Goal: Information Seeking & Learning: Learn about a topic

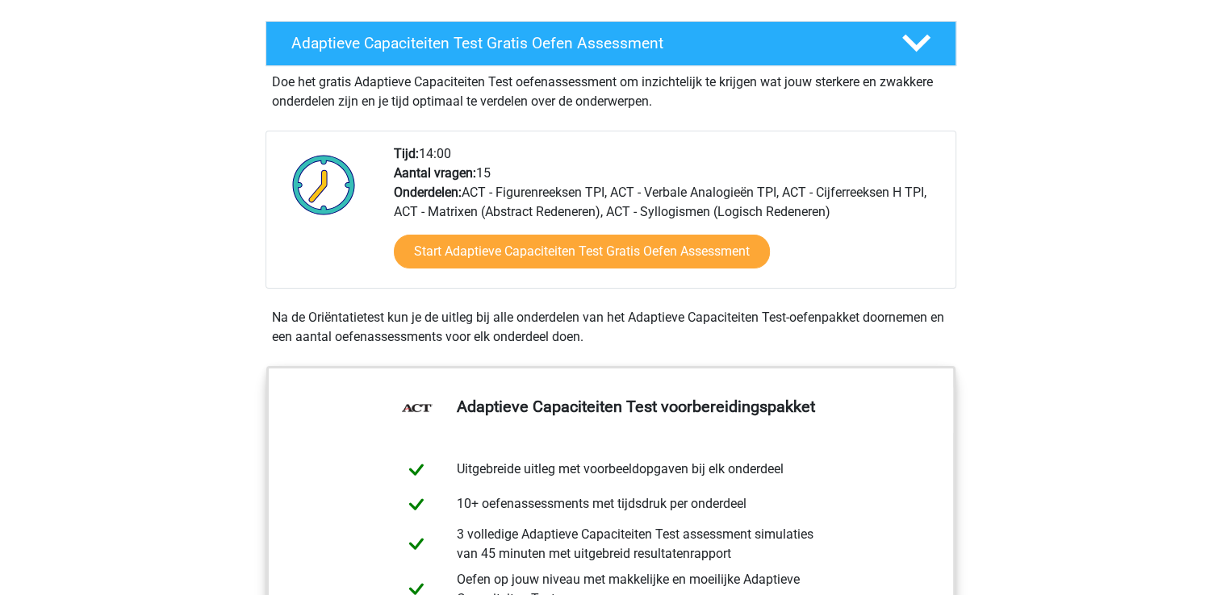
scroll to position [284, 0]
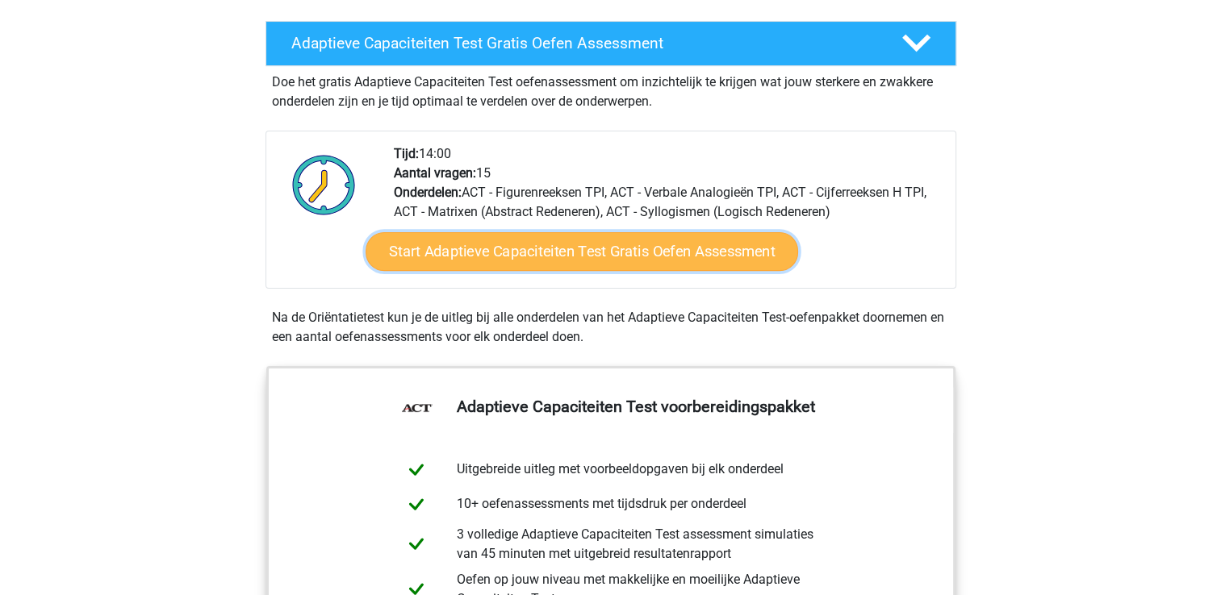
click at [558, 237] on link "Start Adaptieve Capaciteiten Test Gratis Oefen Assessment" at bounding box center [582, 251] width 432 height 39
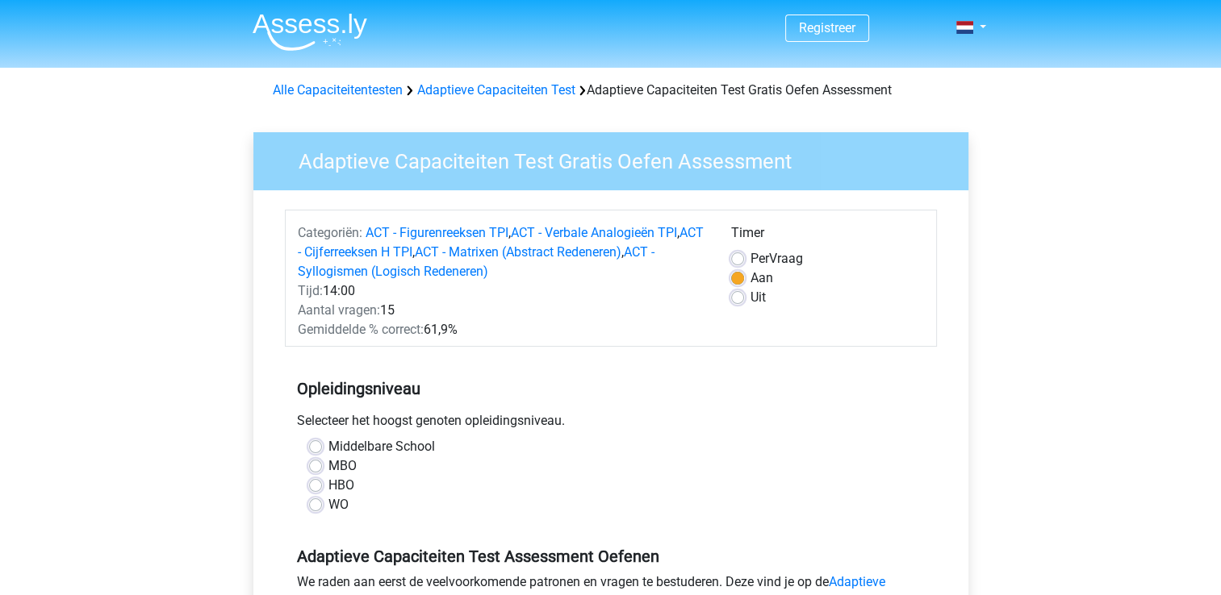
scroll to position [68, 0]
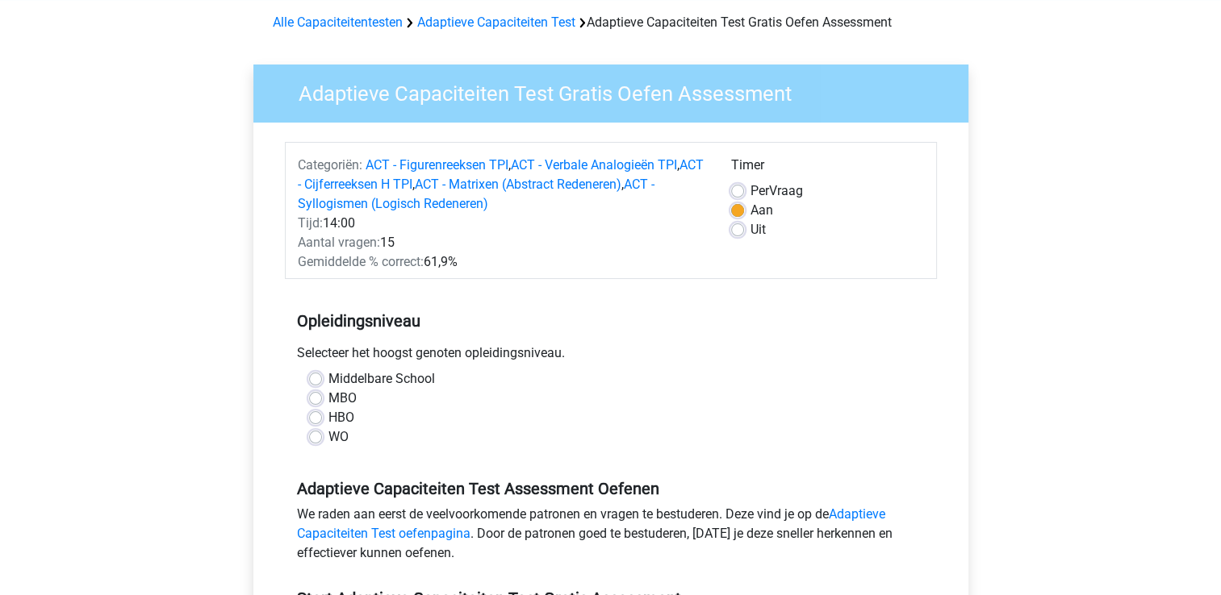
click at [328, 414] on label "HBO" at bounding box center [341, 417] width 26 height 19
click at [311, 414] on input "HBO" at bounding box center [315, 416] width 13 height 16
radio input "true"
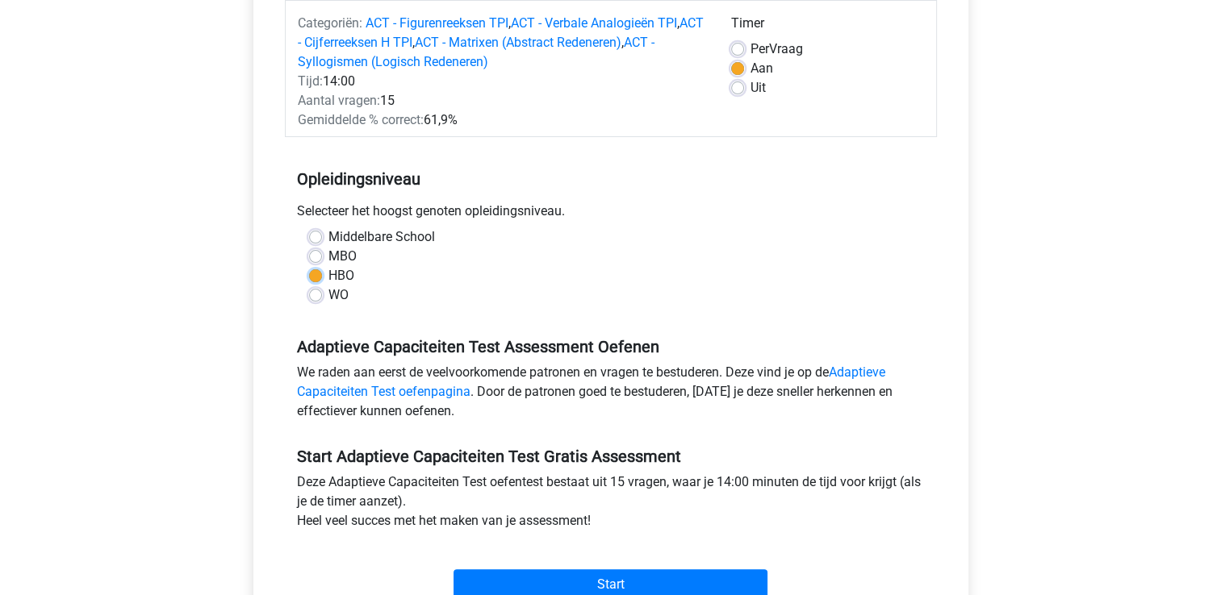
scroll to position [209, 0]
click at [603, 579] on input "Start" at bounding box center [610, 585] width 314 height 31
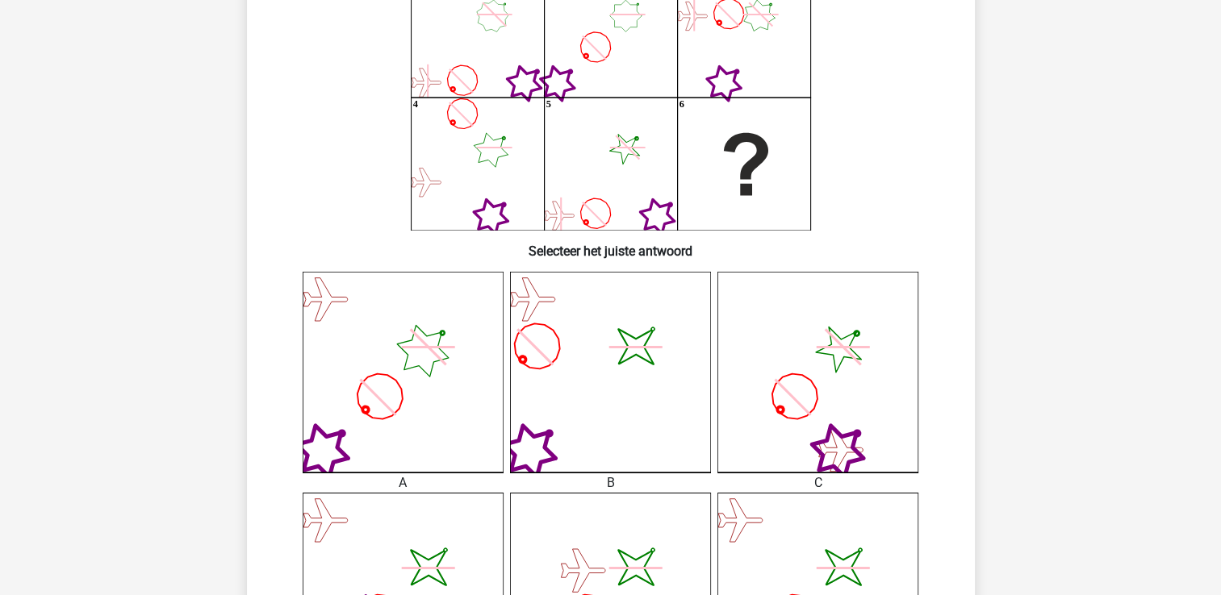
scroll to position [158, 0]
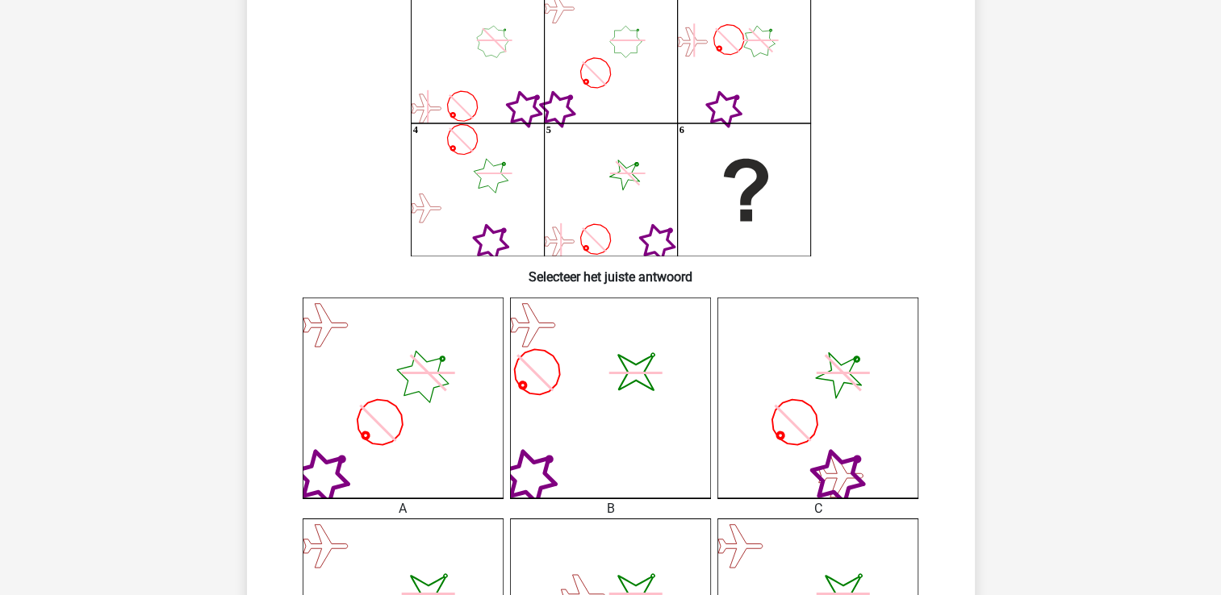
click at [595, 391] on icon "image/svg+xml" at bounding box center [610, 398] width 201 height 201
click at [556, 481] on icon "image/svg+xml" at bounding box center [610, 398] width 201 height 201
click at [520, 363] on icon "image/svg+xml" at bounding box center [610, 398] width 201 height 201
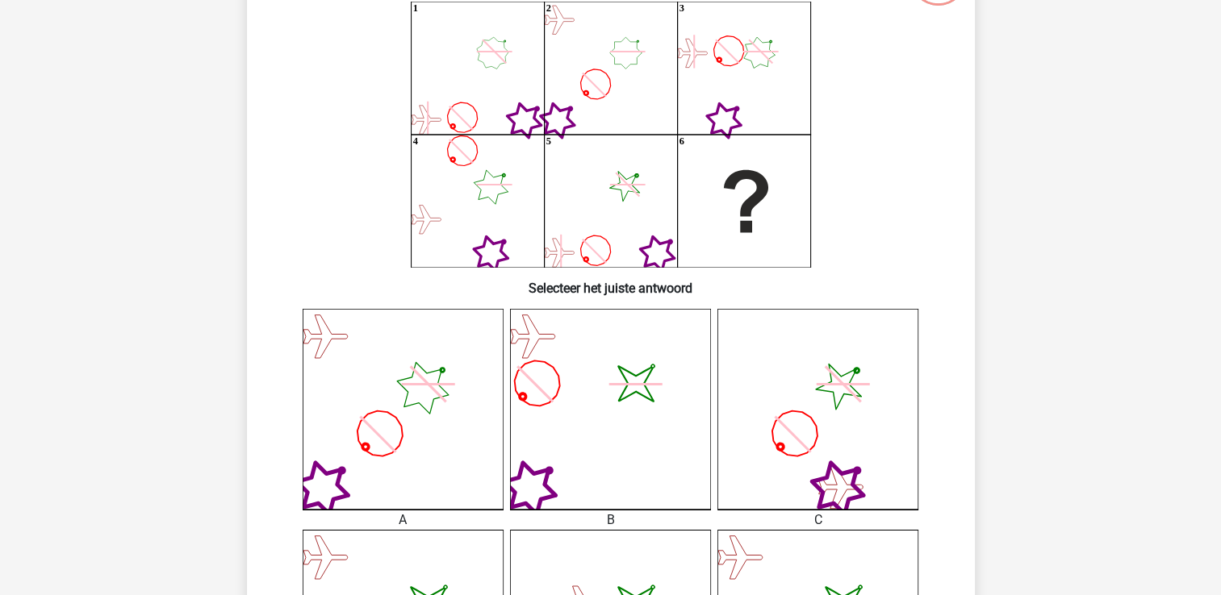
click at [274, 408] on div "A image/svg+xml B C" at bounding box center [611, 581] width 676 height 545
click at [552, 370] on icon "image/svg+xml" at bounding box center [610, 409] width 201 height 201
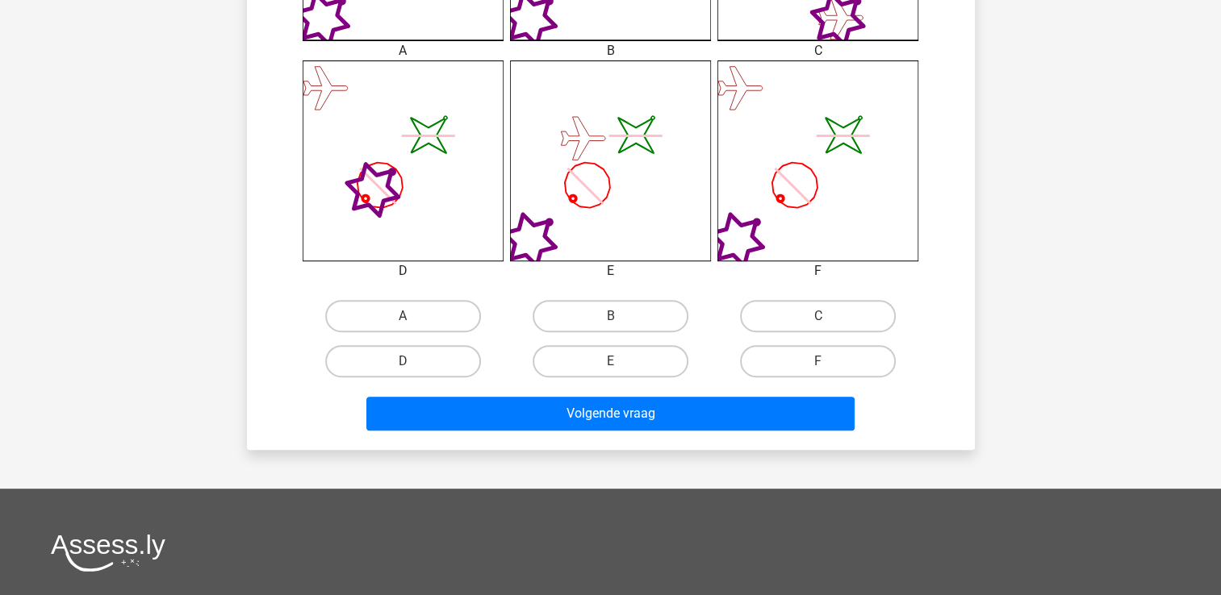
scroll to position [613, 0]
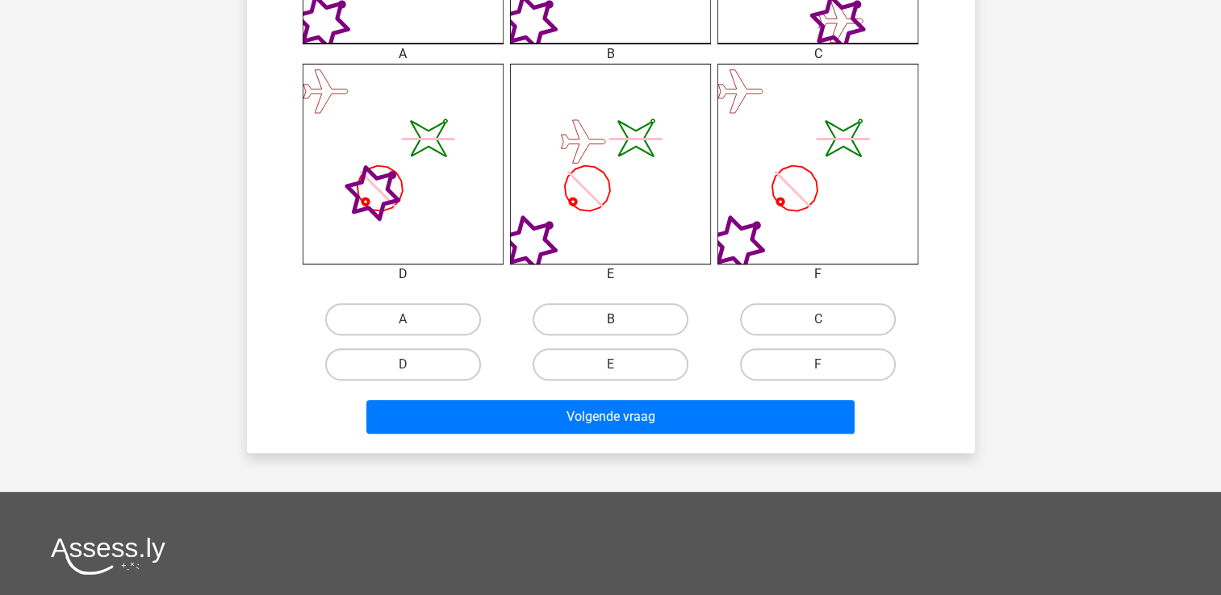
click at [604, 324] on label "B" at bounding box center [611, 319] width 156 height 32
click at [610, 324] on input "B" at bounding box center [615, 325] width 10 height 10
radio input "true"
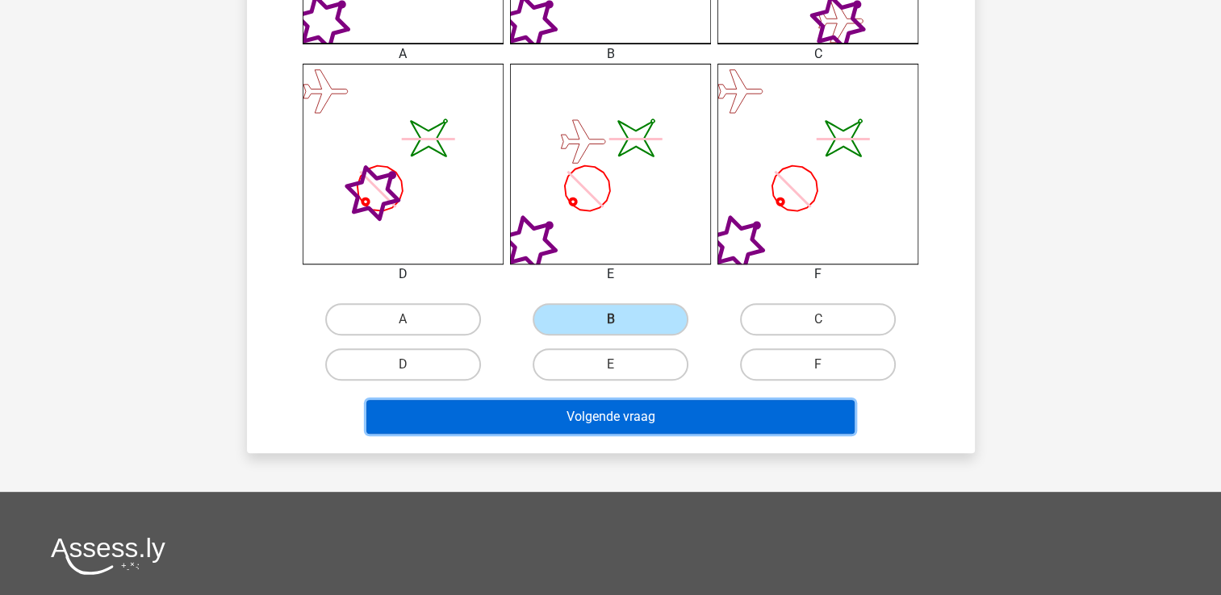
click at [569, 412] on button "Volgende vraag" at bounding box center [610, 417] width 488 height 34
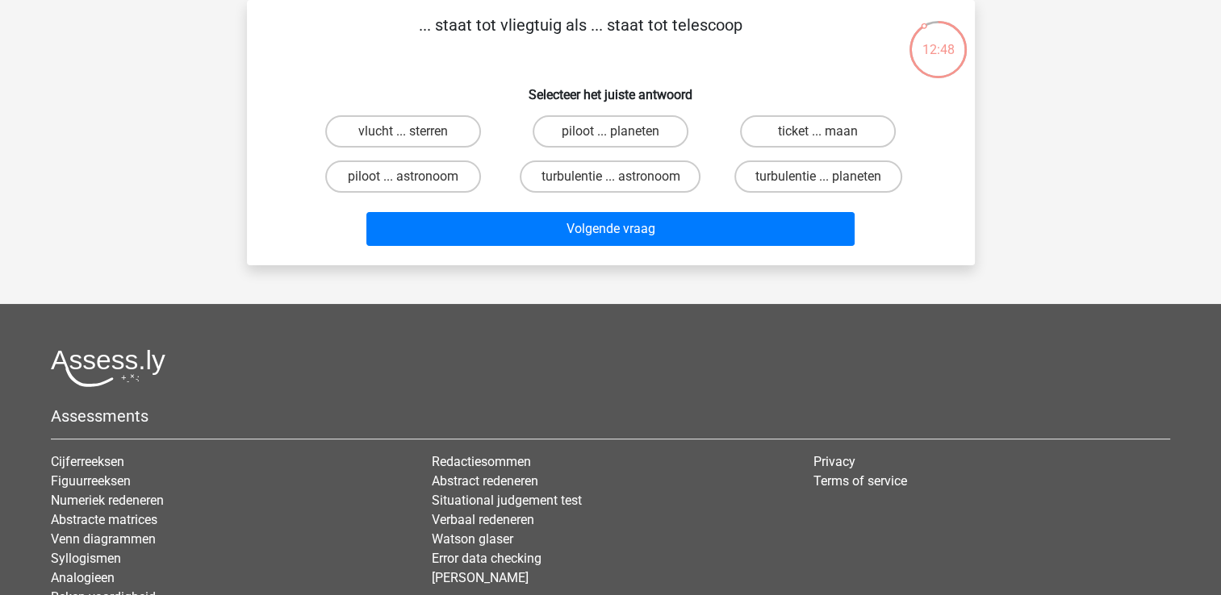
scroll to position [0, 0]
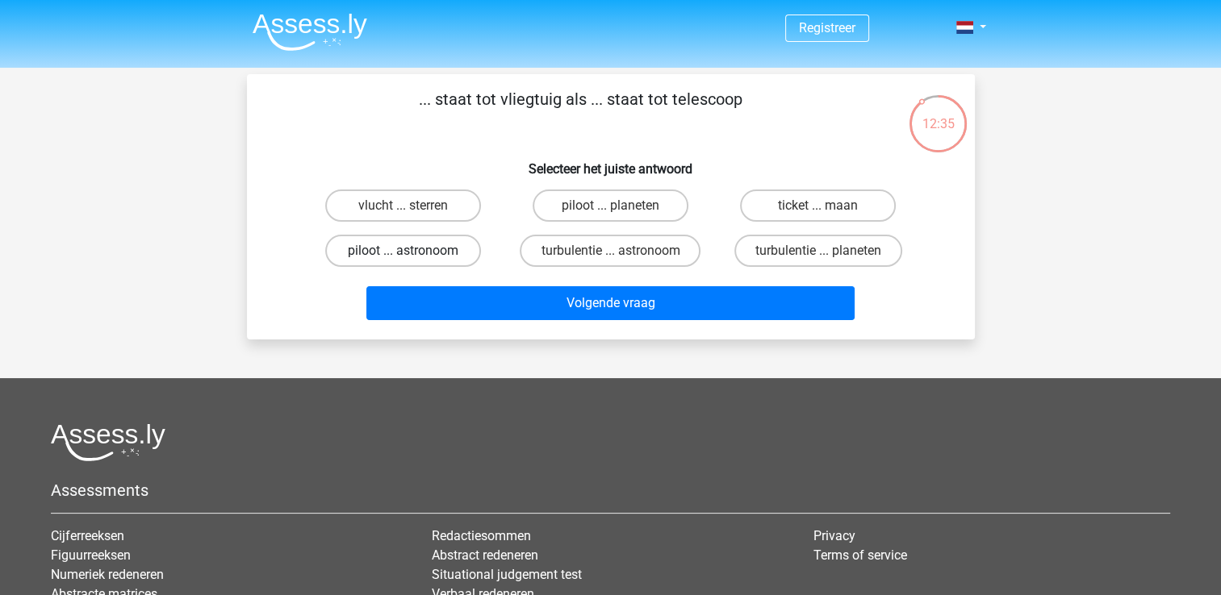
click at [412, 244] on label "piloot ... astronoom" at bounding box center [403, 251] width 156 height 32
click at [412, 251] on input "piloot ... astronoom" at bounding box center [408, 256] width 10 height 10
radio input "true"
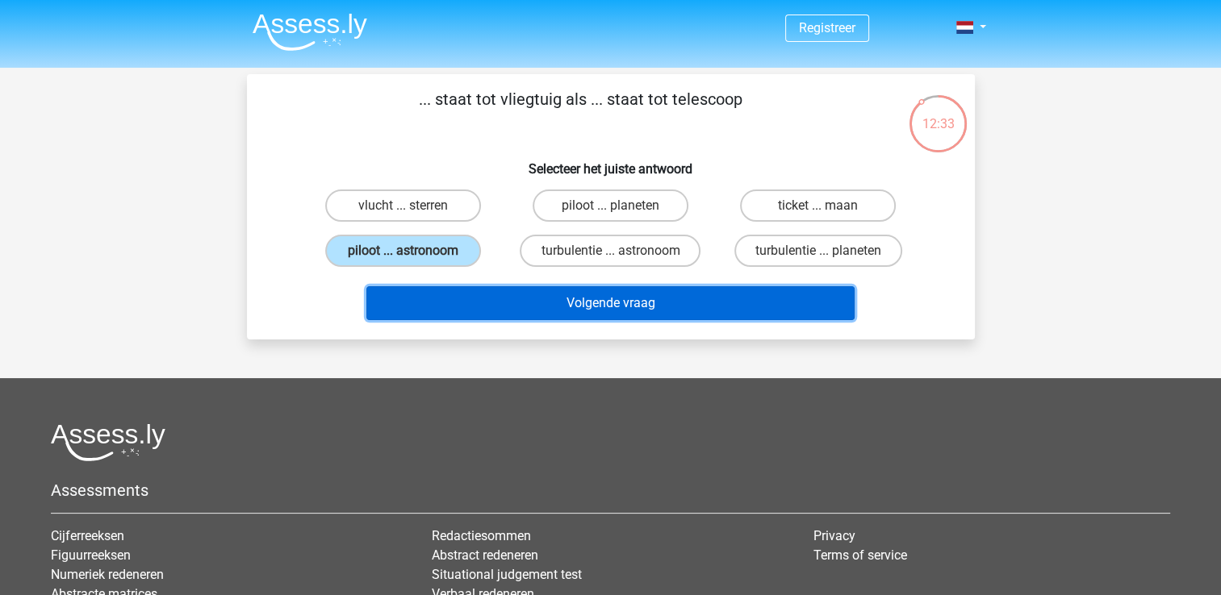
click at [594, 311] on button "Volgende vraag" at bounding box center [610, 303] width 488 height 34
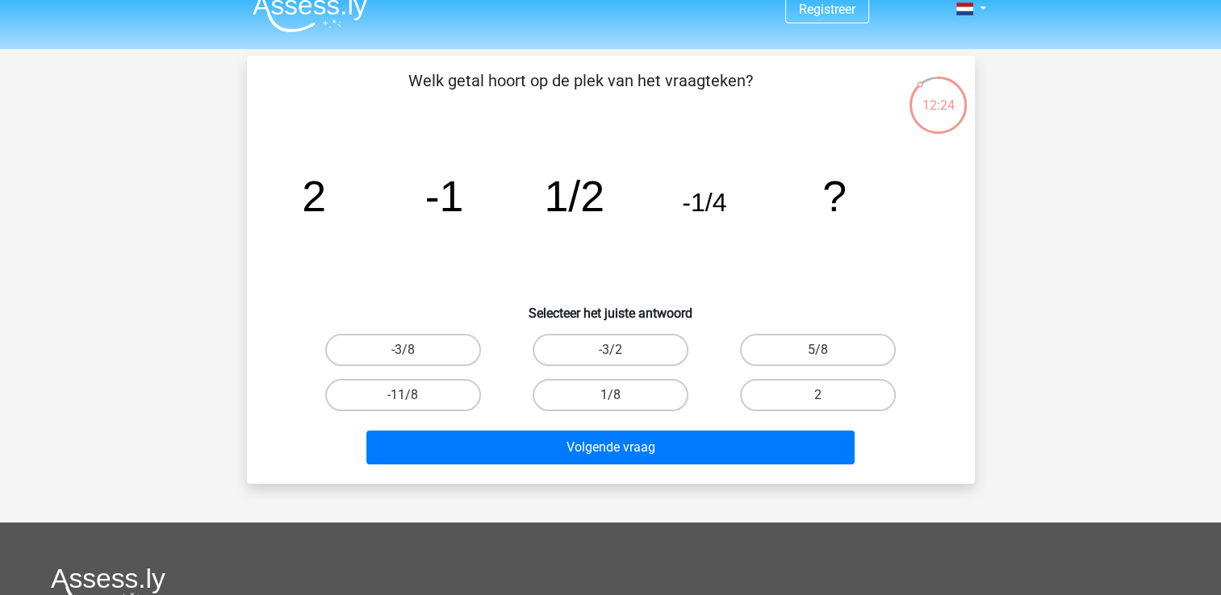
scroll to position [19, 0]
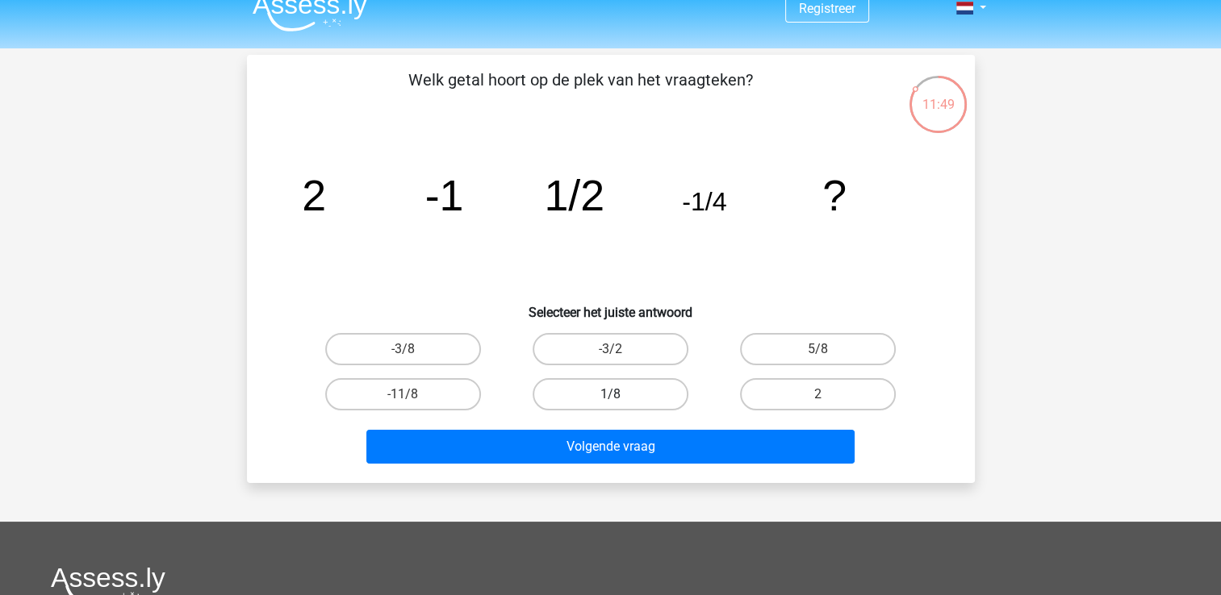
click at [625, 395] on label "1/8" at bounding box center [611, 394] width 156 height 32
click at [620, 395] on input "1/8" at bounding box center [615, 400] width 10 height 10
radio input "true"
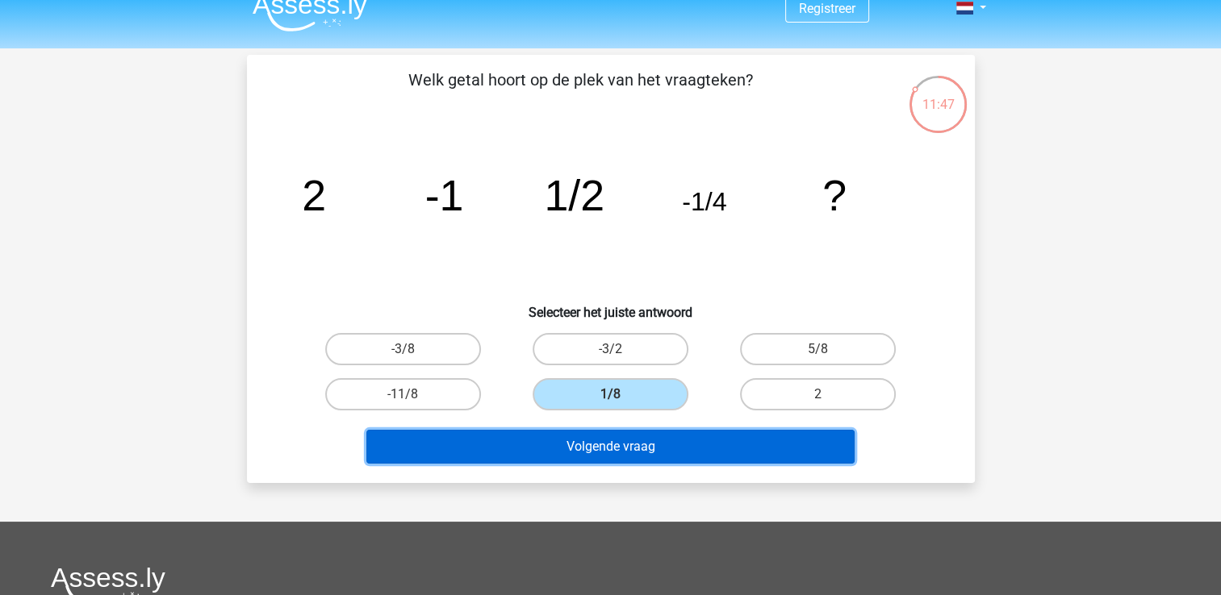
click at [610, 441] on button "Volgende vraag" at bounding box center [610, 447] width 488 height 34
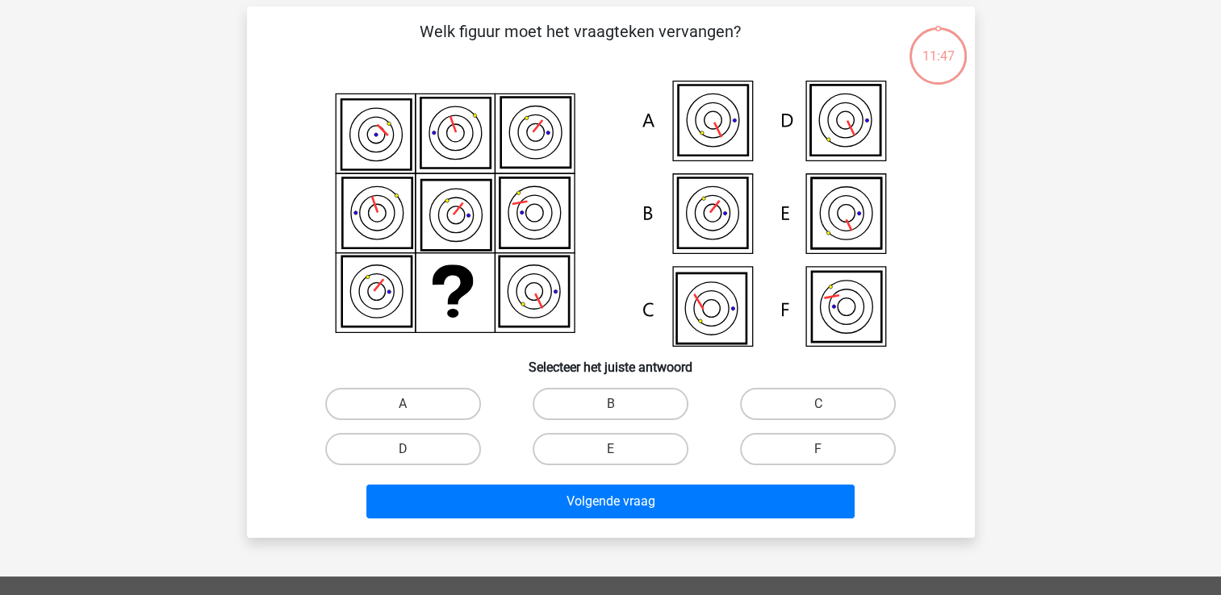
scroll to position [74, 0]
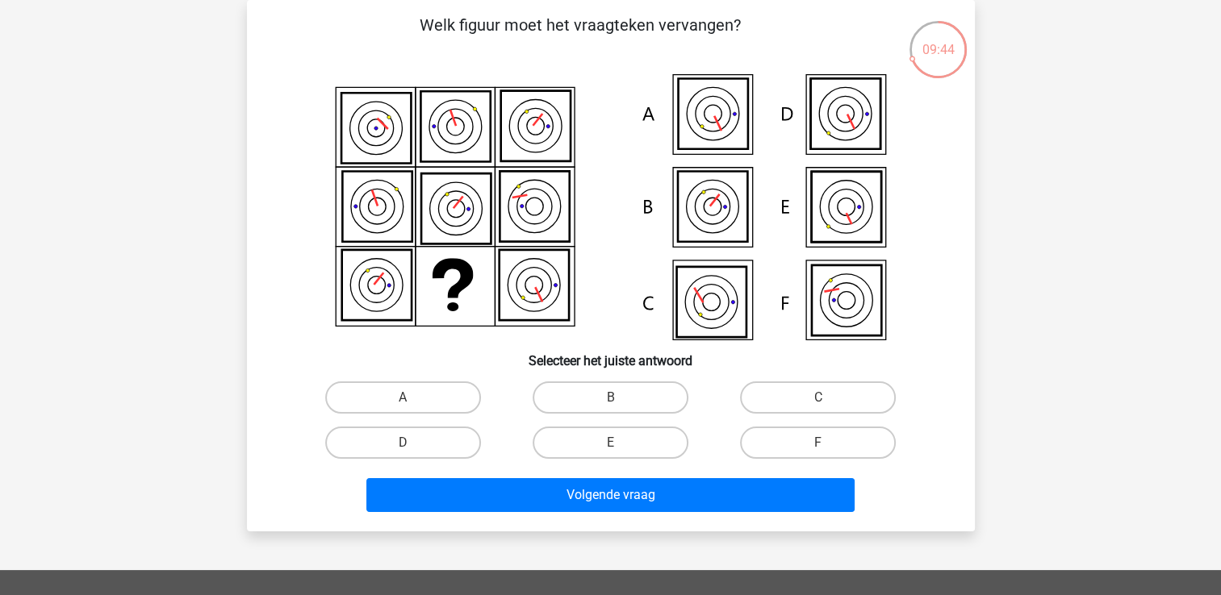
click at [708, 218] on icon at bounding box center [711, 207] width 69 height 70
click at [649, 394] on label "B" at bounding box center [611, 398] width 156 height 32
click at [620, 398] on input "B" at bounding box center [615, 403] width 10 height 10
radio input "true"
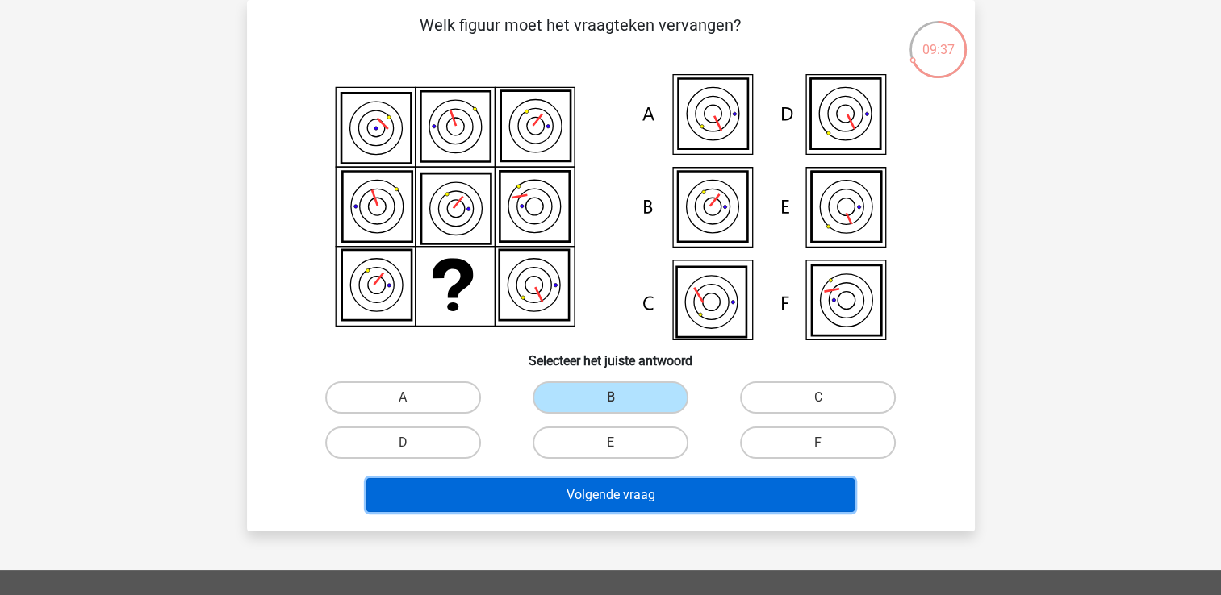
click at [649, 508] on button "Volgende vraag" at bounding box center [610, 495] width 488 height 34
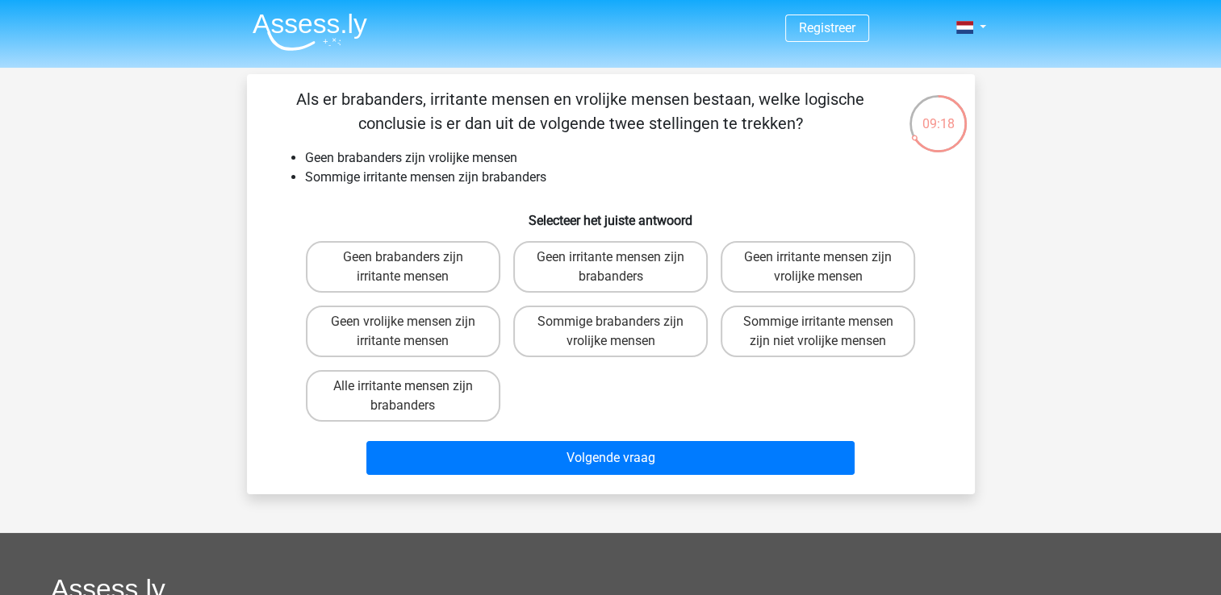
scroll to position [3, 0]
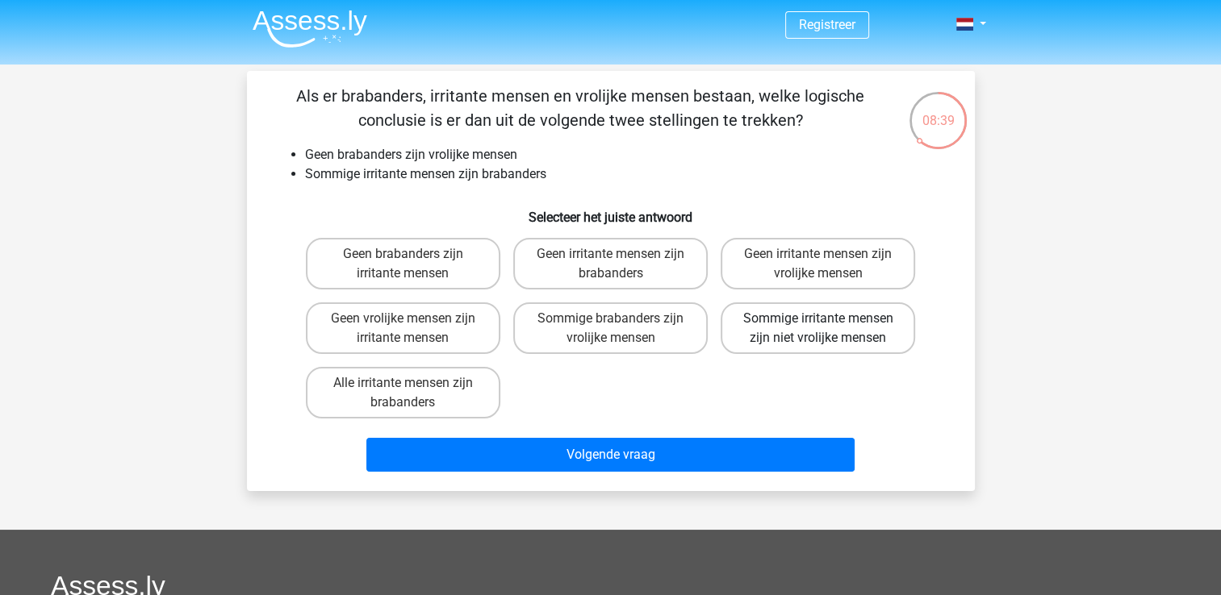
click at [802, 336] on label "Sommige irritante mensen zijn niet vrolijke mensen" at bounding box center [818, 329] width 194 height 52
click at [818, 329] on input "Sommige irritante mensen zijn niet vrolijke mensen" at bounding box center [823, 324] width 10 height 10
radio input "true"
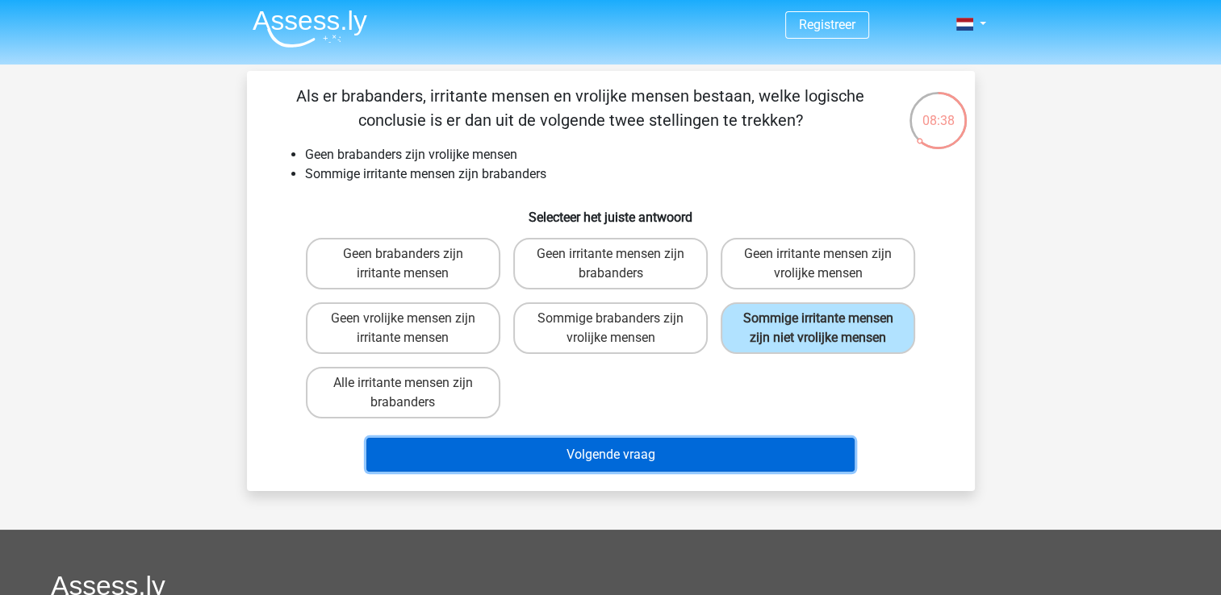
click at [616, 459] on button "Volgende vraag" at bounding box center [610, 455] width 488 height 34
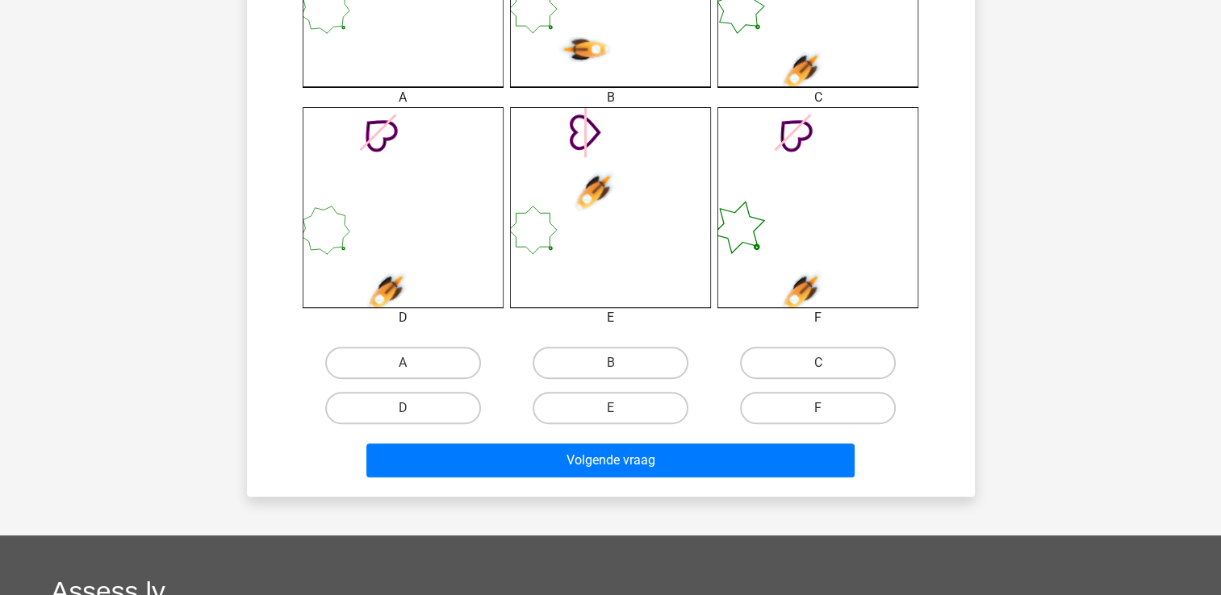
scroll to position [587, 0]
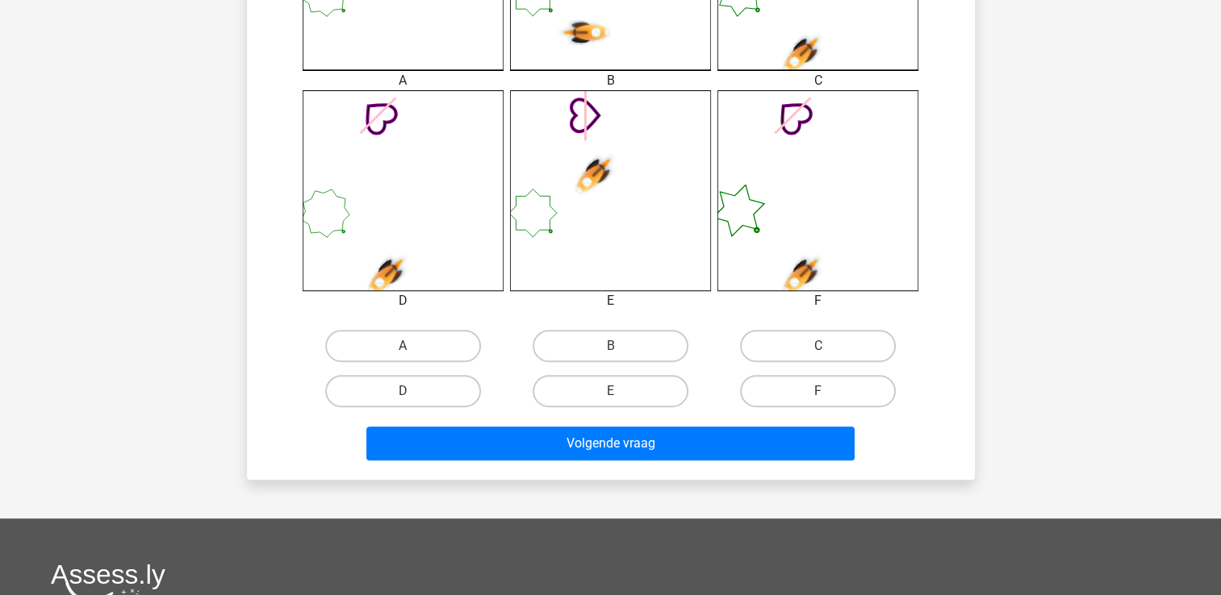
click at [810, 326] on div "C" at bounding box center [817, 346] width 207 height 45
click at [809, 335] on label "C" at bounding box center [818, 346] width 156 height 32
click at [818, 346] on input "C" at bounding box center [823, 351] width 10 height 10
radio input "true"
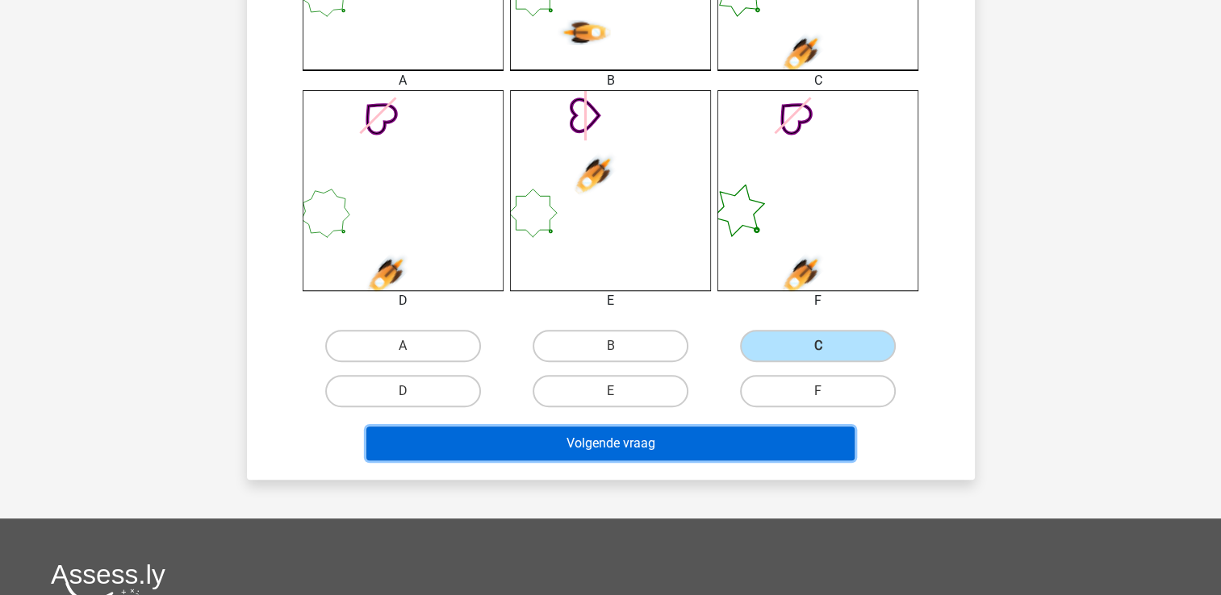
click at [648, 433] on button "Volgende vraag" at bounding box center [610, 444] width 488 height 34
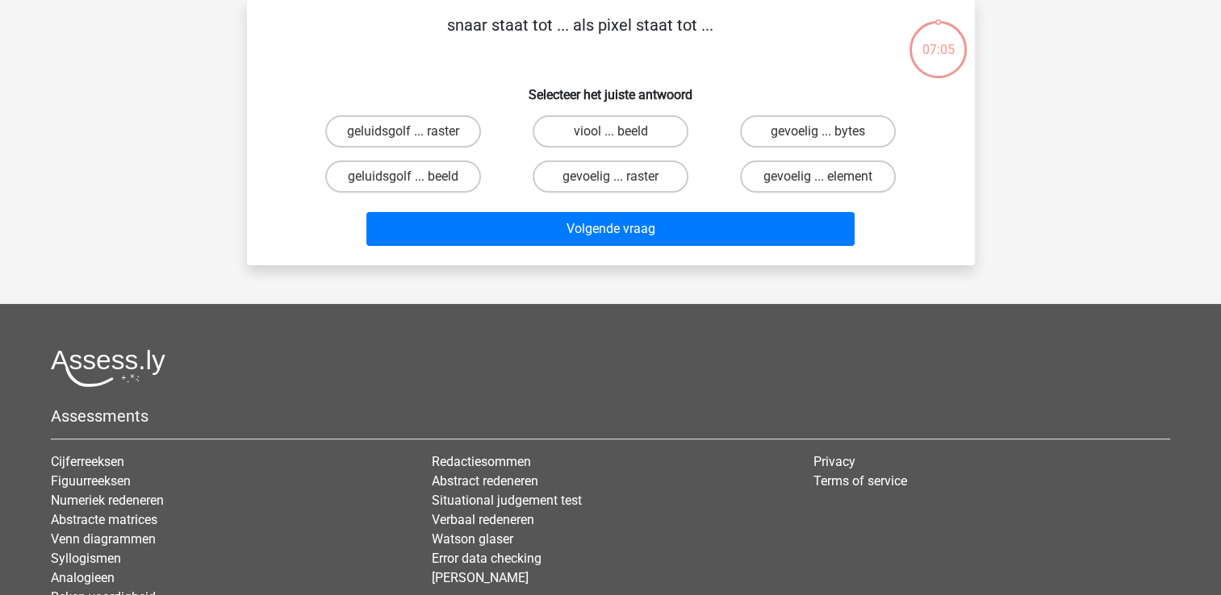
scroll to position [0, 0]
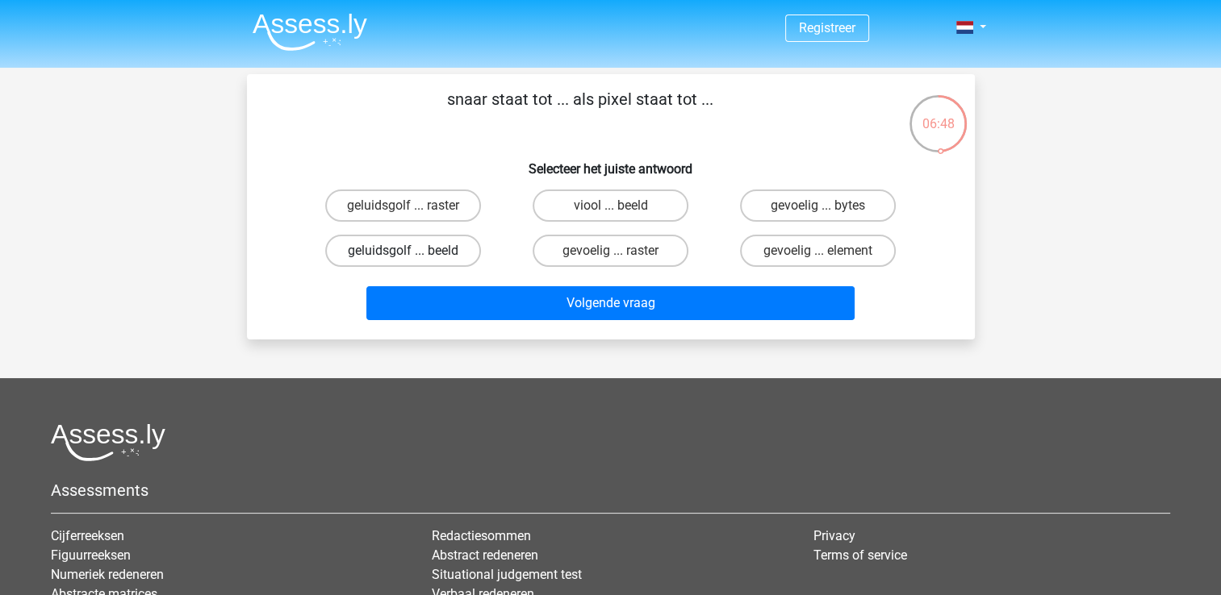
click at [406, 249] on label "geluidsgolf ... beeld" at bounding box center [403, 251] width 156 height 32
click at [406, 251] on input "geluidsgolf ... beeld" at bounding box center [408, 256] width 10 height 10
radio input "true"
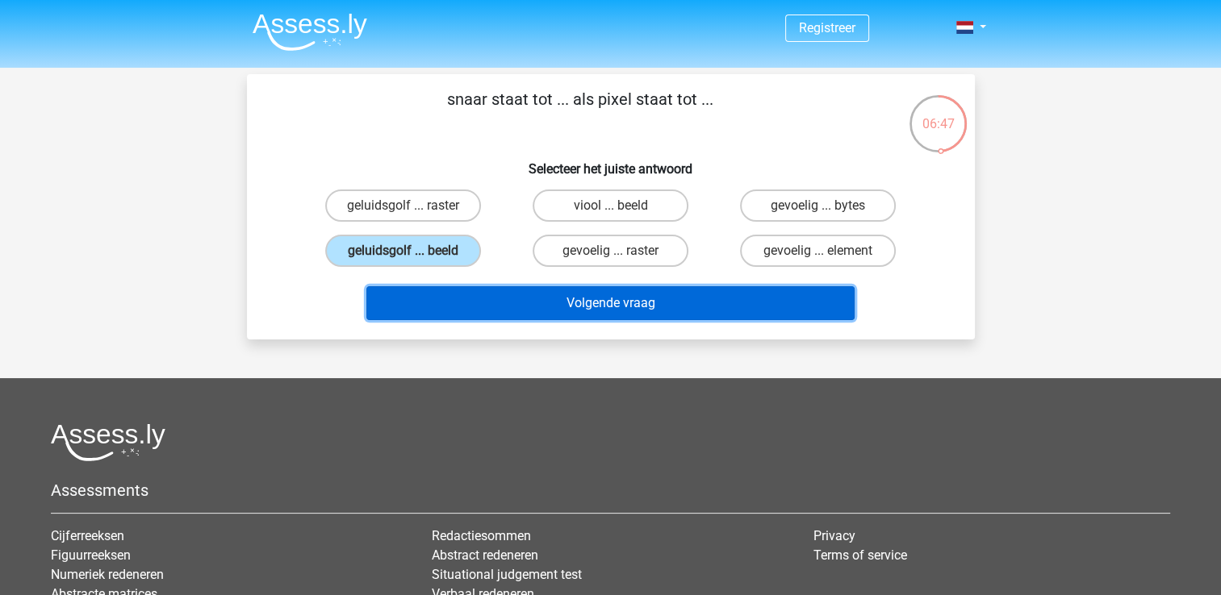
click at [612, 305] on button "Volgende vraag" at bounding box center [610, 303] width 488 height 34
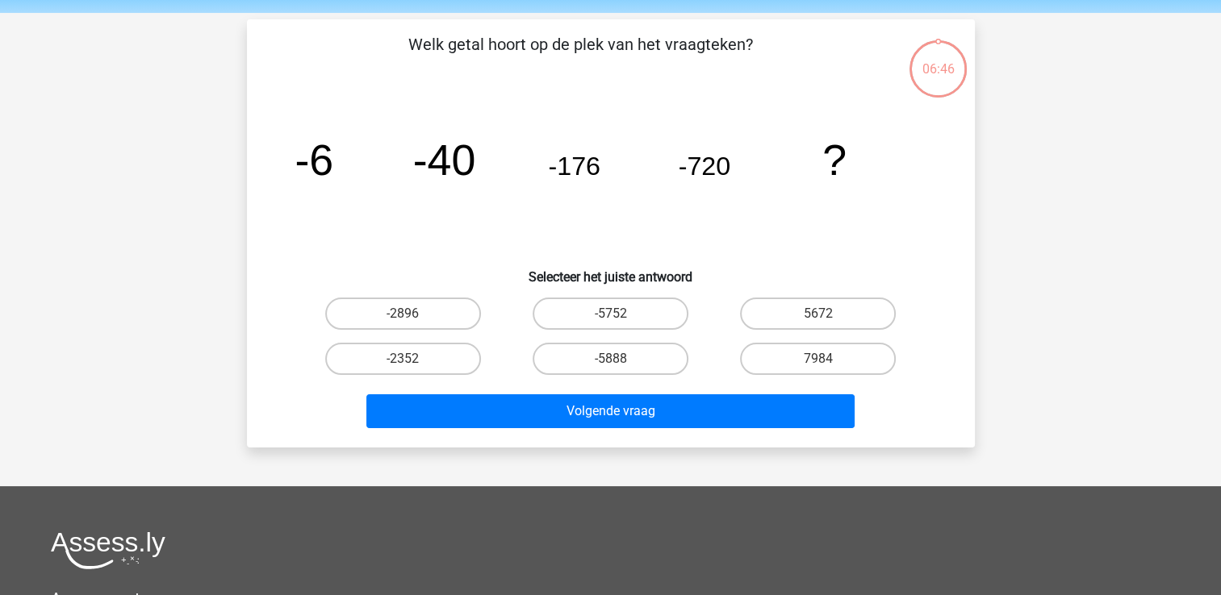
scroll to position [74, 0]
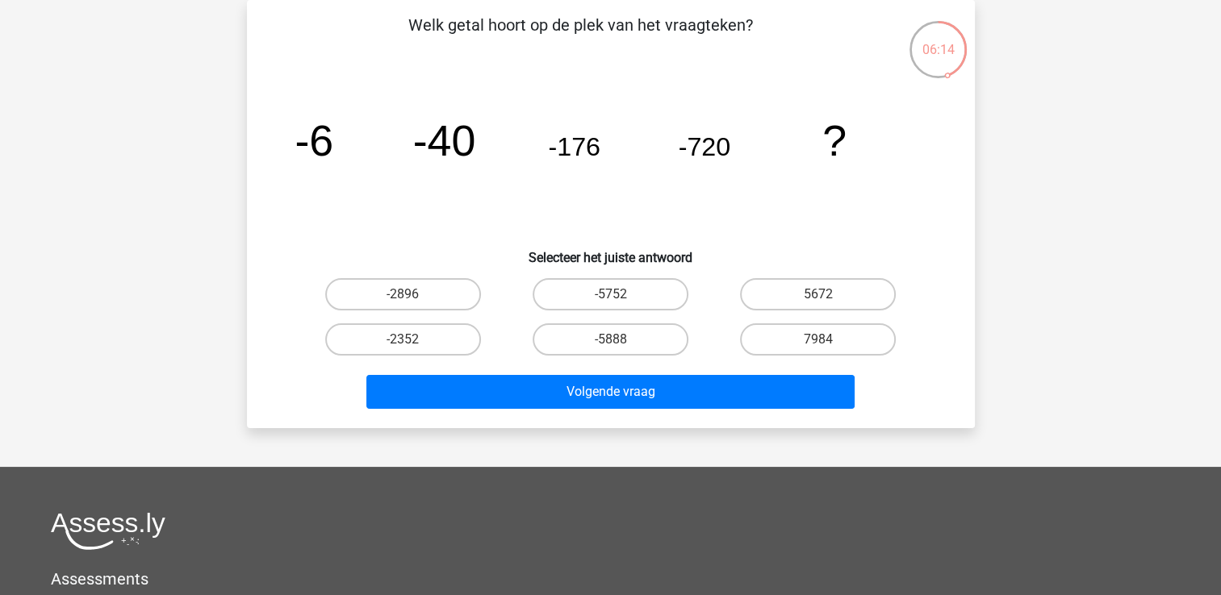
click at [325, 194] on icon "image/svg+xml -6 -40 -176 -720 ?" at bounding box center [611, 155] width 650 height 163
click at [828, 336] on label "7984" at bounding box center [818, 340] width 156 height 32
click at [828, 340] on input "7984" at bounding box center [823, 345] width 10 height 10
radio input "true"
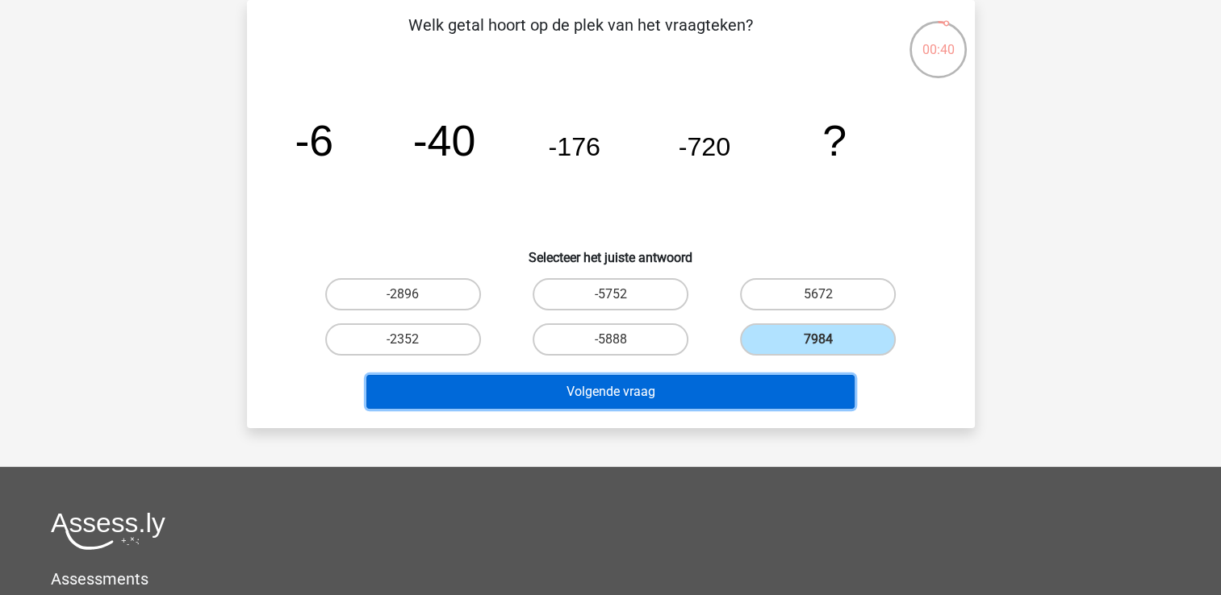
click at [795, 389] on button "Volgende vraag" at bounding box center [610, 392] width 488 height 34
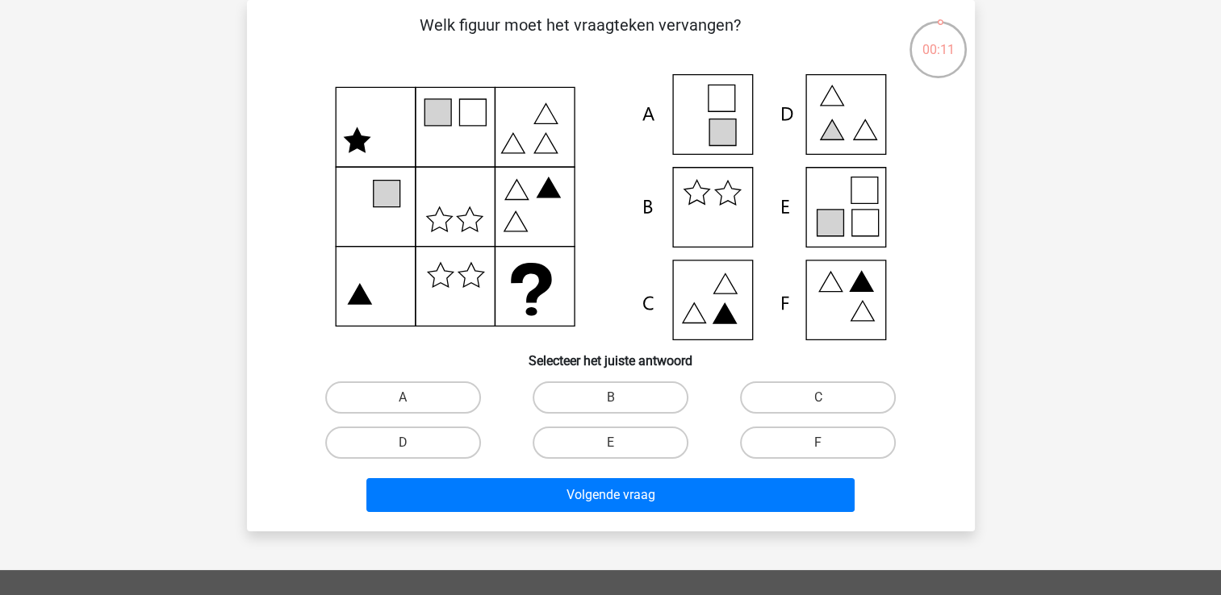
click at [643, 130] on icon at bounding box center [611, 207] width 650 height 266
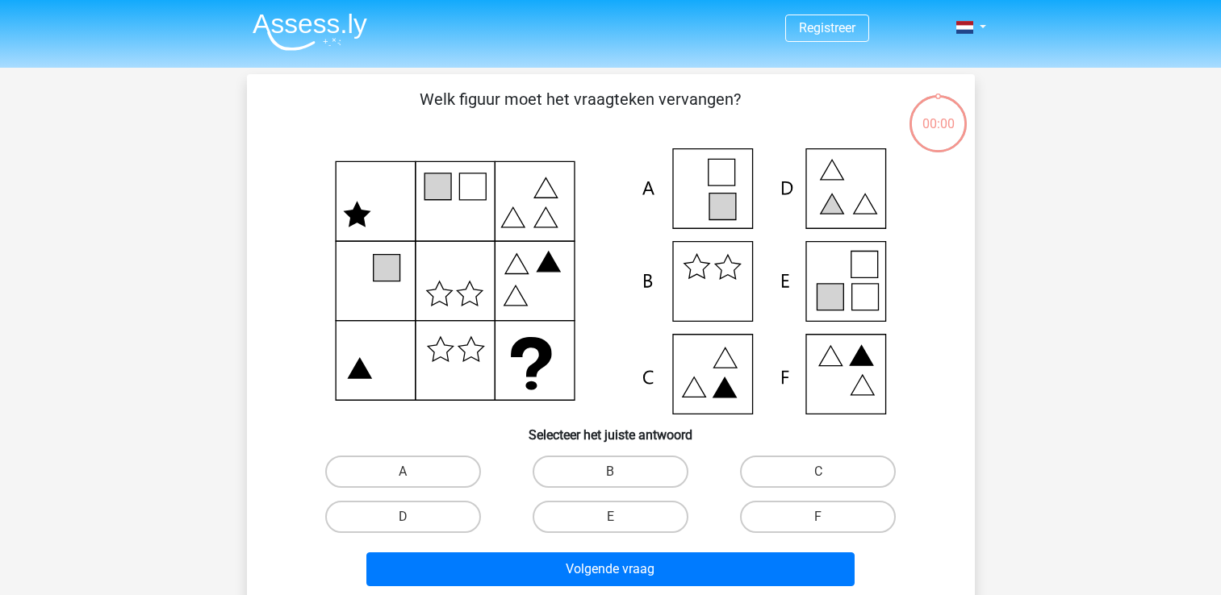
scroll to position [67, 0]
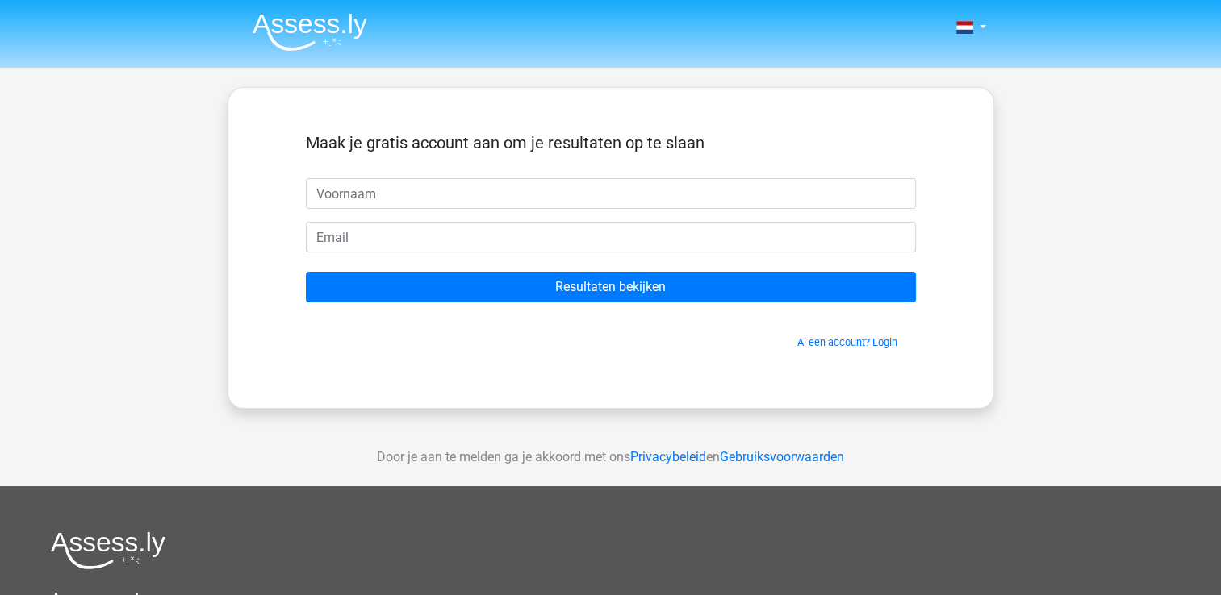
click at [308, 28] on img at bounding box center [310, 32] width 115 height 38
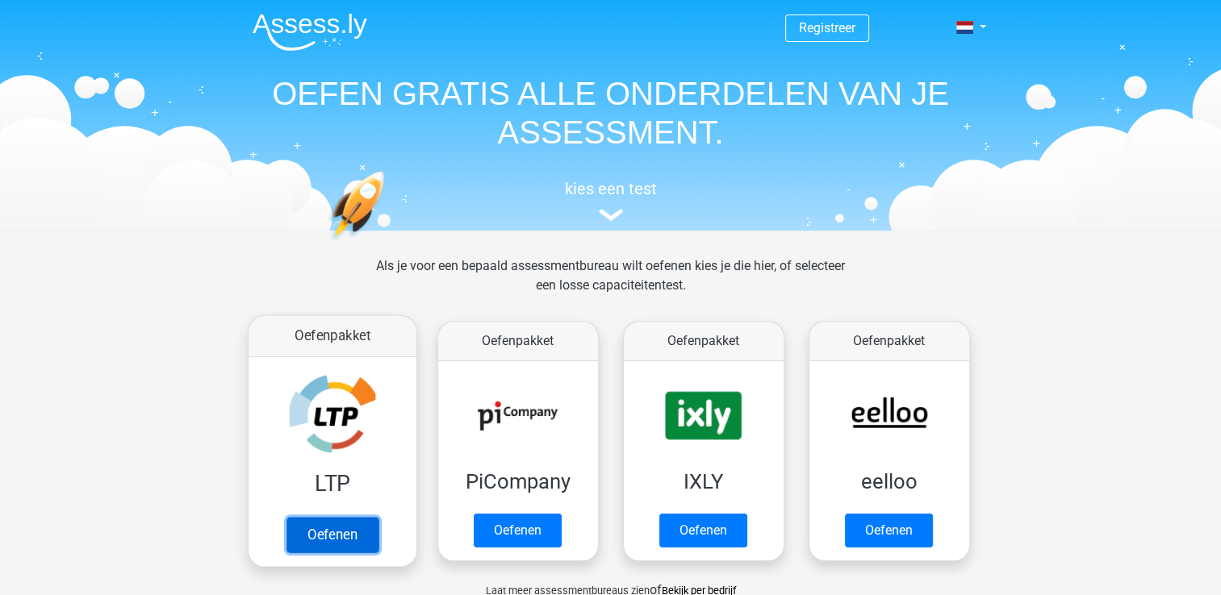
click at [322, 528] on link "Oefenen" at bounding box center [332, 535] width 92 height 36
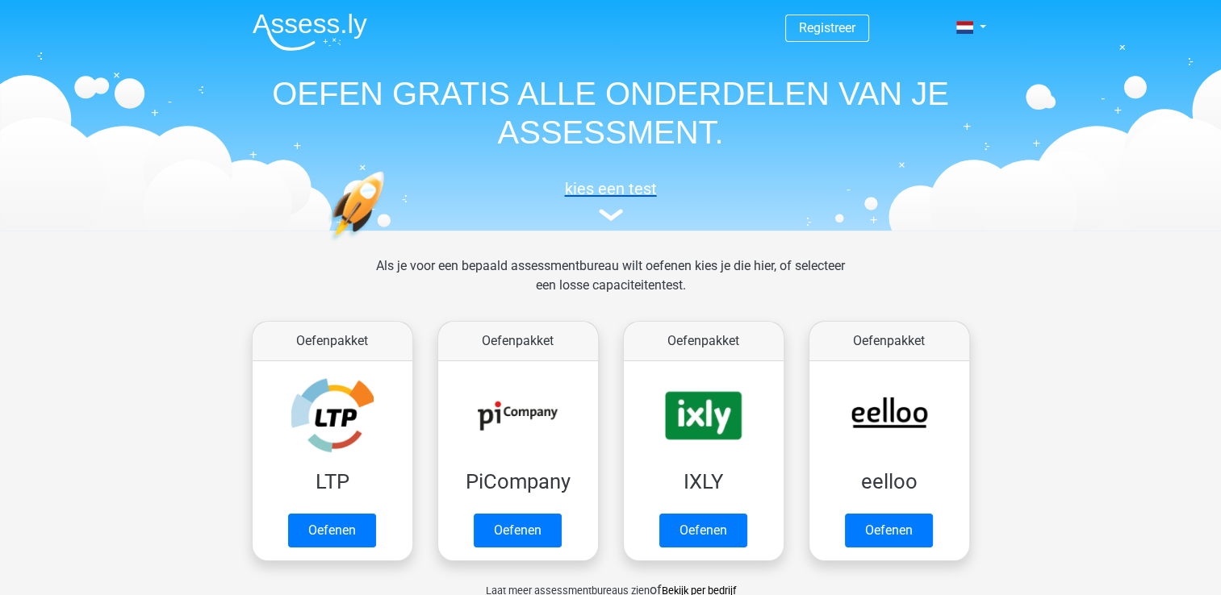
click at [612, 212] on img at bounding box center [611, 215] width 24 height 12
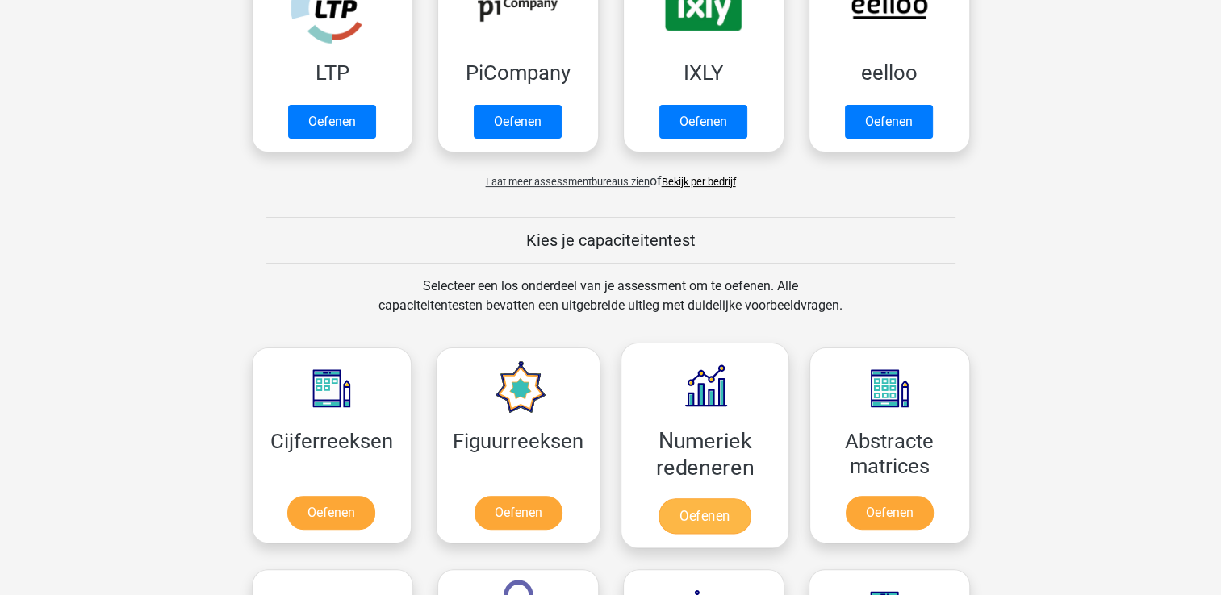
scroll to position [408, 0]
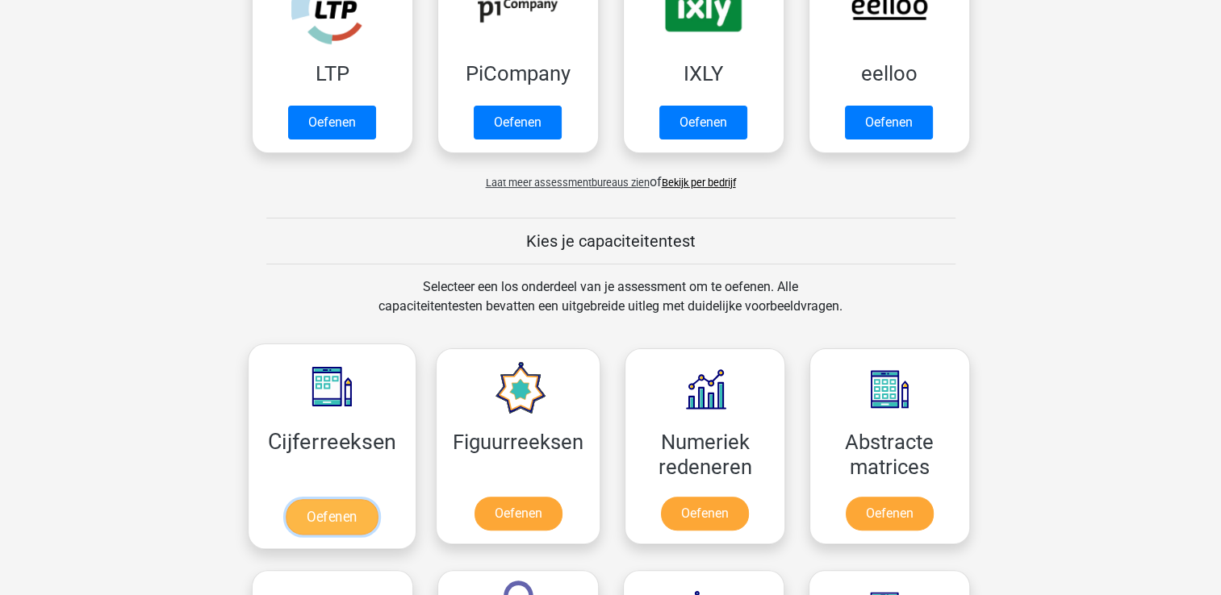
click at [350, 505] on link "Oefenen" at bounding box center [332, 517] width 92 height 36
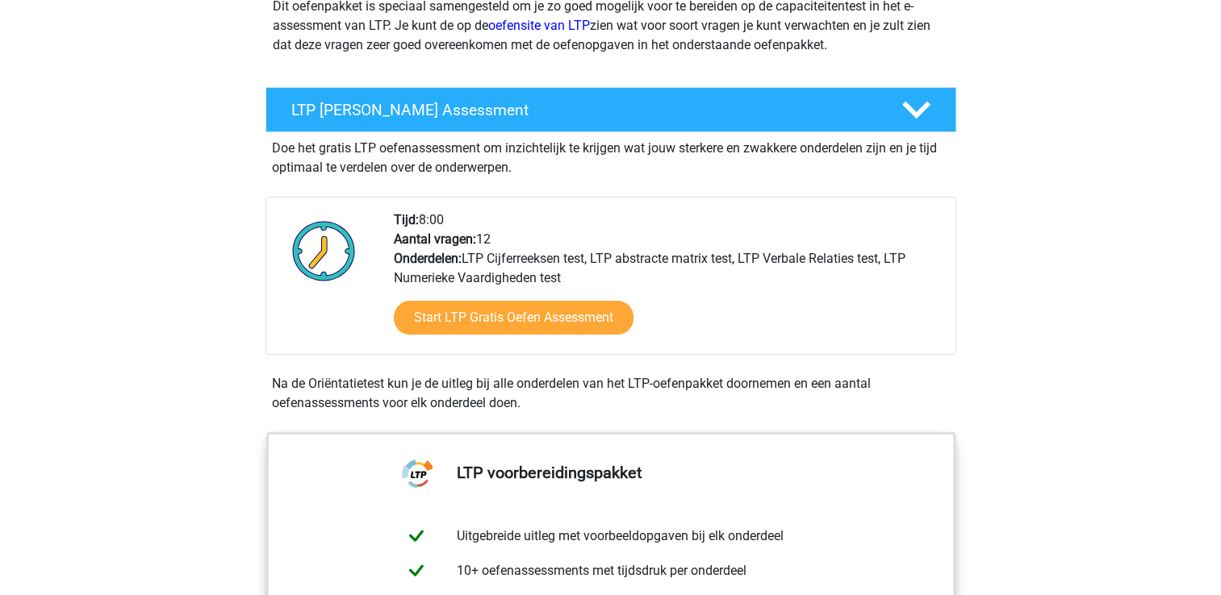
scroll to position [223, 0]
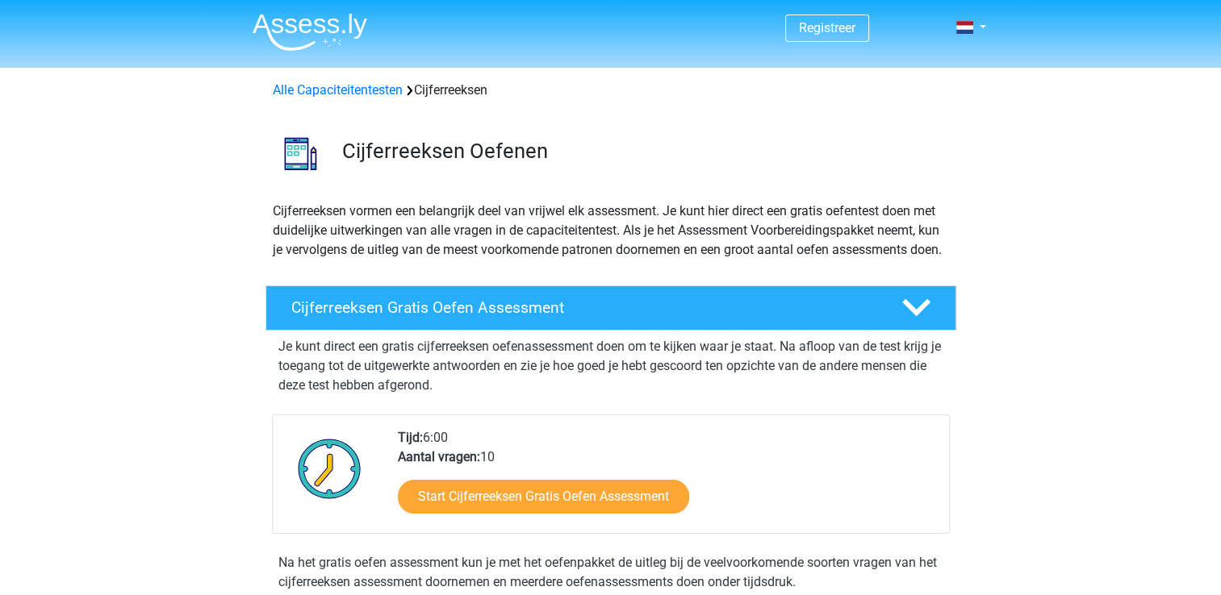
click at [350, 505] on img at bounding box center [329, 468] width 81 height 81
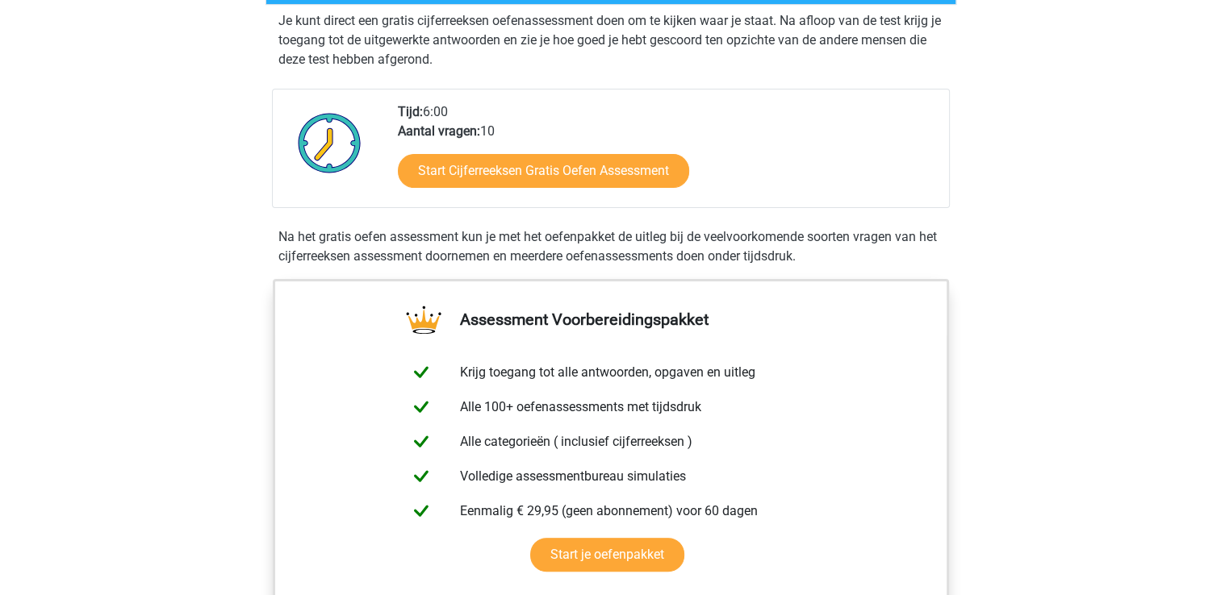
scroll to position [326, 0]
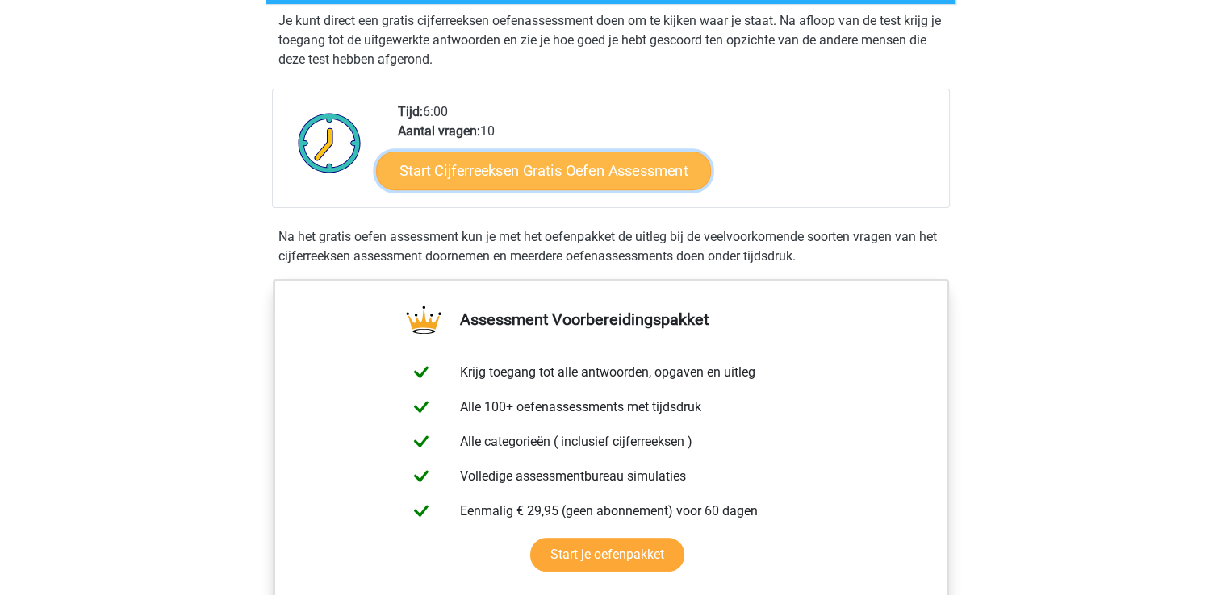
click at [658, 190] on link "Start Cijferreeksen Gratis Oefen Assessment" at bounding box center [543, 170] width 335 height 39
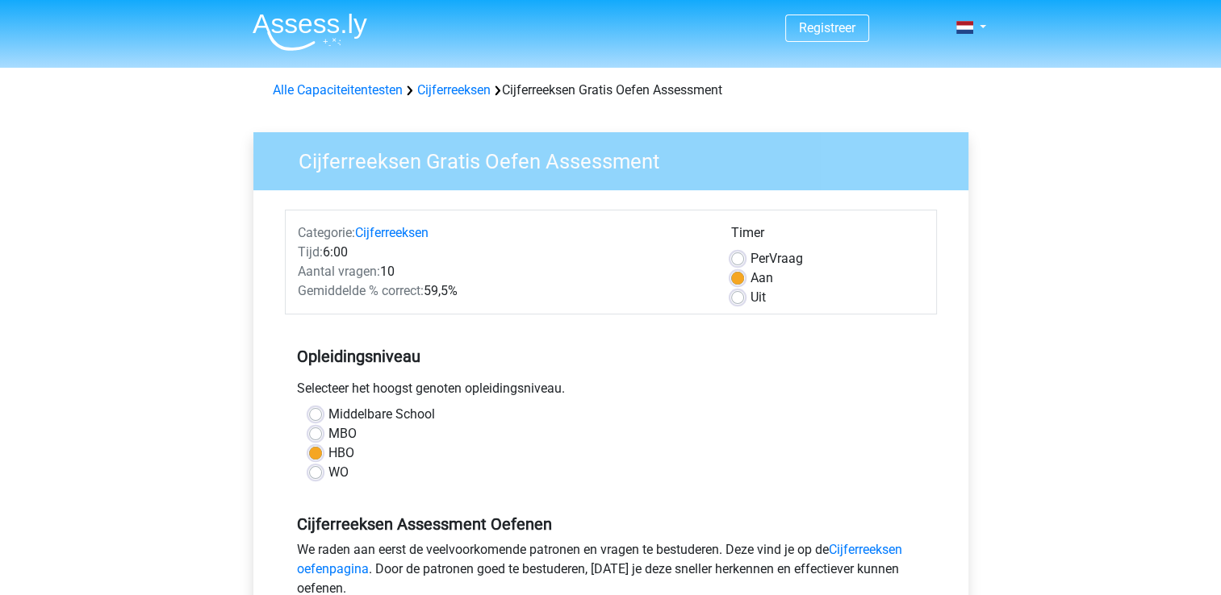
click at [683, 303] on div "Categorie: Cijferreeksen Tijd: 6:00 Aantal vragen: 10 Gemiddelde % correct: 59,…" at bounding box center [502, 266] width 433 height 84
click at [750, 297] on label "Uit" at bounding box center [757, 297] width 15 height 19
click at [735, 297] on input "Uit" at bounding box center [737, 296] width 13 height 16
radio input "true"
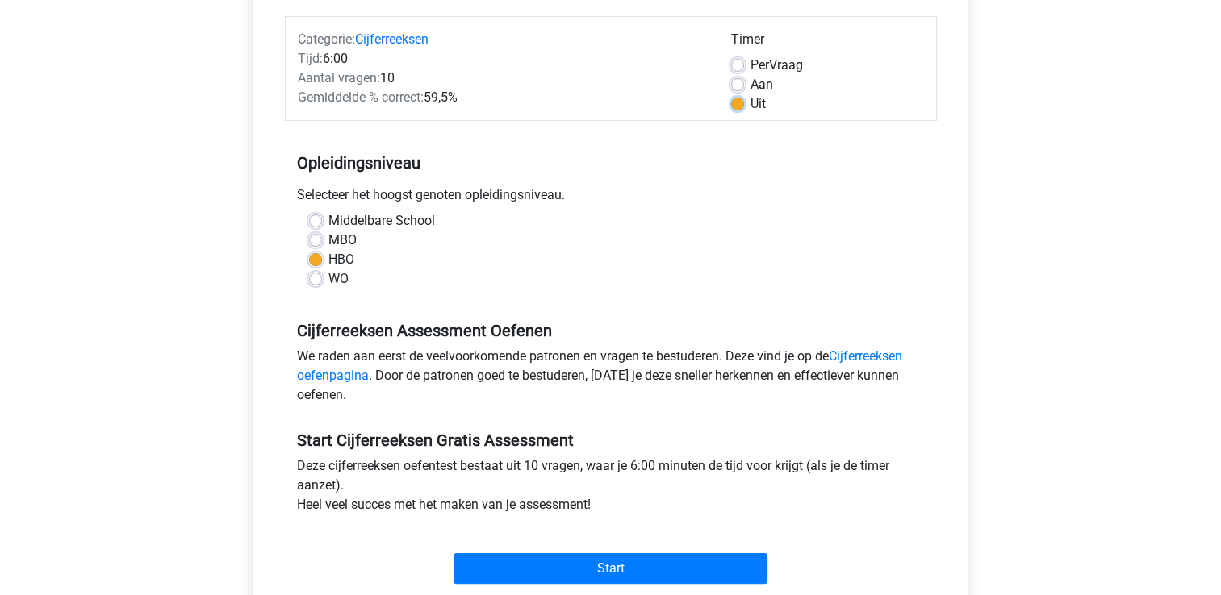
scroll to position [329, 0]
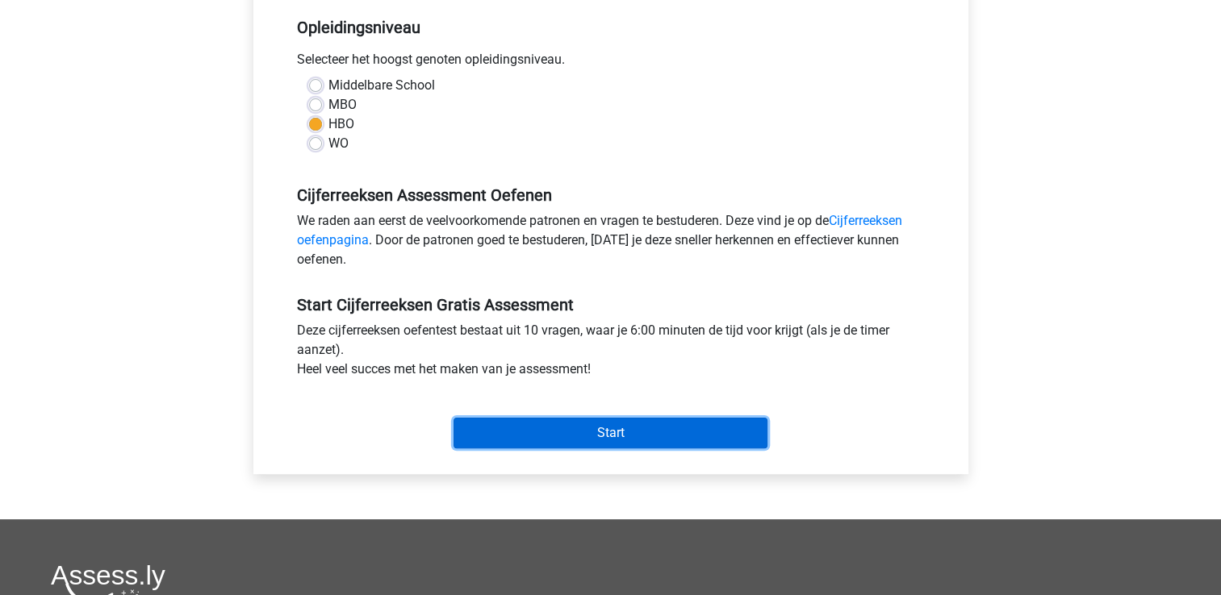
click at [652, 441] on input "Start" at bounding box center [610, 433] width 314 height 31
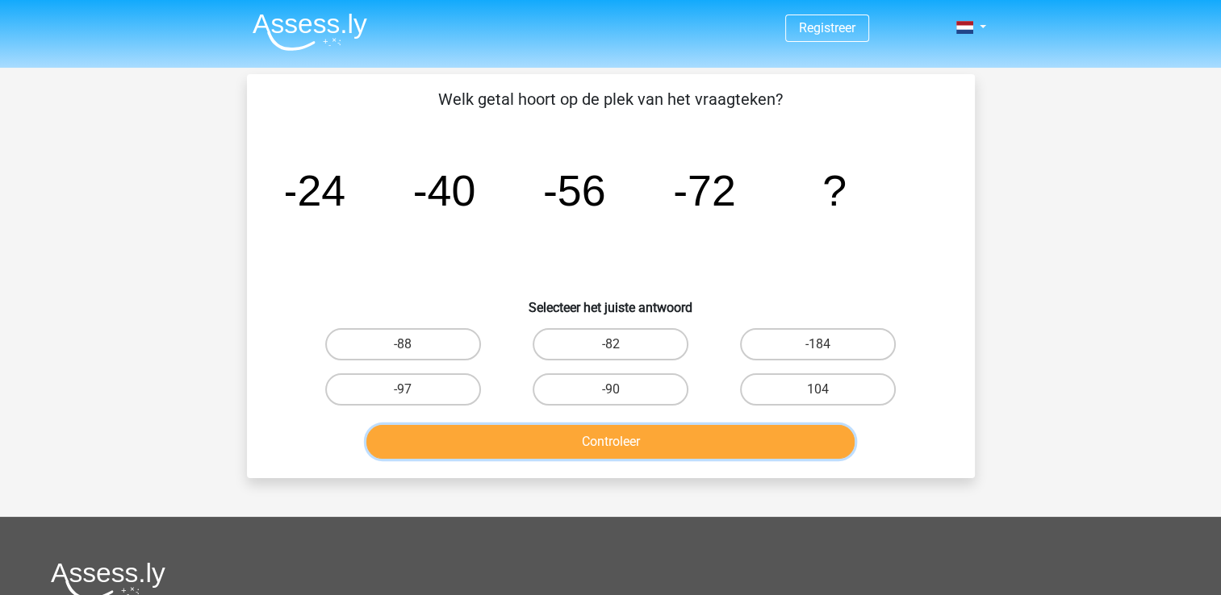
click at [652, 441] on button "Controleer" at bounding box center [610, 442] width 488 height 34
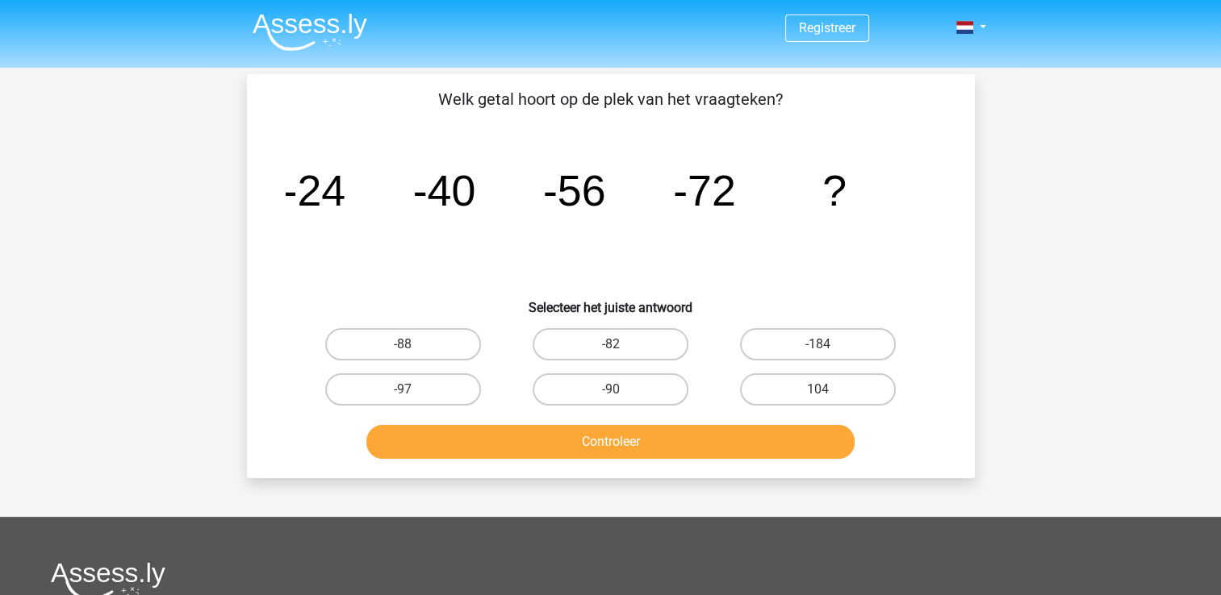
click at [411, 215] on icon "image/svg+xml -24 -40 -56 -72 ?" at bounding box center [611, 205] width 650 height 163
click at [415, 221] on icon "image/svg+xml -24 -40 -56 -72 ?" at bounding box center [611, 205] width 650 height 163
click at [444, 340] on label "-88" at bounding box center [403, 344] width 156 height 32
click at [413, 345] on input "-88" at bounding box center [408, 350] width 10 height 10
radio input "true"
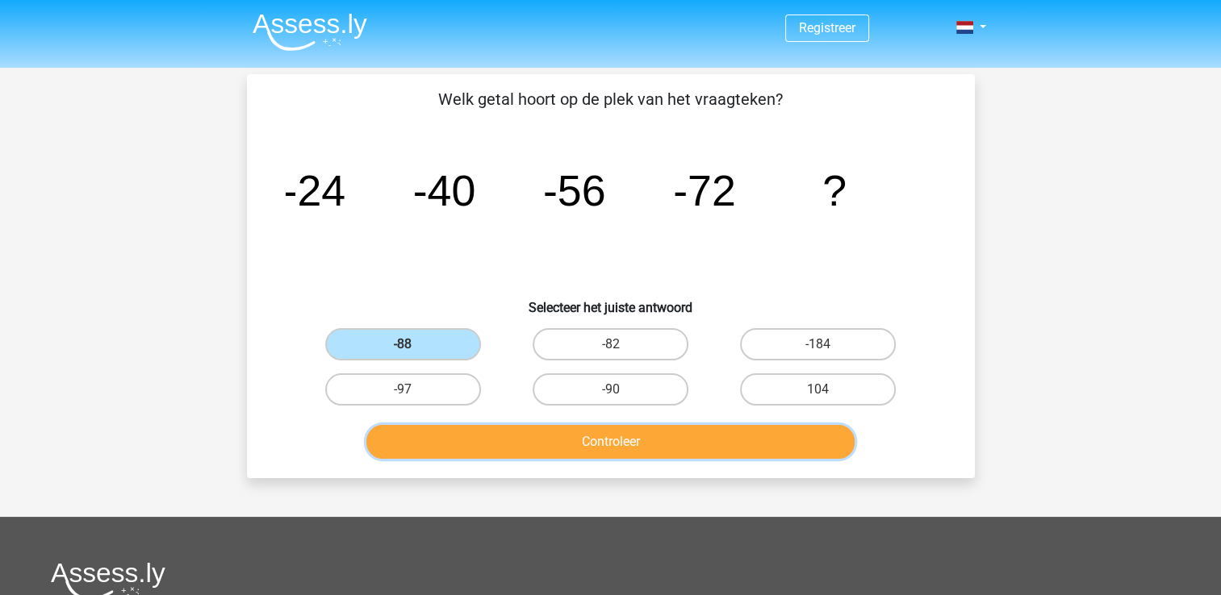
click at [658, 438] on button "Controleer" at bounding box center [610, 442] width 488 height 34
click at [612, 441] on button "Controleer" at bounding box center [610, 442] width 488 height 34
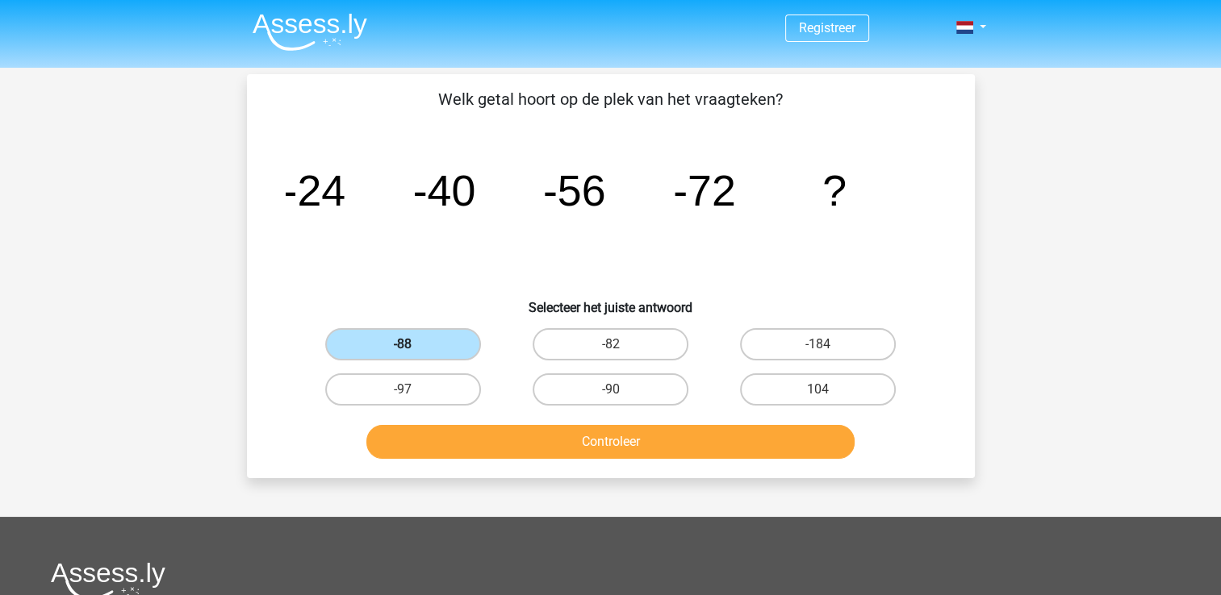
click at [428, 340] on label "-88" at bounding box center [403, 344] width 156 height 32
click at [413, 345] on input "-88" at bounding box center [408, 350] width 10 height 10
click at [428, 340] on label "-88" at bounding box center [403, 344] width 156 height 32
click at [413, 345] on input "-88" at bounding box center [408, 350] width 10 height 10
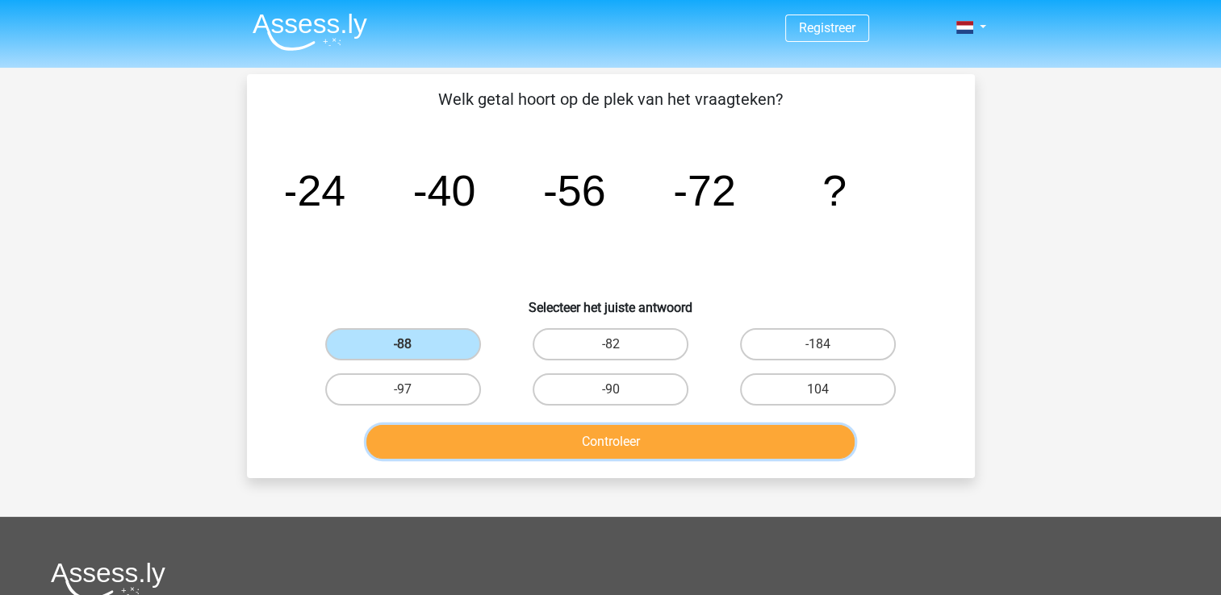
click at [558, 441] on button "Controleer" at bounding box center [610, 442] width 488 height 34
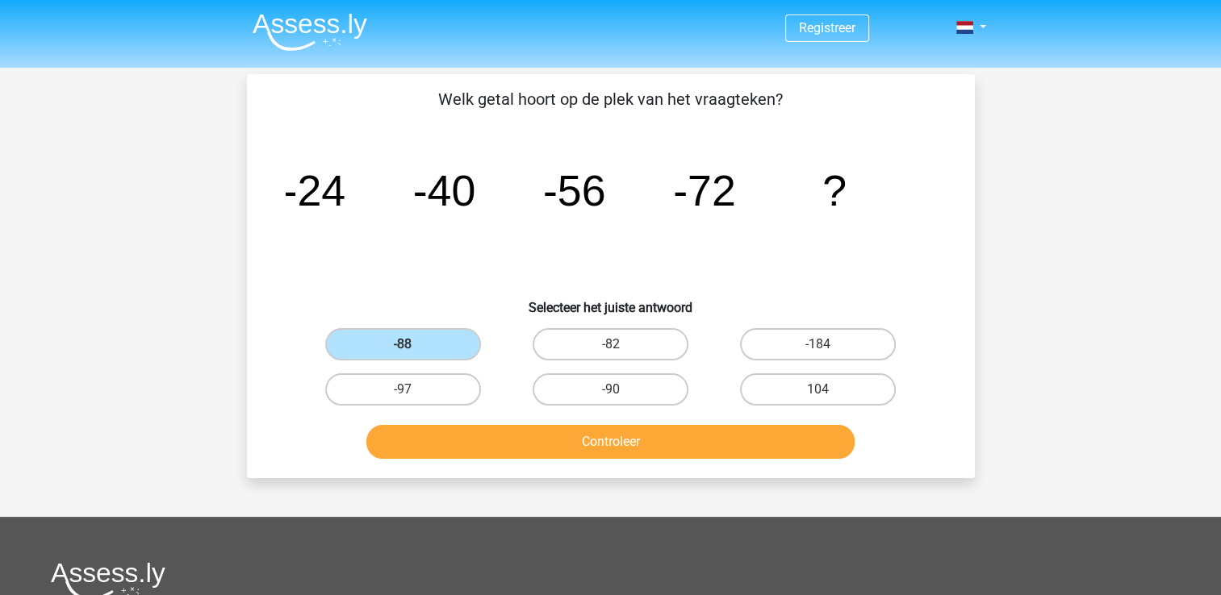
click at [485, 274] on icon "image/svg+xml -24 -40 -56 -72 ?" at bounding box center [611, 205] width 650 height 163
click at [453, 374] on label "-97" at bounding box center [403, 390] width 156 height 32
click at [413, 390] on input "-97" at bounding box center [408, 395] width 10 height 10
radio input "true"
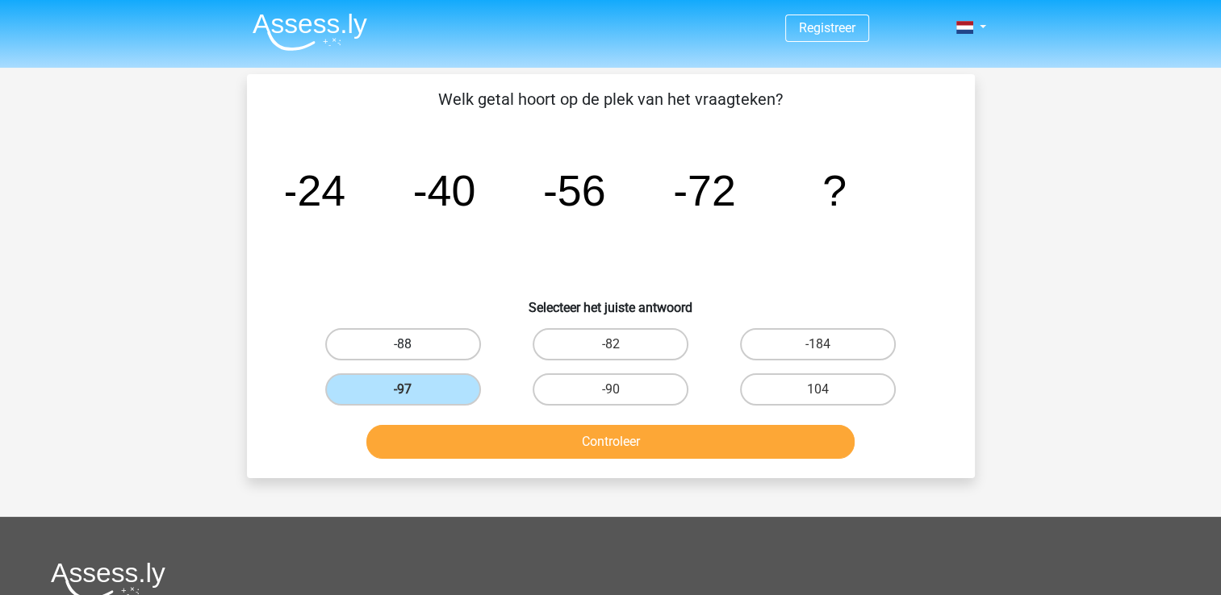
click at [461, 341] on label "-88" at bounding box center [403, 344] width 156 height 32
click at [413, 345] on input "-88" at bounding box center [408, 350] width 10 height 10
radio input "true"
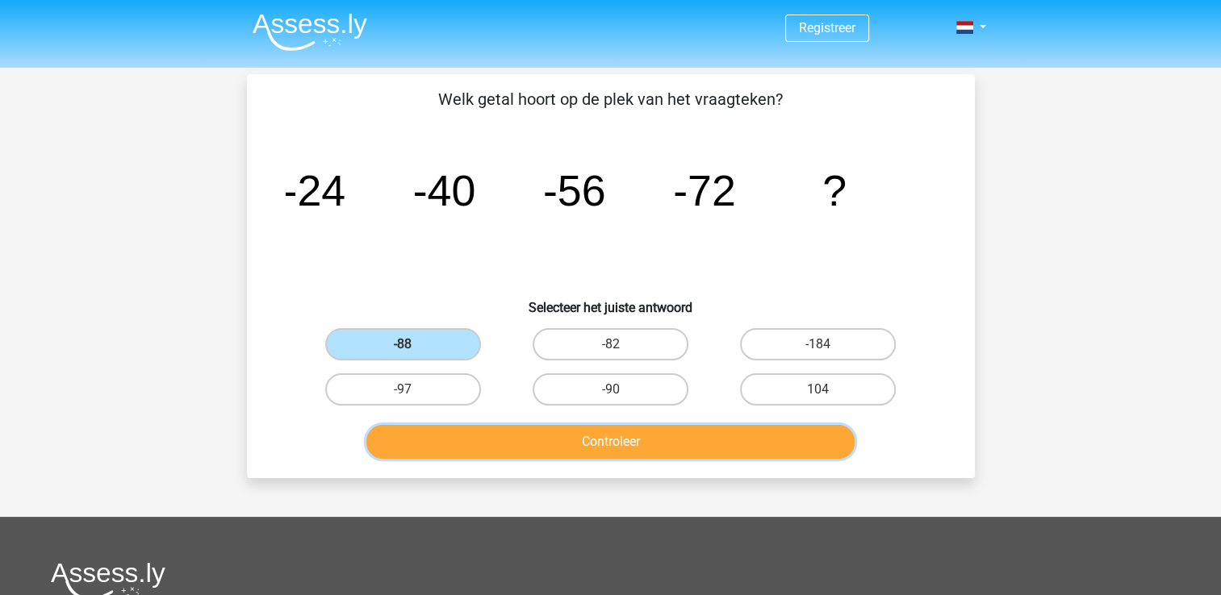
click at [555, 429] on button "Controleer" at bounding box center [610, 442] width 488 height 34
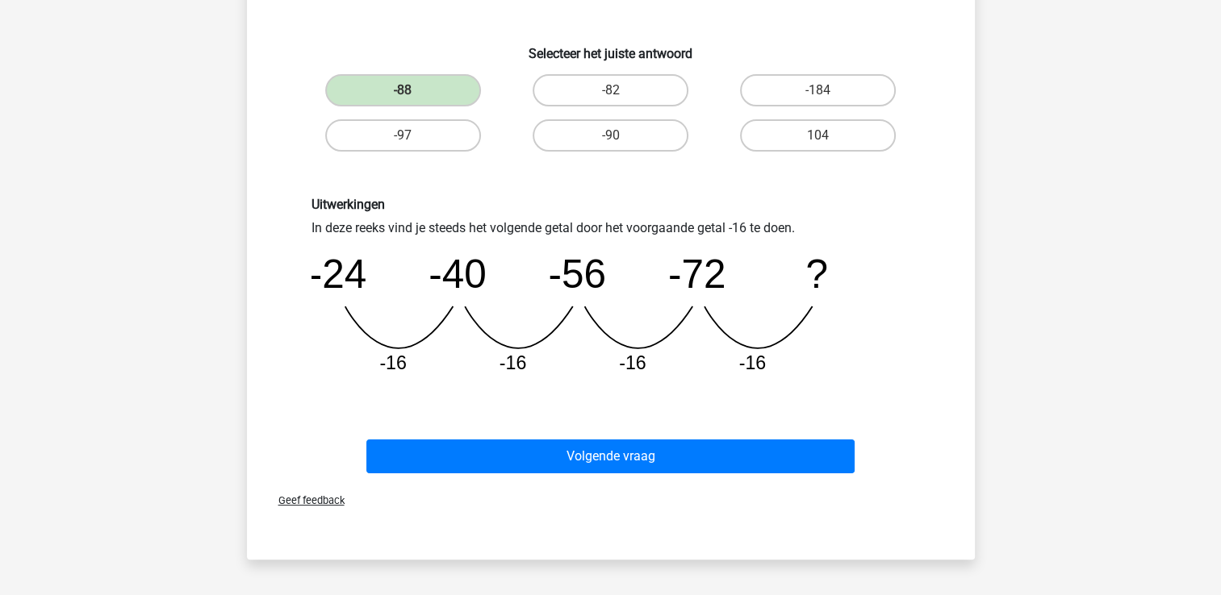
scroll to position [253, 0]
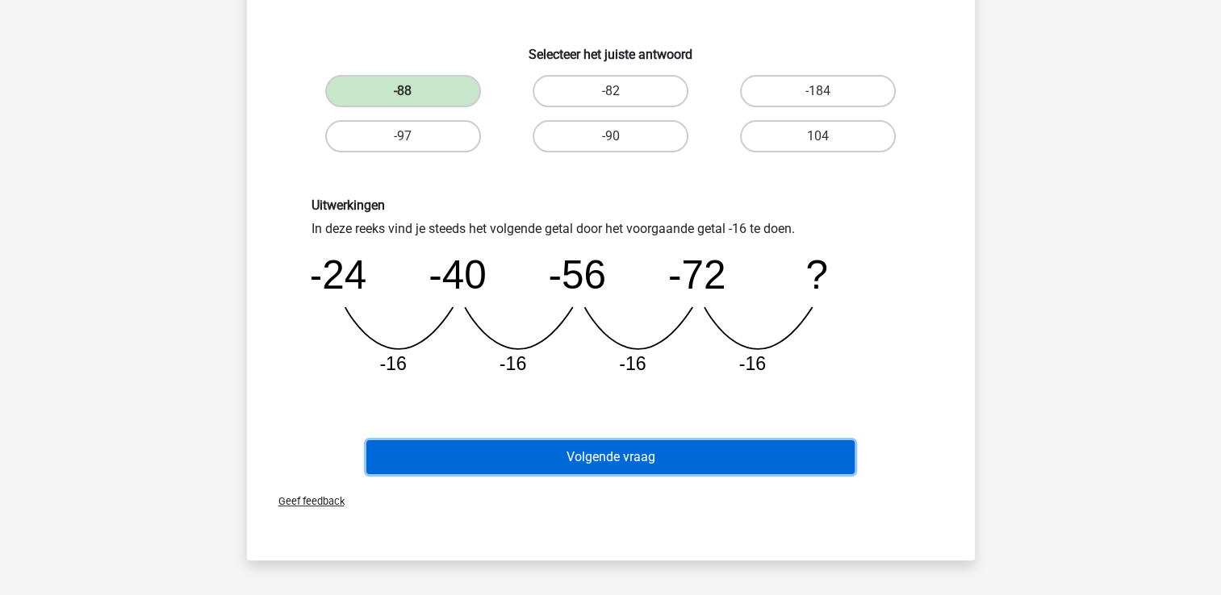
click at [616, 461] on button "Volgende vraag" at bounding box center [610, 458] width 488 height 34
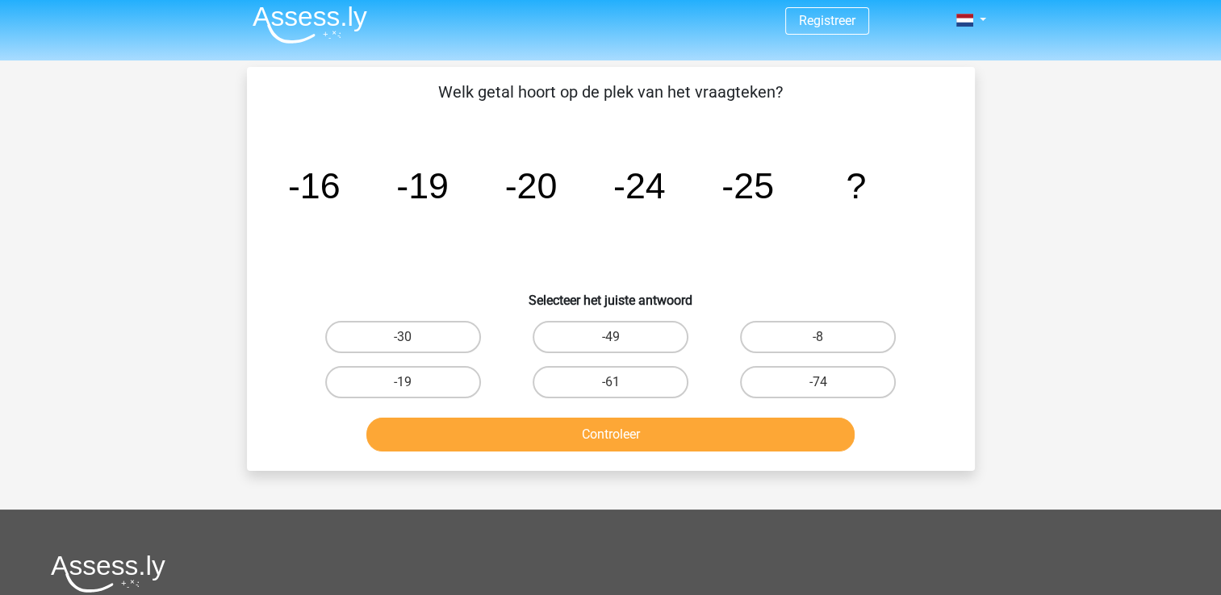
scroll to position [6, 0]
click at [341, 241] on icon "image/svg+xml -16 -19 -20 -24 -25 ?" at bounding box center [611, 199] width 650 height 163
click at [368, 240] on icon "image/svg+xml -16 -19 -20 -24 -25 ?" at bounding box center [611, 199] width 650 height 163
click at [432, 334] on label "-30" at bounding box center [403, 338] width 156 height 32
click at [413, 338] on input "-30" at bounding box center [408, 343] width 10 height 10
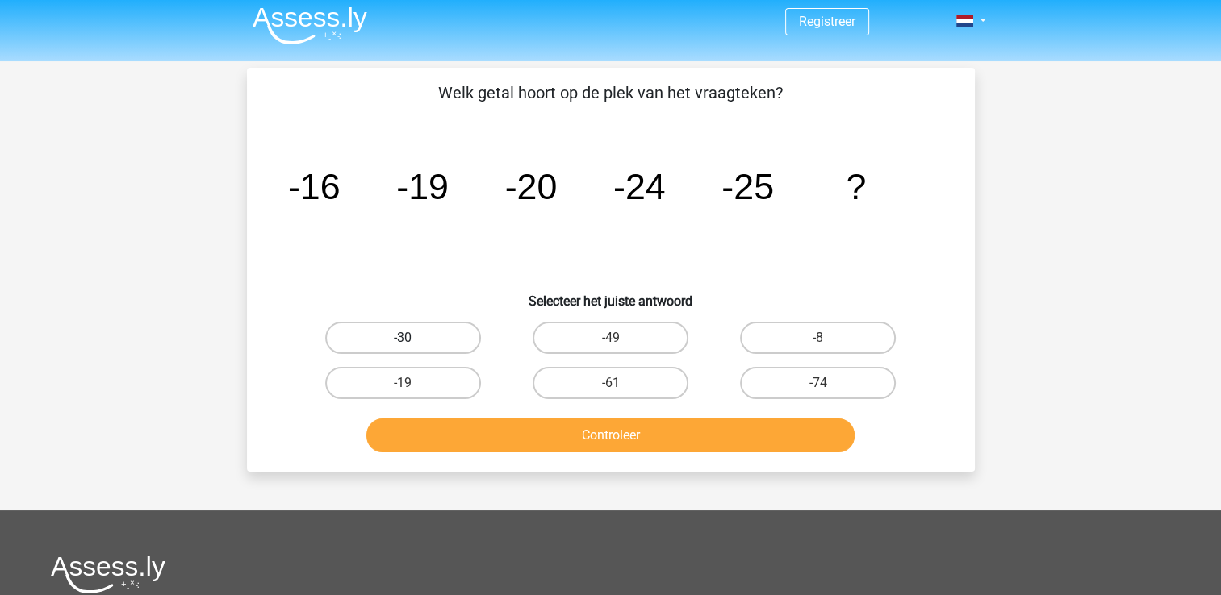
radio input "true"
click at [594, 434] on button "Controleer" at bounding box center [610, 436] width 488 height 34
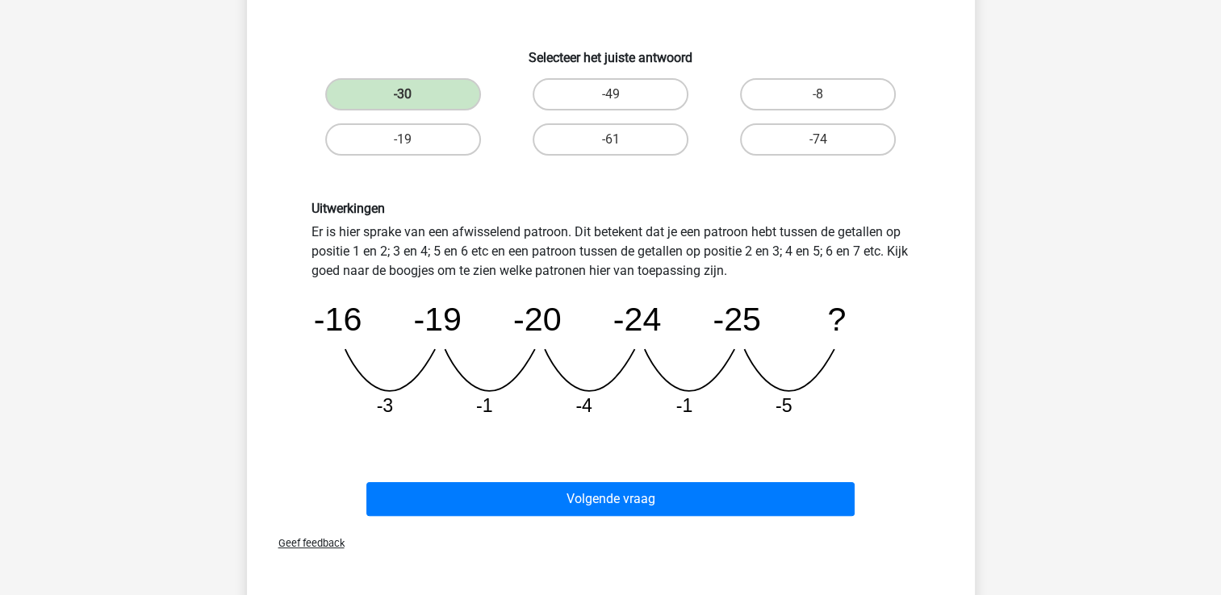
scroll to position [249, 0]
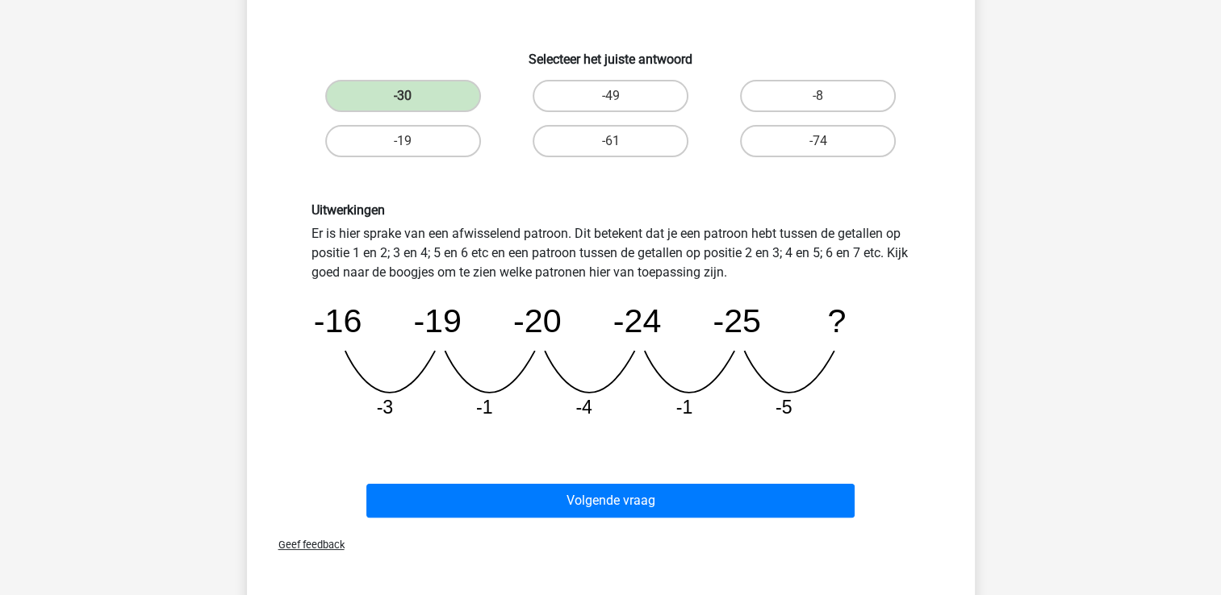
click at [746, 442] on div "Uitwerkingen Er is hier sprake van een afwisselend patroon. Dit betekent dat je…" at bounding box center [611, 317] width 676 height 307
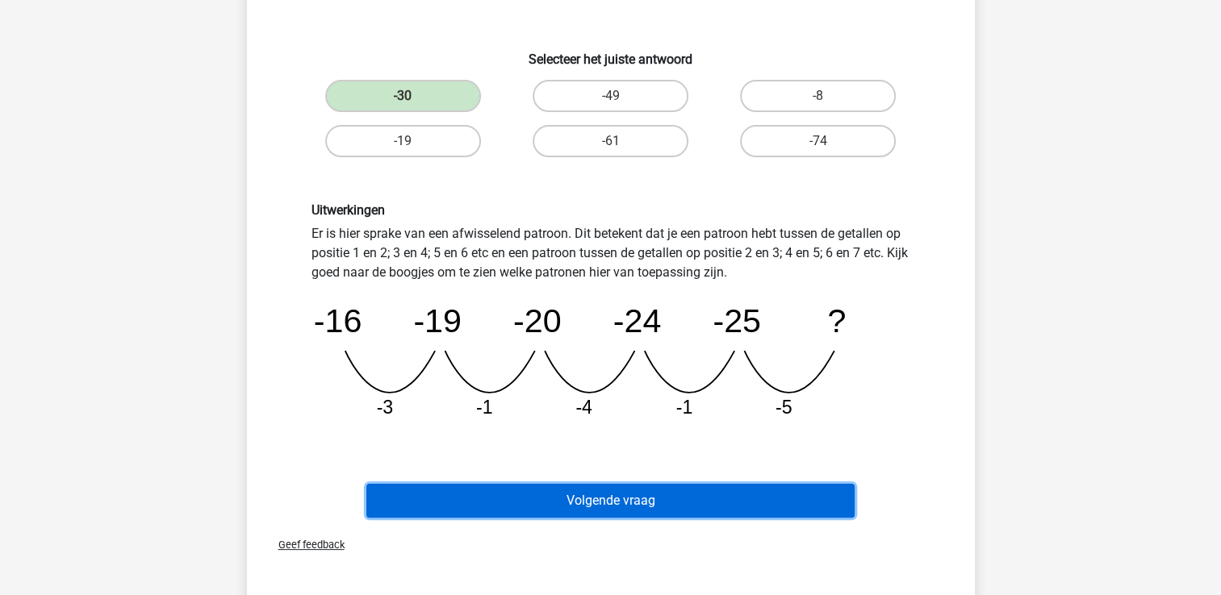
drag, startPoint x: 725, startPoint y: 498, endPoint x: 669, endPoint y: 492, distance: 56.8
click at [669, 492] on button "Volgende vraag" at bounding box center [610, 501] width 488 height 34
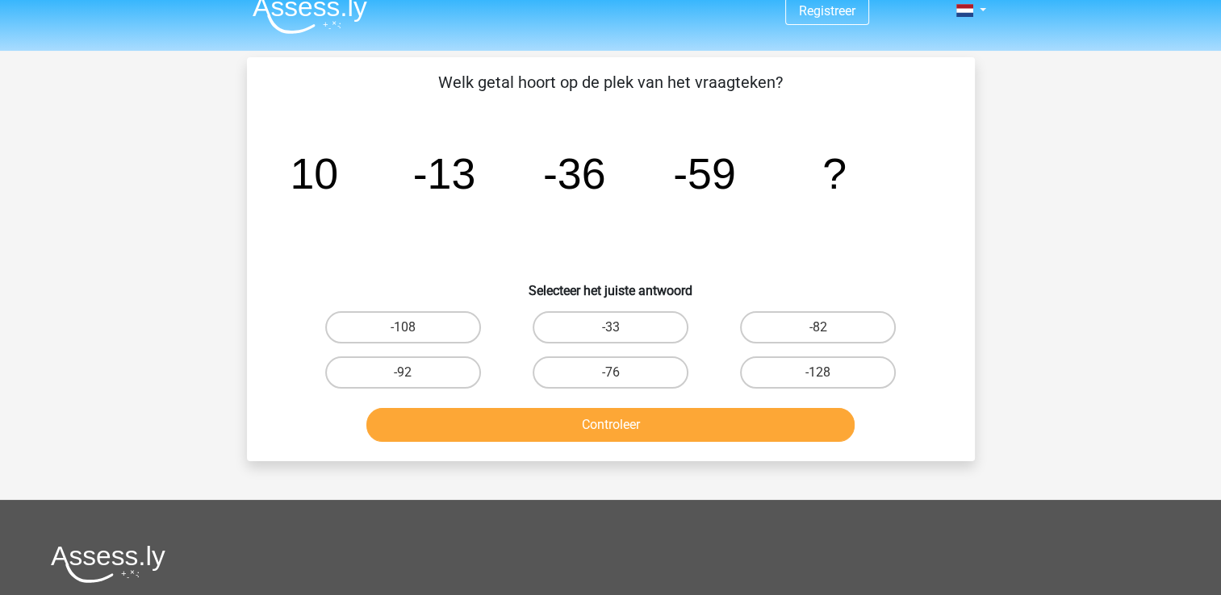
scroll to position [4, 0]
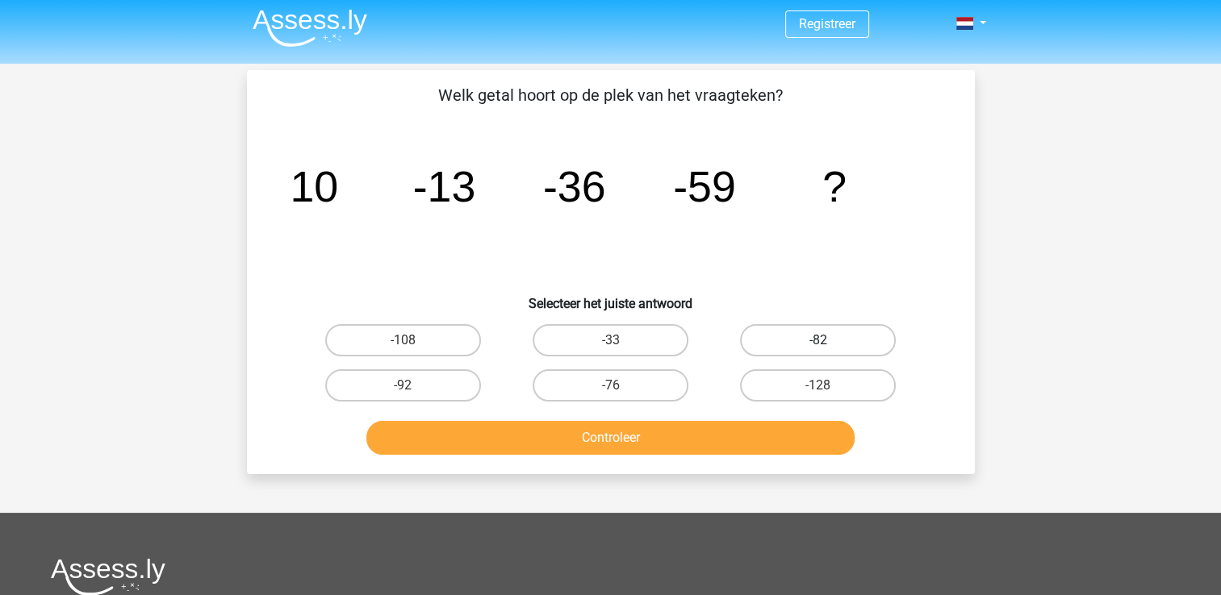
drag, startPoint x: 832, startPoint y: 339, endPoint x: 752, endPoint y: 338, distance: 79.9
click at [752, 338] on label "-82" at bounding box center [818, 340] width 156 height 32
click at [818, 341] on input "-82" at bounding box center [823, 346] width 10 height 10
radio input "true"
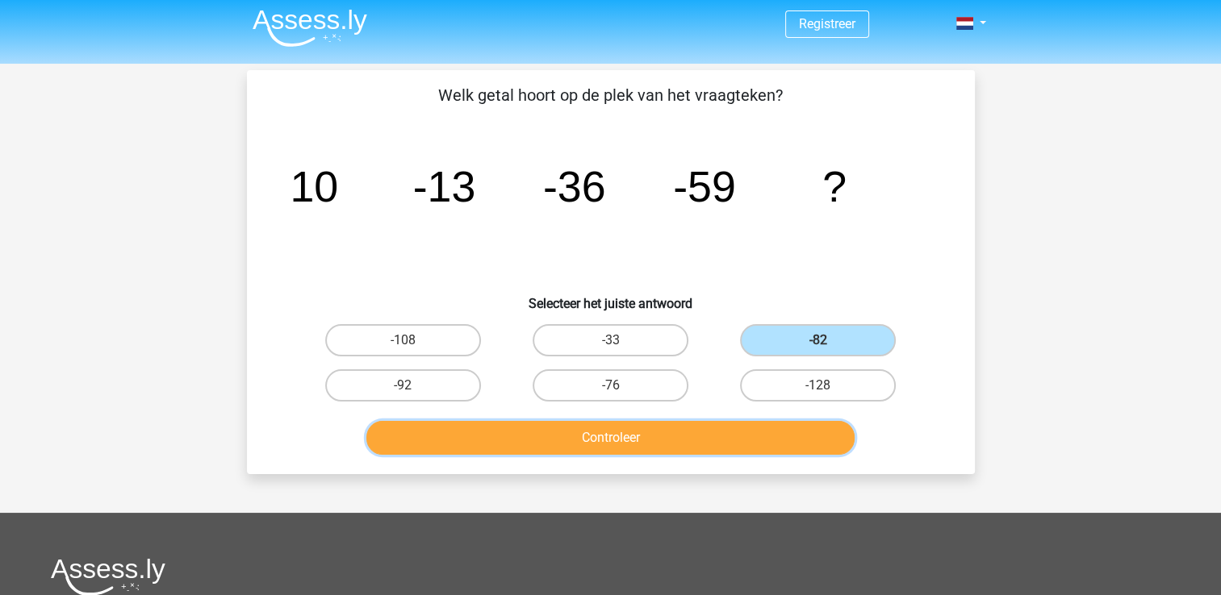
click at [646, 438] on button "Controleer" at bounding box center [610, 438] width 488 height 34
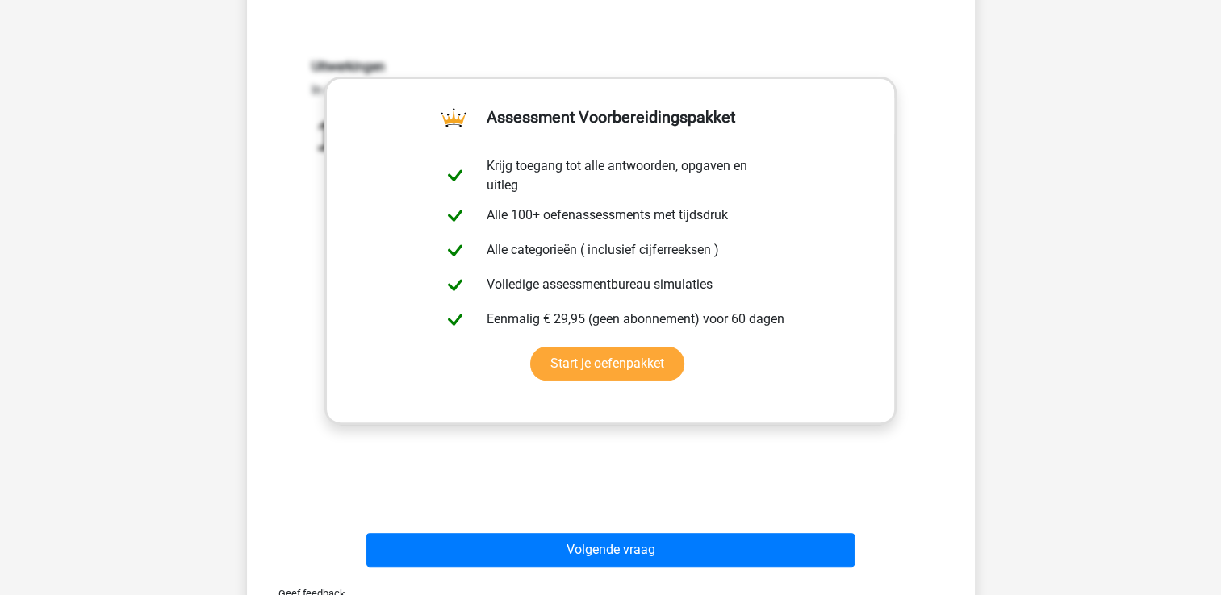
scroll to position [400, 0]
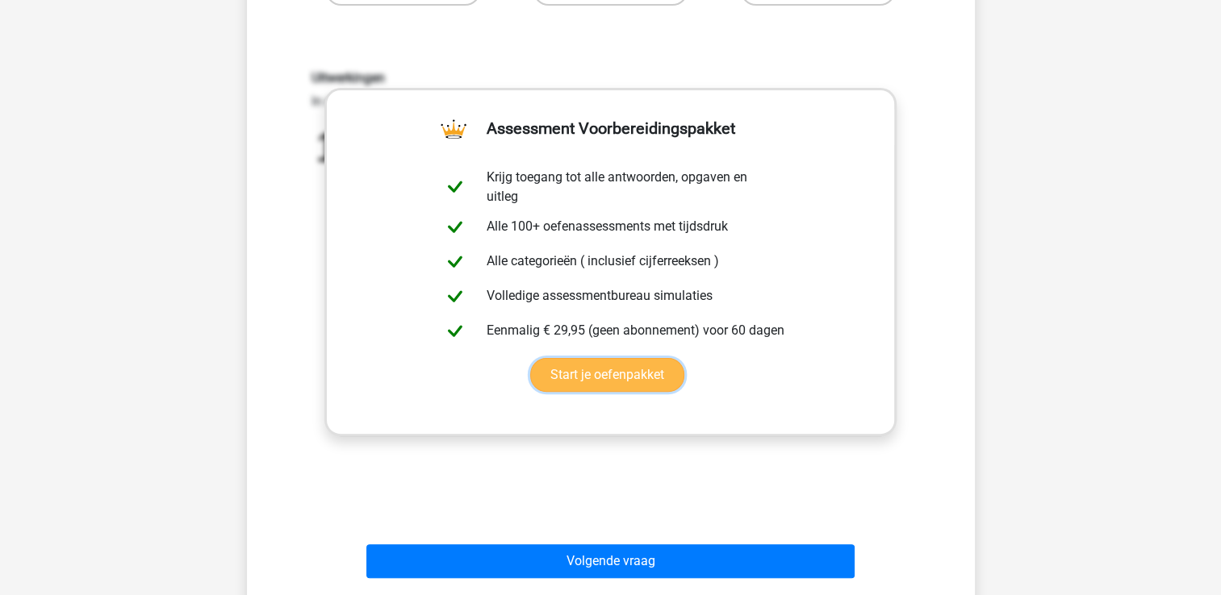
click at [630, 392] on link "Start je oefenpakket" at bounding box center [607, 375] width 154 height 34
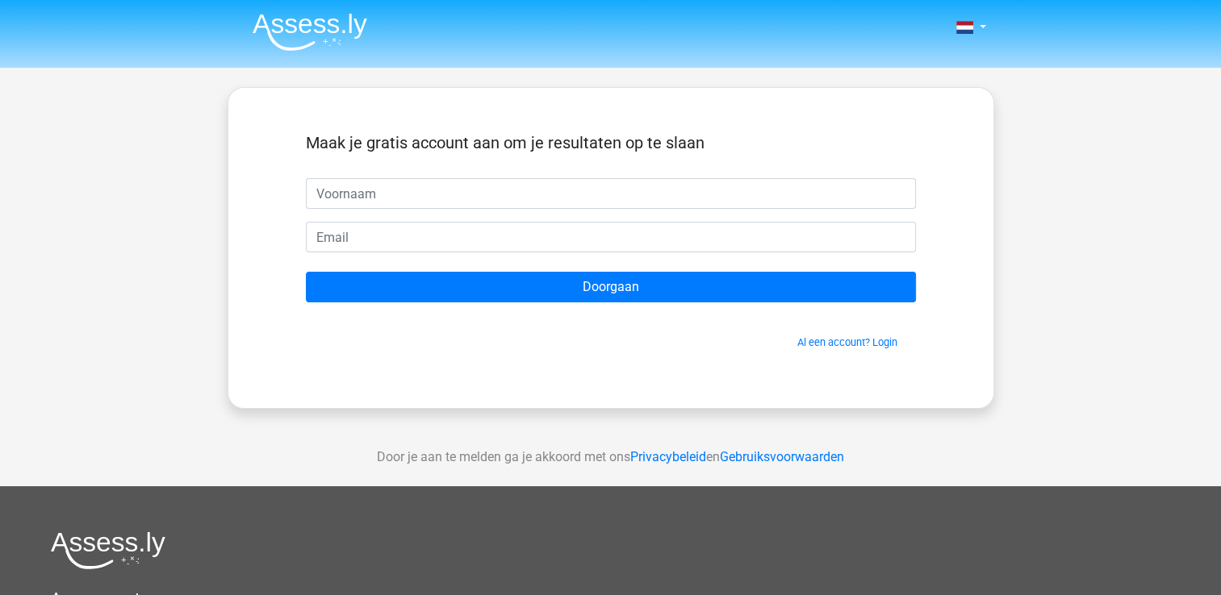
click at [629, 263] on div "Maak je gratis account aan om je resultaten op te slaan Doorgaan Al een account…" at bounding box center [611, 248] width 767 height 322
drag, startPoint x: 625, startPoint y: 191, endPoint x: 1033, endPoint y: 250, distance: 411.7
click at [1033, 250] on div "Nederlands English" at bounding box center [610, 456] width 1221 height 913
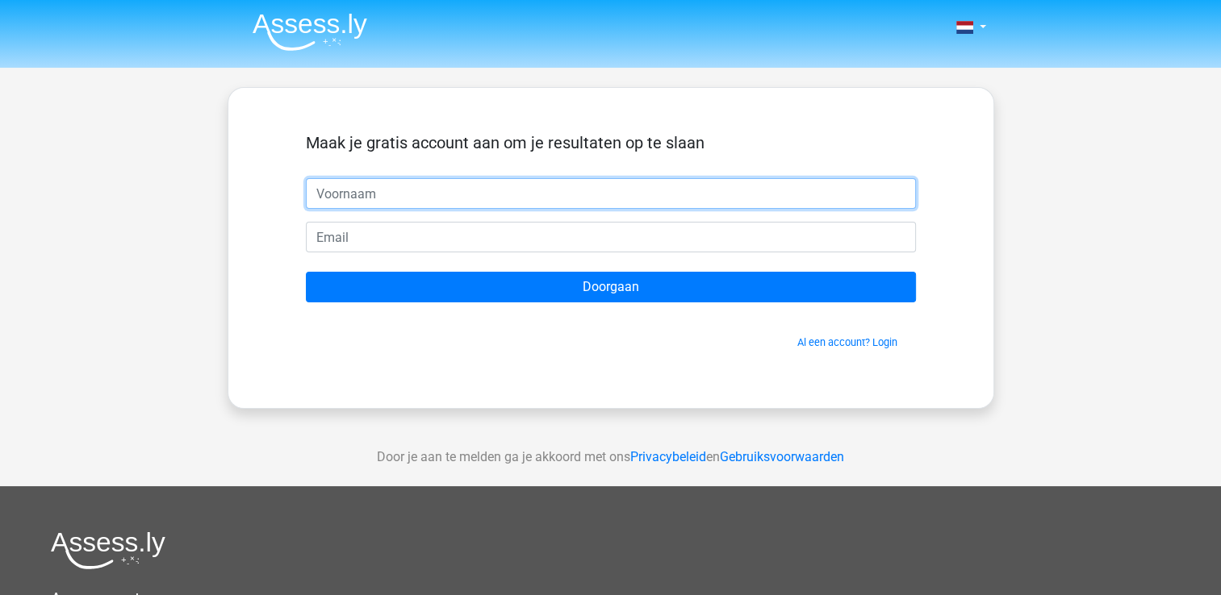
click at [594, 198] on input "text" at bounding box center [611, 193] width 610 height 31
click at [383, 192] on input "m" at bounding box center [611, 193] width 610 height 31
type input "nabil"
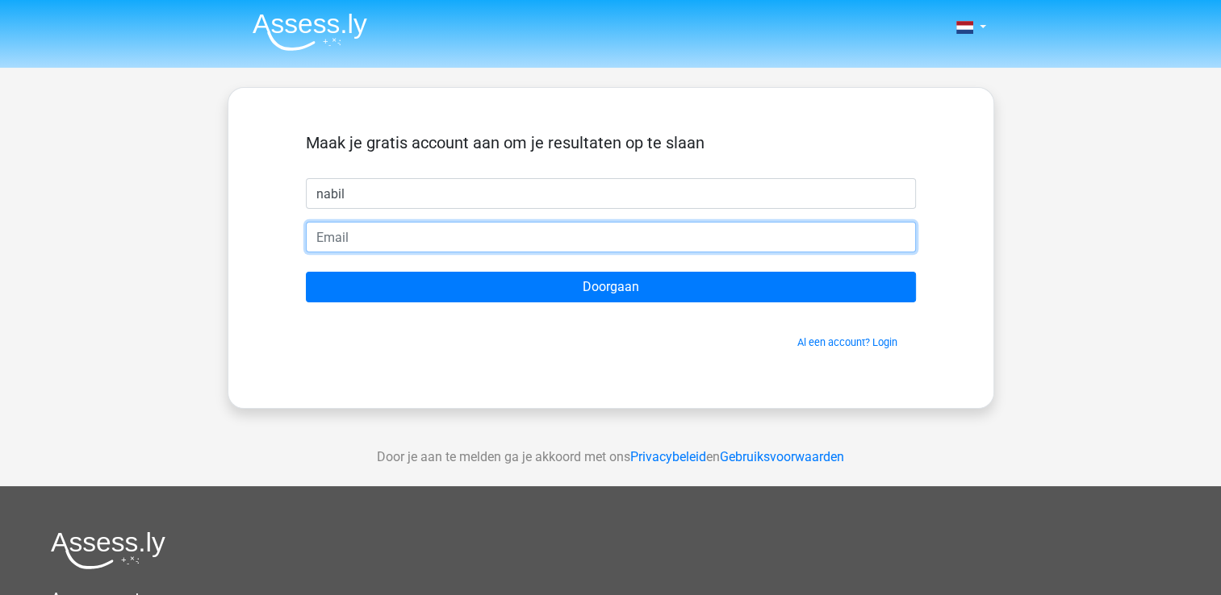
click at [349, 247] on input "email" at bounding box center [611, 237] width 610 height 31
click at [320, 232] on input "email" at bounding box center [611, 237] width 610 height 31
type input "[EMAIL_ADDRESS][DOMAIN_NAME]"
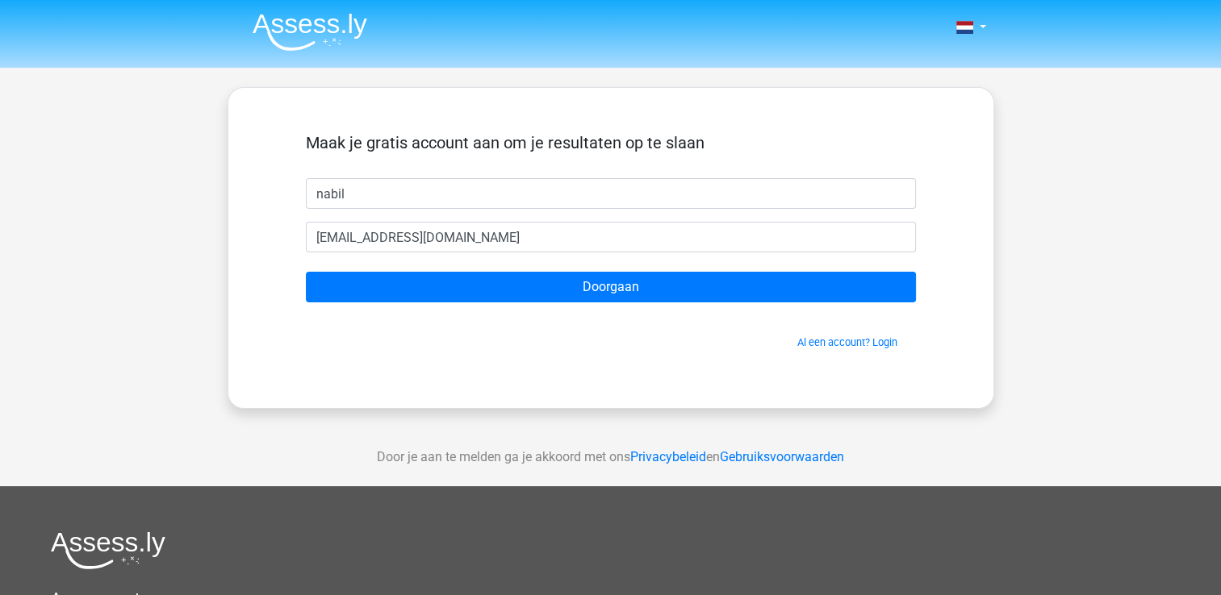
click at [445, 307] on form "Maak je gratis account aan om je resultaten op te slaan nabil [EMAIL_ADDRESS][D…" at bounding box center [611, 241] width 610 height 217
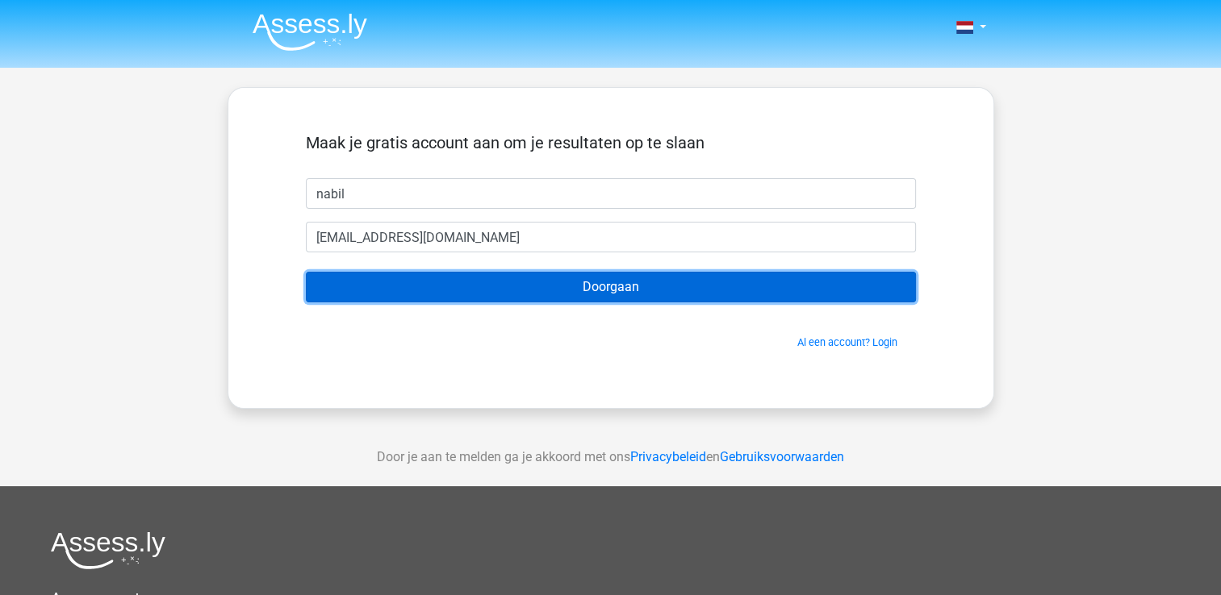
click at [643, 286] on input "Doorgaan" at bounding box center [611, 287] width 610 height 31
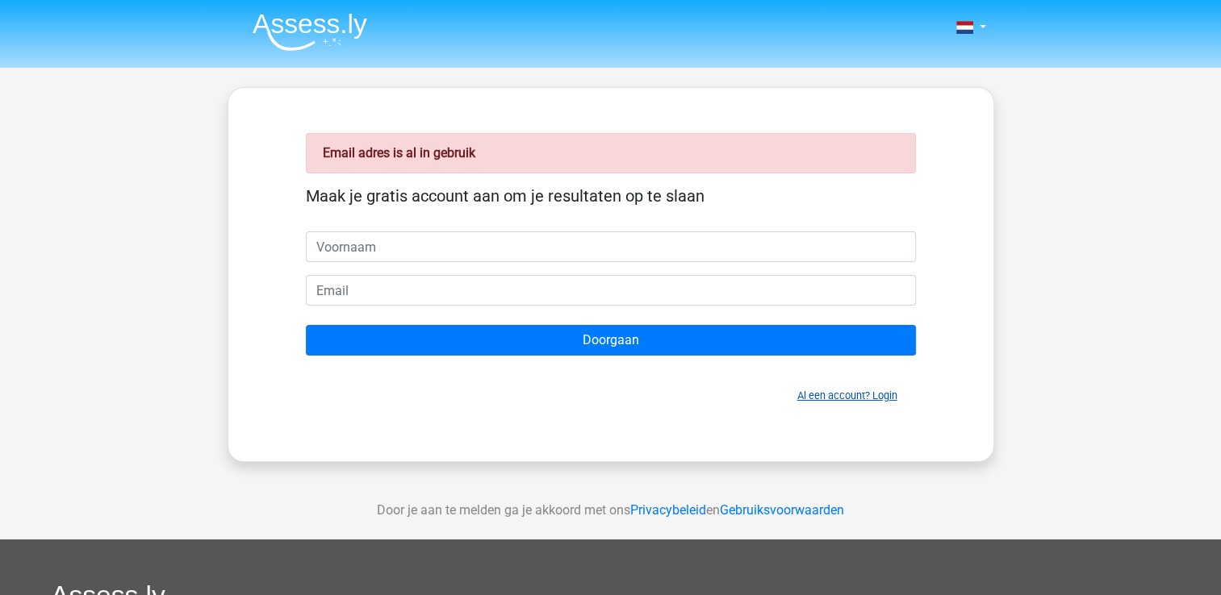
click at [851, 393] on link "Al een account? Login" at bounding box center [847, 396] width 100 height 12
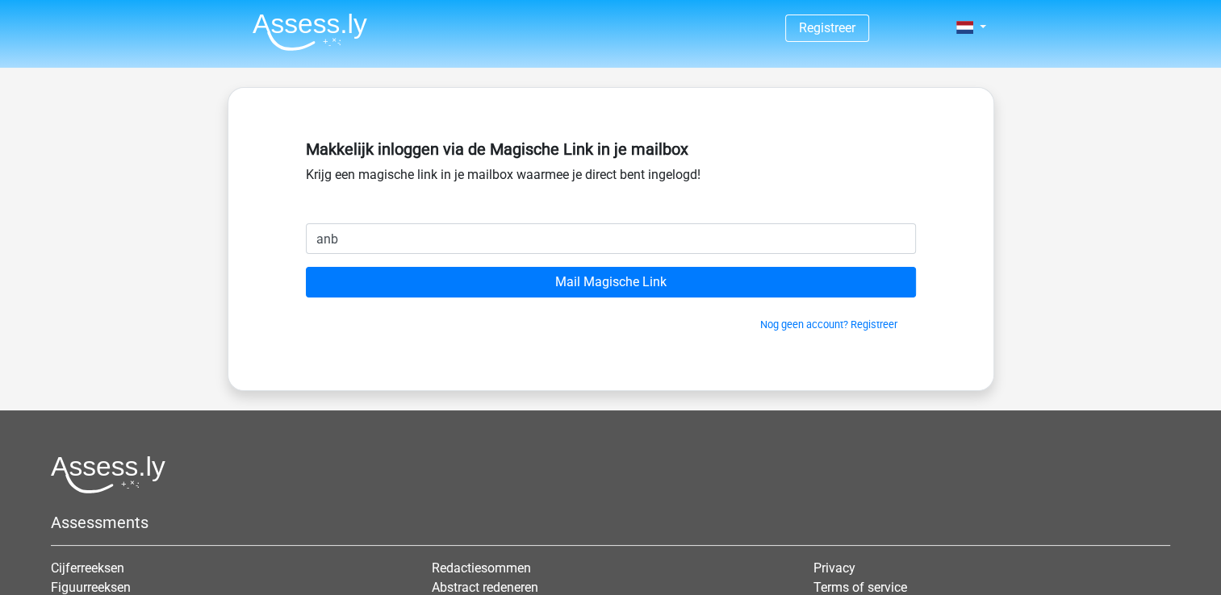
type input "[EMAIL_ADDRESS][DOMAIN_NAME]"
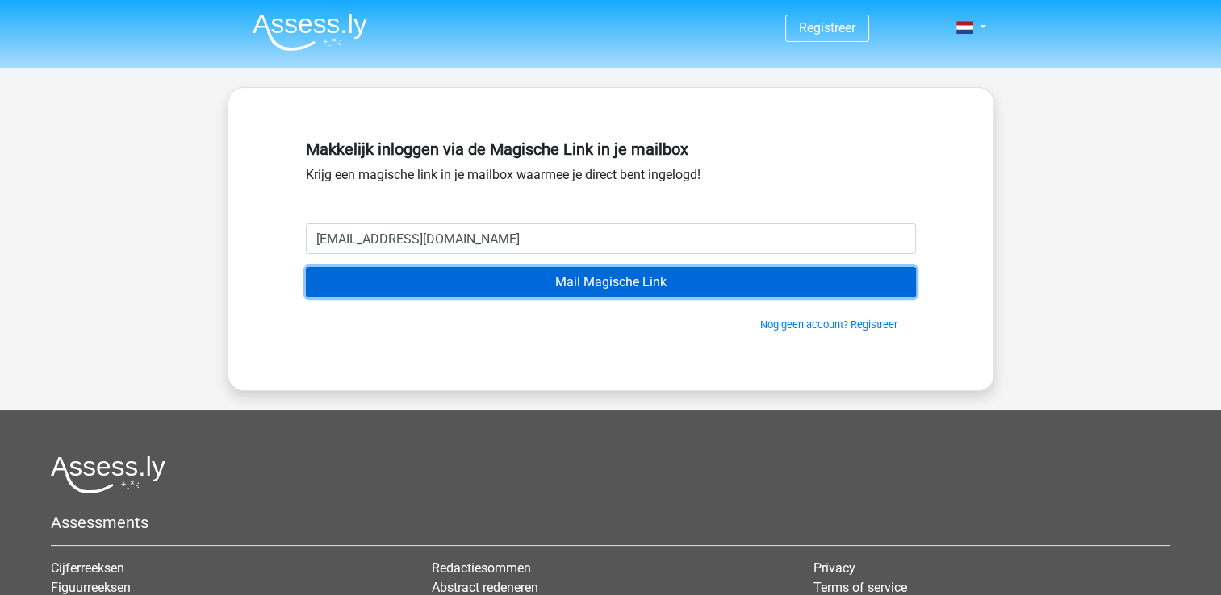
click at [604, 279] on input "Mail Magische Link" at bounding box center [611, 282] width 610 height 31
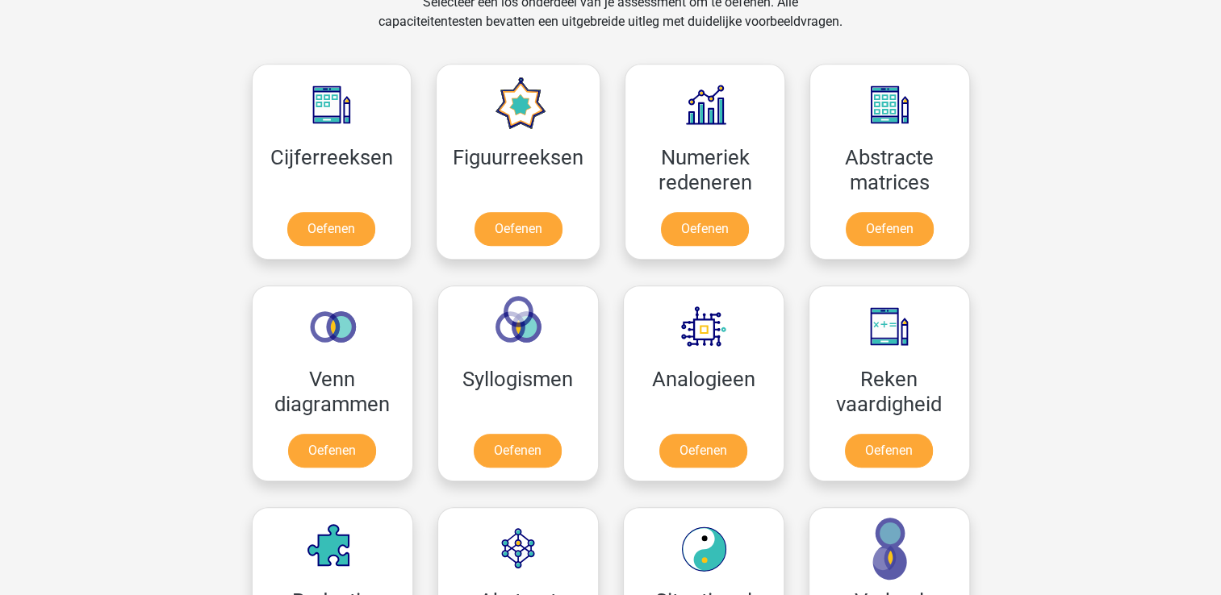
scroll to position [804, 0]
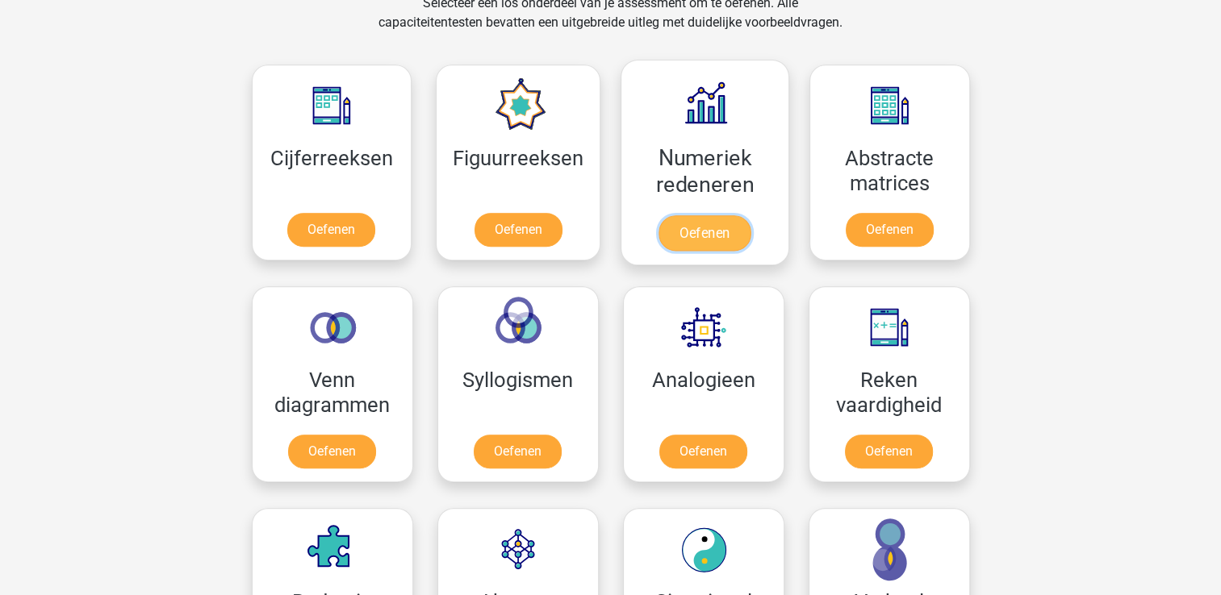
click at [697, 234] on link "Oefenen" at bounding box center [704, 233] width 92 height 36
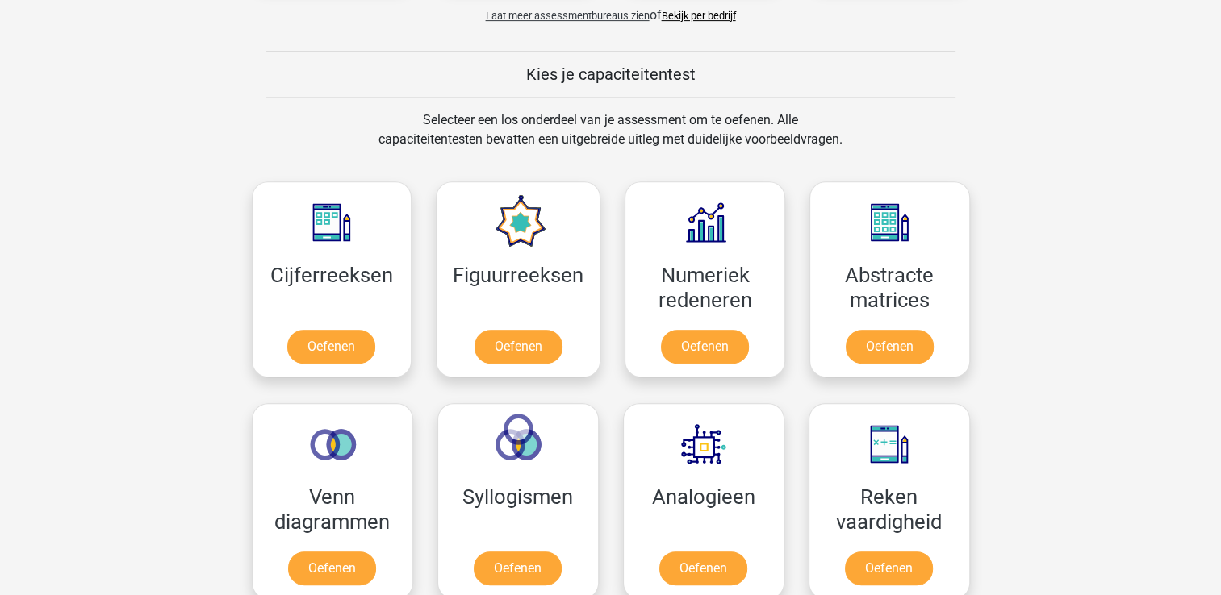
scroll to position [685, 0]
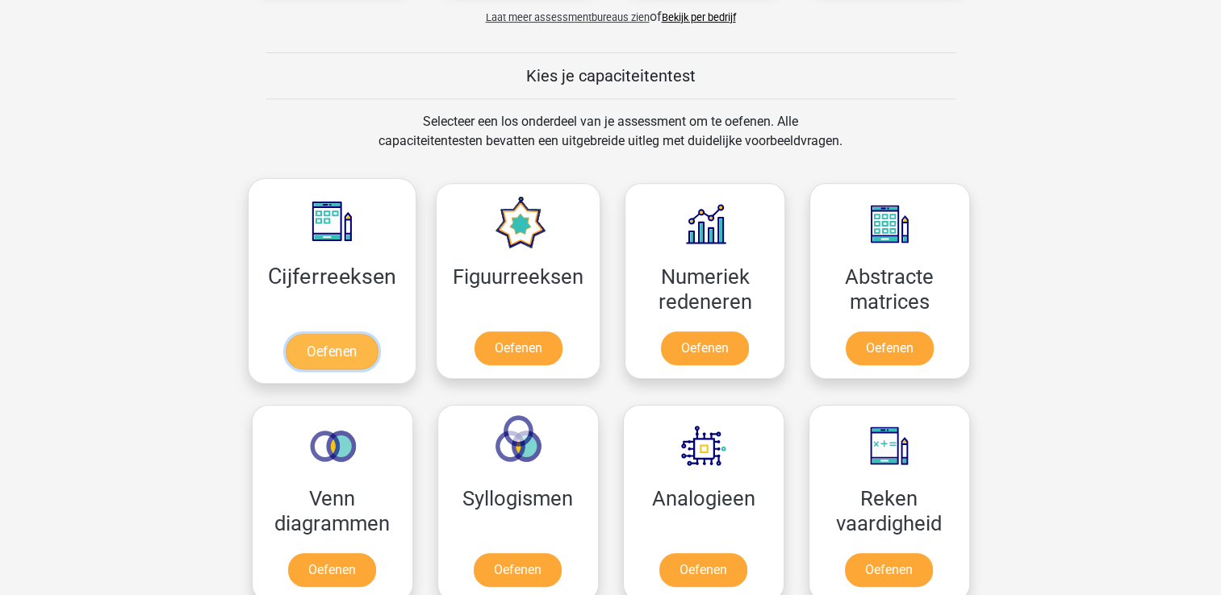
click at [342, 343] on link "Oefenen" at bounding box center [332, 352] width 92 height 36
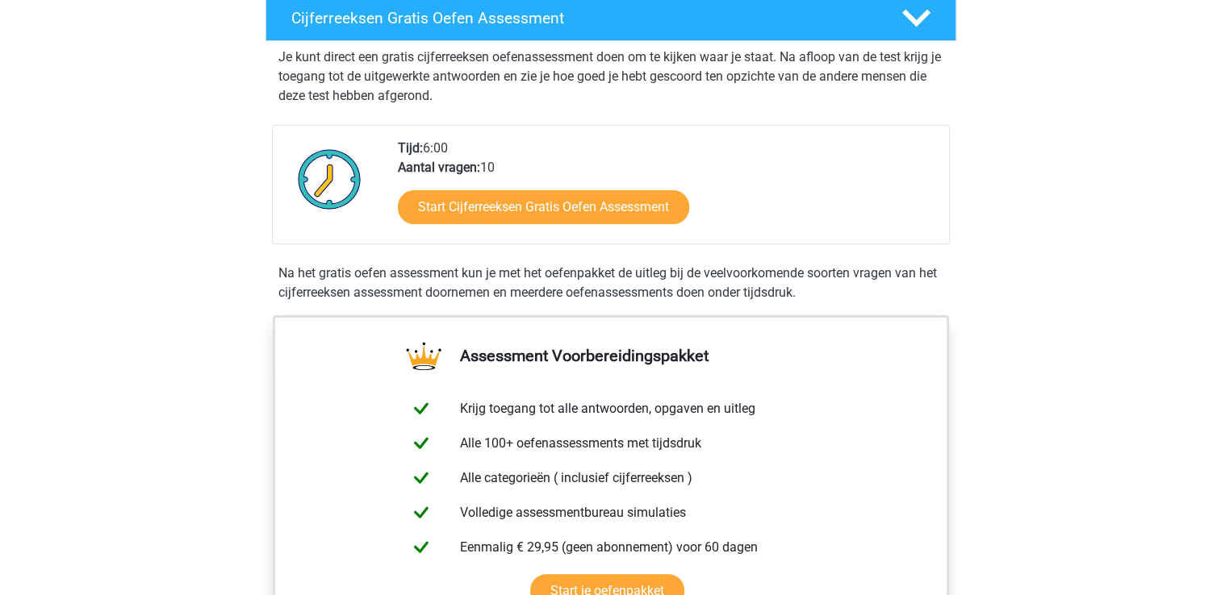
scroll to position [310, 0]
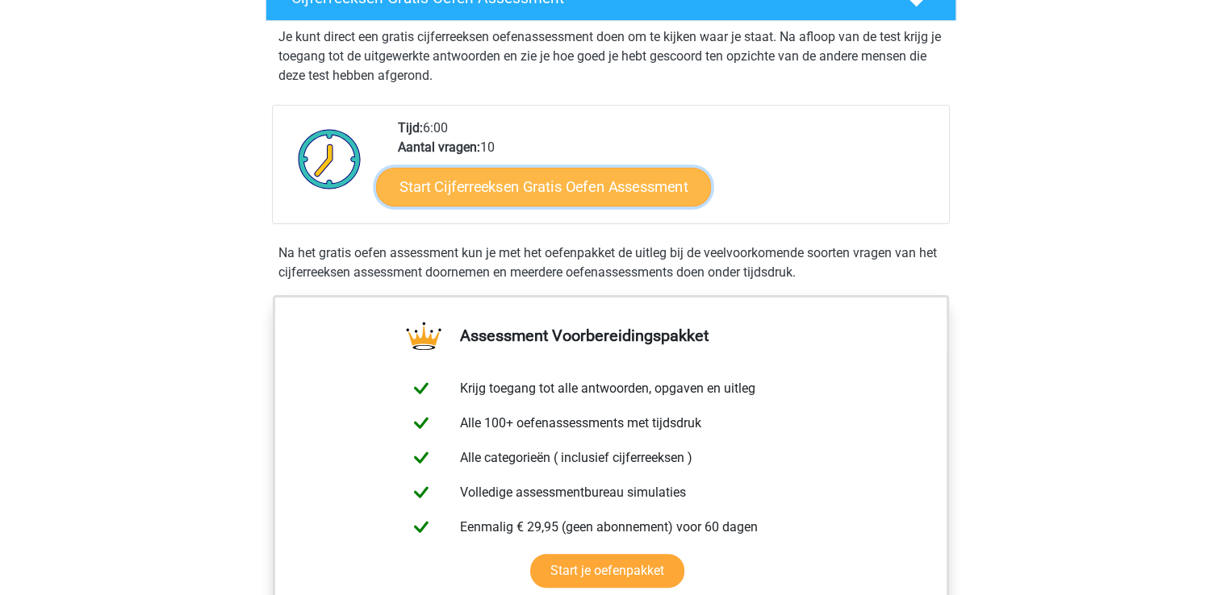
click at [532, 206] on link "Start Cijferreeksen Gratis Oefen Assessment" at bounding box center [543, 186] width 335 height 39
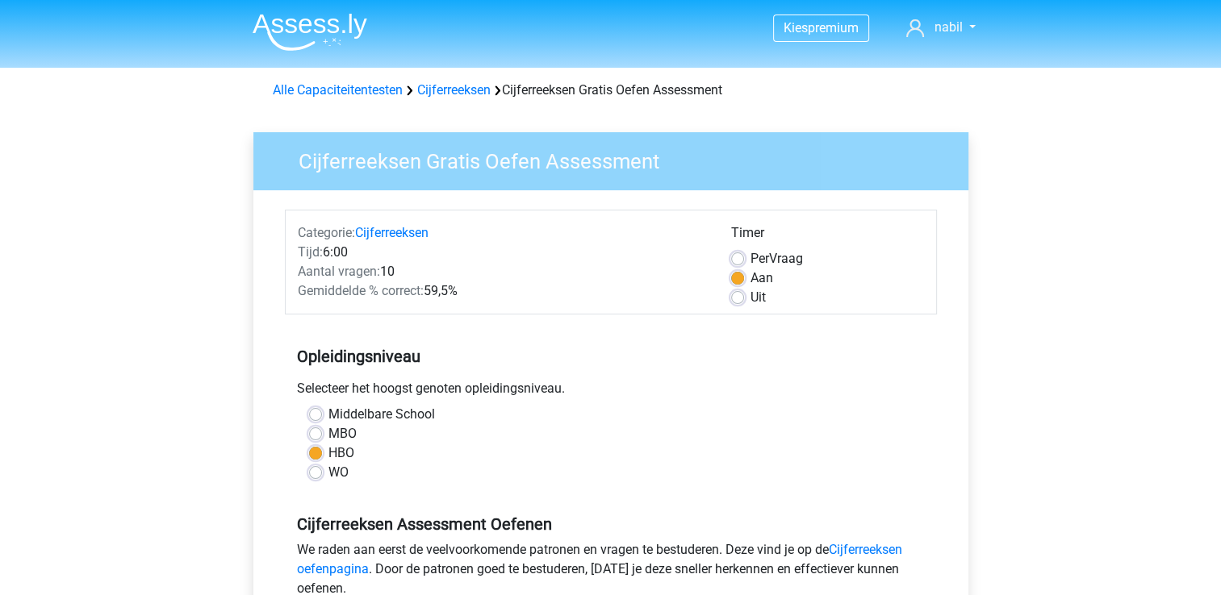
click at [736, 312] on div "Categorie: Cijferreeksen Tijd: 6:00 Aantal vragen: 10 Gemiddelde % correct: 59,…" at bounding box center [611, 262] width 652 height 105
click at [736, 308] on div "Categorie: Cijferreeksen Tijd: 6:00 Aantal vragen: 10 Gemiddelde % correct: 59,…" at bounding box center [611, 262] width 652 height 105
click at [736, 304] on div "Uit" at bounding box center [827, 297] width 193 height 19
click at [750, 292] on label "Uit" at bounding box center [757, 297] width 15 height 19
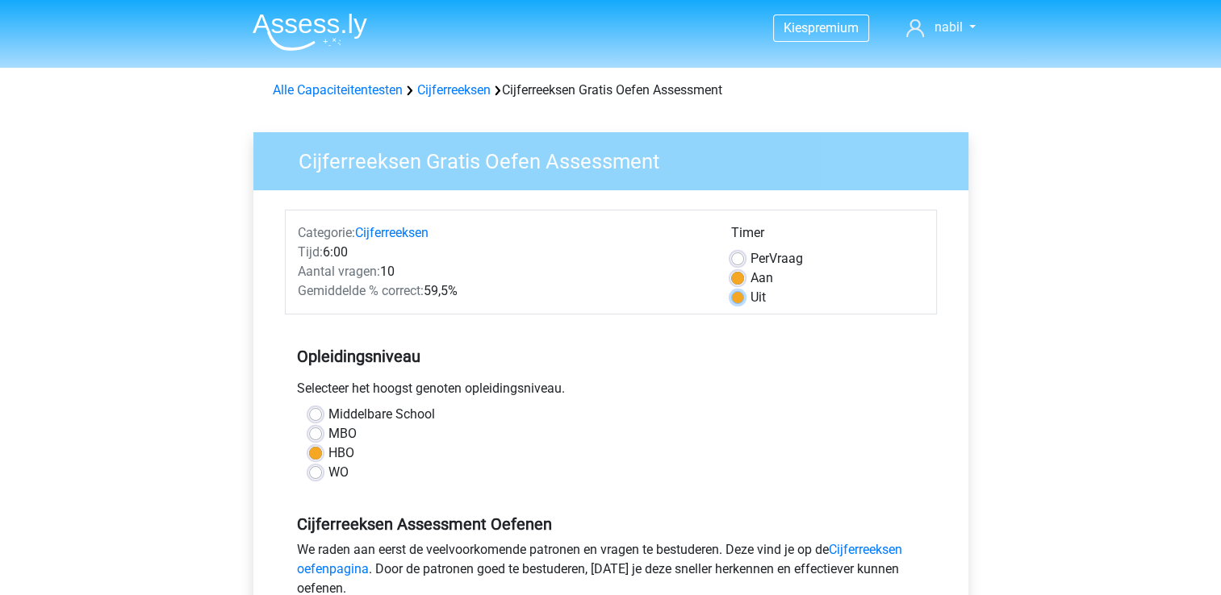
click at [733, 292] on input "Uit" at bounding box center [737, 296] width 13 height 16
radio input "true"
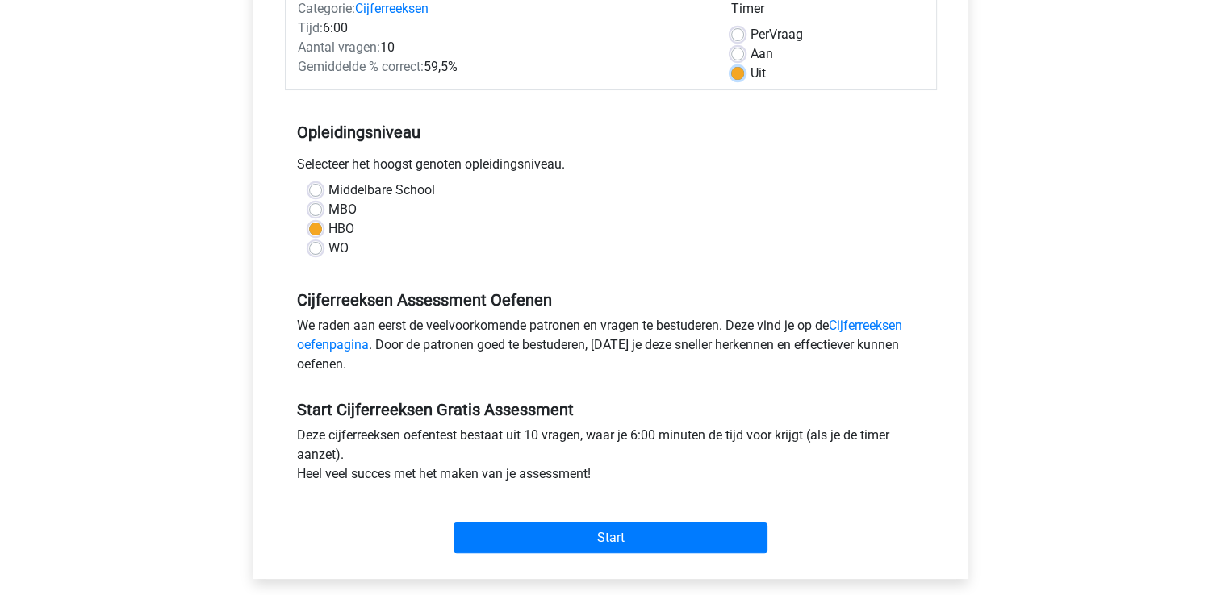
scroll to position [316, 0]
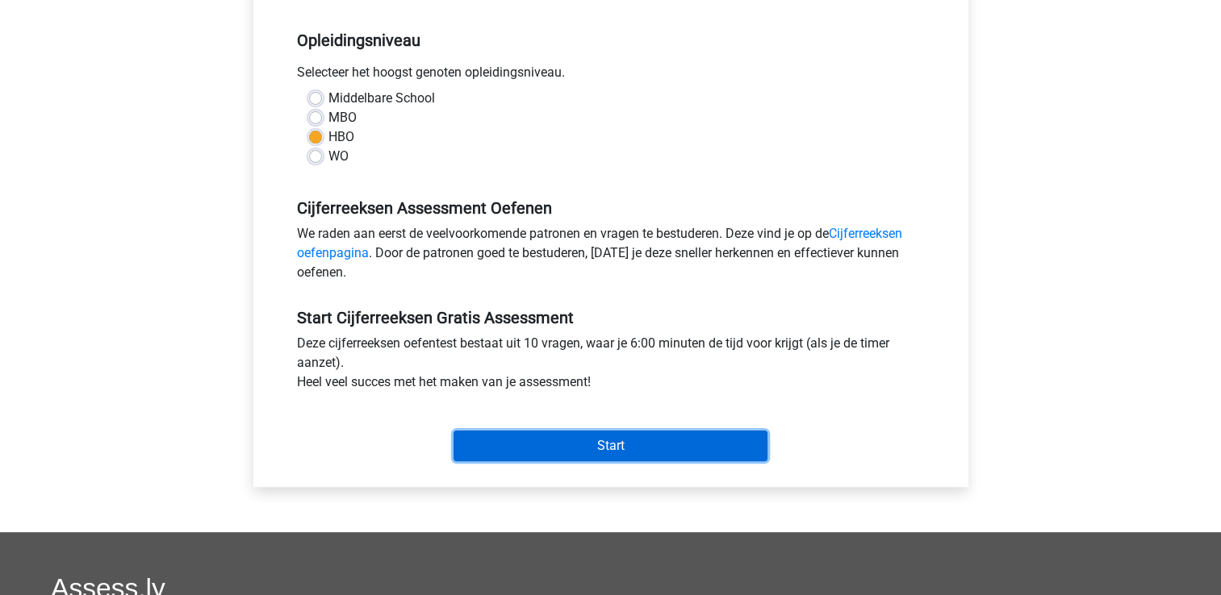
click at [607, 439] on input "Start" at bounding box center [610, 446] width 314 height 31
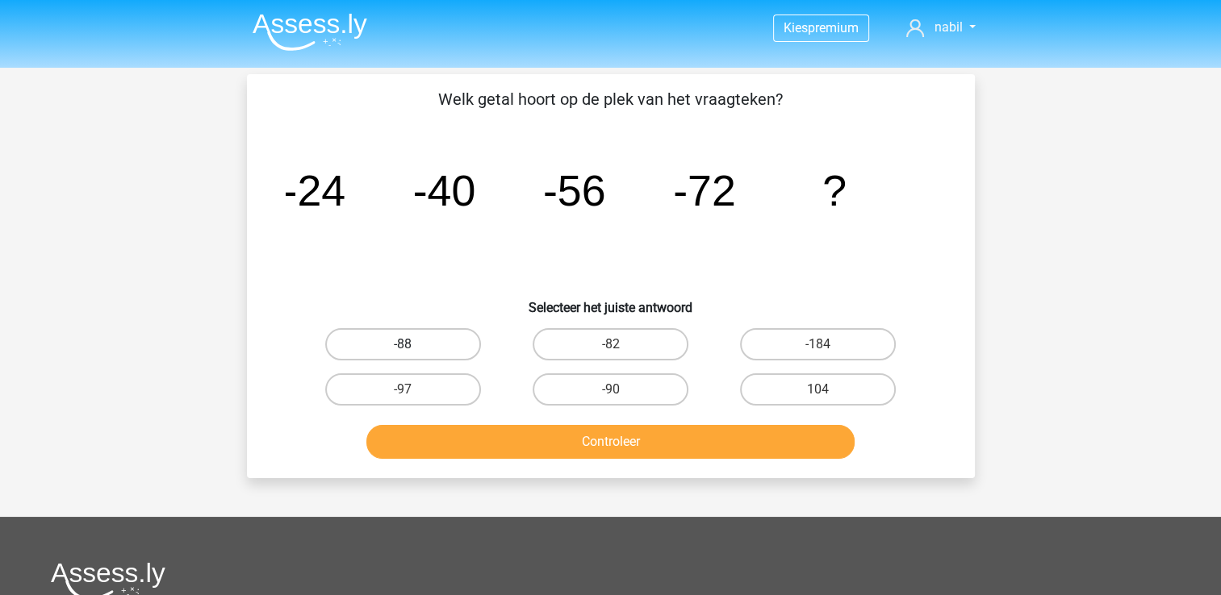
click at [457, 345] on label "-88" at bounding box center [403, 344] width 156 height 32
click at [413, 345] on input "-88" at bounding box center [408, 350] width 10 height 10
radio input "true"
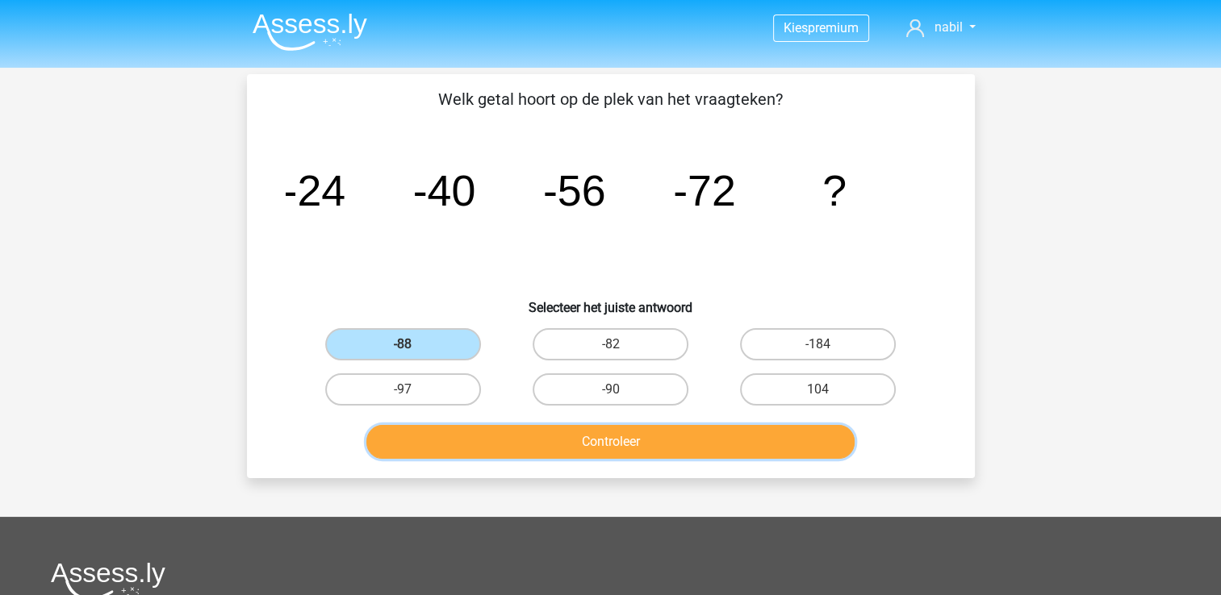
click at [610, 431] on button "Controleer" at bounding box center [610, 442] width 488 height 34
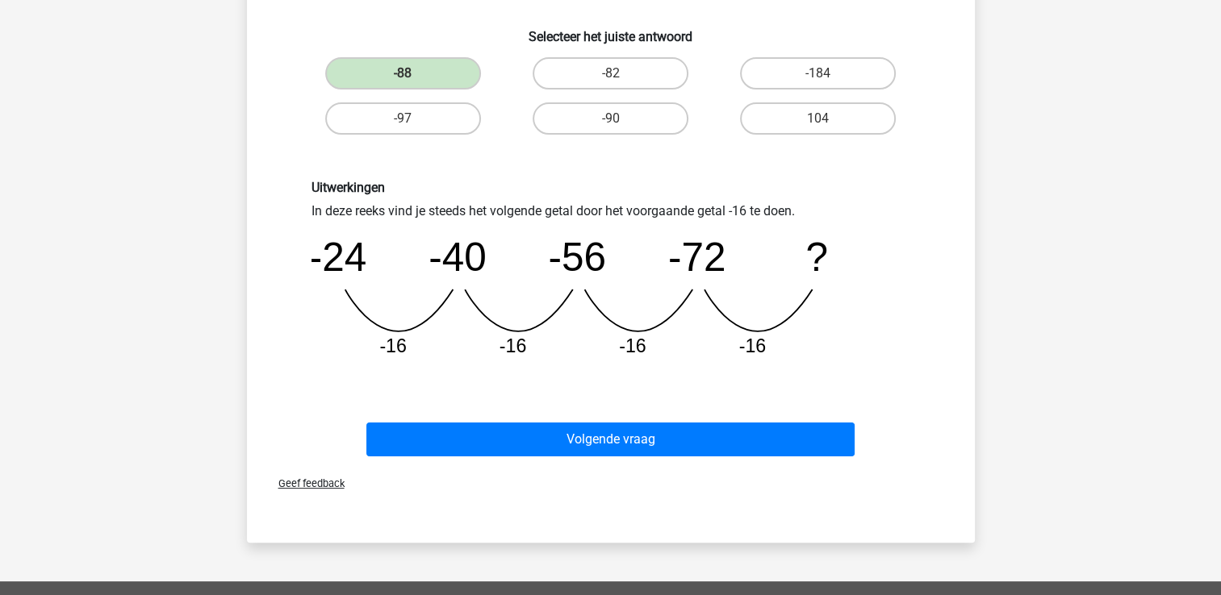
scroll to position [292, 0]
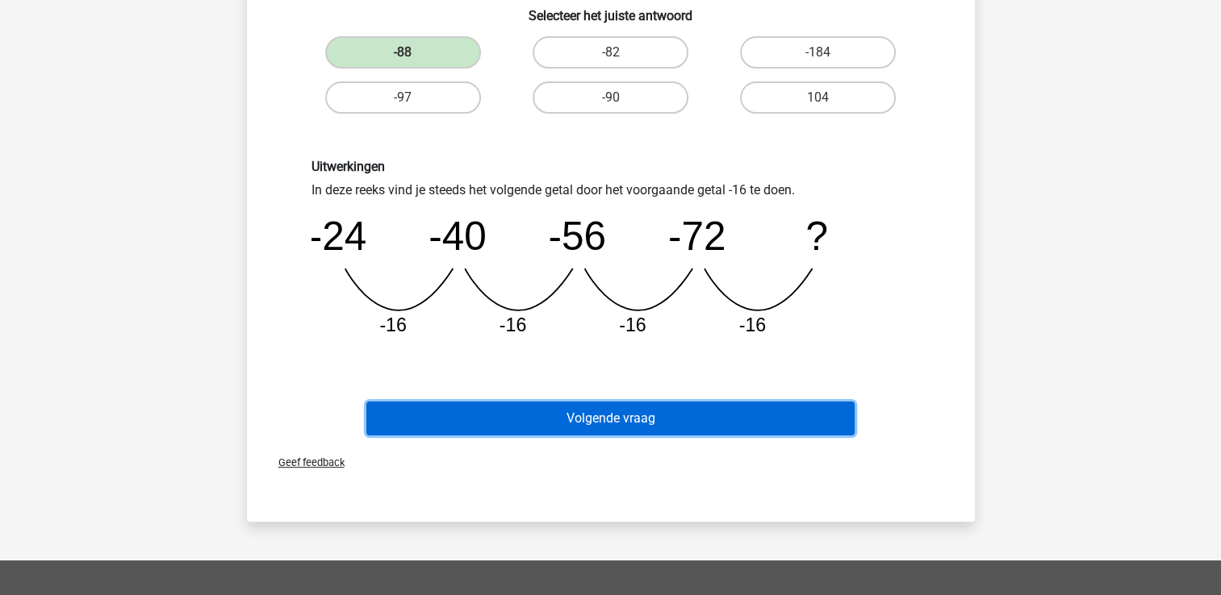
click at [639, 419] on button "Volgende vraag" at bounding box center [610, 419] width 488 height 34
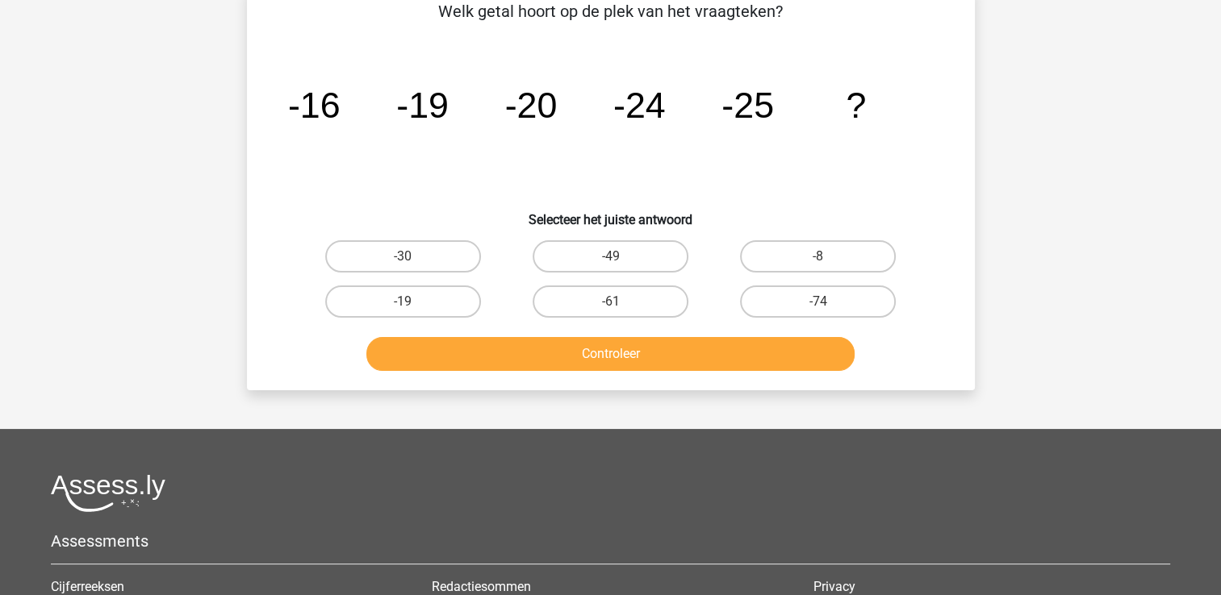
scroll to position [0, 0]
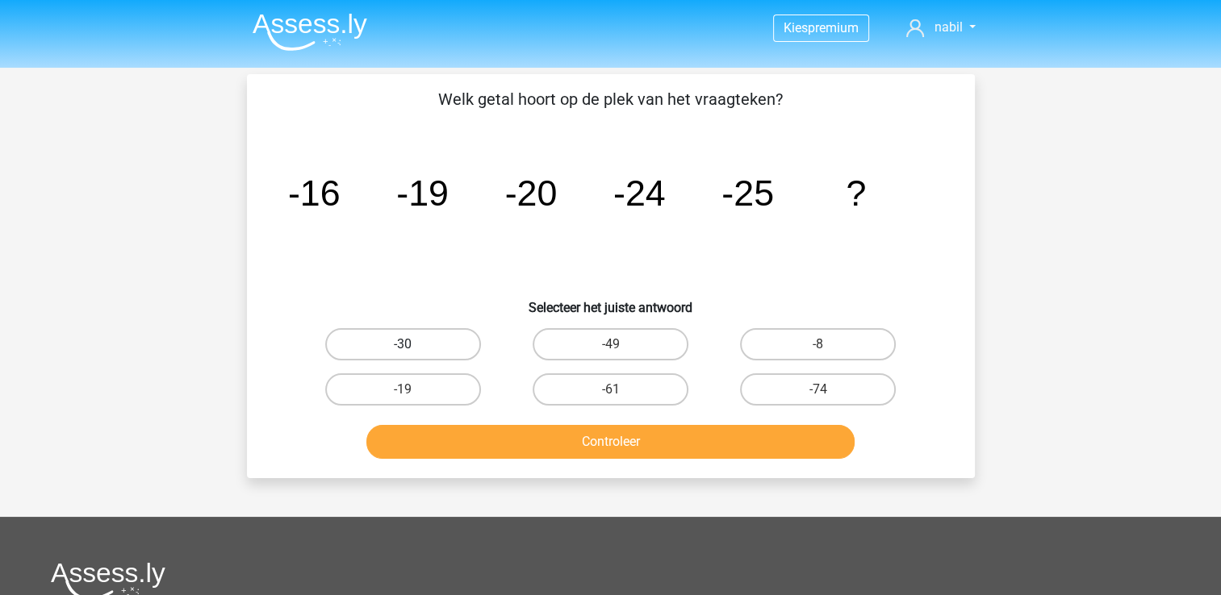
click at [445, 338] on label "-30" at bounding box center [403, 344] width 156 height 32
click at [413, 345] on input "-30" at bounding box center [408, 350] width 10 height 10
radio input "true"
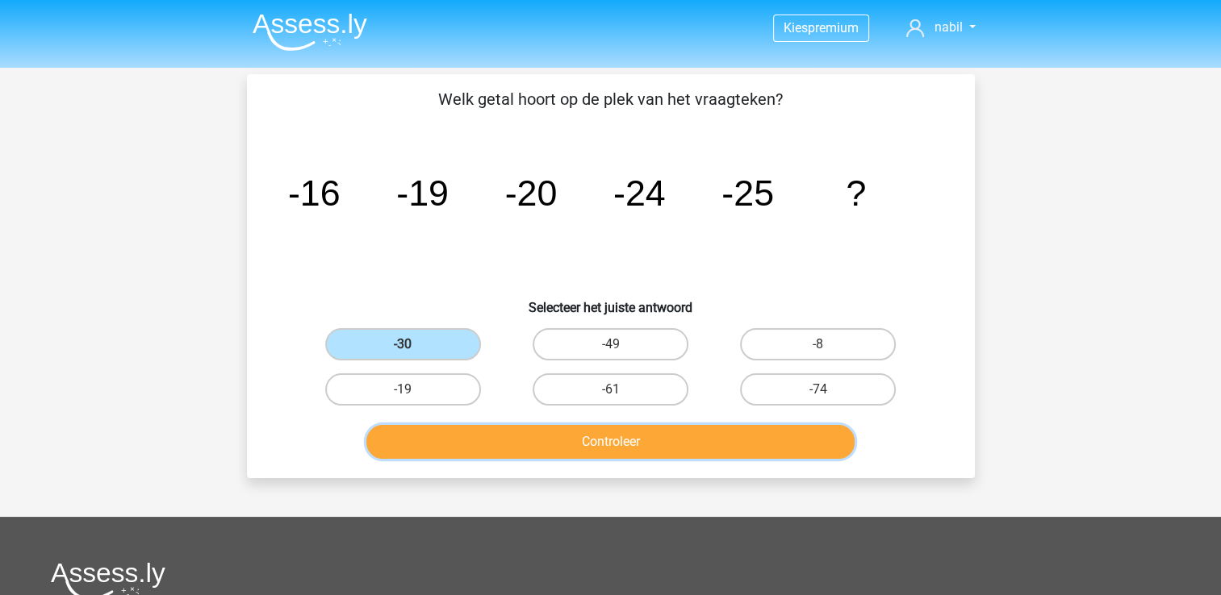
click at [542, 430] on button "Controleer" at bounding box center [610, 442] width 488 height 34
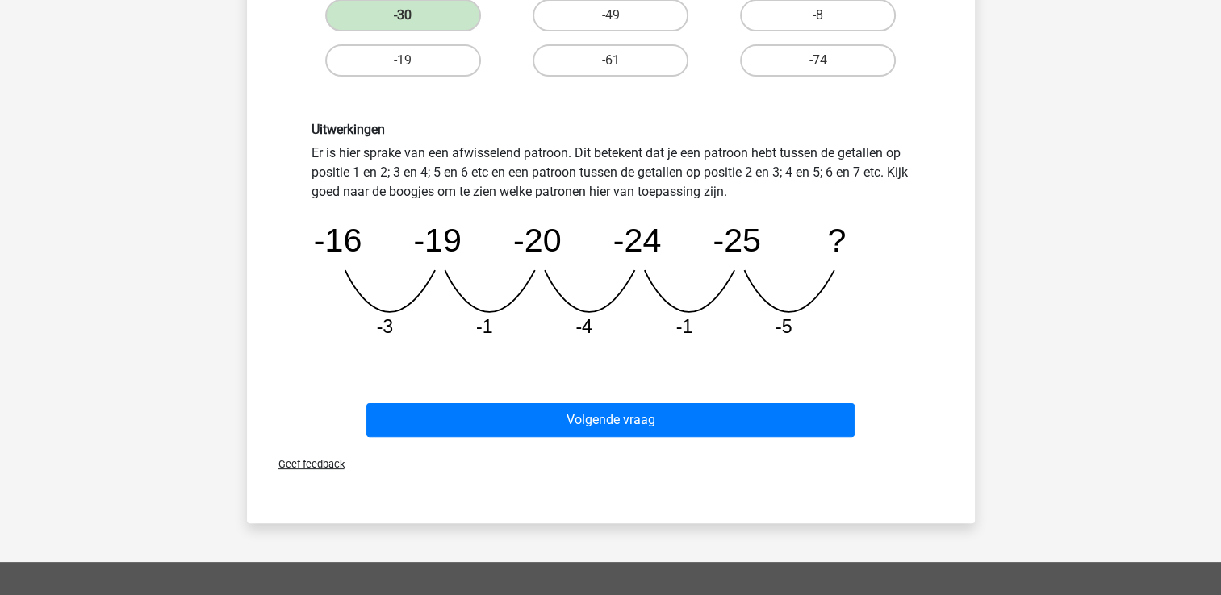
scroll to position [361, 0]
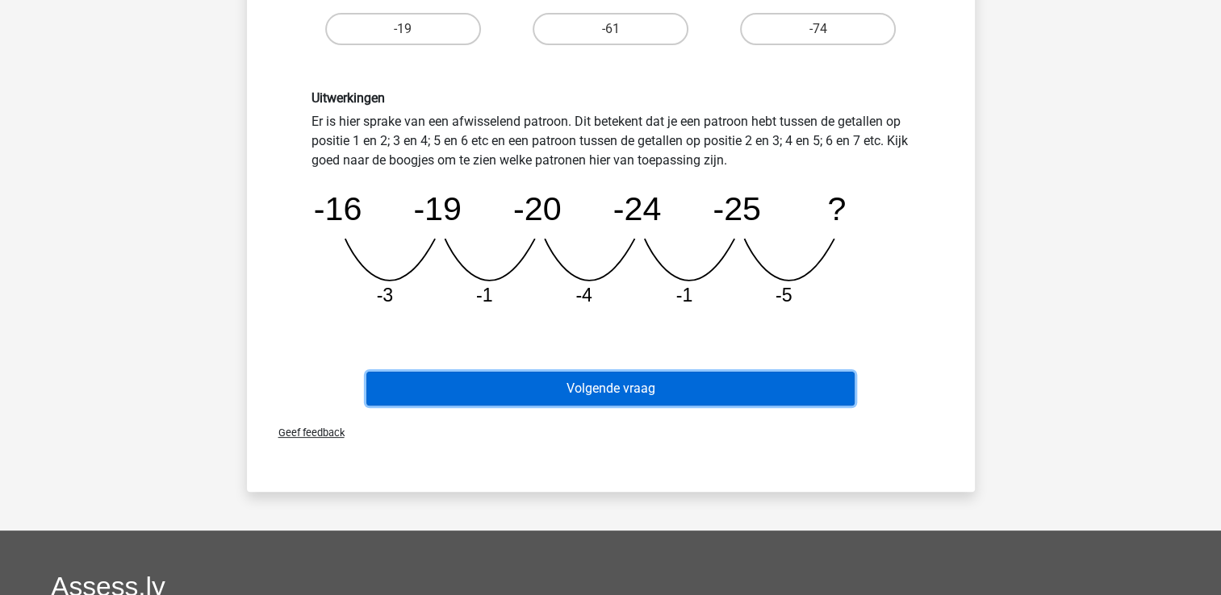
click at [571, 378] on button "Volgende vraag" at bounding box center [610, 389] width 488 height 34
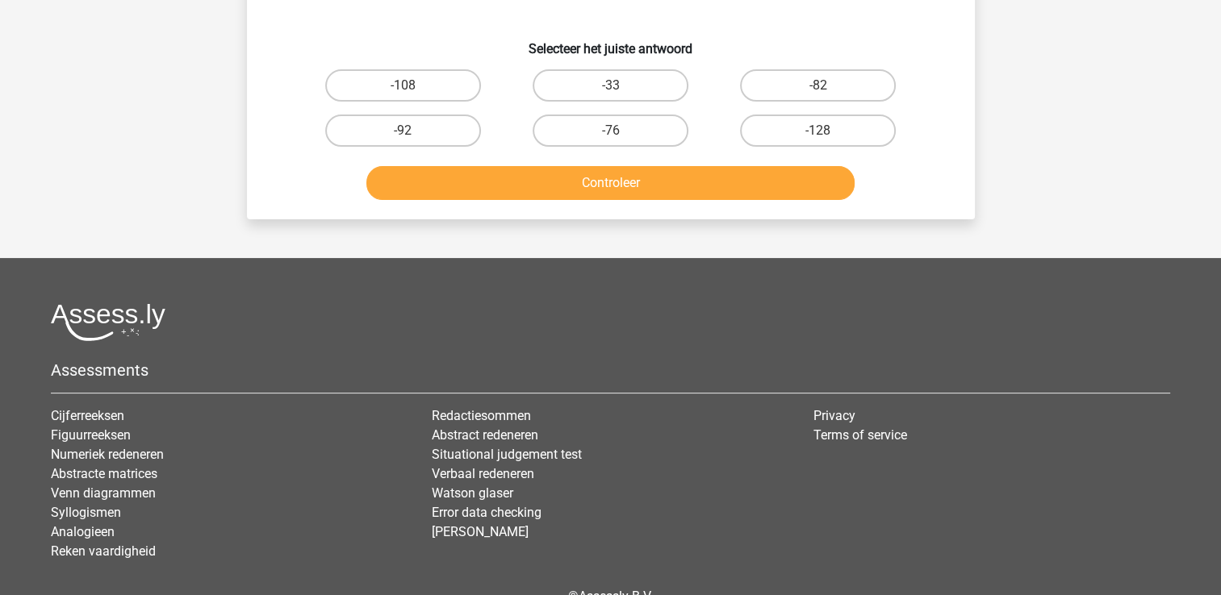
scroll to position [74, 0]
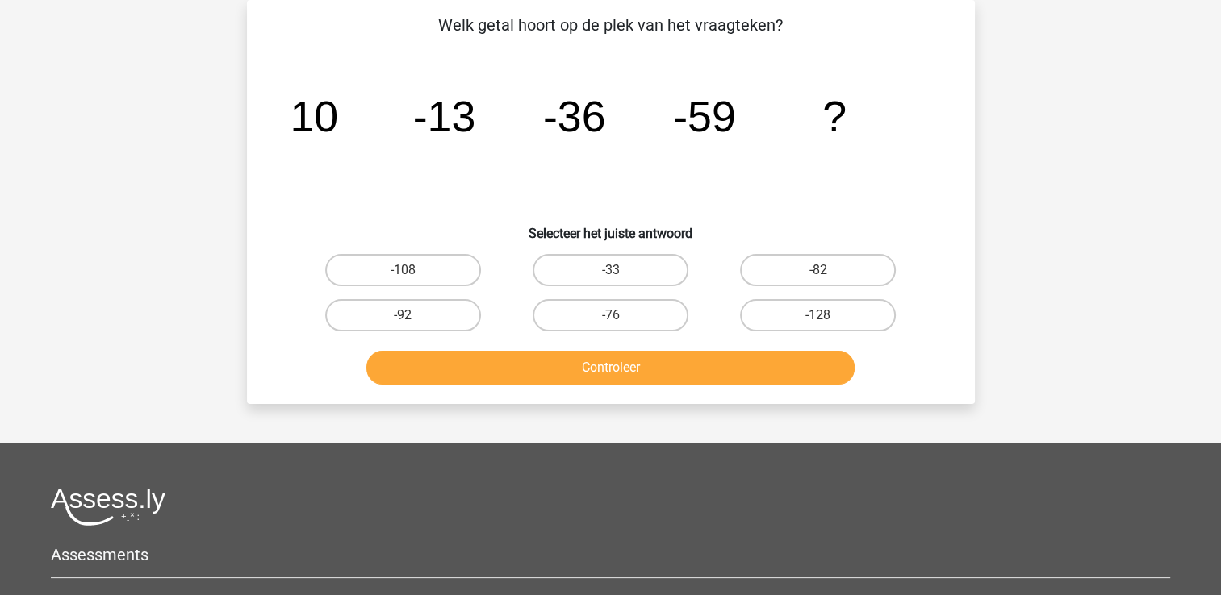
click at [531, 131] on icon "image/svg+xml 10 -13 -36 -59 ?" at bounding box center [611, 131] width 650 height 163
click at [794, 280] on label "-82" at bounding box center [818, 270] width 156 height 32
click at [818, 280] on input "-82" at bounding box center [823, 275] width 10 height 10
radio input "true"
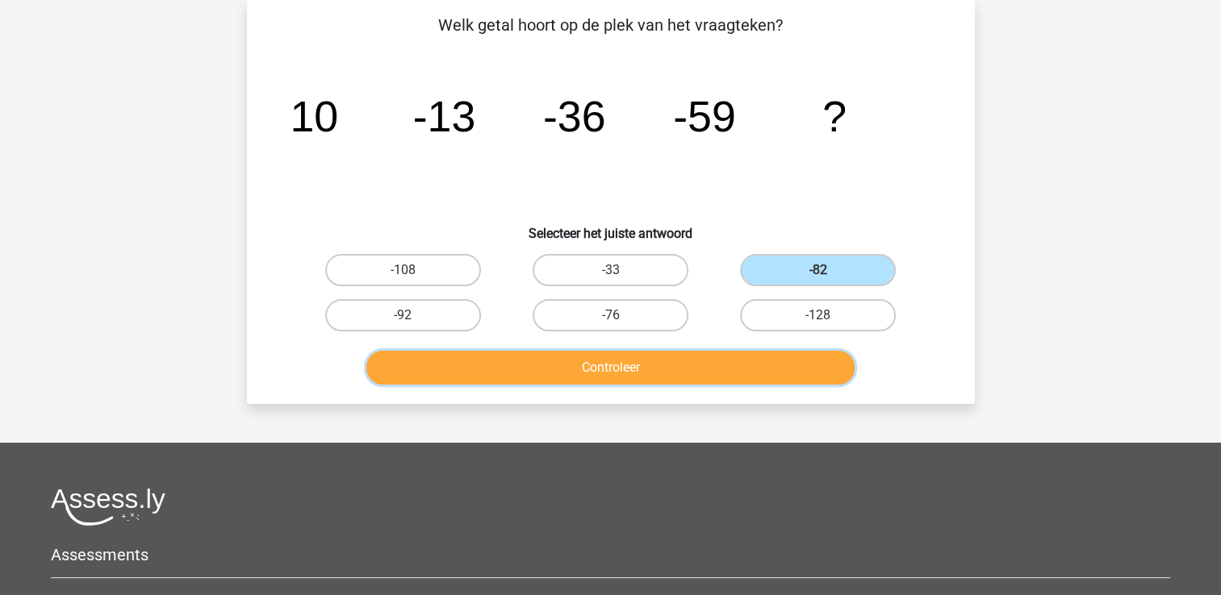
click at [742, 363] on button "Controleer" at bounding box center [610, 368] width 488 height 34
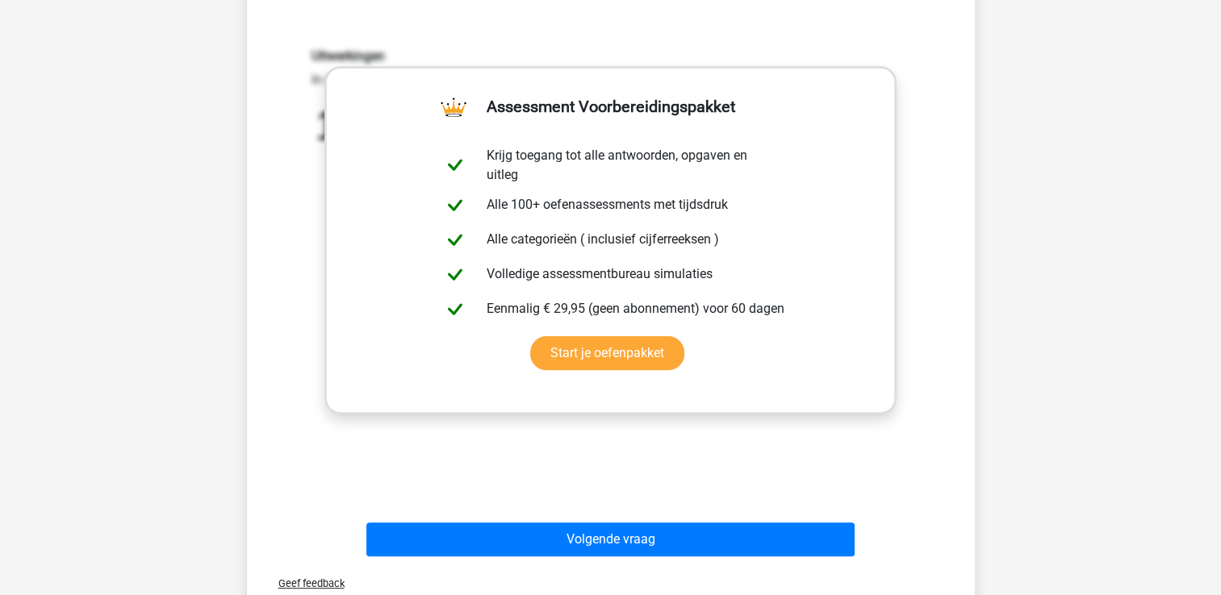
scroll to position [421, 0]
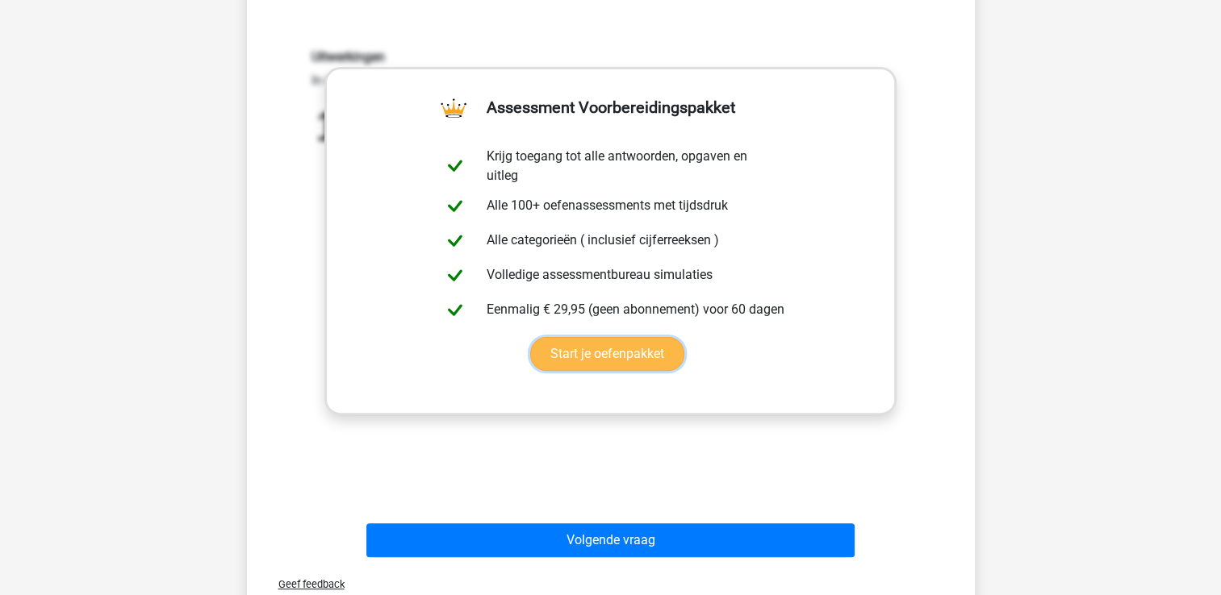
click at [620, 350] on link "Start je oefenpakket" at bounding box center [607, 354] width 154 height 34
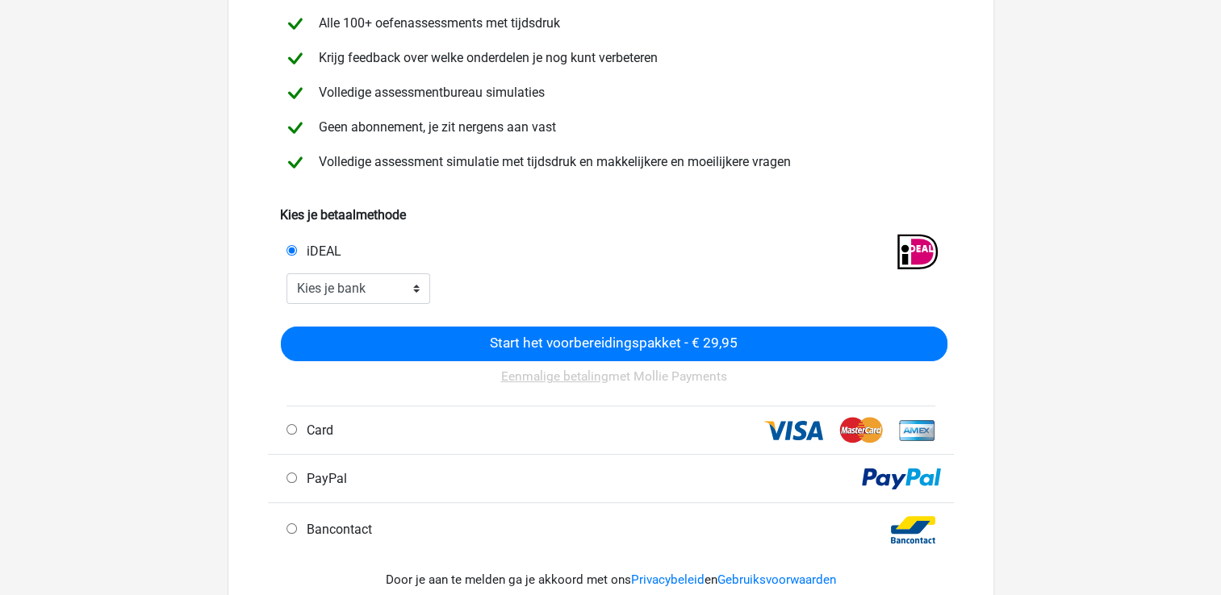
scroll to position [199, 0]
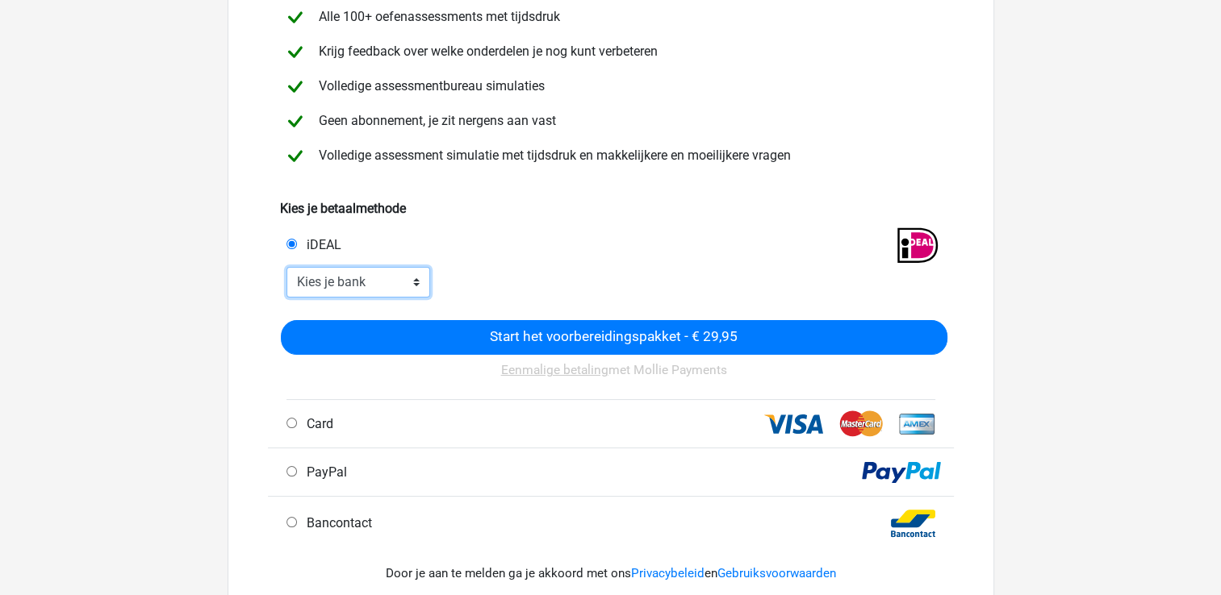
click at [418, 274] on select "Kies je bank ABN AMRO ING Rabobank ASN Bank bunq Knab N26 NN Regiobank Revolut …" at bounding box center [358, 282] width 144 height 31
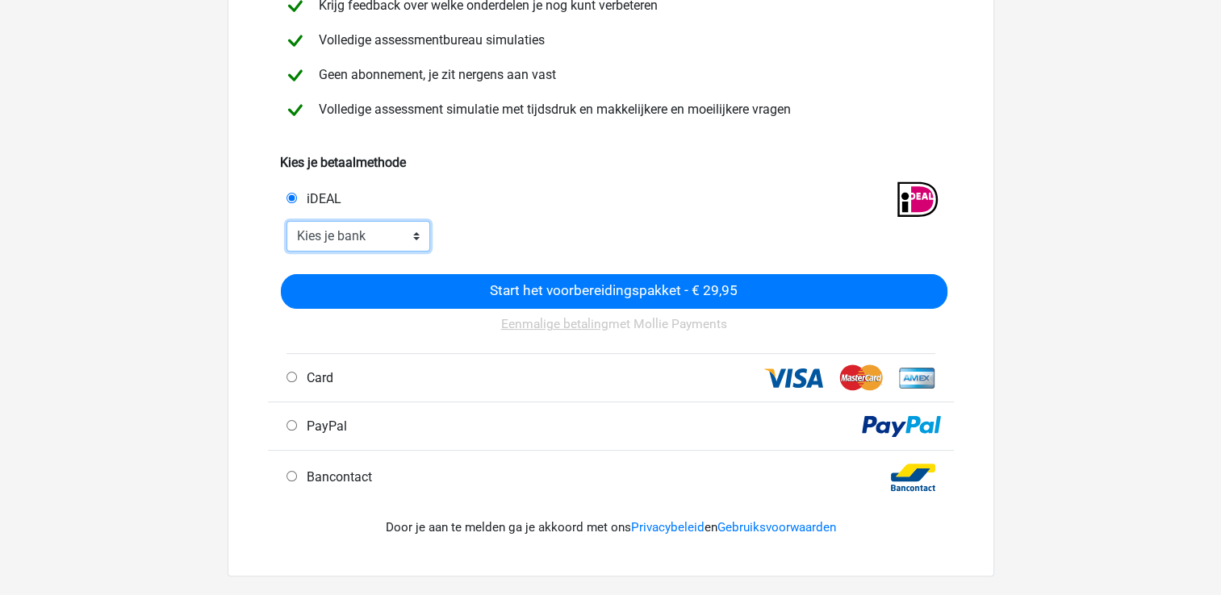
scroll to position [105, 0]
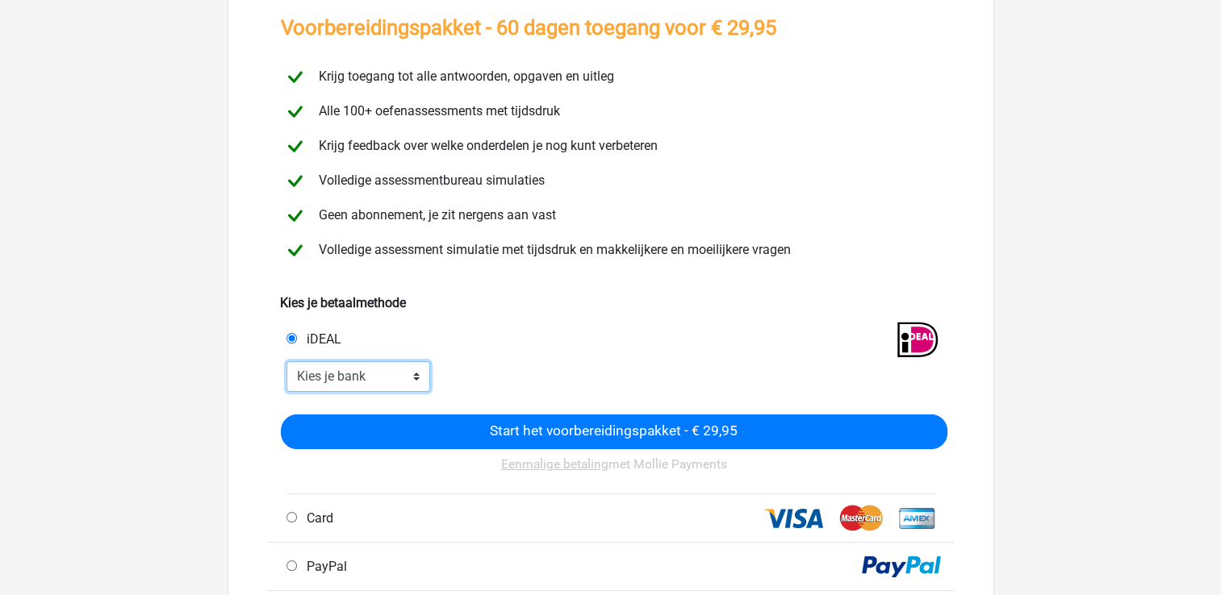
click at [426, 385] on select "Kies je bank ABN AMRO ING Rabobank ASN Bank bunq Knab N26 NN Regiobank Revolut …" at bounding box center [358, 376] width 144 height 31
select select "ideal_INGBNL2A"
click at [286, 361] on select "Kies je bank ABN AMRO ING Rabobank ASN Bank bunq Knab N26 NN Regiobank Revolut …" at bounding box center [358, 376] width 144 height 31
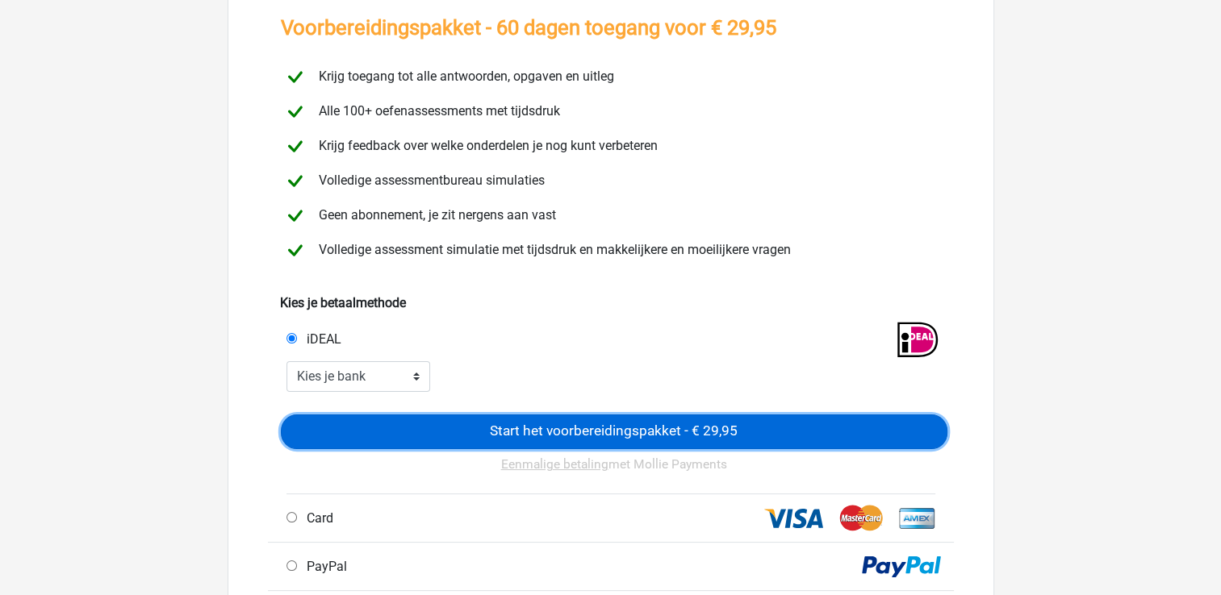
click at [593, 428] on input "Start het voorbereidingspakket - € 29,95" at bounding box center [614, 432] width 666 height 35
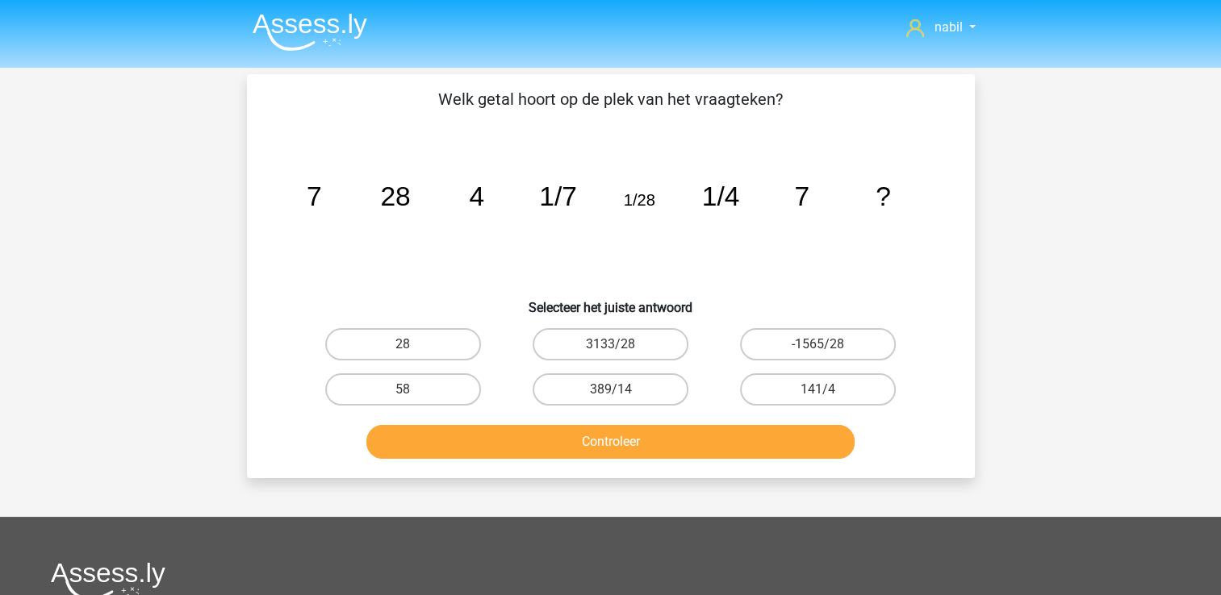
click at [590, 219] on icon "image/svg+xml 7 28 4 1/7 1/28 1/4 7 ?" at bounding box center [611, 205] width 650 height 163
click at [420, 345] on label "28" at bounding box center [403, 344] width 156 height 32
click at [413, 345] on input "28" at bounding box center [408, 350] width 10 height 10
radio input "true"
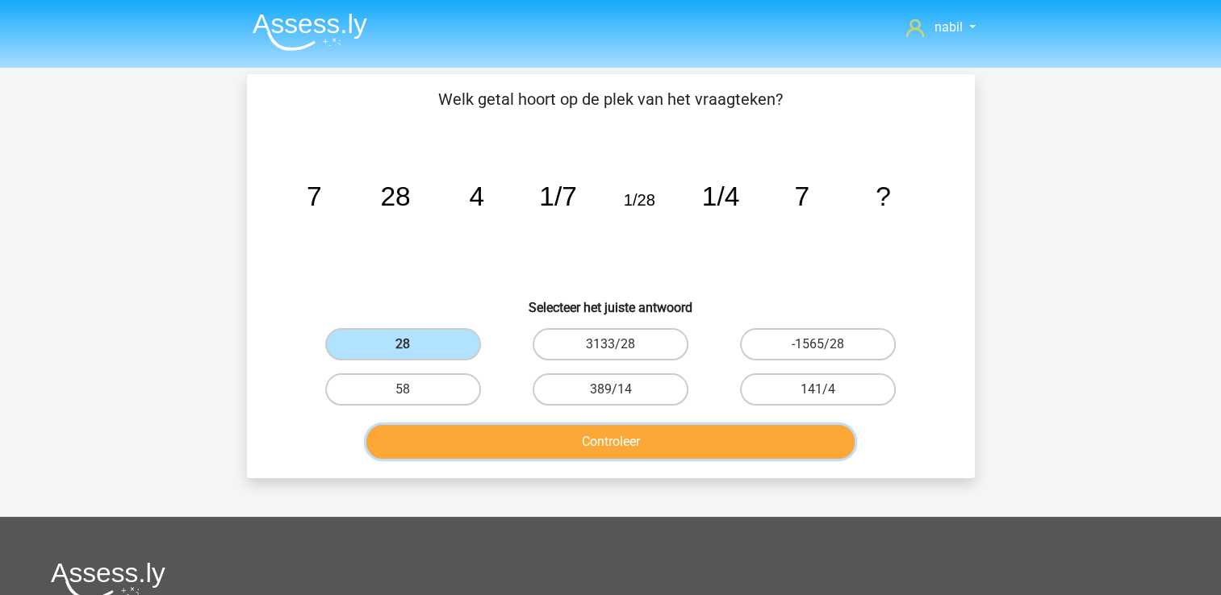
click at [555, 448] on button "Controleer" at bounding box center [610, 442] width 488 height 34
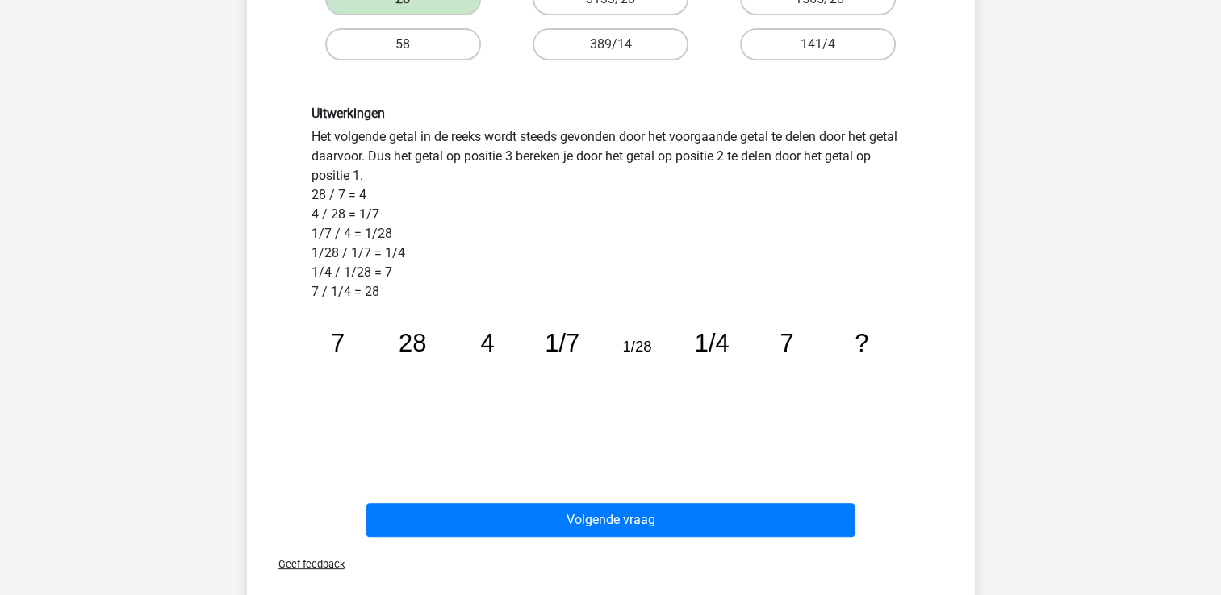
scroll to position [365, 0]
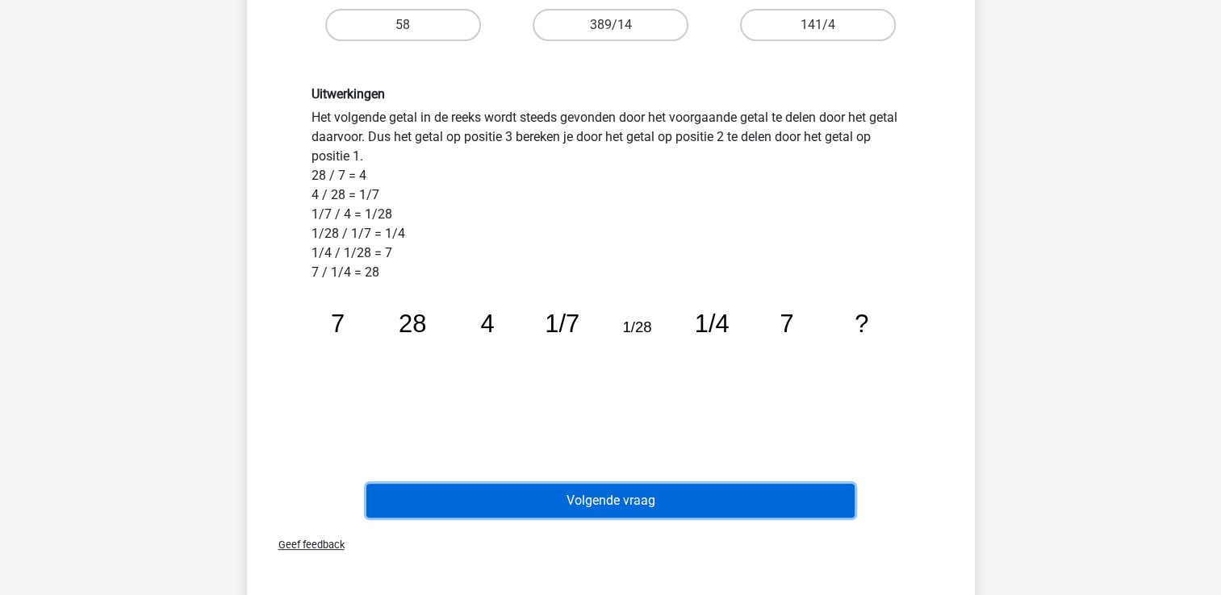
click at [584, 495] on button "Volgende vraag" at bounding box center [610, 501] width 488 height 34
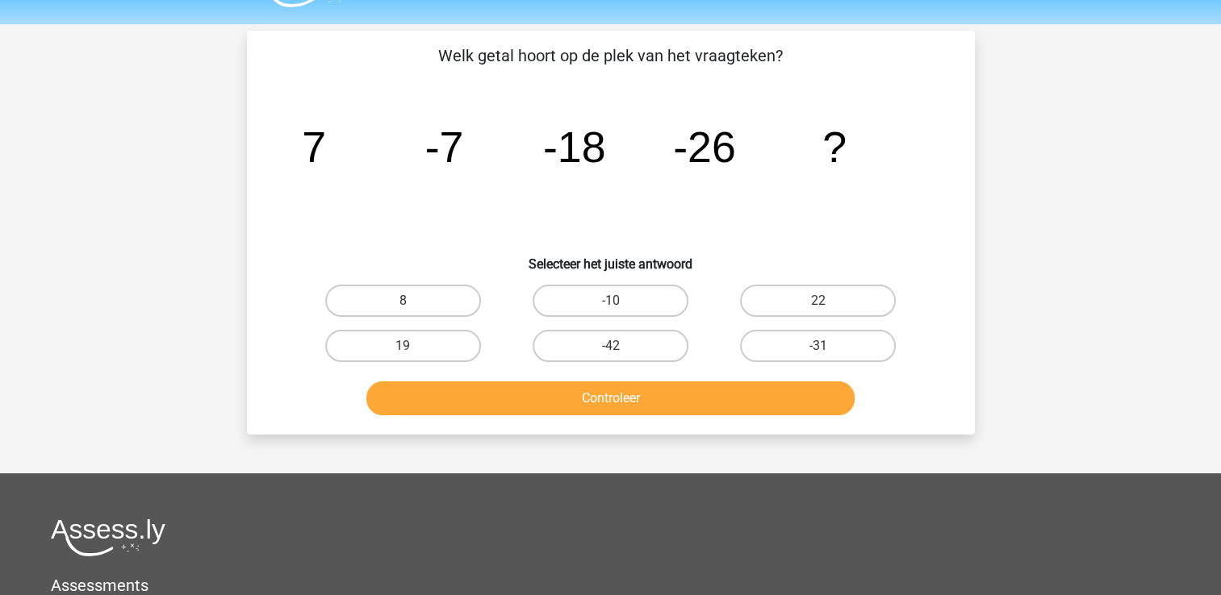
scroll to position [40, 0]
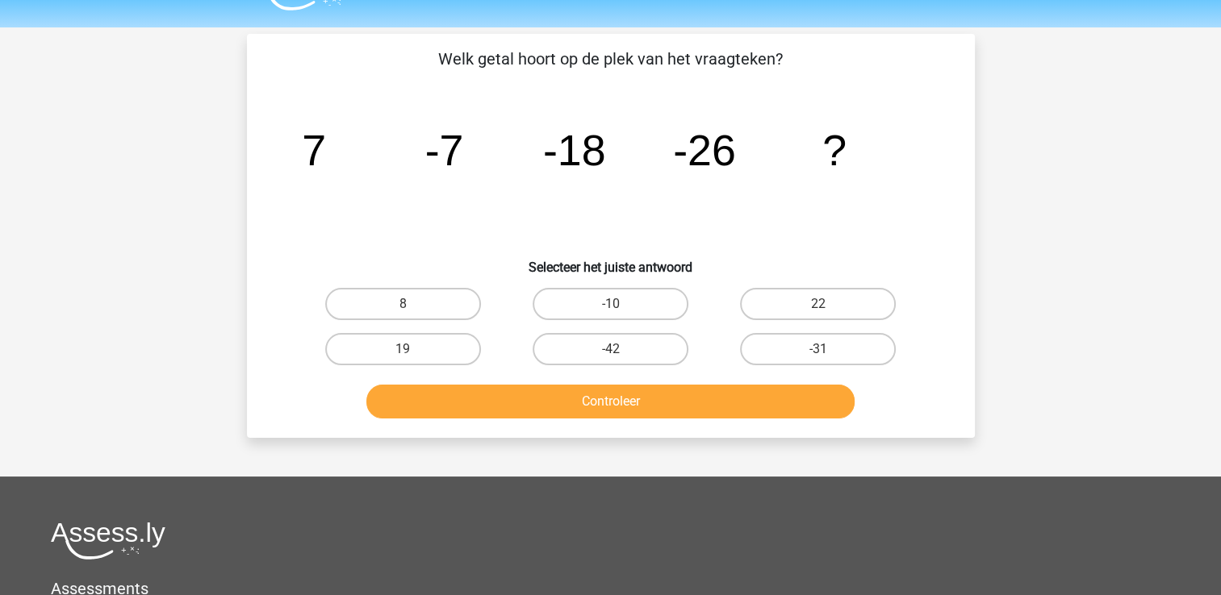
click at [526, 123] on icon "image/svg+xml 7 -7 -18 -26 ?" at bounding box center [611, 165] width 650 height 163
click at [545, 182] on icon "image/svg+xml 7 -7 -18 -26 ?" at bounding box center [611, 165] width 650 height 163
click at [628, 352] on label "-42" at bounding box center [611, 349] width 156 height 32
click at [620, 352] on input "-42" at bounding box center [615, 354] width 10 height 10
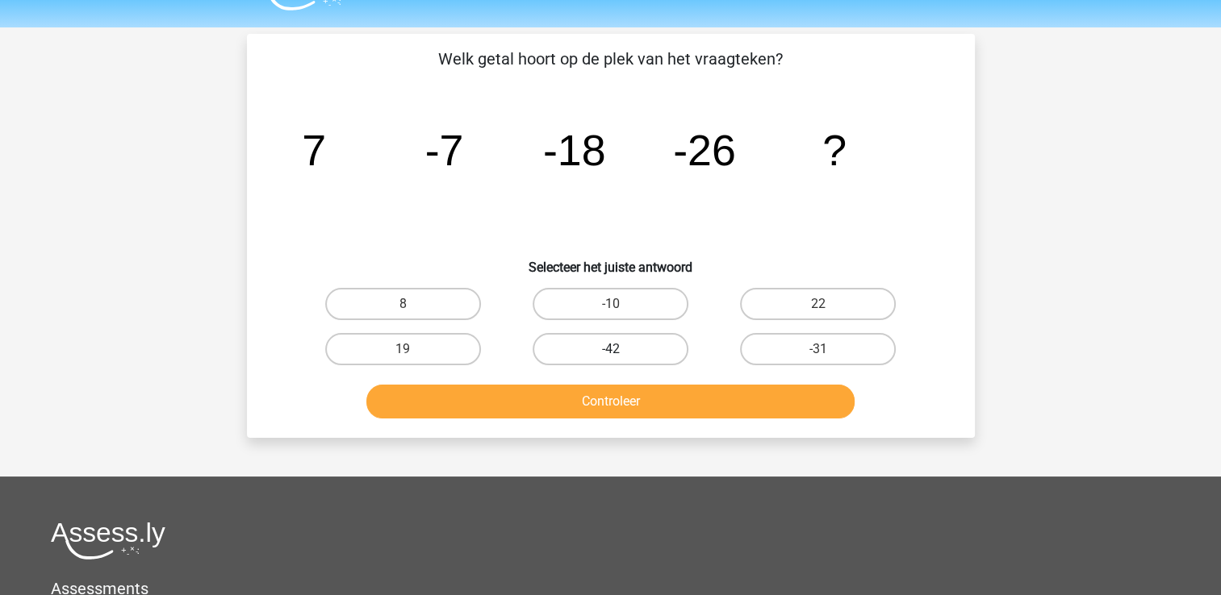
radio input "true"
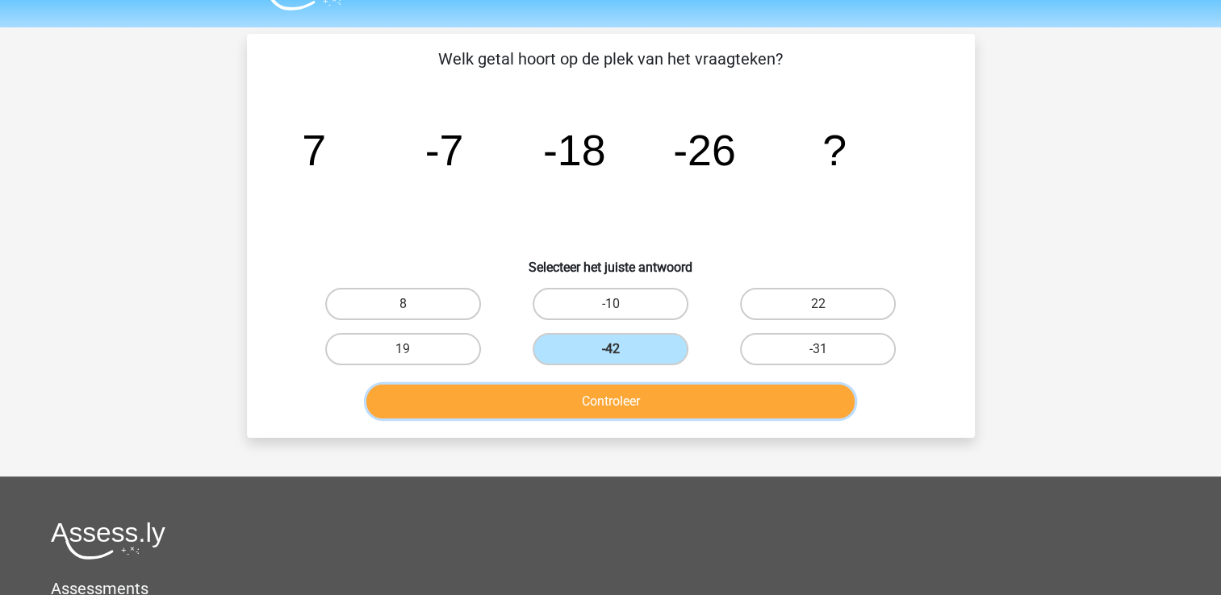
click at [636, 403] on button "Controleer" at bounding box center [610, 402] width 488 height 34
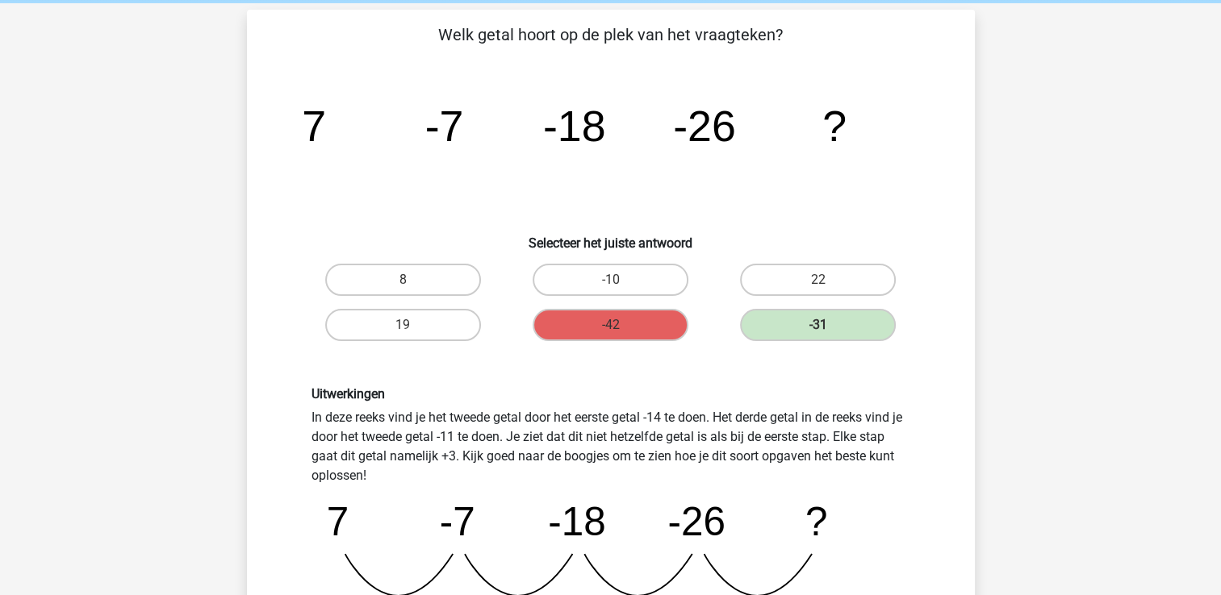
scroll to position [0, 0]
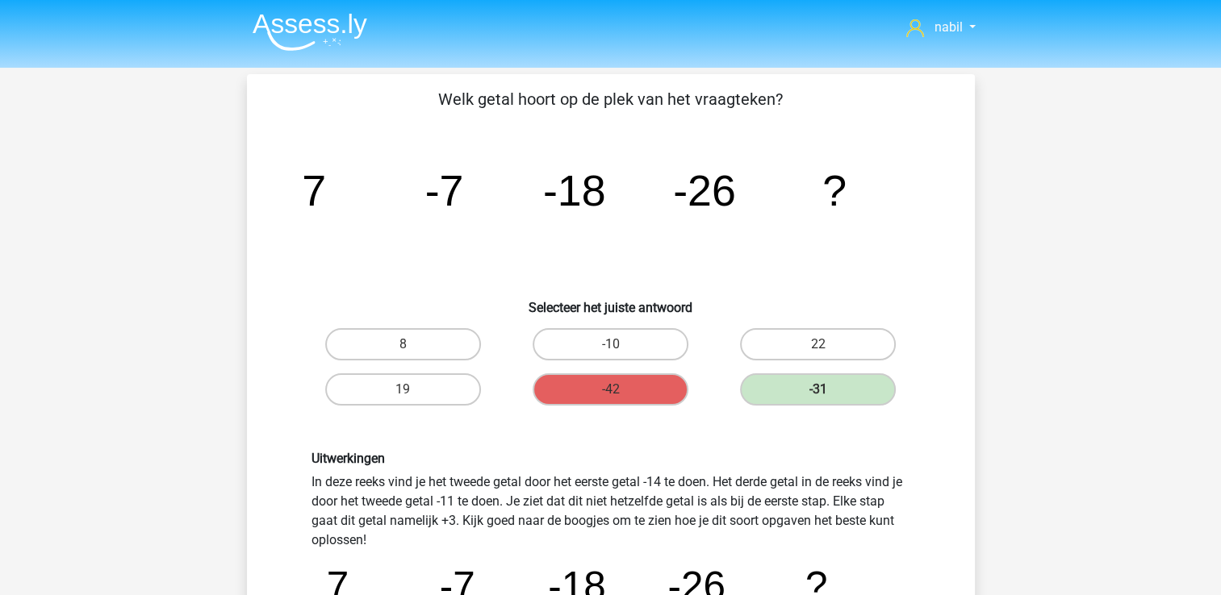
click at [582, 253] on icon "image/svg+xml 7 -7 -18 -26 ?" at bounding box center [611, 205] width 650 height 163
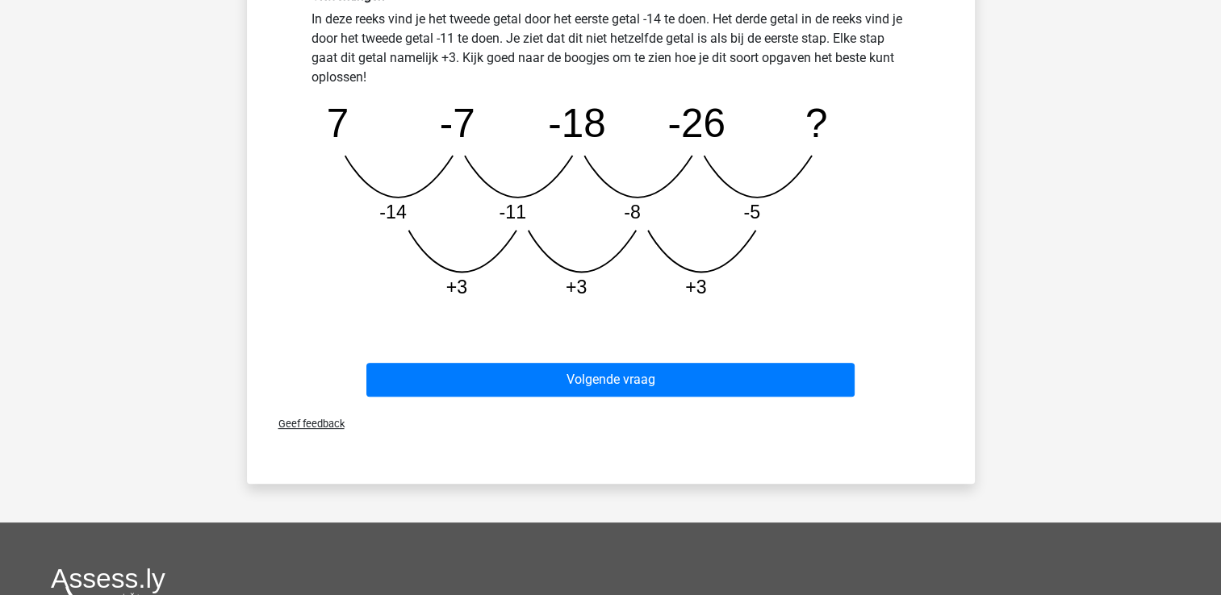
scroll to position [468, 0]
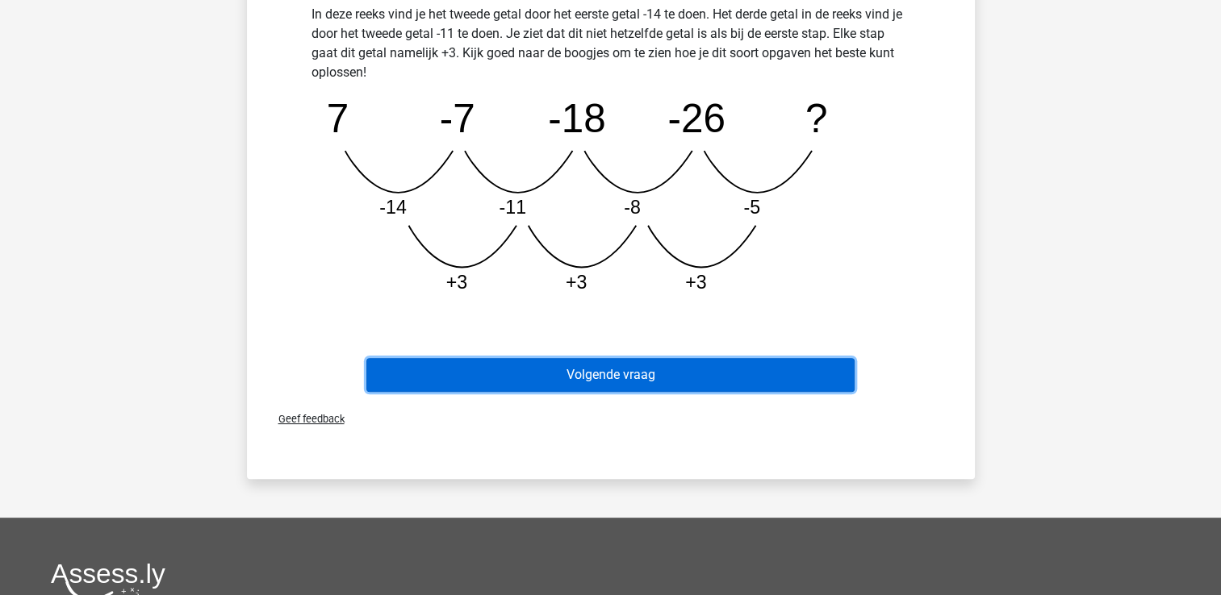
click at [610, 382] on button "Volgende vraag" at bounding box center [610, 375] width 488 height 34
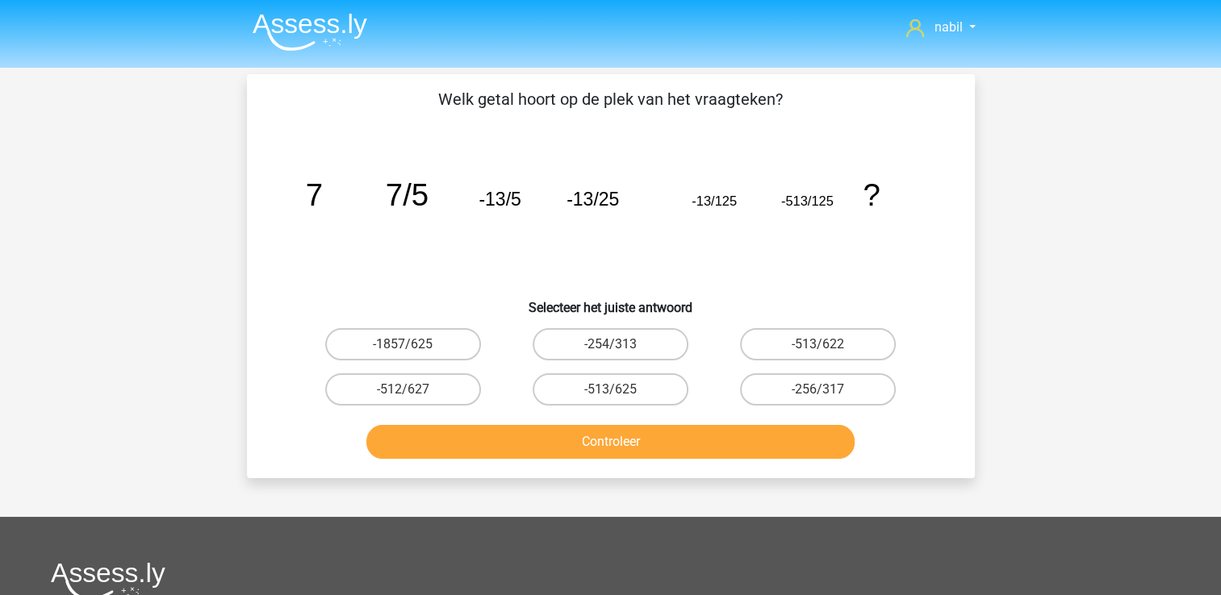
scroll to position [16, 0]
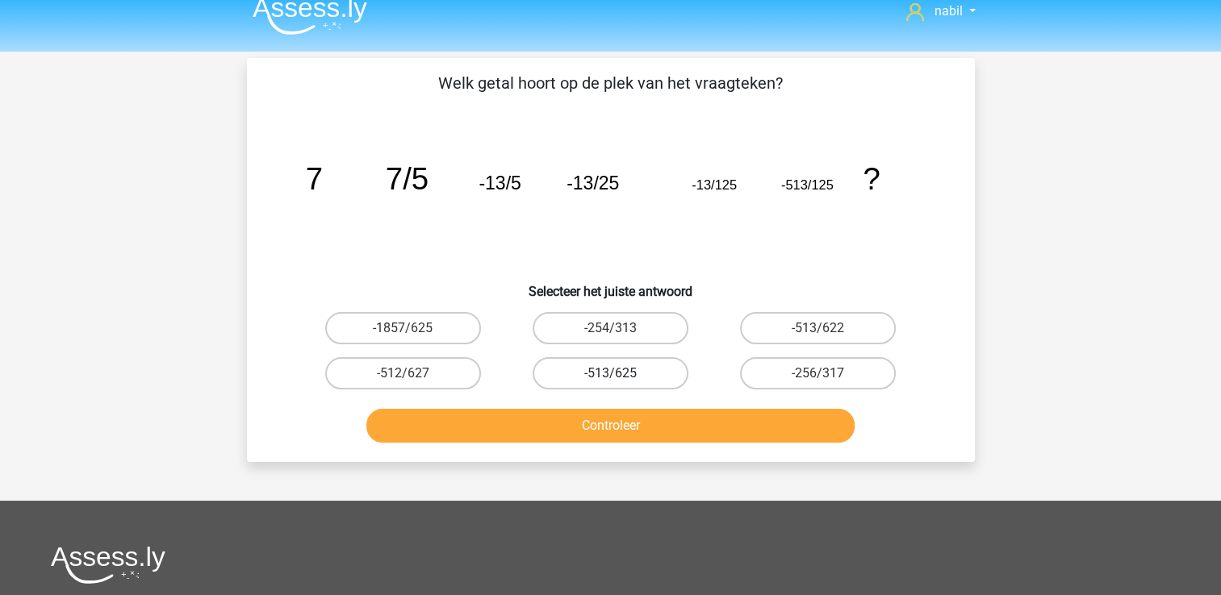
click at [578, 374] on label "-513/625" at bounding box center [611, 373] width 156 height 32
click at [610, 374] on input "-513/625" at bounding box center [615, 379] width 10 height 10
radio input "true"
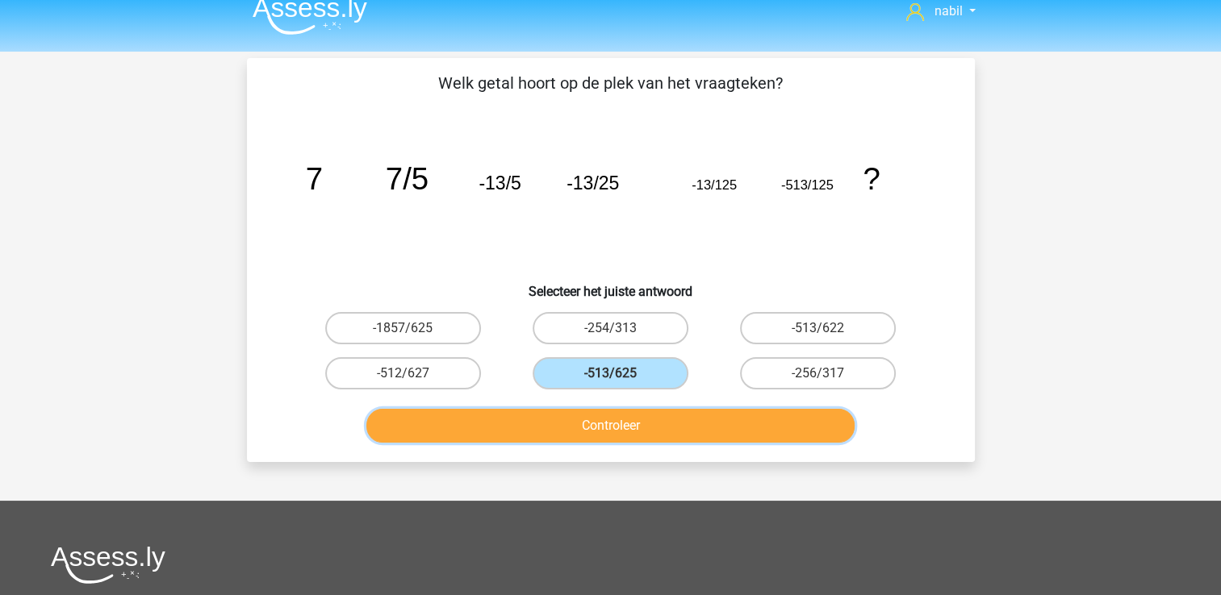
click at [599, 424] on button "Controleer" at bounding box center [610, 426] width 488 height 34
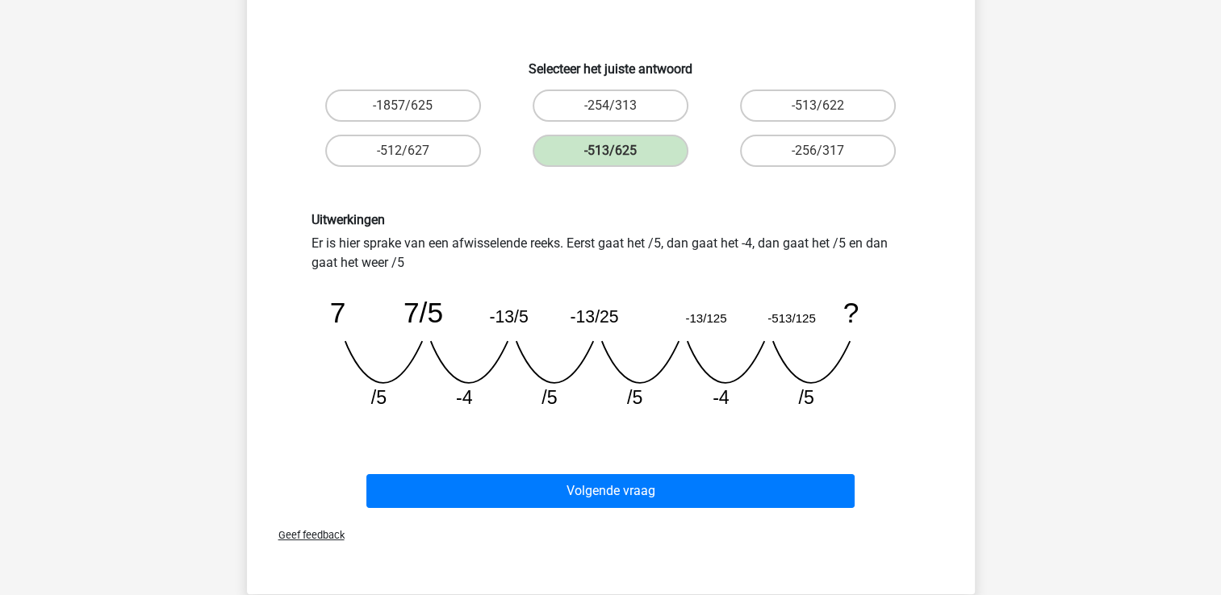
scroll to position [242, 0]
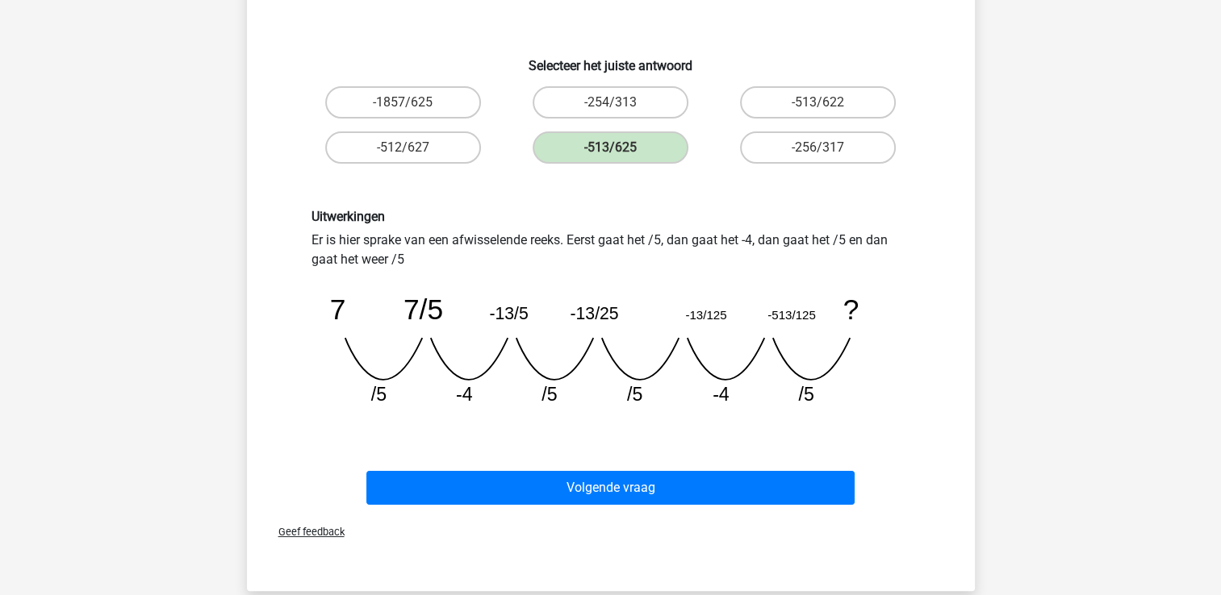
drag, startPoint x: 465, startPoint y: 386, endPoint x: 413, endPoint y: 420, distance: 62.2
drag, startPoint x: 413, startPoint y: 420, endPoint x: 390, endPoint y: 415, distance: 24.1
drag, startPoint x: 390, startPoint y: 415, endPoint x: 1188, endPoint y: 395, distance: 798.2
drag, startPoint x: 1188, startPoint y: 395, endPoint x: 904, endPoint y: 366, distance: 285.6
drag, startPoint x: 904, startPoint y: 366, endPoint x: 681, endPoint y: 314, distance: 228.6
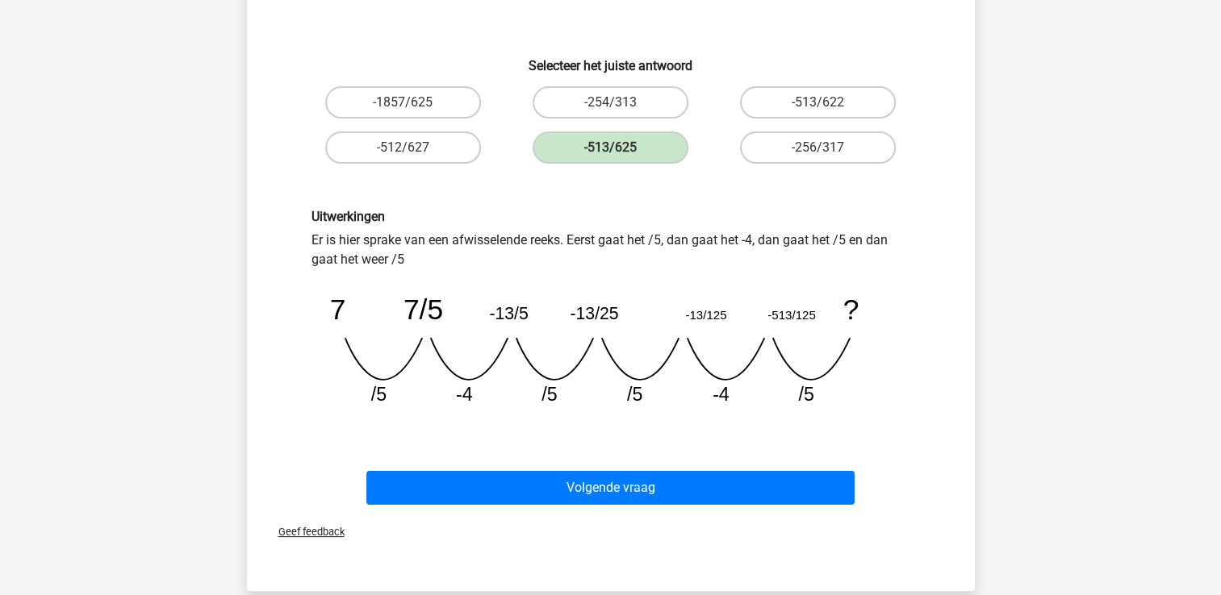
click at [681, 314] on icon "image/svg+xml 7 7/5 -13/5 -13/25 -13/125 -513/125 ? /5 -4 /5 /5 -4" at bounding box center [610, 344] width 599 height 150
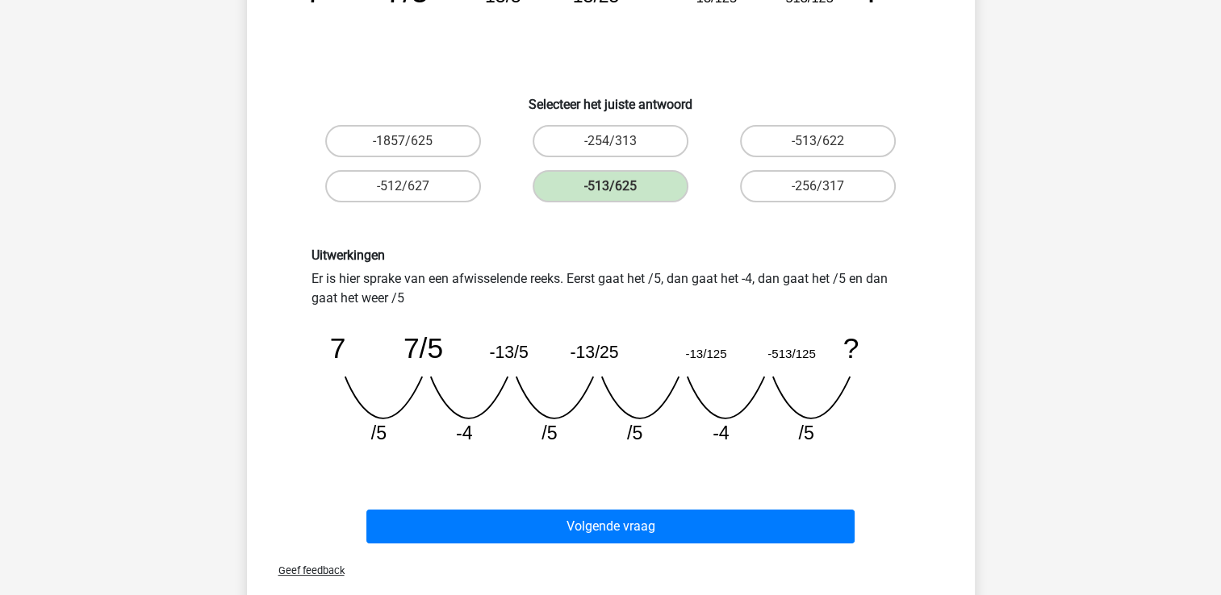
scroll to position [148, 0]
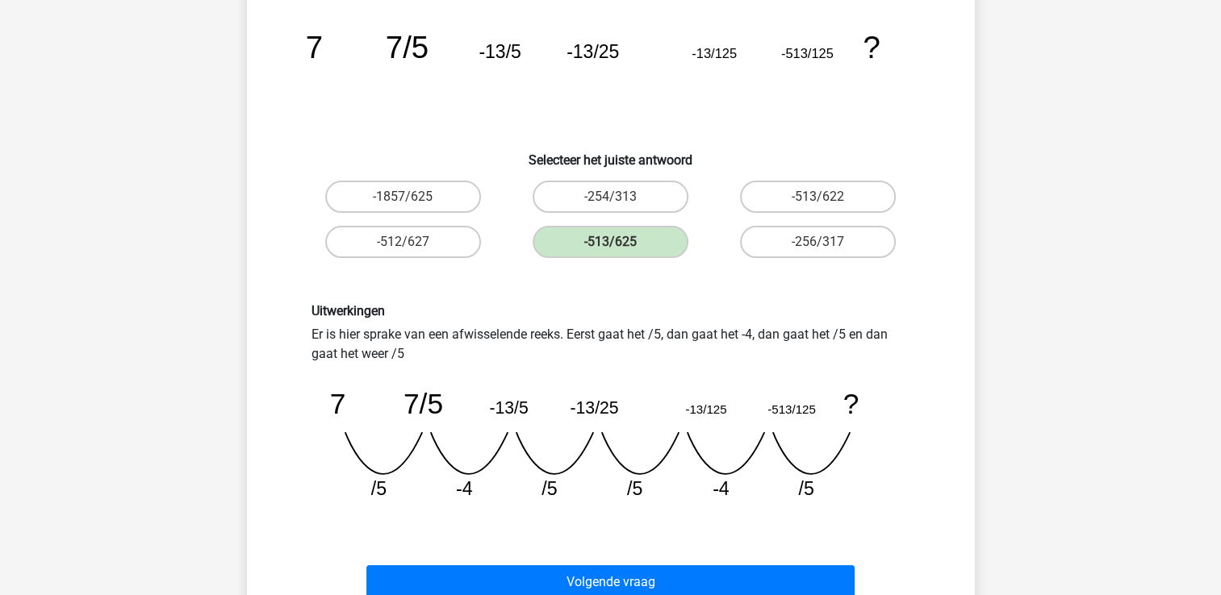
drag, startPoint x: 293, startPoint y: 37, endPoint x: 729, endPoint y: 357, distance: 541.4
click at [729, 357] on div "Welk getal hoort op de plek van het vraagteken? image/svg+xml 7 7/5 -13/5 -13/2…" at bounding box center [610, 272] width 715 height 666
click at [470, 289] on div "Uitwerkingen Er is hier sprake van een afwisselende reeks. Eerst gaat het /5, d…" at bounding box center [611, 409] width 676 height 288
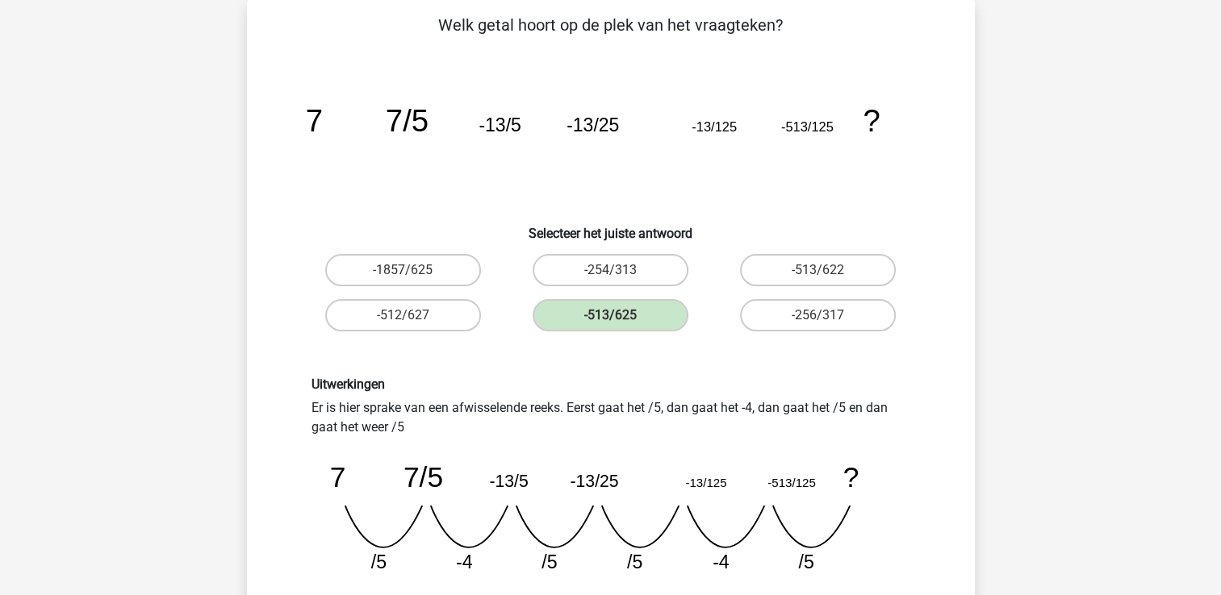
scroll to position [73, 0]
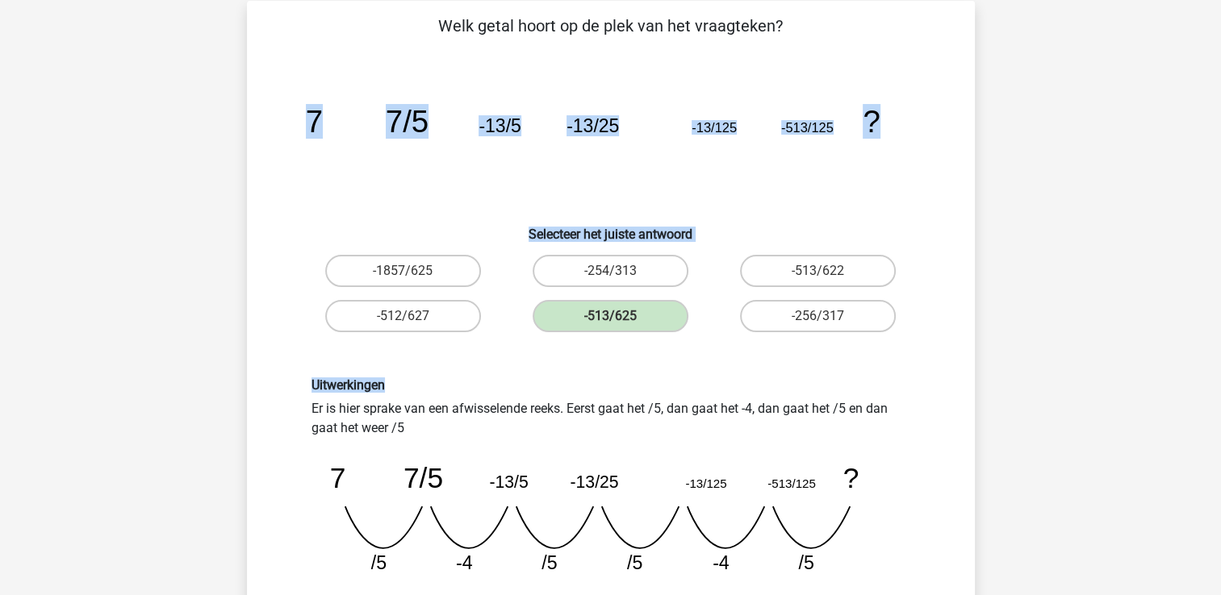
drag, startPoint x: 280, startPoint y: 115, endPoint x: 637, endPoint y: 366, distance: 436.7
click at [637, 366] on div "Welk getal hoort op de plek van het vraagteken? image/svg+xml 7 7/5 -13/5 -13/2…" at bounding box center [610, 347] width 715 height 666
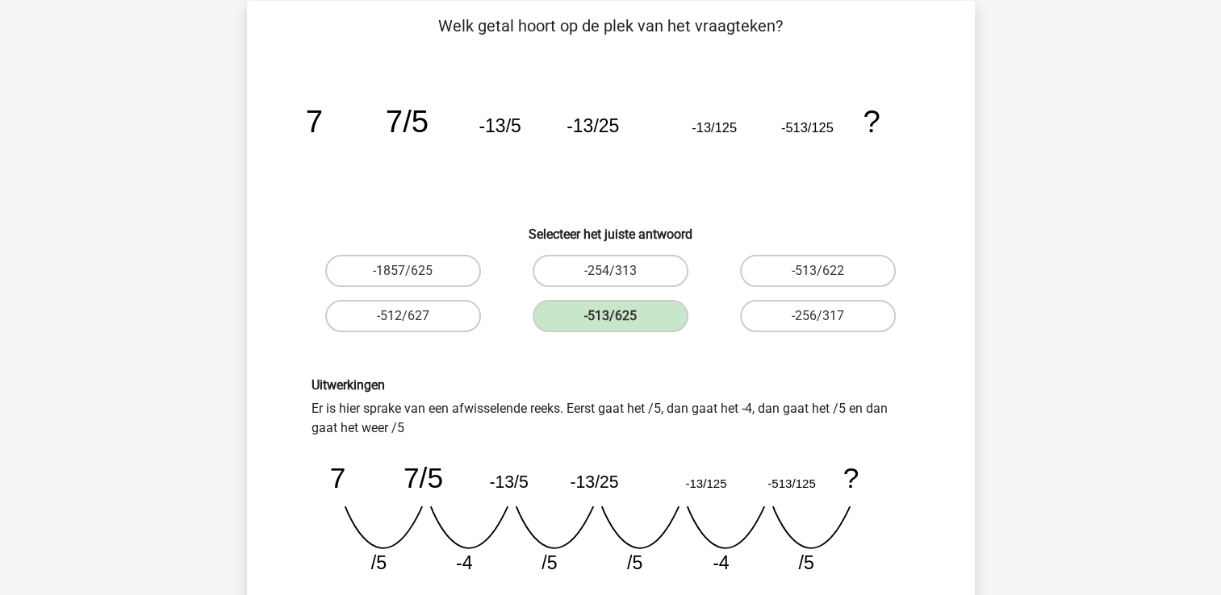
click at [636, 420] on div "Uitwerkingen Er is hier sprake van een afwisselende reeks. Eerst gaat het /5, d…" at bounding box center [610, 483] width 623 height 211
drag, startPoint x: 404, startPoint y: 434, endPoint x: 282, endPoint y: 403, distance: 125.6
click at [282, 403] on div "Uitwerkingen Er is hier sprake van een afwisselende reeks. Eerst gaat het /5, d…" at bounding box center [611, 483] width 676 height 288
drag, startPoint x: 282, startPoint y: 403, endPoint x: 323, endPoint y: 403, distance: 40.3
click at [323, 403] on div "Uitwerkingen Er is hier sprake van een afwisselende reeks. Eerst gaat het /5, d…" at bounding box center [610, 483] width 623 height 211
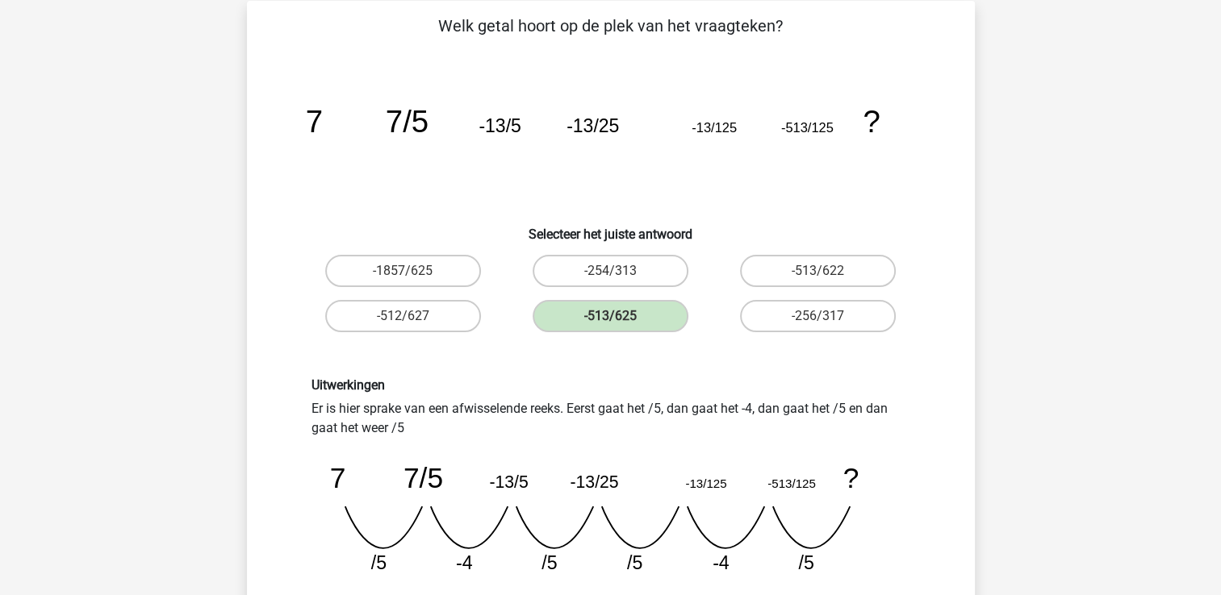
copy div "Er is hier sprake van een afwisselende reeks. Eerst gaat het /5, dan gaat het -…"
click at [448, 512] on icon "image/svg+xml 7 7/5 -13/5 -13/25 -13/125 -513/125 ? /5 -4 /5 /5 -4" at bounding box center [610, 513] width 599 height 150
click at [400, 484] on icon "image/svg+xml 7 7/5 -13/5 -13/25 -13/125 -513/125 ? /5 -4 /5 /5 -4" at bounding box center [610, 513] width 599 height 150
click at [503, 496] on icon "image/svg+xml 7 7/5 -13/5 -13/25 -13/125 -513/125 ? /5 -4 /5 /5 -4" at bounding box center [610, 513] width 599 height 150
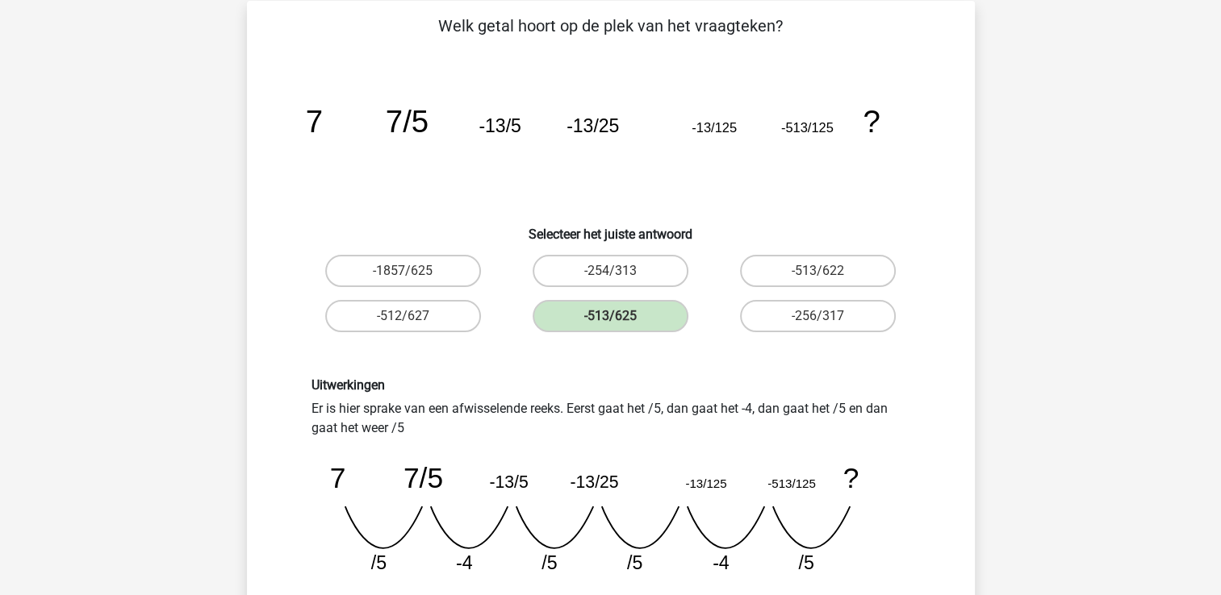
click at [503, 496] on icon "image/svg+xml 7 7/5 -13/5 -13/25 -13/125 -513/125 ? /5 -4 /5 /5 -4" at bounding box center [610, 513] width 599 height 150
click at [604, 490] on tspan "-13/25" at bounding box center [594, 482] width 48 height 19
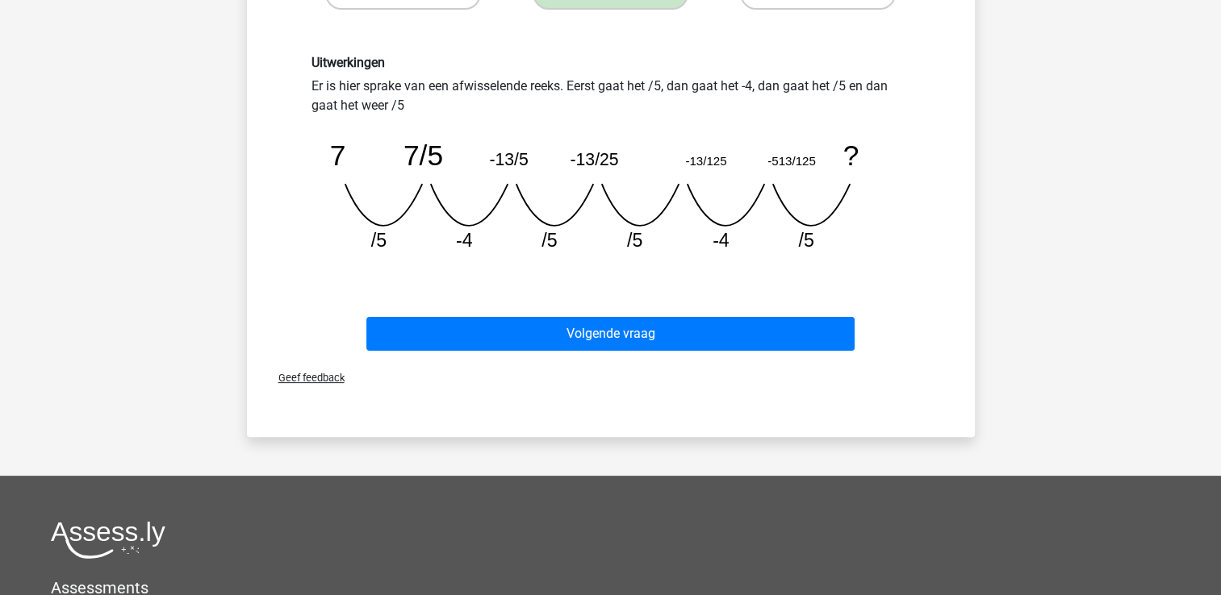
scroll to position [395, 0]
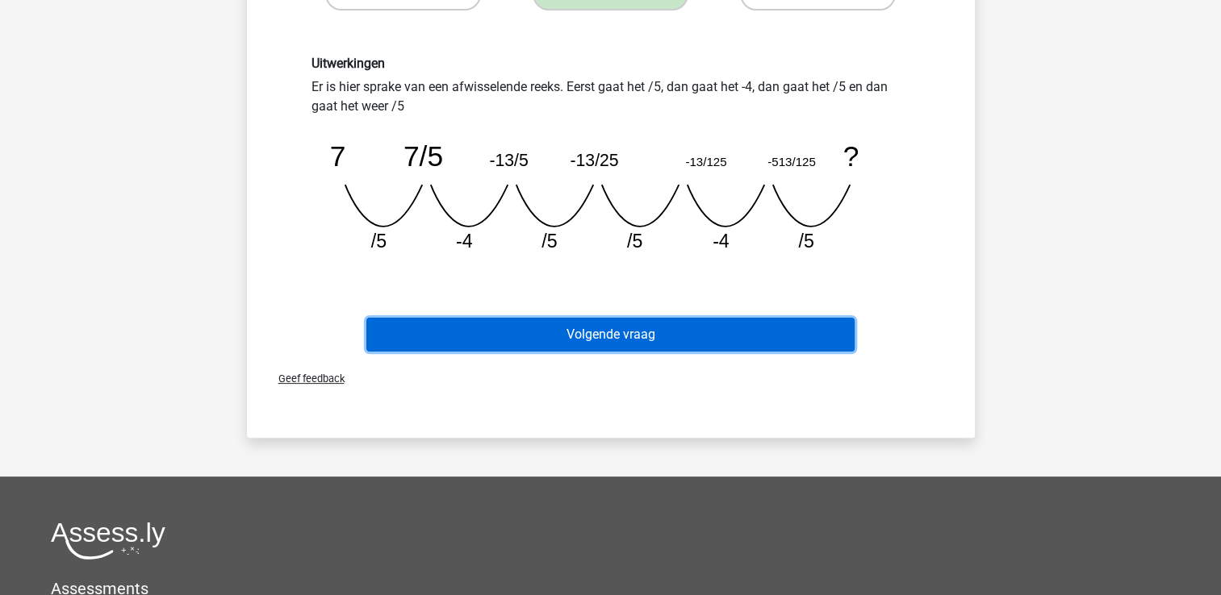
click at [607, 336] on button "Volgende vraag" at bounding box center [610, 335] width 488 height 34
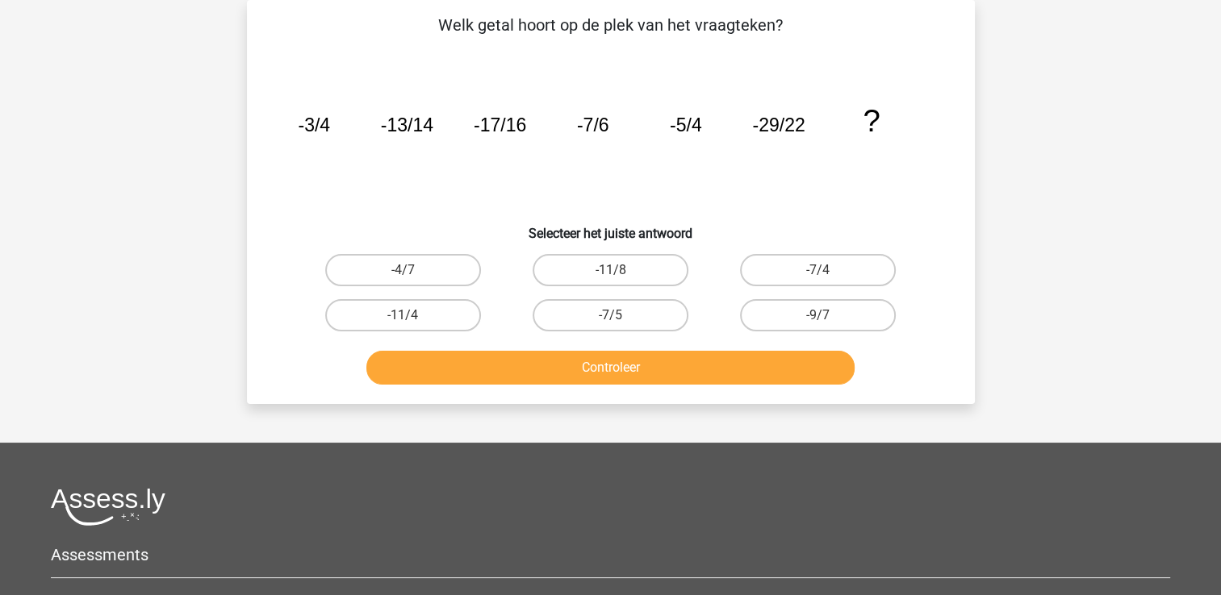
scroll to position [0, 0]
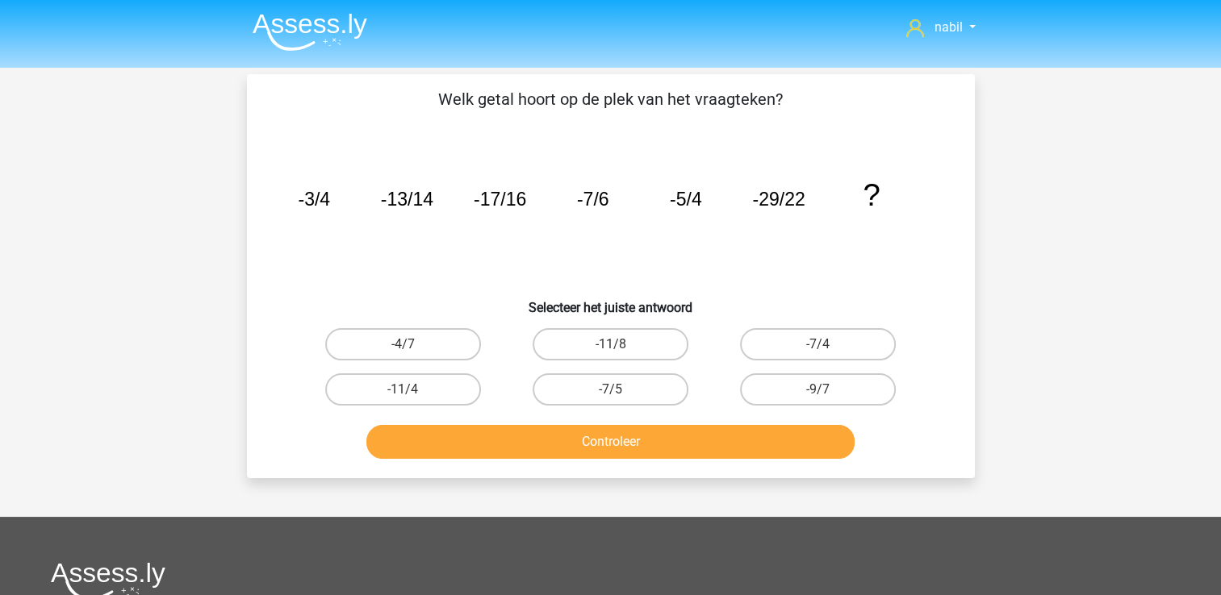
click at [317, 215] on icon "image/svg+xml -3/4 -13/14 -17/16 -7/6 -5/4 -29/22 ?" at bounding box center [611, 205] width 650 height 163
click at [342, 234] on icon "image/svg+xml -3/4 -13/14 -17/16 -7/6 -5/4 -29/22 ?" at bounding box center [611, 205] width 650 height 163
click at [429, 228] on icon "image/svg+xml -3/4 -13/14 -17/16 -7/6 -5/4 -29/22 ?" at bounding box center [611, 205] width 650 height 163
click at [818, 343] on label "-7/4" at bounding box center [818, 344] width 156 height 32
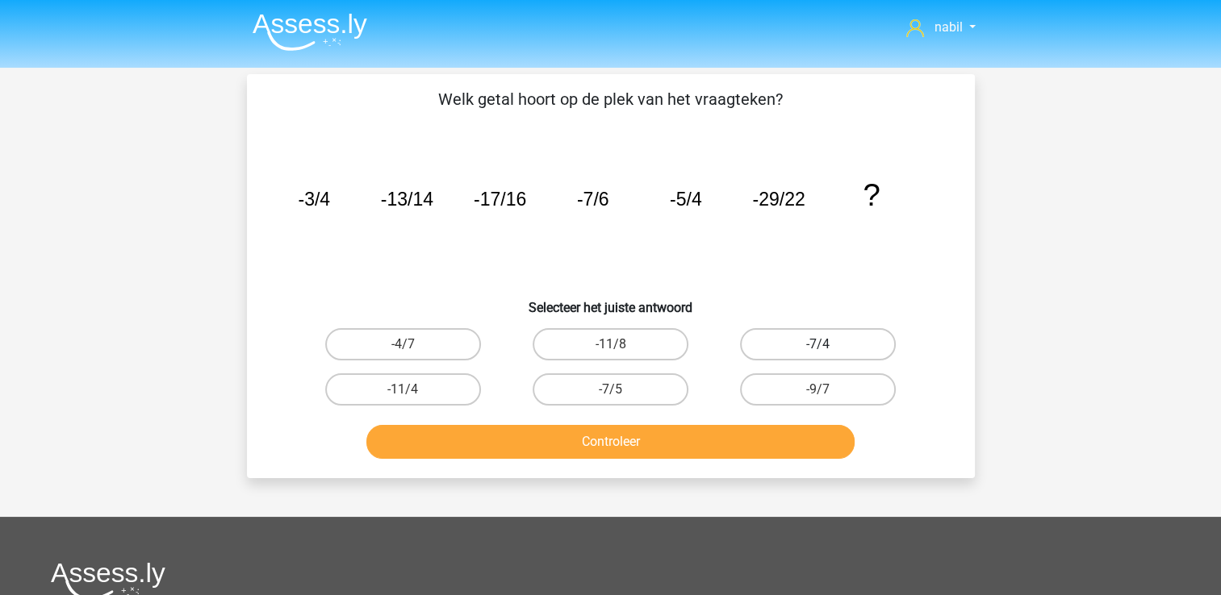
click at [818, 345] on input "-7/4" at bounding box center [823, 350] width 10 height 10
radio input "true"
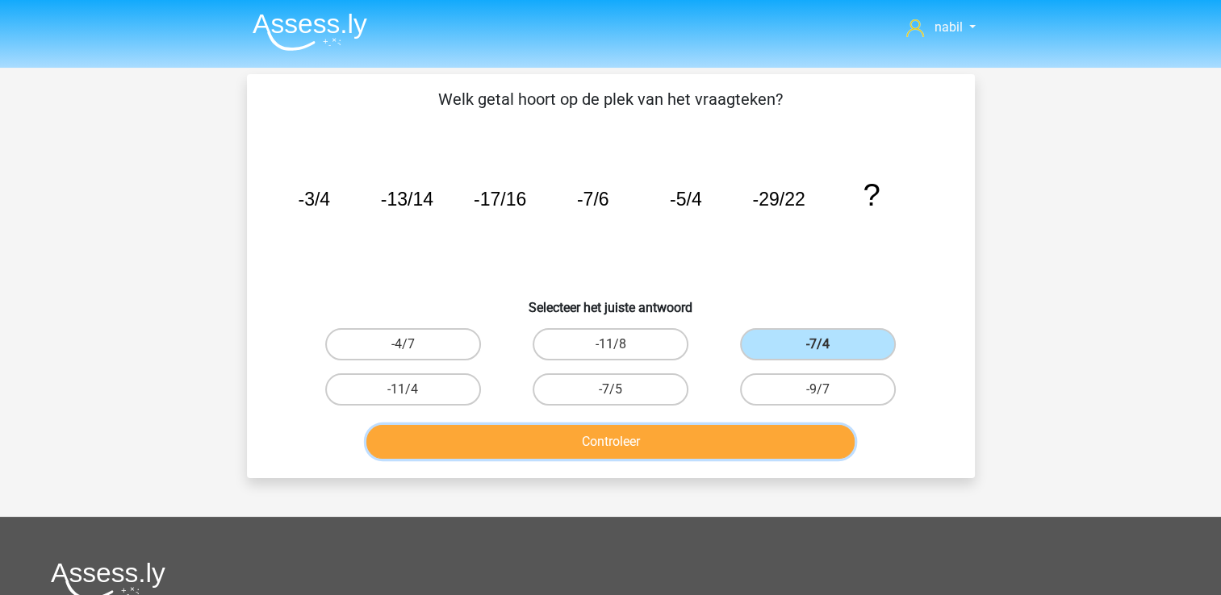
click at [629, 443] on button "Controleer" at bounding box center [610, 442] width 488 height 34
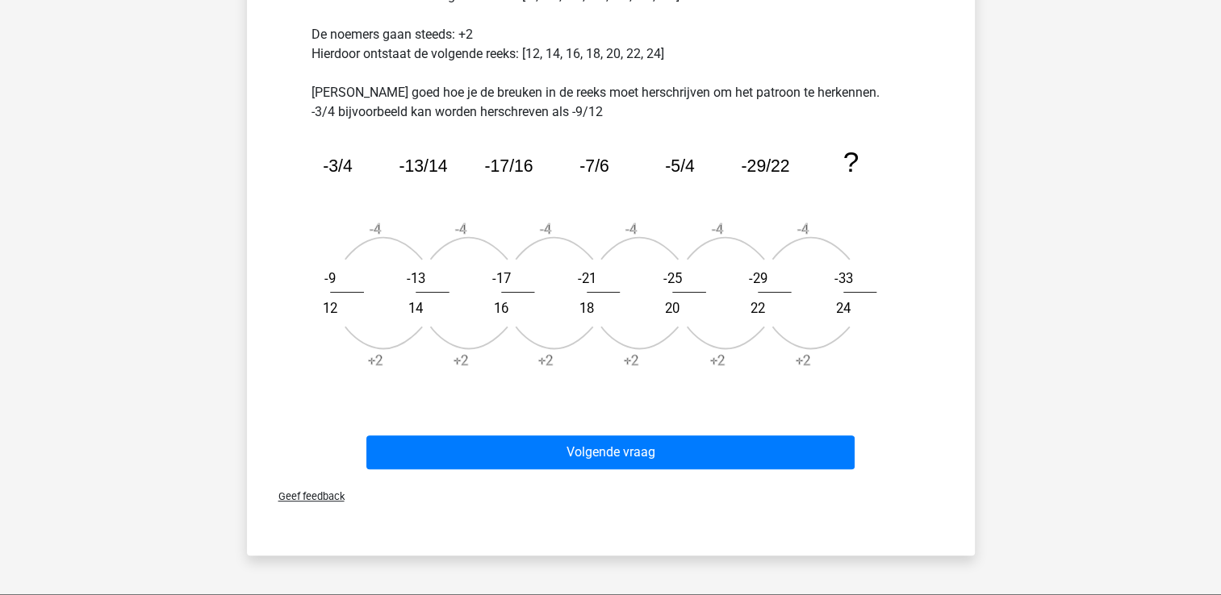
scroll to position [512, 0]
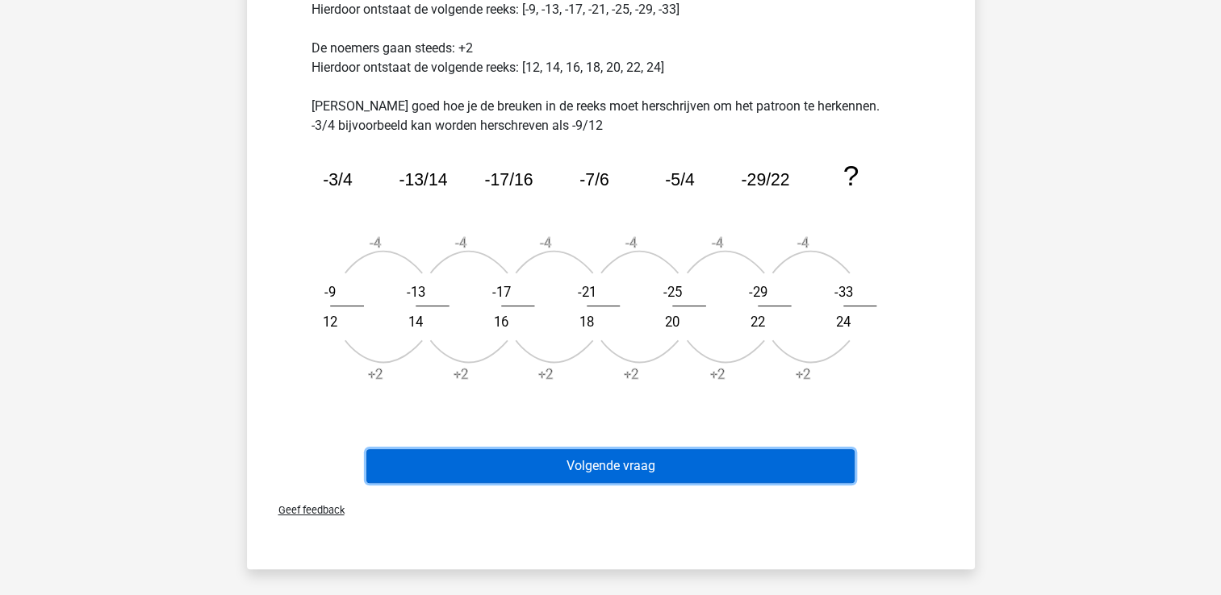
drag, startPoint x: 573, startPoint y: 479, endPoint x: 521, endPoint y: 466, distance: 53.2
click at [521, 466] on button "Volgende vraag" at bounding box center [610, 466] width 488 height 34
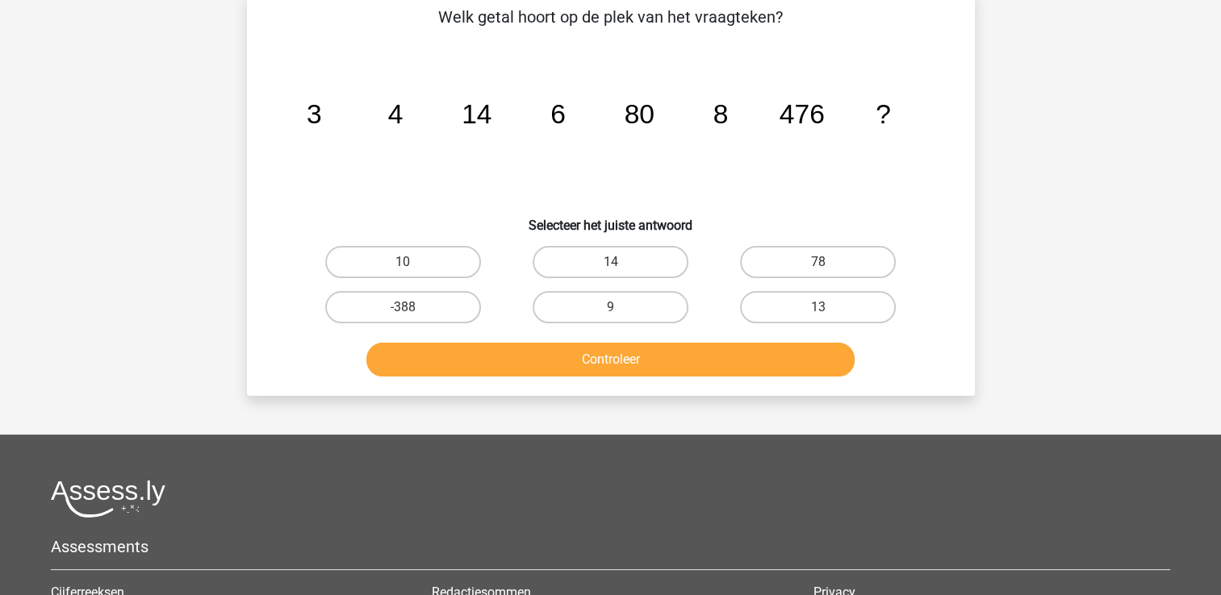
scroll to position [74, 0]
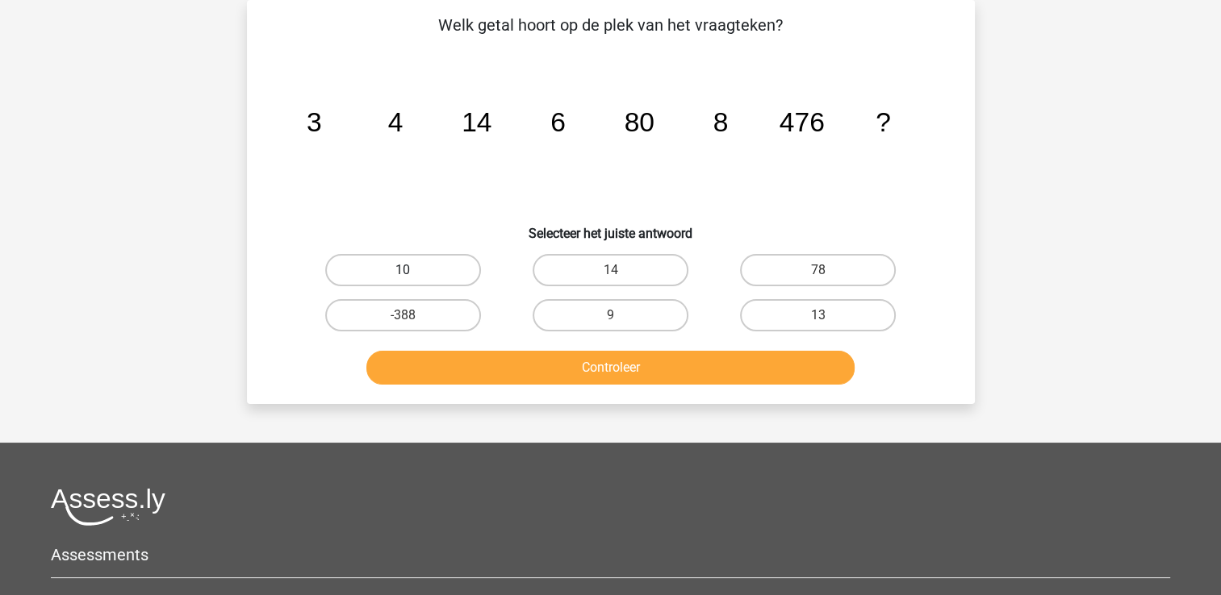
click at [390, 270] on label "10" at bounding box center [403, 270] width 156 height 32
click at [403, 270] on input "10" at bounding box center [408, 275] width 10 height 10
radio input "true"
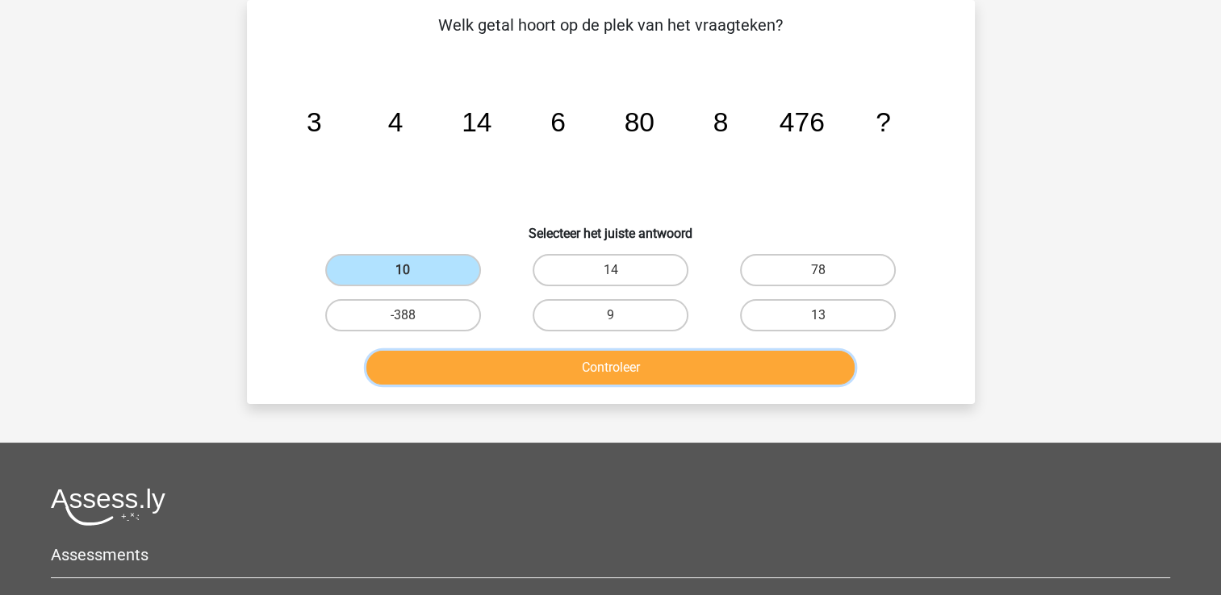
click at [535, 365] on button "Controleer" at bounding box center [610, 368] width 488 height 34
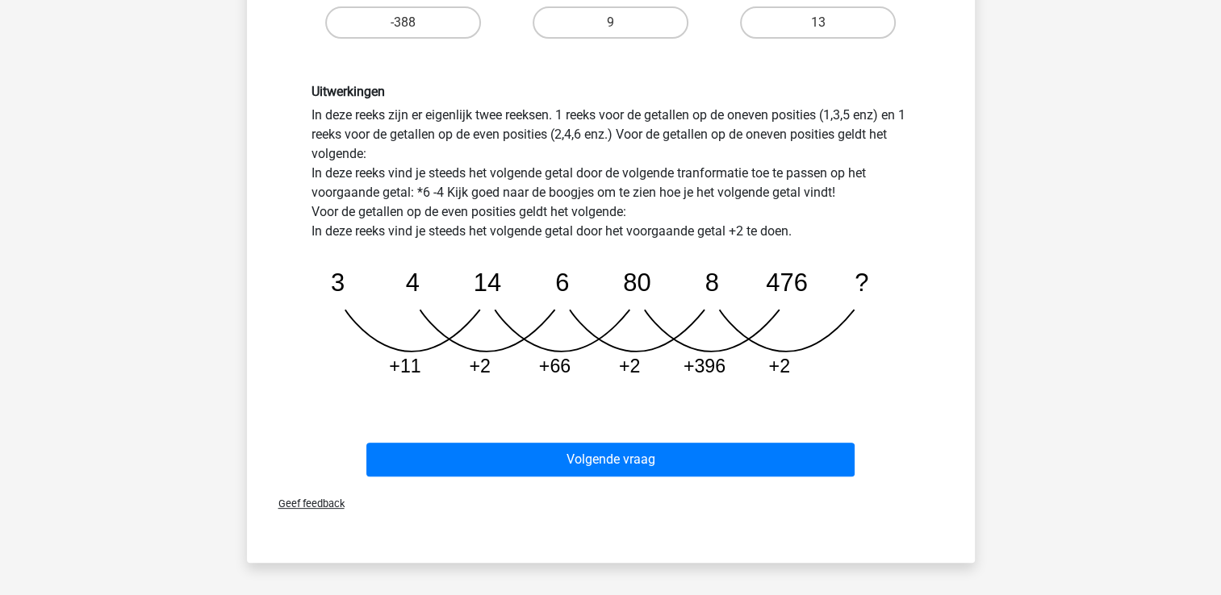
scroll to position [370, 0]
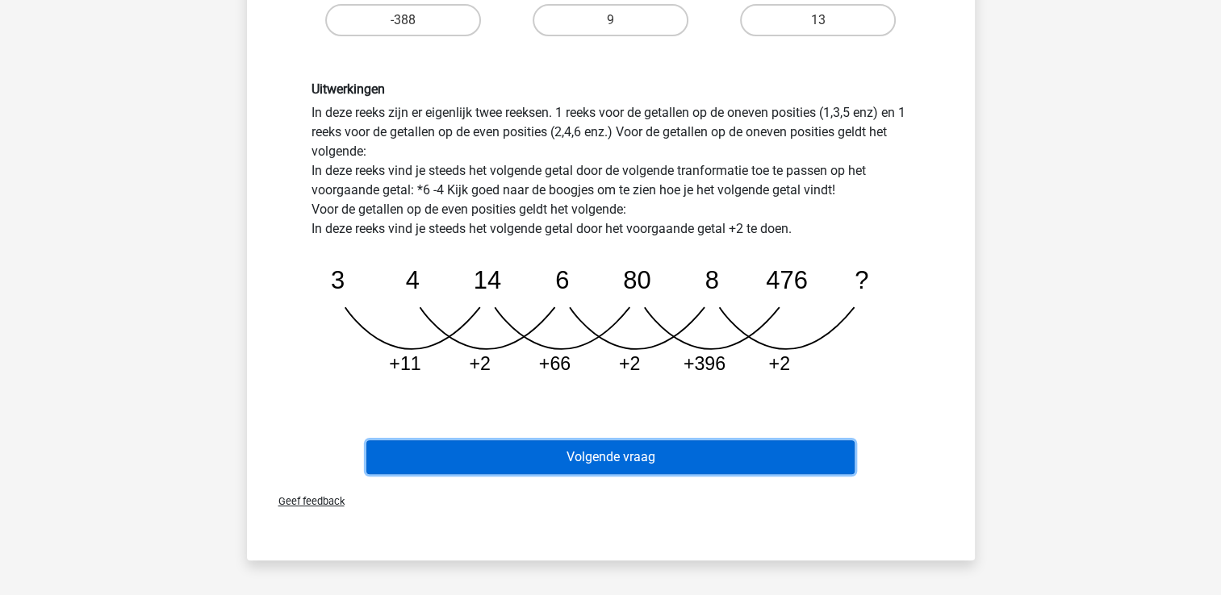
click at [566, 455] on button "Volgende vraag" at bounding box center [610, 458] width 488 height 34
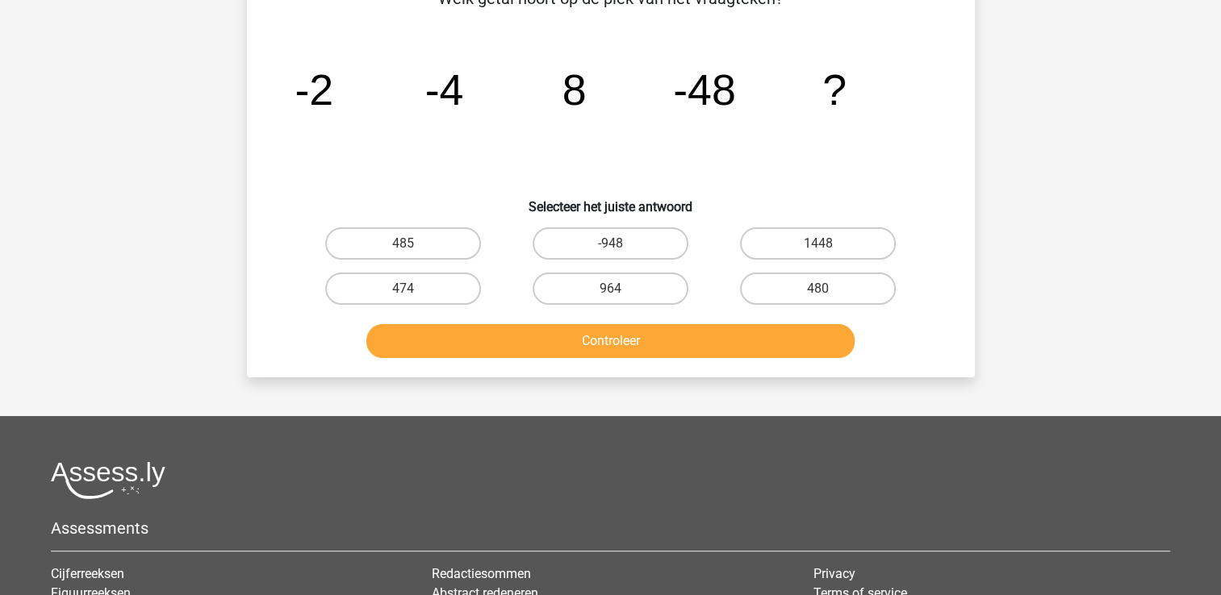
scroll to position [74, 0]
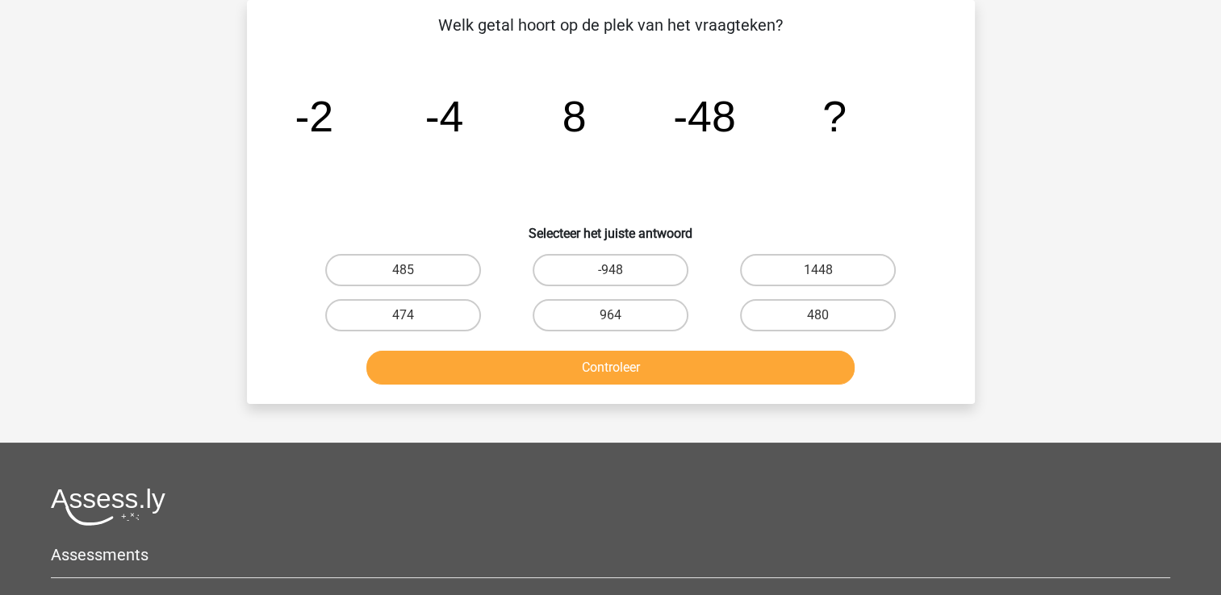
click at [514, 152] on icon "image/svg+xml -2 -4 8 -48 ?" at bounding box center [611, 131] width 650 height 163
click at [874, 313] on label "480" at bounding box center [818, 315] width 156 height 32
click at [829, 315] on input "480" at bounding box center [823, 320] width 10 height 10
radio input "true"
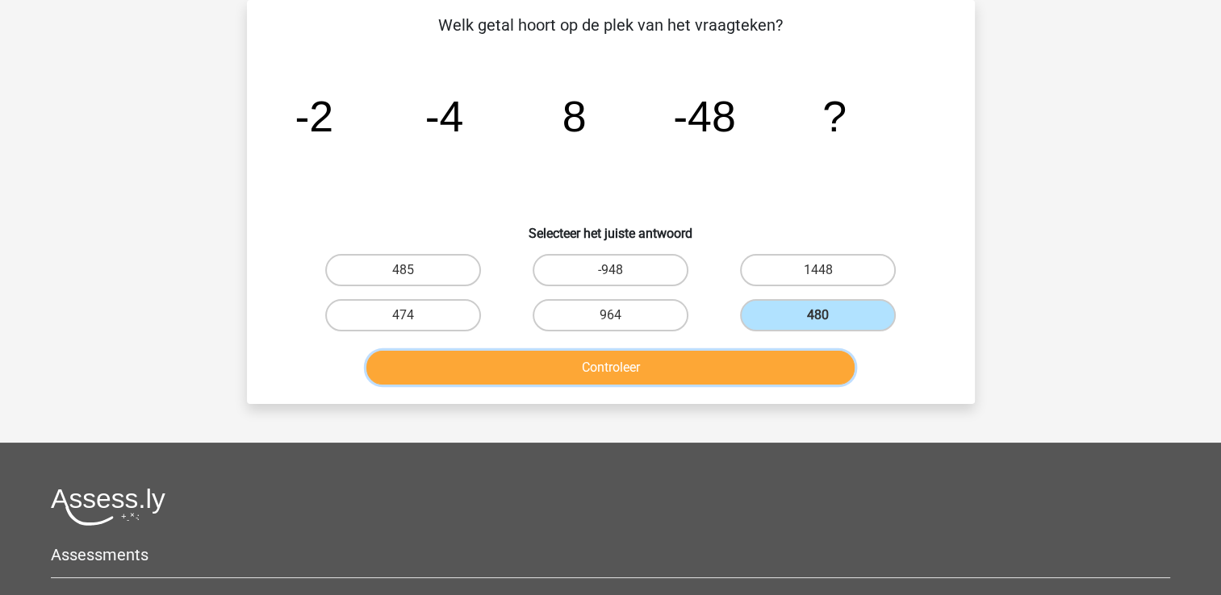
click at [655, 373] on button "Controleer" at bounding box center [610, 368] width 488 height 34
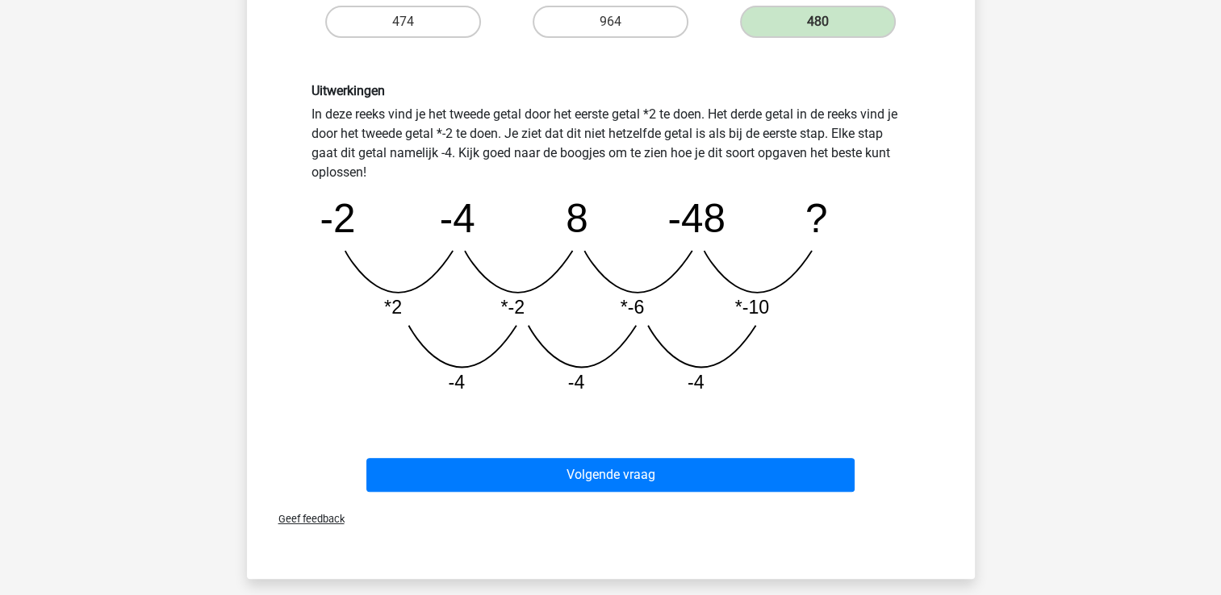
scroll to position [379, 0]
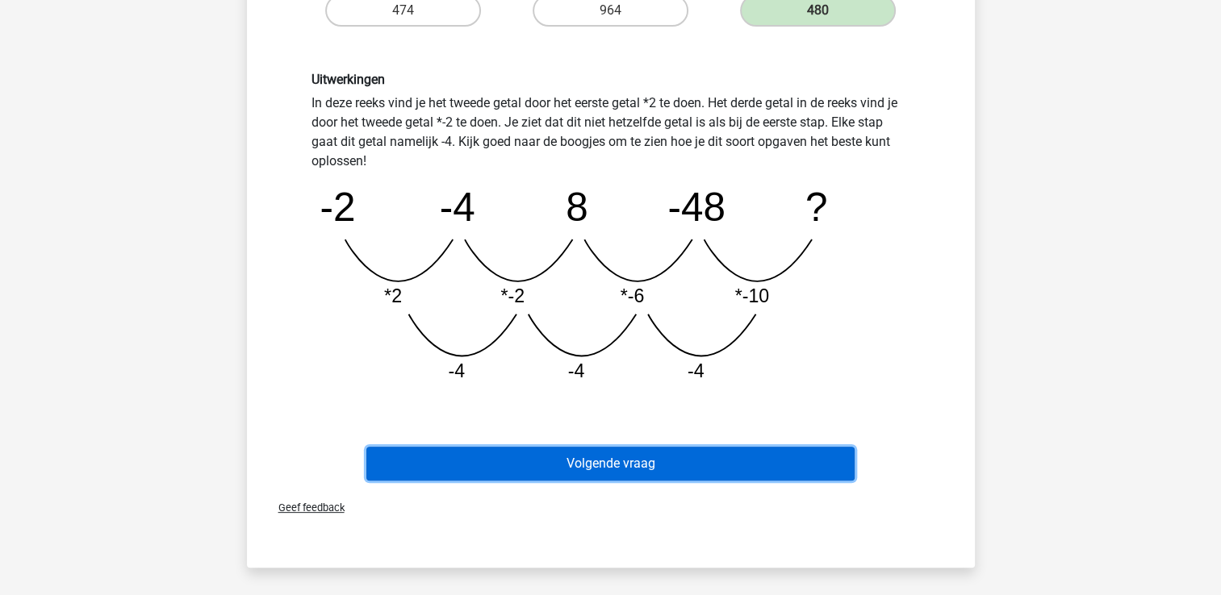
click at [529, 453] on button "Volgende vraag" at bounding box center [610, 464] width 488 height 34
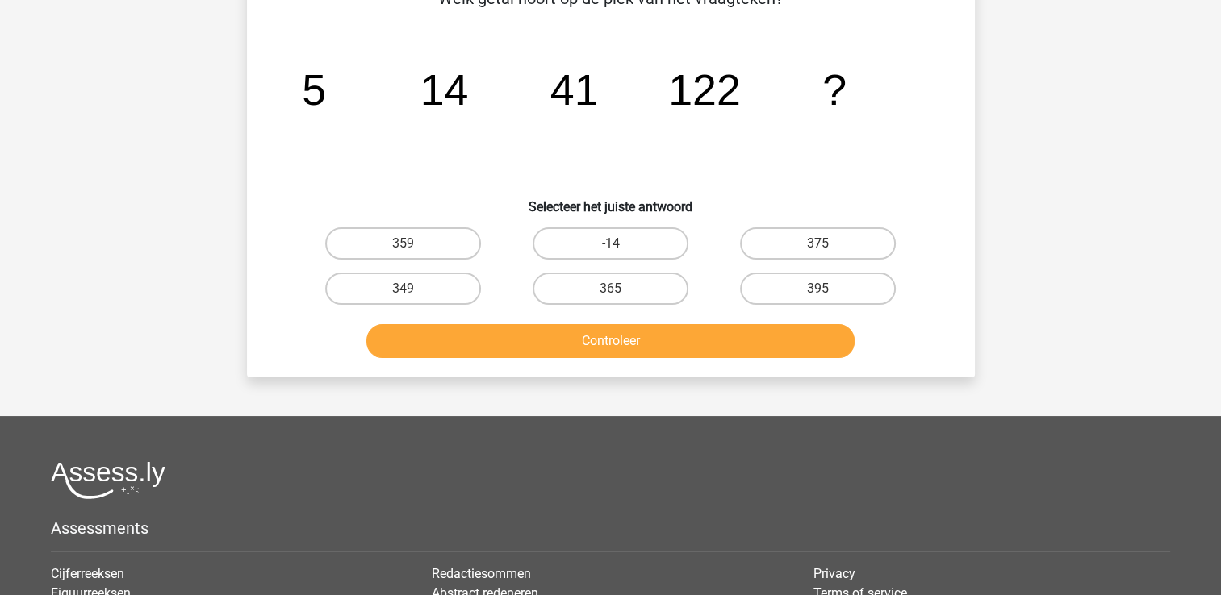
scroll to position [74, 0]
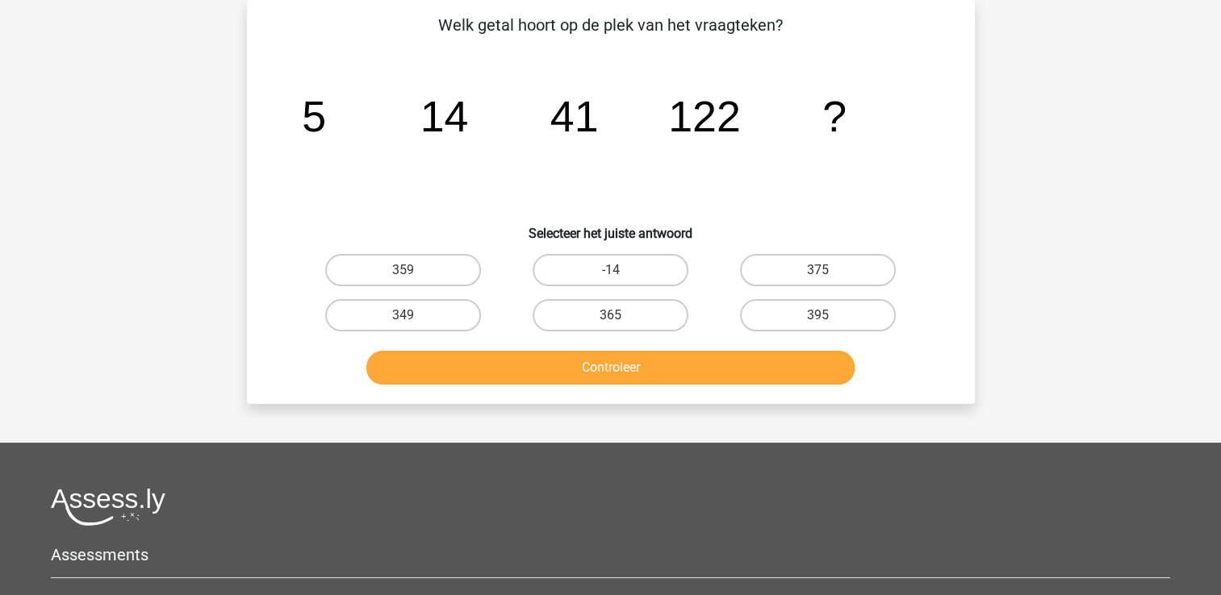
click at [433, 154] on icon "image/svg+xml 5 14 41 122 ?" at bounding box center [611, 131] width 650 height 163
click at [284, 137] on div "image/svg+xml 5 14 41 122 ?" at bounding box center [611, 131] width 676 height 163
click at [581, 307] on label "365" at bounding box center [611, 315] width 156 height 32
click at [610, 315] on input "365" at bounding box center [615, 320] width 10 height 10
radio input "true"
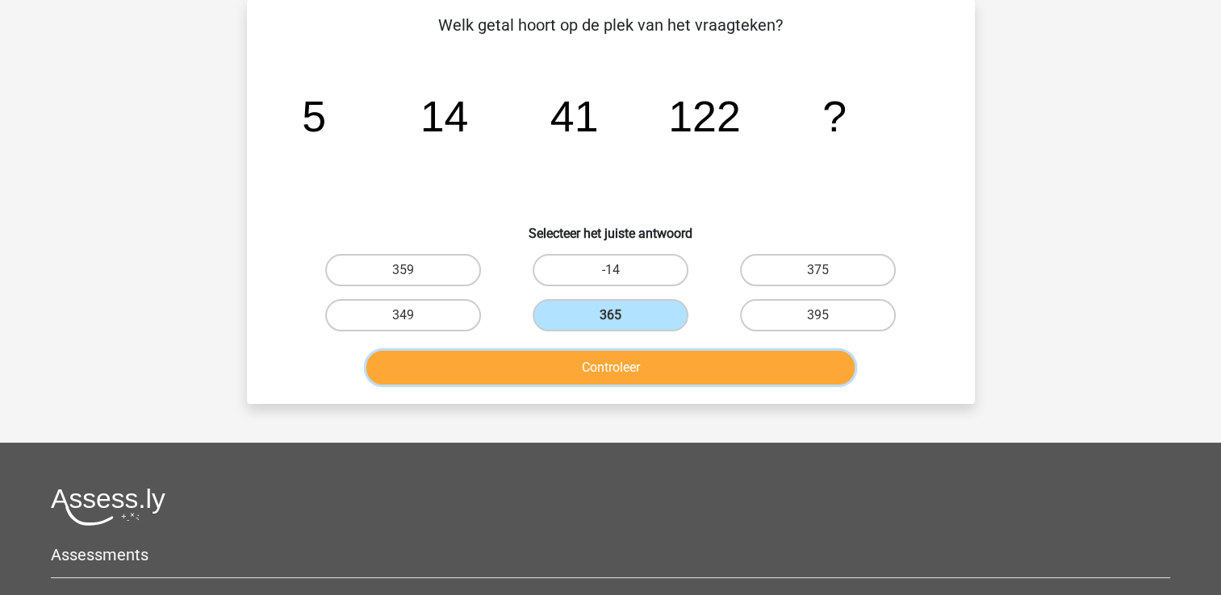
click at [652, 367] on button "Controleer" at bounding box center [610, 368] width 488 height 34
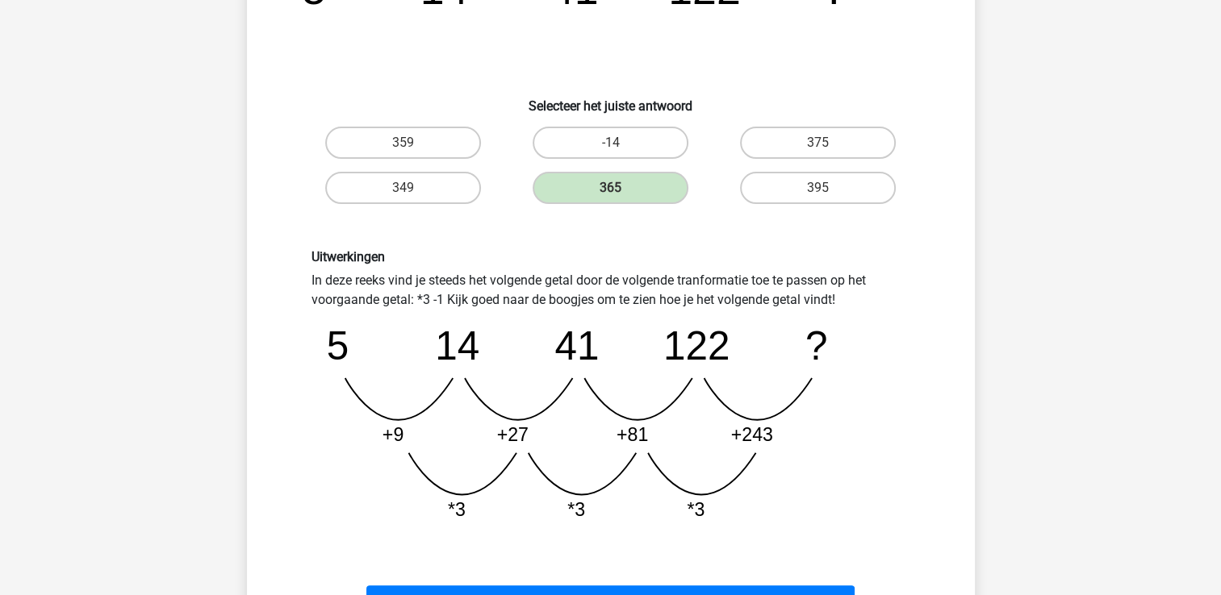
scroll to position [203, 0]
drag, startPoint x: 711, startPoint y: 525, endPoint x: 404, endPoint y: 419, distance: 324.6
click at [404, 419] on icon "image/svg+xml 5 14 41 122 ? +9 +27 +81 +243 *3 *3 *3" at bounding box center [610, 421] width 599 height 224
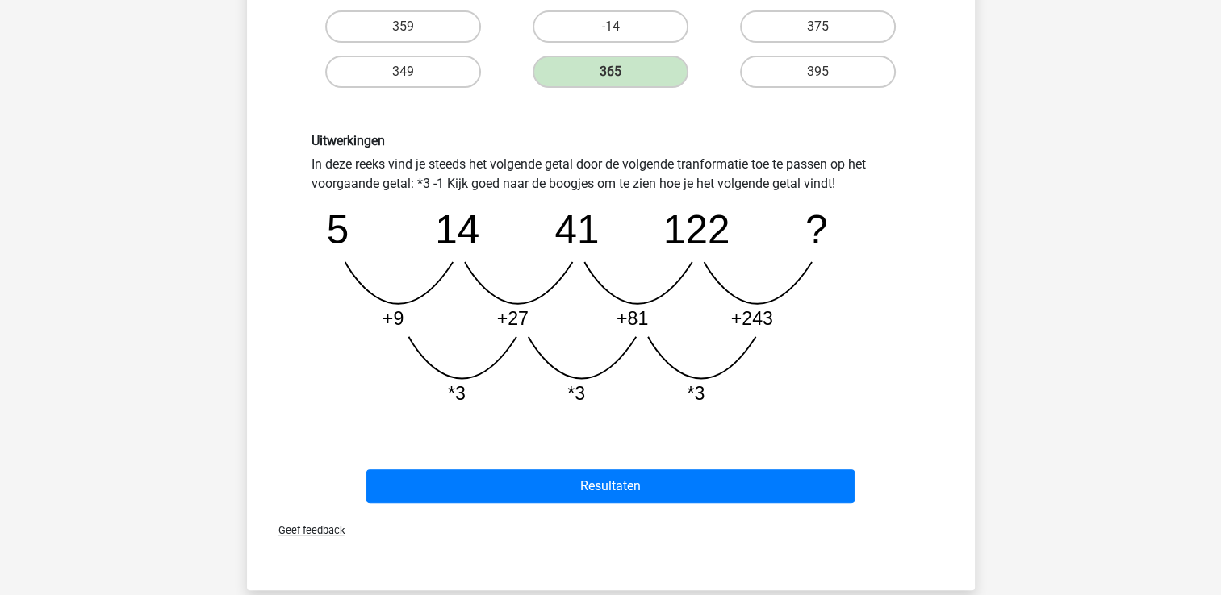
scroll to position [319, 0]
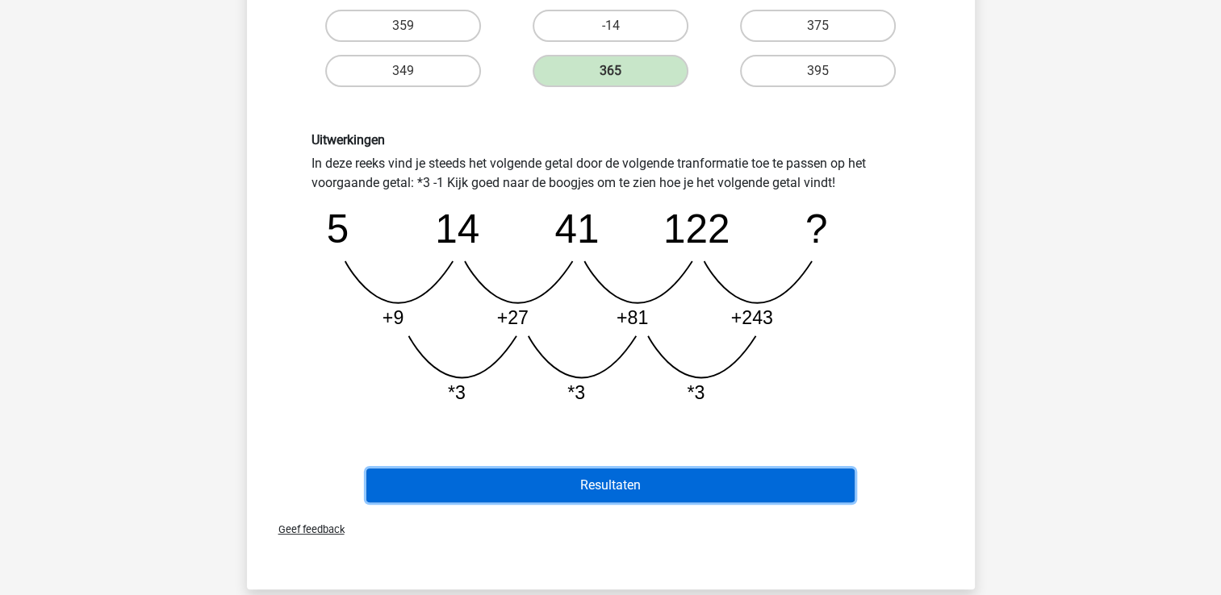
click at [648, 473] on button "Resultaten" at bounding box center [610, 486] width 488 height 34
click at [599, 495] on button "Resultaten" at bounding box center [610, 486] width 488 height 34
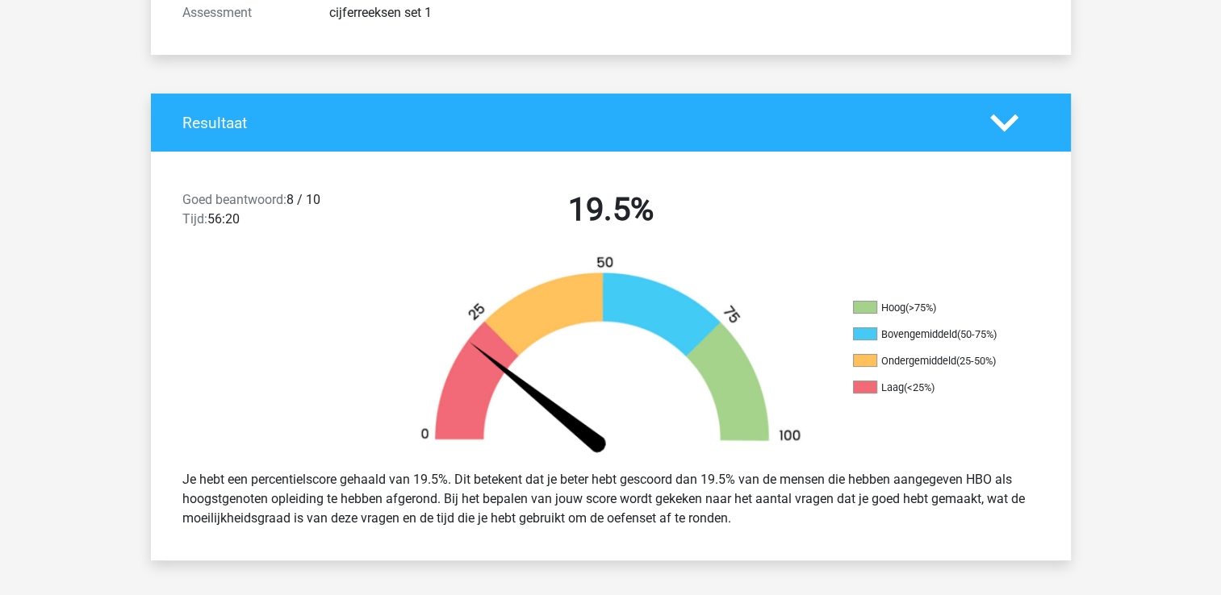
scroll to position [342, 0]
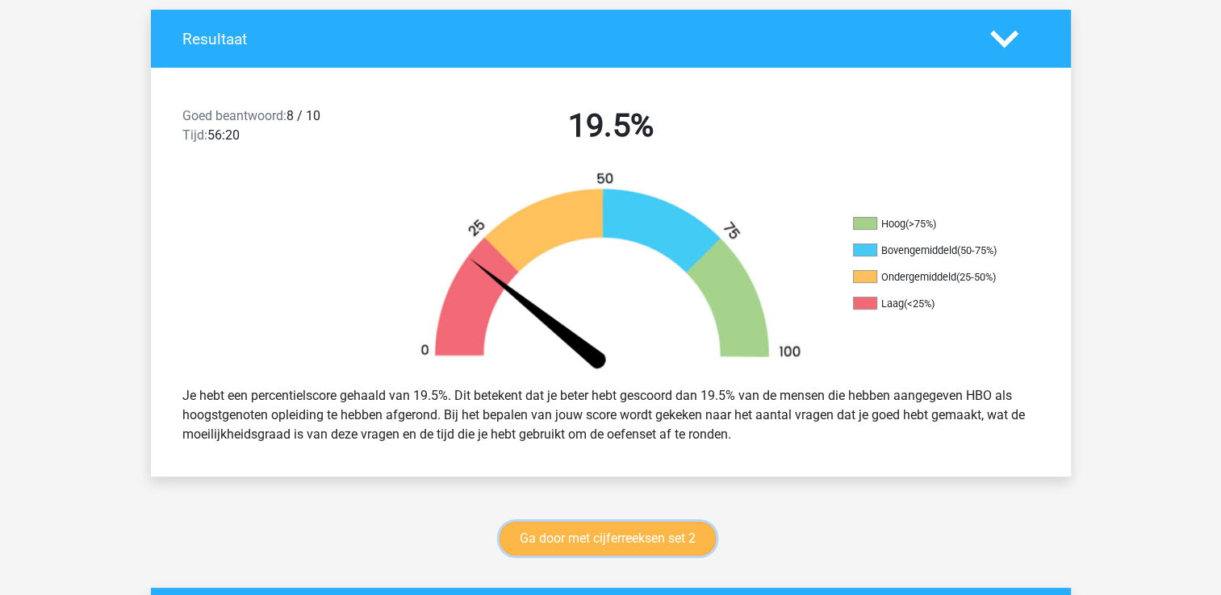
click at [665, 529] on link "Ga door met cijferreeksen set 2" at bounding box center [607, 539] width 216 height 34
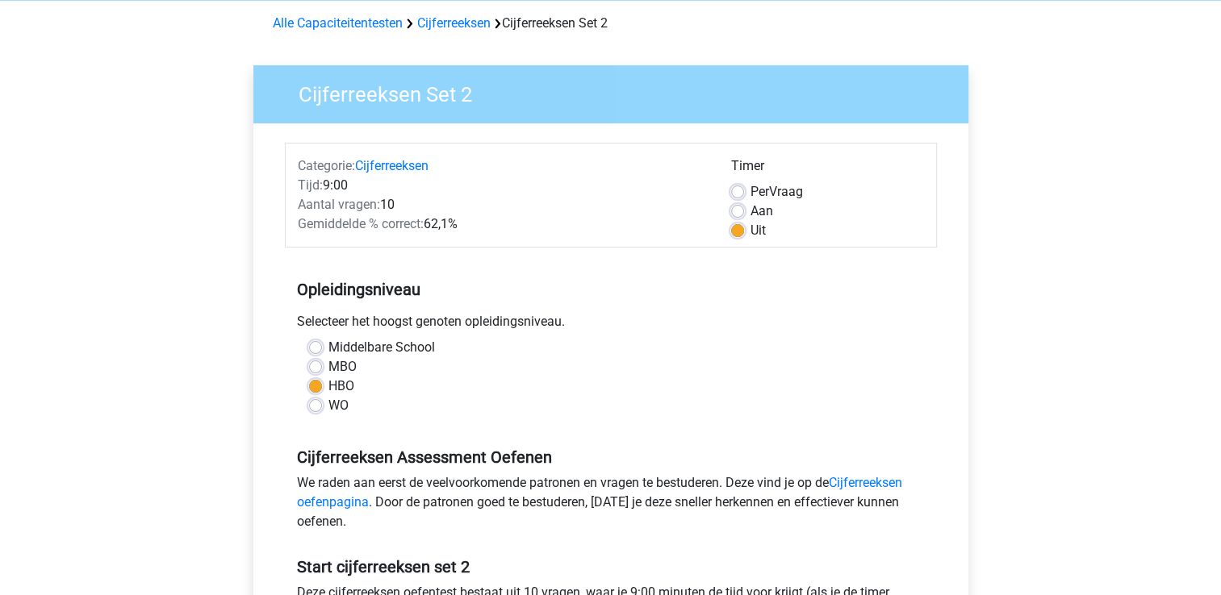
scroll to position [68, 0]
click at [750, 208] on label "Aan" at bounding box center [761, 210] width 23 height 19
click at [736, 208] on input "Aan" at bounding box center [737, 209] width 13 height 16
radio input "true"
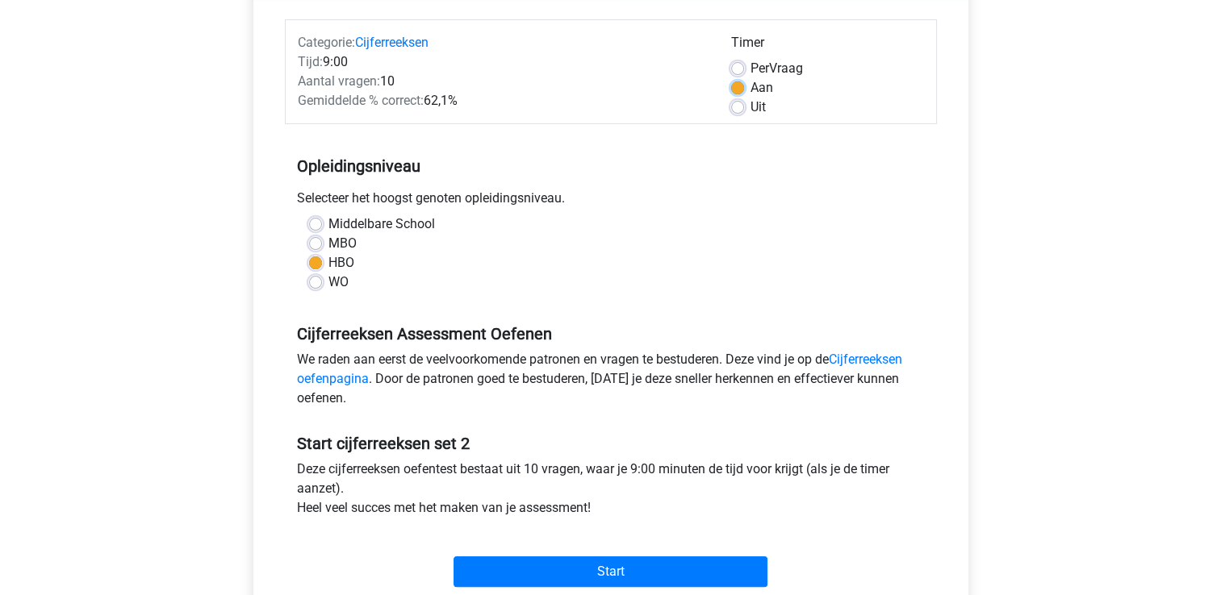
scroll to position [181, 0]
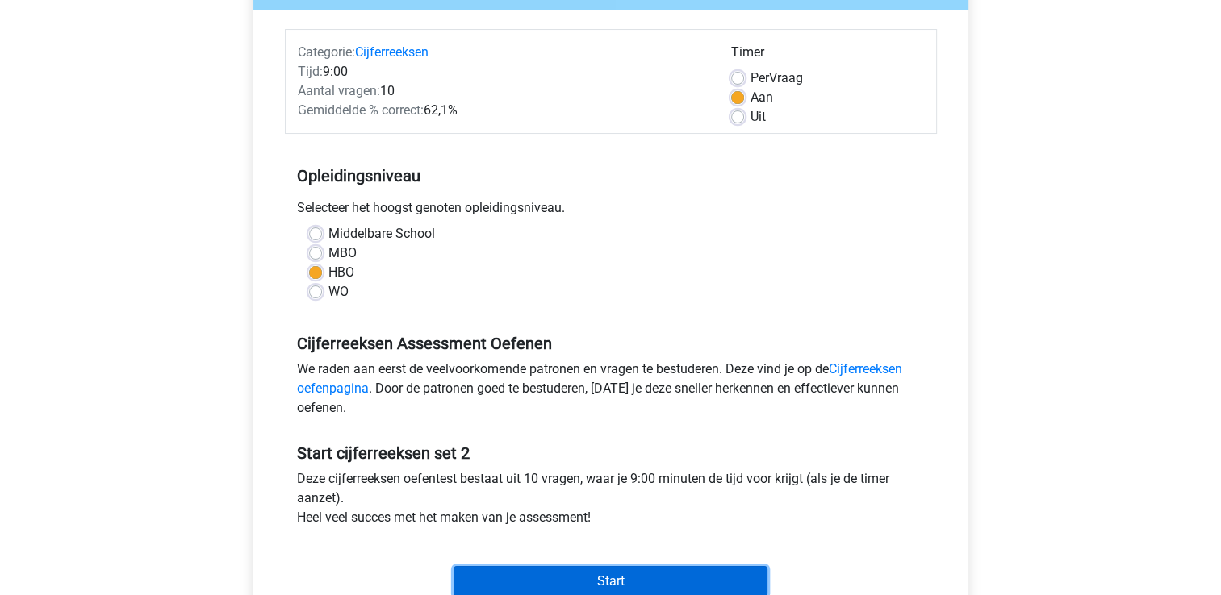
click at [600, 584] on input "Start" at bounding box center [610, 581] width 314 height 31
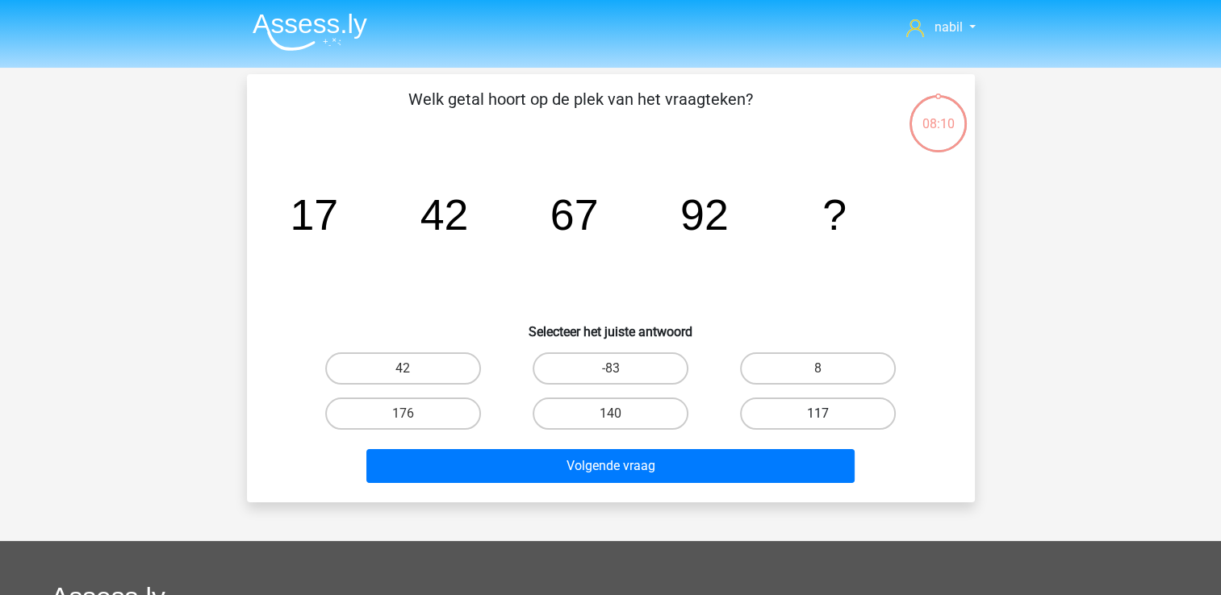
click at [785, 412] on label "117" at bounding box center [818, 414] width 156 height 32
click at [818, 414] on input "117" at bounding box center [823, 419] width 10 height 10
radio input "true"
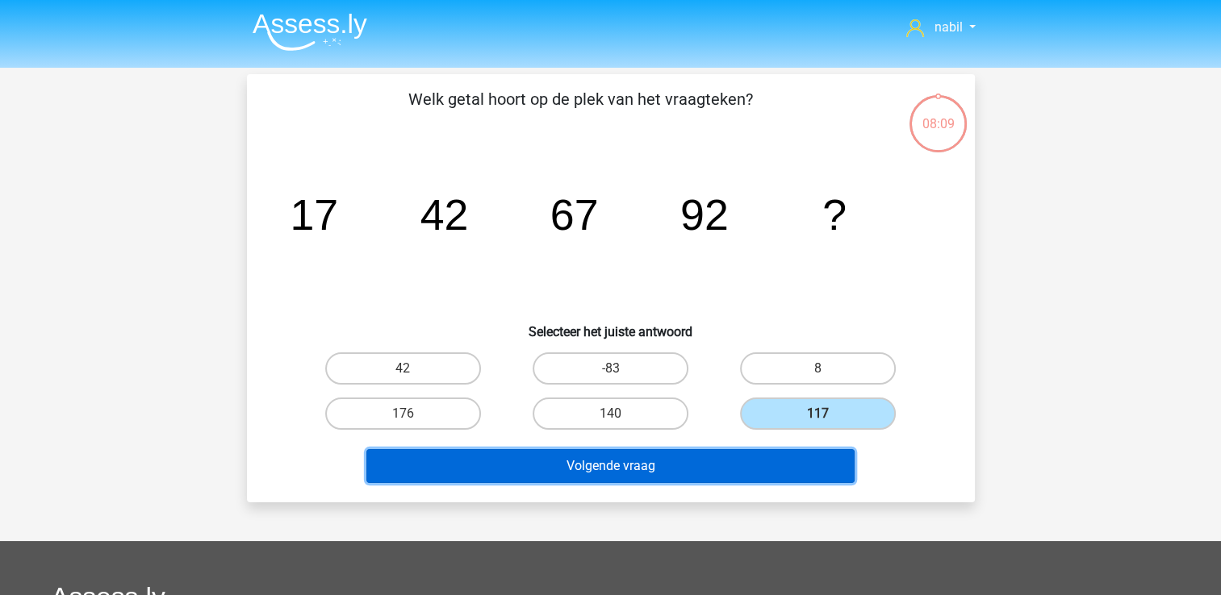
click at [679, 471] on button "Volgende vraag" at bounding box center [610, 466] width 488 height 34
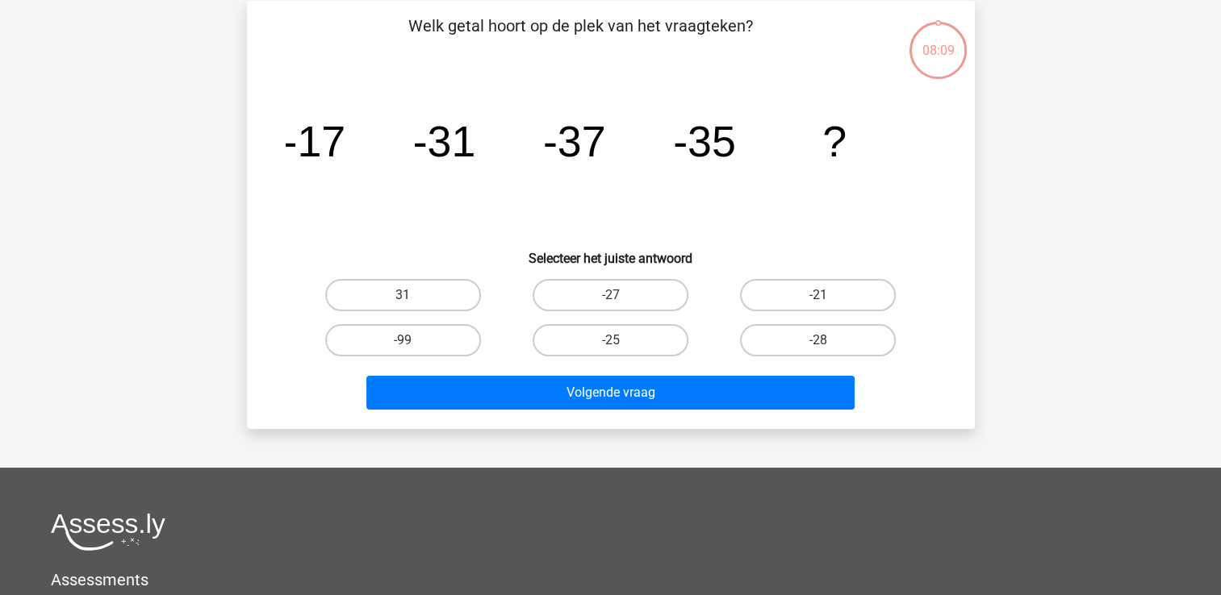
scroll to position [74, 0]
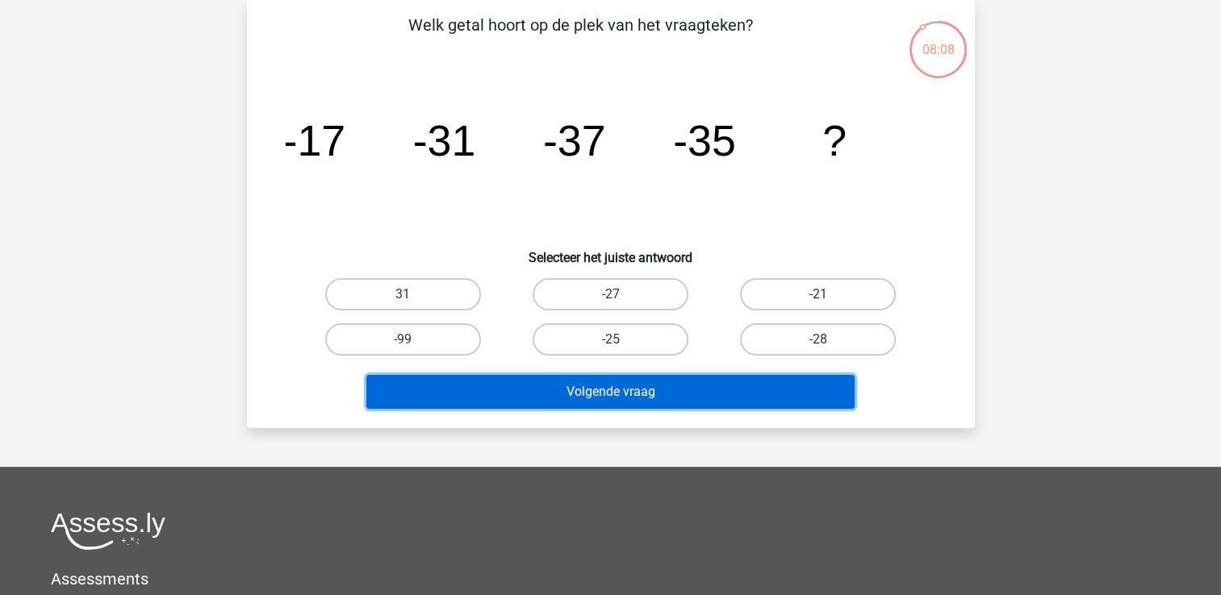
click at [616, 389] on button "Volgende vraag" at bounding box center [610, 392] width 488 height 34
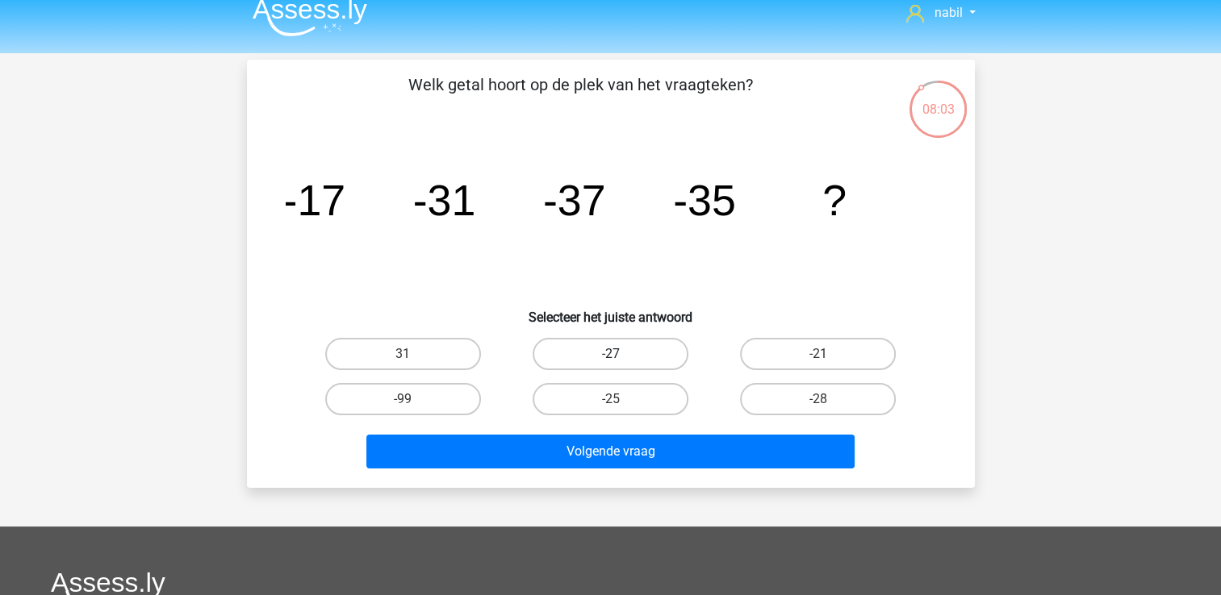
scroll to position [0, 0]
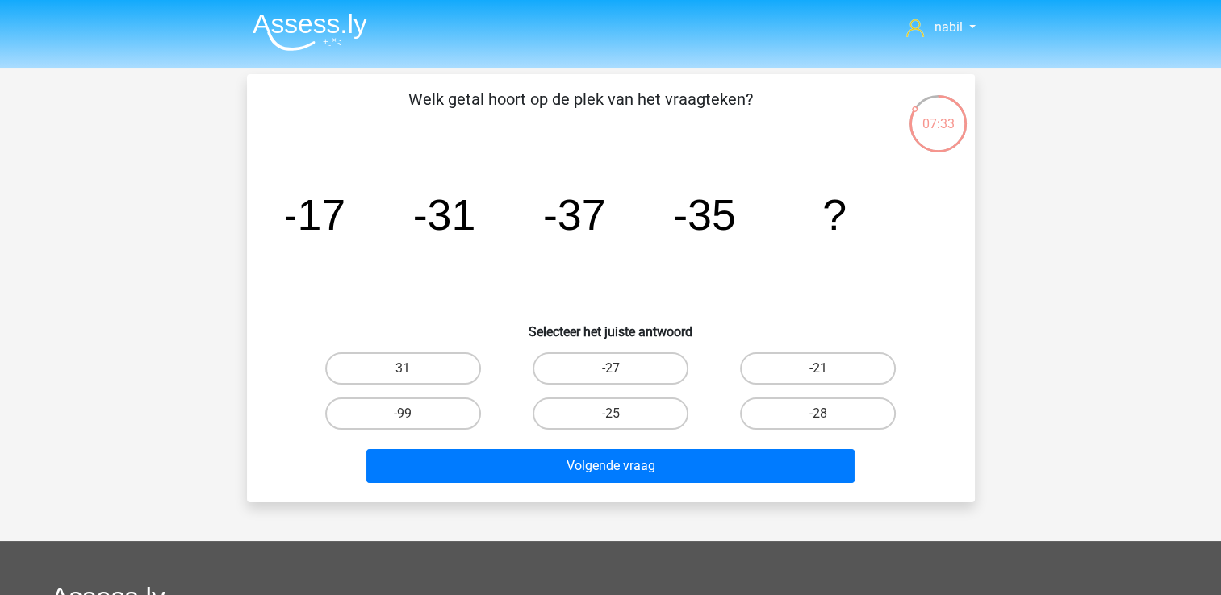
click at [287, 341] on div "Welk getal hoort op de plek van het vraagteken? image/svg+xml -17 -31 -37 -35 ?…" at bounding box center [610, 288] width 715 height 403
click at [589, 360] on label "-27" at bounding box center [611, 369] width 156 height 32
click at [610, 369] on input "-27" at bounding box center [615, 374] width 10 height 10
radio input "true"
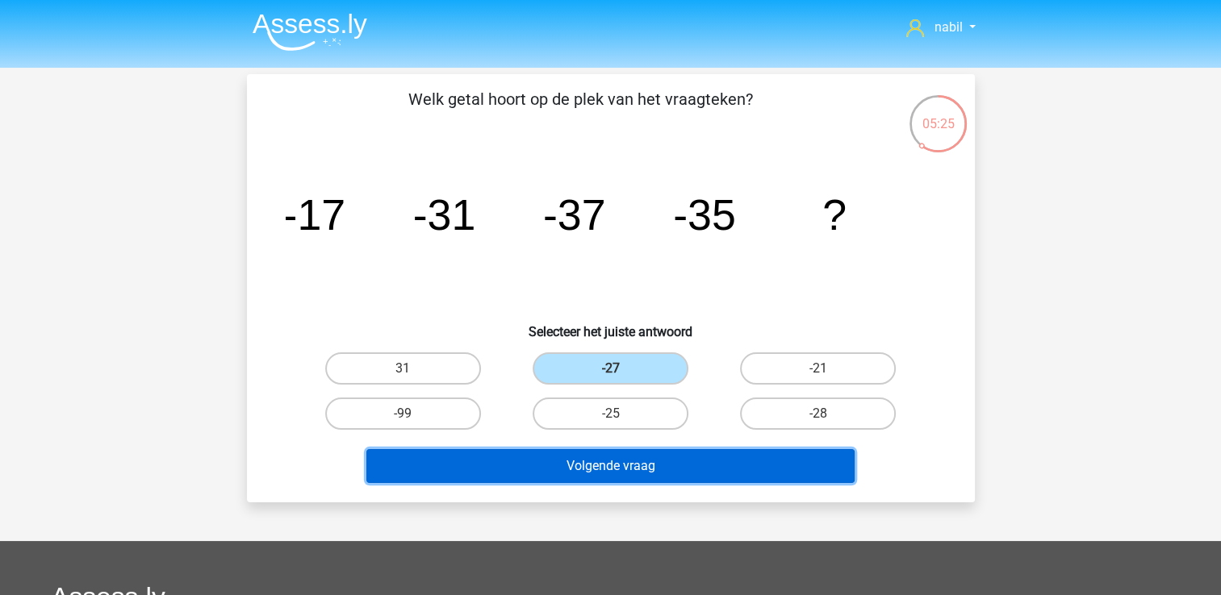
click at [664, 463] on button "Volgende vraag" at bounding box center [610, 466] width 488 height 34
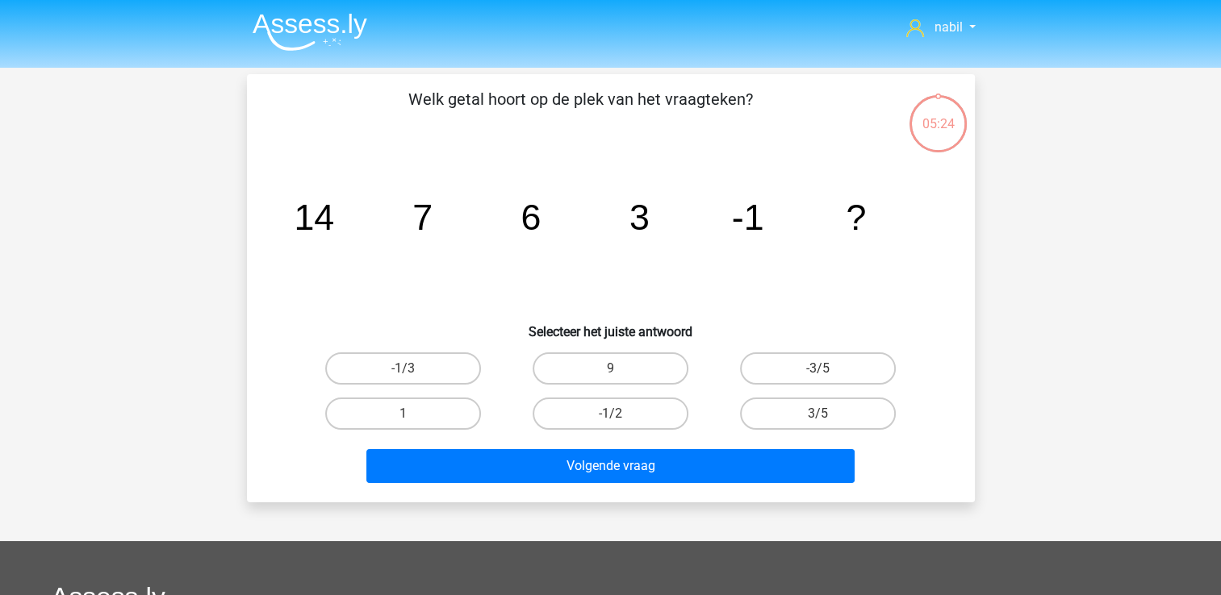
scroll to position [74, 0]
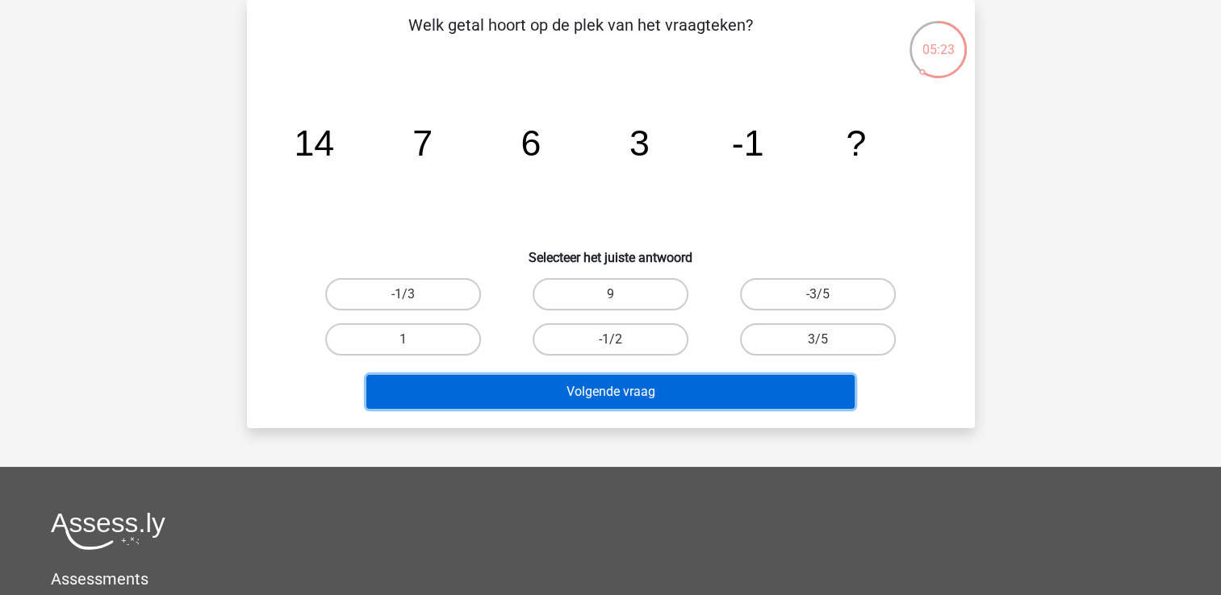
click at [574, 391] on button "Volgende vraag" at bounding box center [610, 392] width 488 height 34
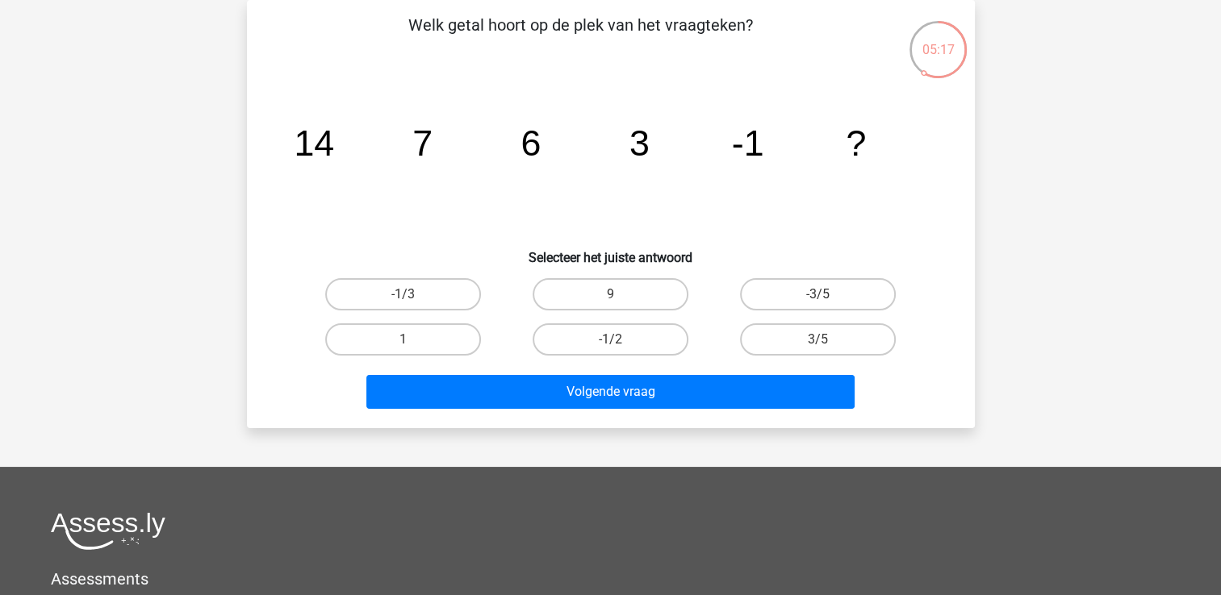
click at [735, 189] on icon "image/svg+xml 14 7 6 3 -1 ?" at bounding box center [611, 155] width 650 height 163
click at [650, 342] on label "-1/2" at bounding box center [611, 340] width 156 height 32
click at [620, 342] on input "-1/2" at bounding box center [615, 345] width 10 height 10
radio input "true"
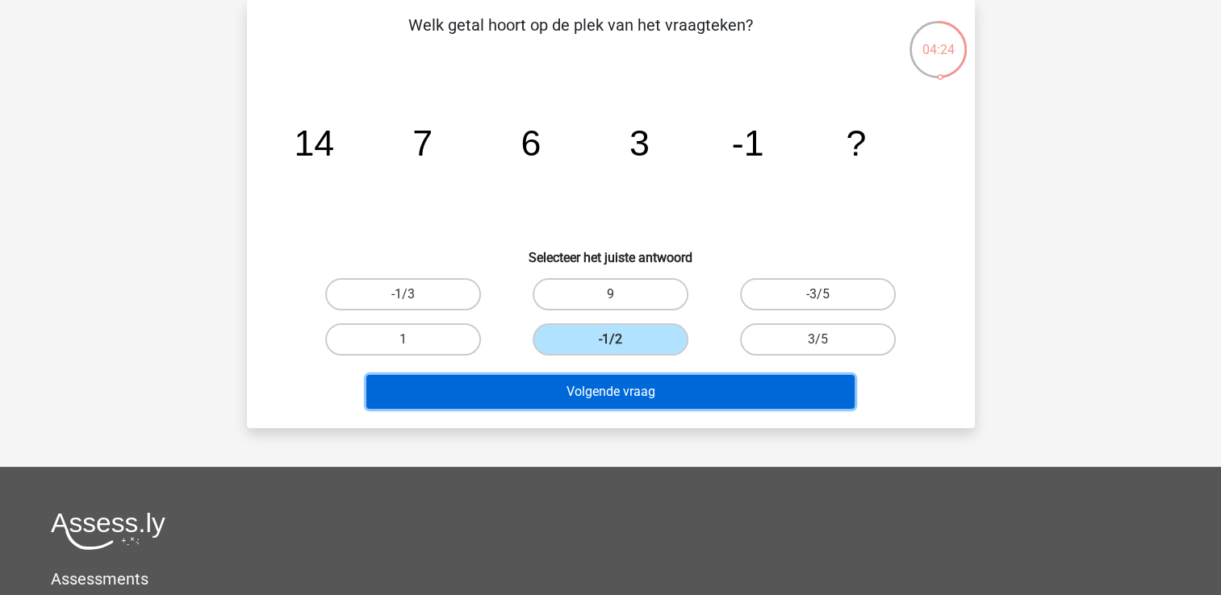
click at [631, 395] on button "Volgende vraag" at bounding box center [610, 392] width 488 height 34
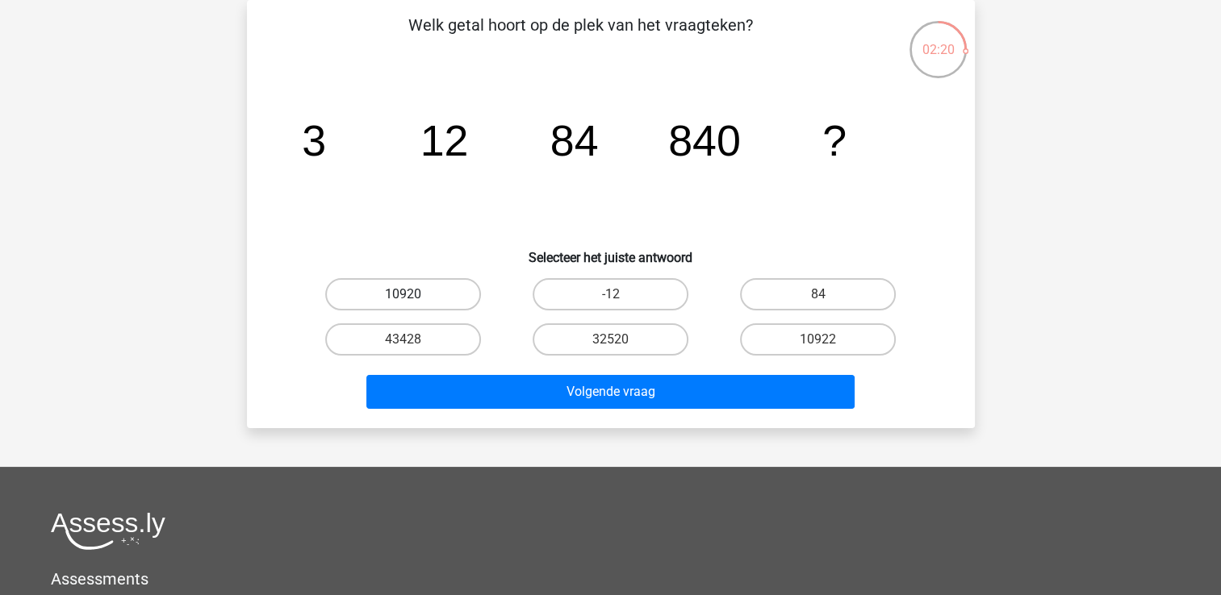
click at [419, 282] on label "10920" at bounding box center [403, 294] width 156 height 32
click at [413, 295] on input "10920" at bounding box center [408, 300] width 10 height 10
radio input "true"
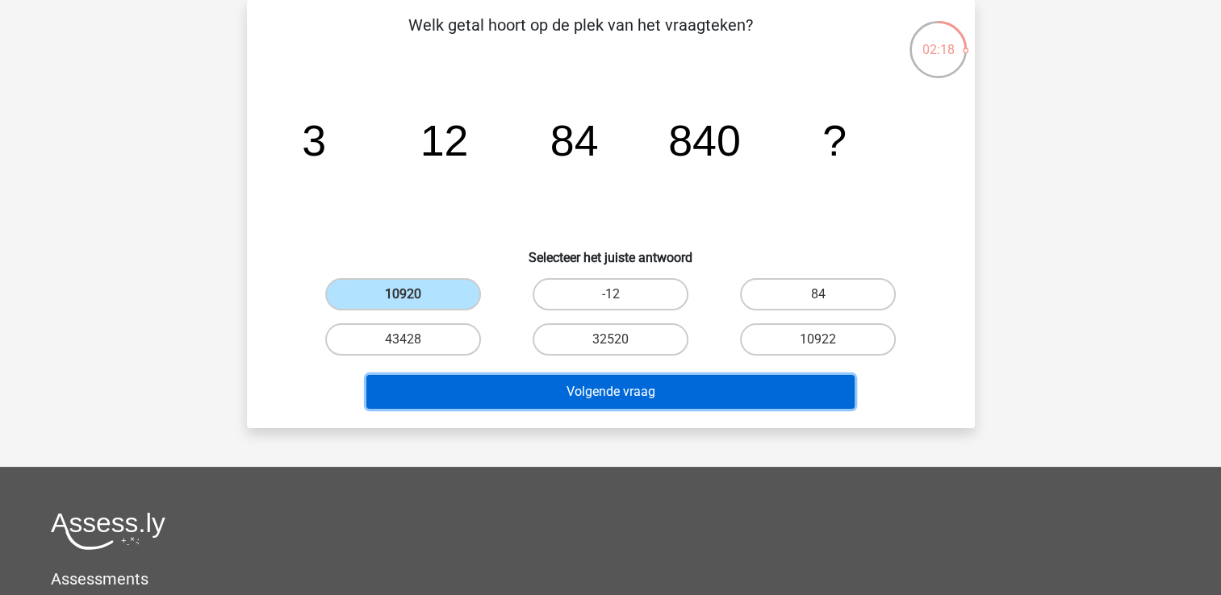
click at [623, 394] on button "Volgende vraag" at bounding box center [610, 392] width 488 height 34
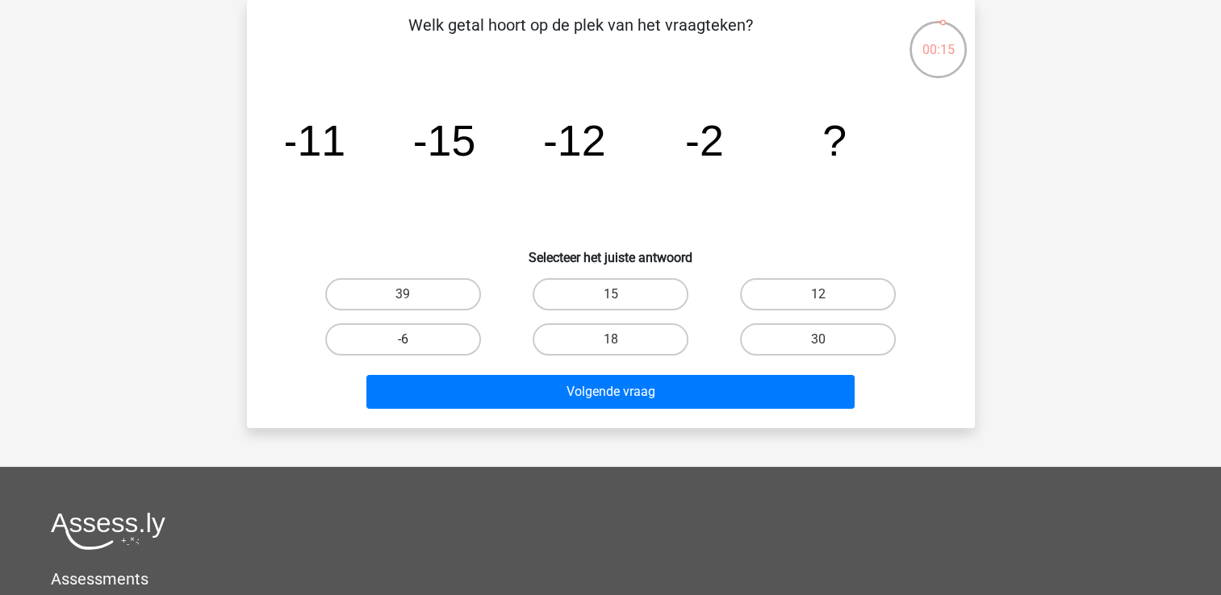
click at [389, 349] on label "-6" at bounding box center [403, 340] width 156 height 32
click at [403, 349] on input "-6" at bounding box center [408, 345] width 10 height 10
radio input "true"
drag, startPoint x: 542, startPoint y: 380, endPoint x: 990, endPoint y: 256, distance: 464.7
click at [990, 256] on div "00:10 Vraag 5 van de 10 Categorie: cijferreeksen set 2 Welk getal hoort op de p…" at bounding box center [611, 214] width 767 height 428
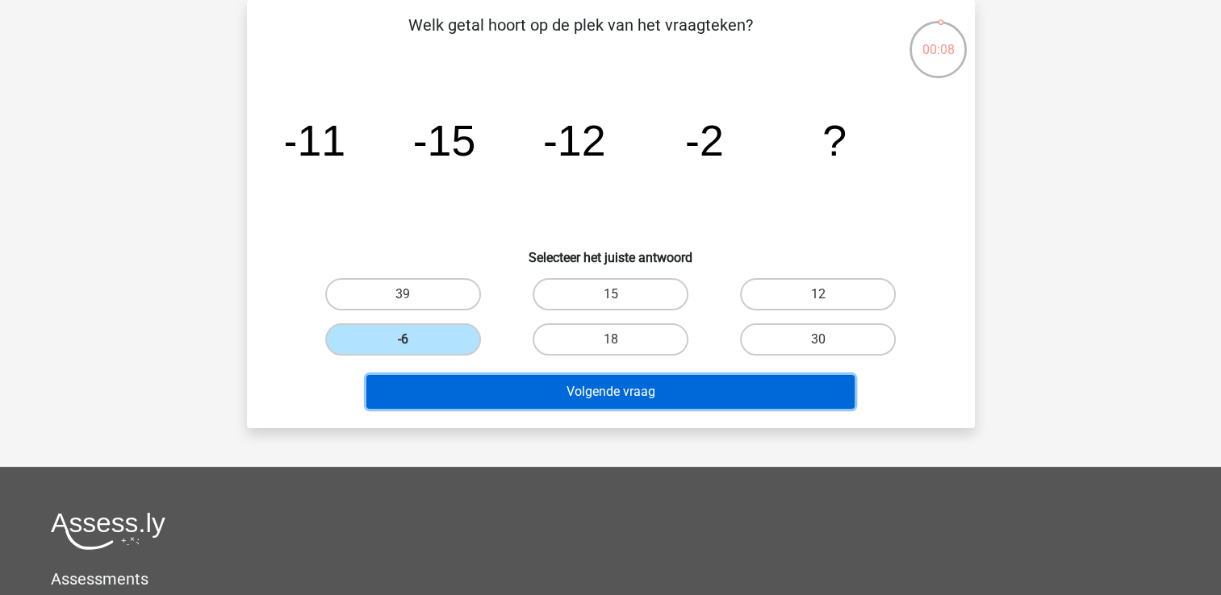
click at [600, 389] on button "Volgende vraag" at bounding box center [610, 392] width 488 height 34
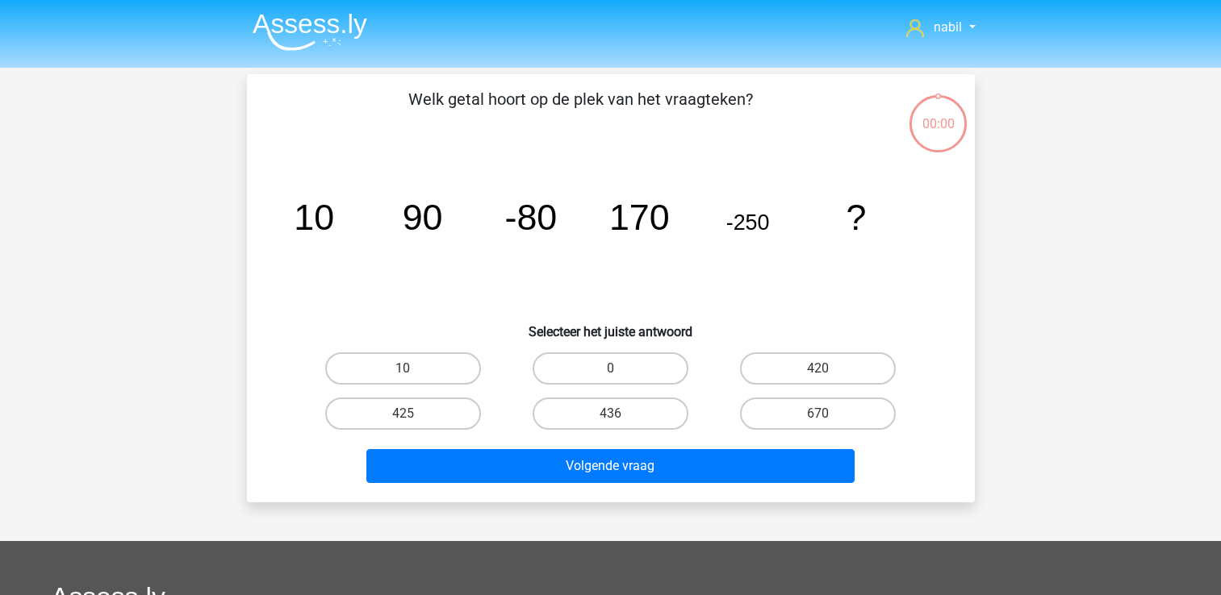
scroll to position [74, 0]
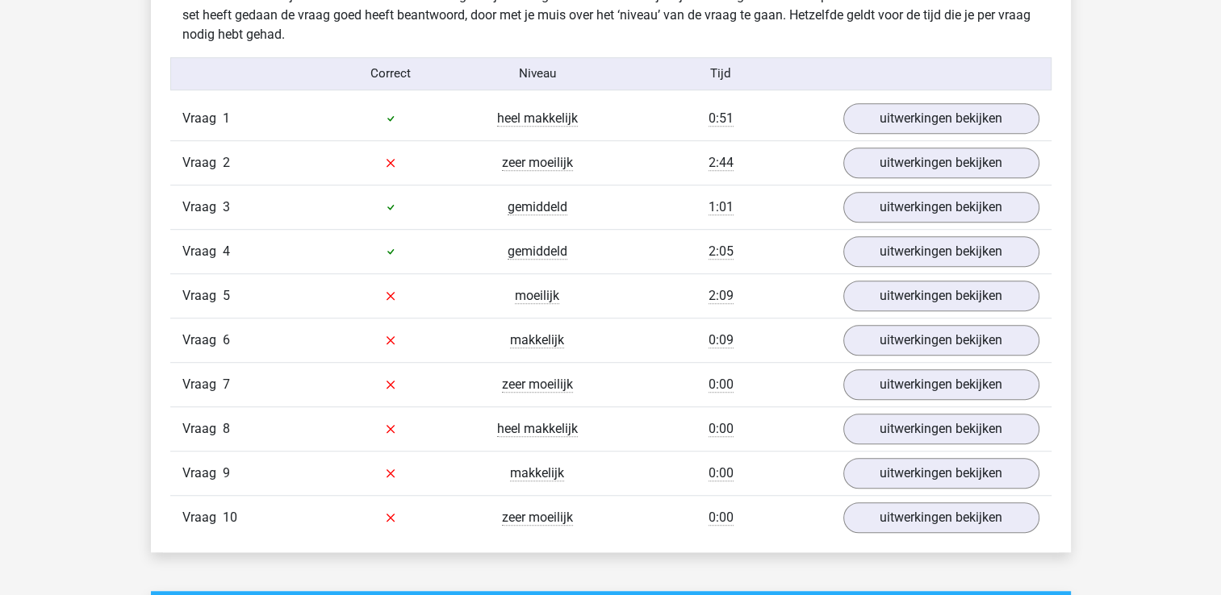
scroll to position [1016, 0]
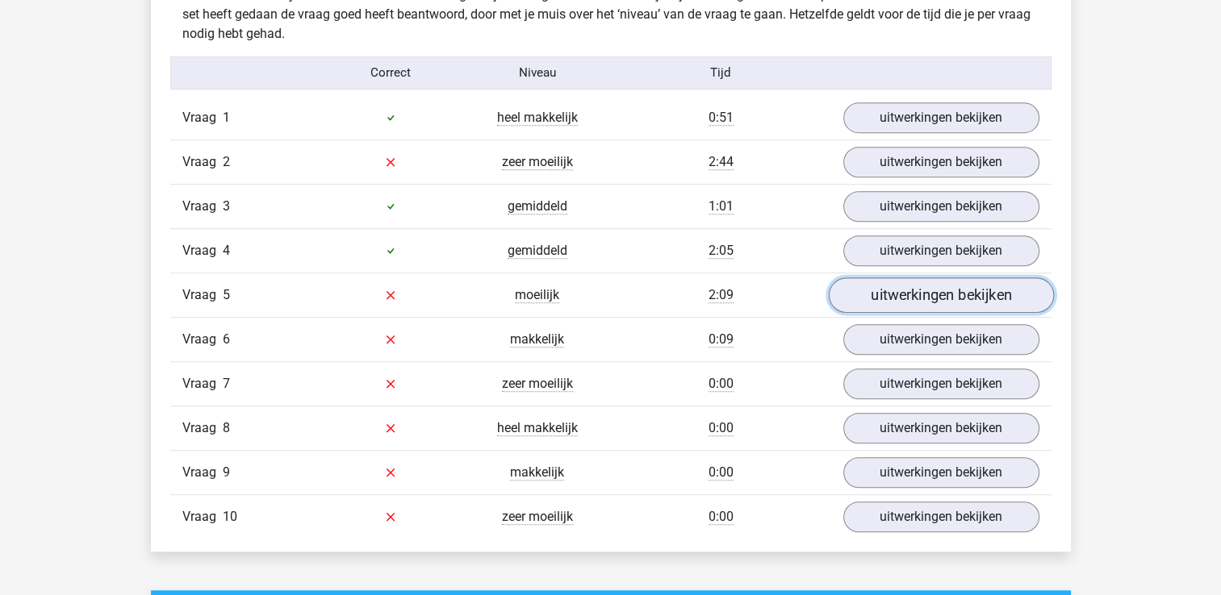
click at [892, 299] on link "uitwerkingen bekijken" at bounding box center [940, 296] width 225 height 36
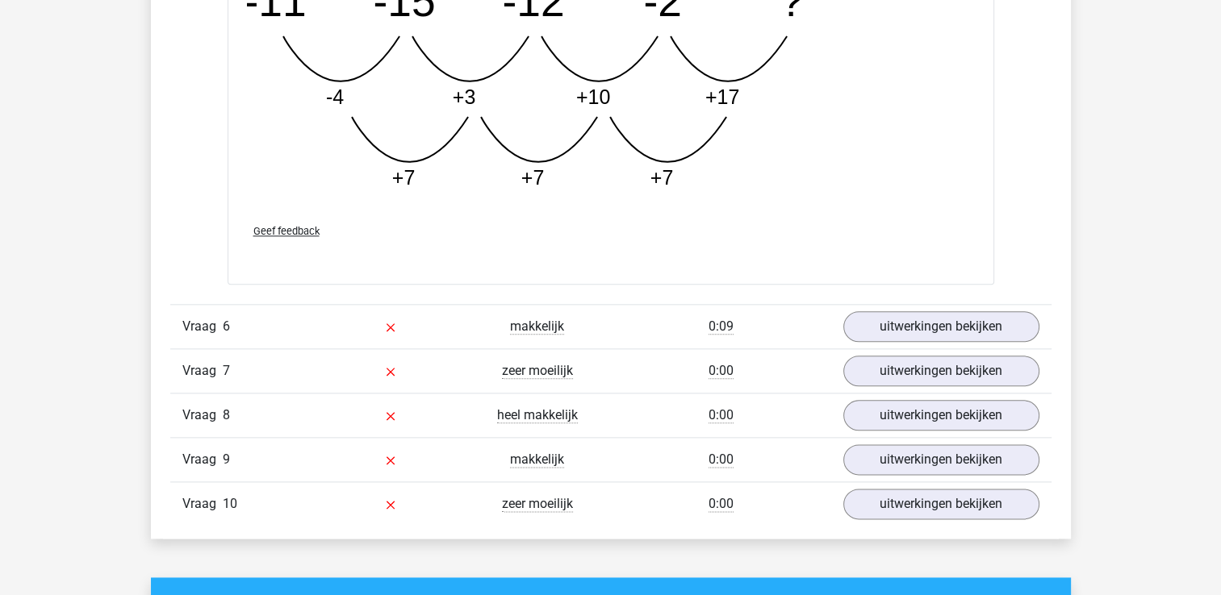
scroll to position [1853, 0]
click at [906, 319] on link "uitwerkingen bekijken" at bounding box center [940, 327] width 225 height 36
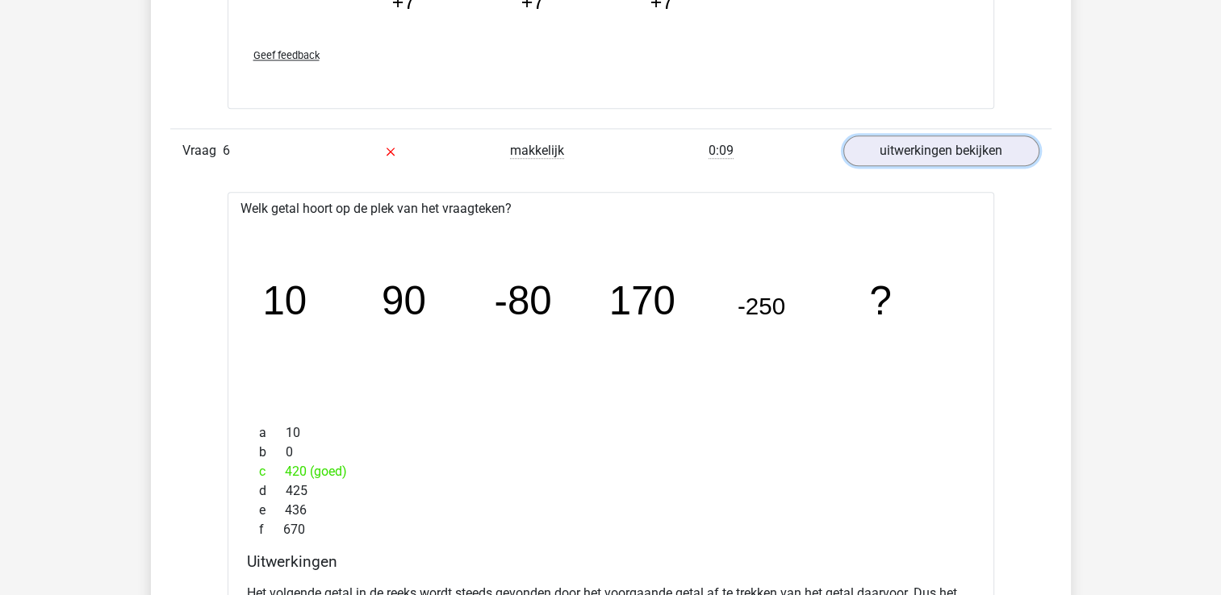
scroll to position [2081, 0]
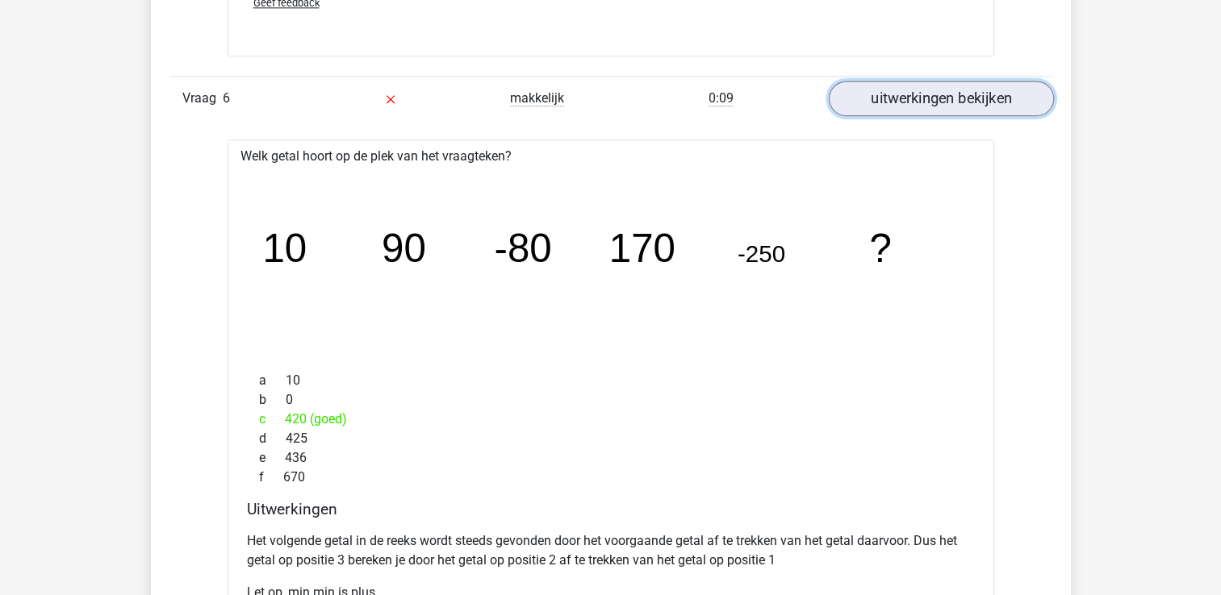
click at [938, 102] on link "uitwerkingen bekijken" at bounding box center [940, 99] width 225 height 36
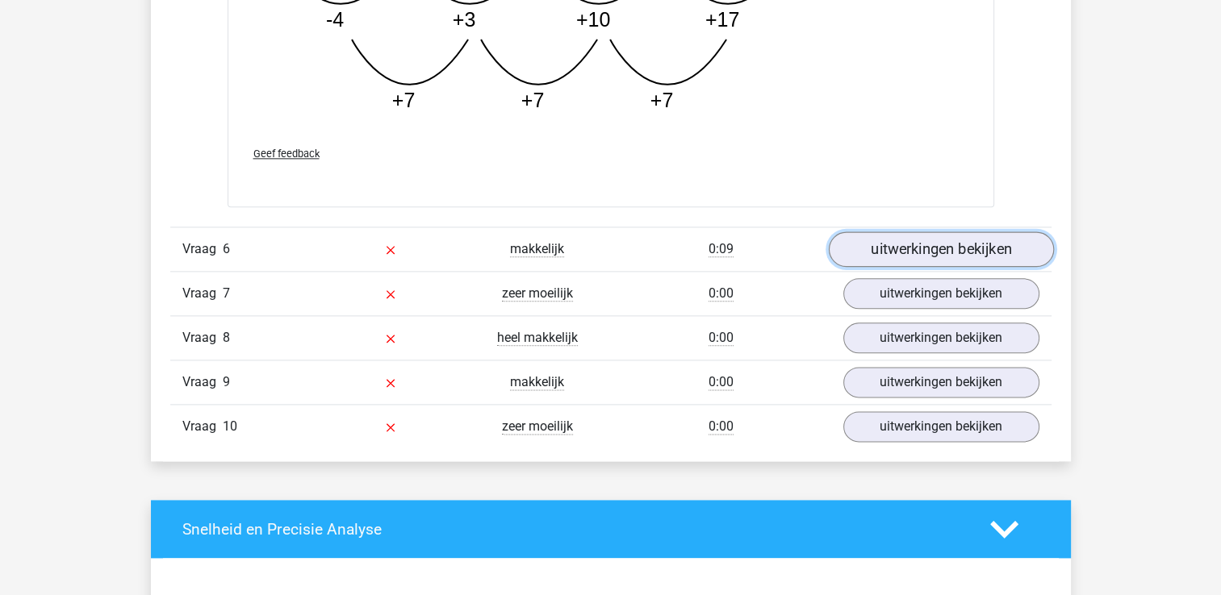
scroll to position [1932, 0]
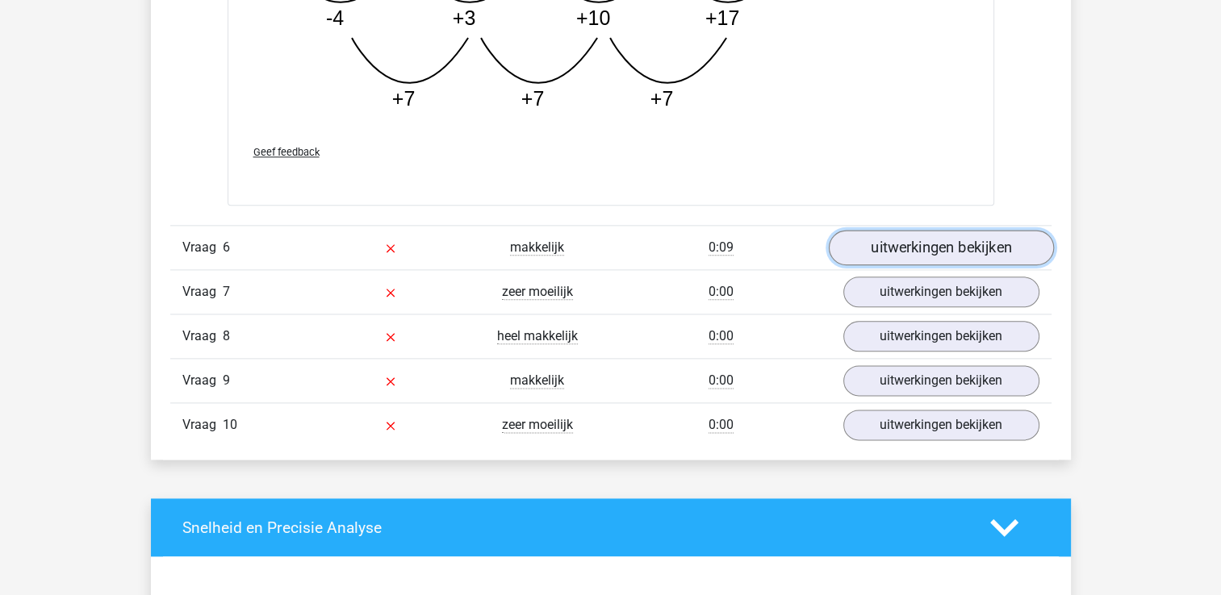
click at [884, 248] on link "uitwerkingen bekijken" at bounding box center [940, 248] width 225 height 36
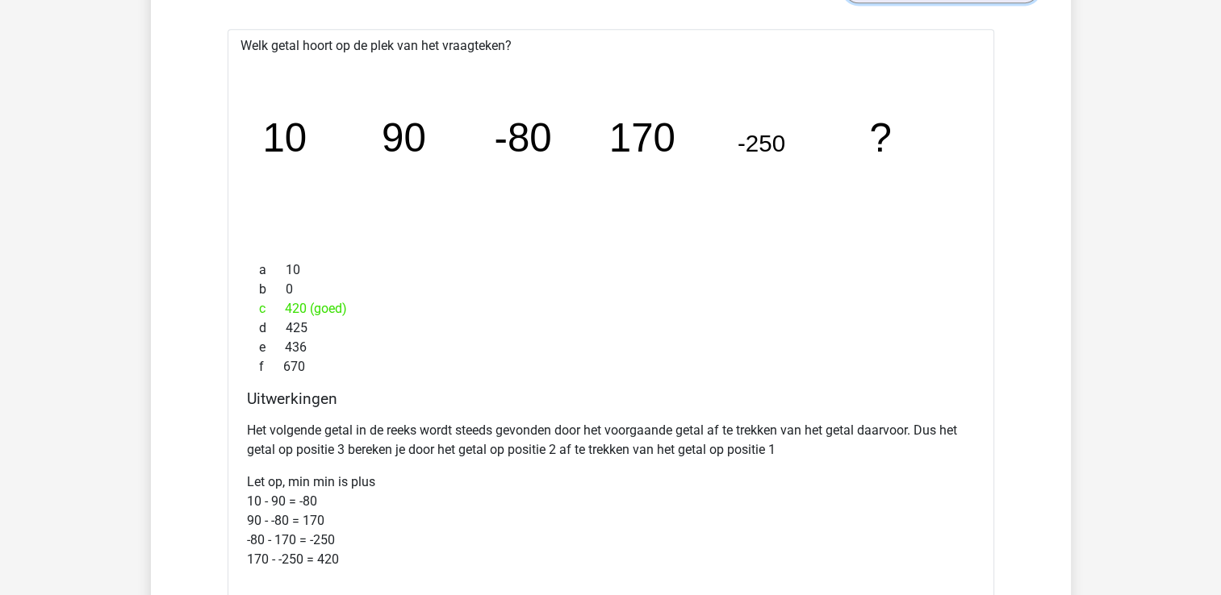
scroll to position [2188, 0]
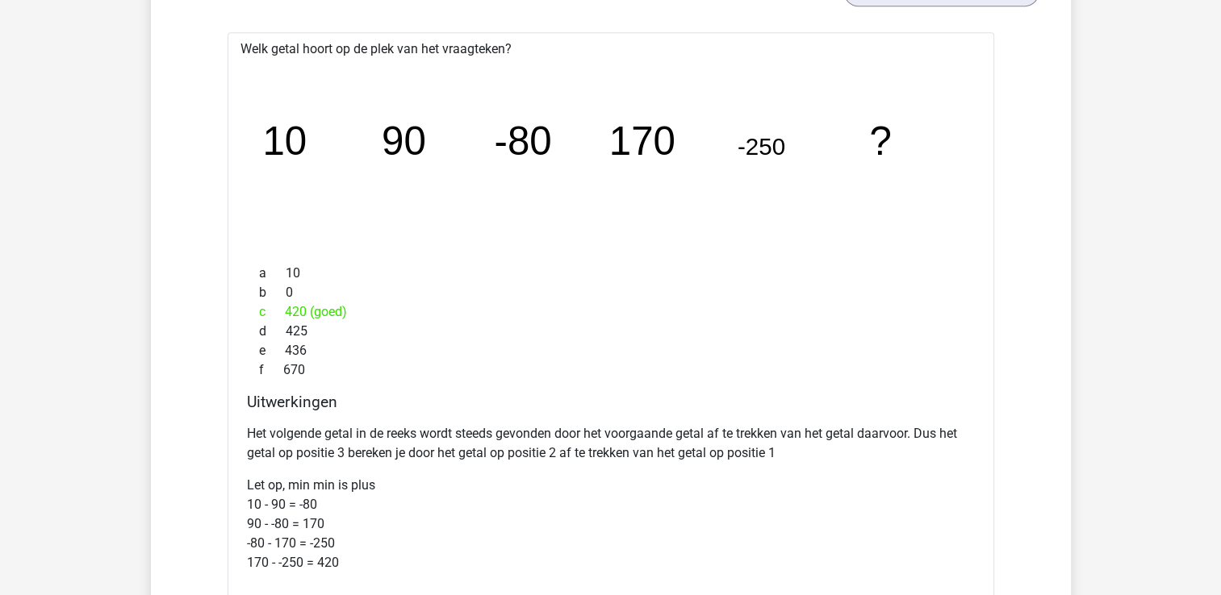
click at [433, 146] on icon "image/svg+xml 10 90 -80 170 -250 ?" at bounding box center [610, 154] width 715 height 179
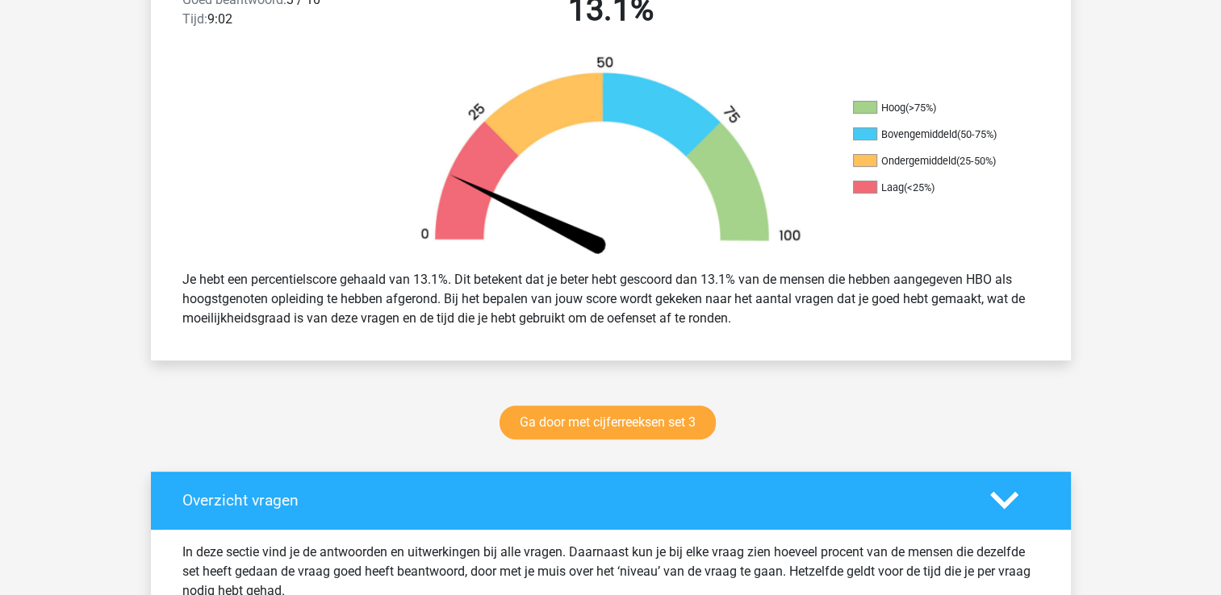
scroll to position [458, 0]
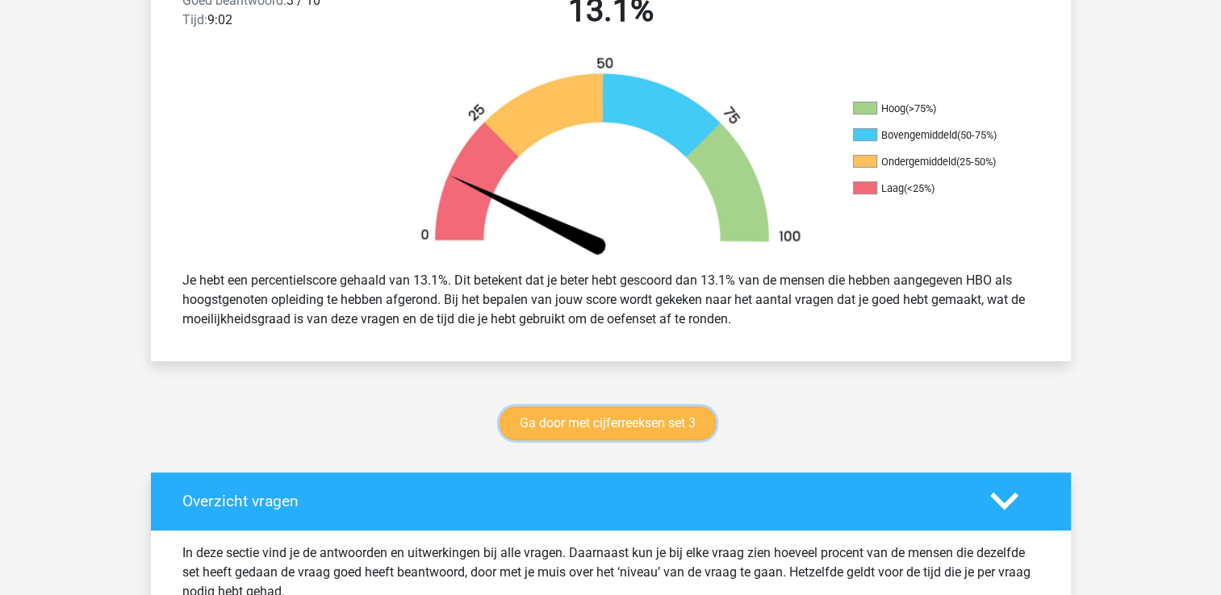
click at [610, 408] on link "Ga door met cijferreeksen set 3" at bounding box center [607, 424] width 216 height 34
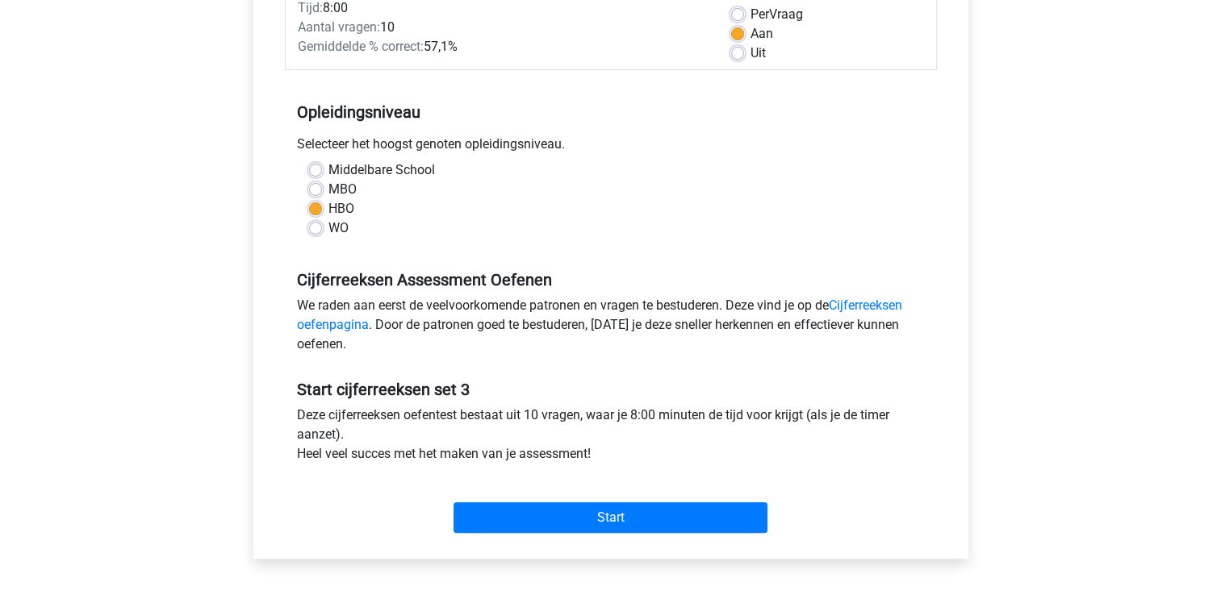
scroll to position [245, 0]
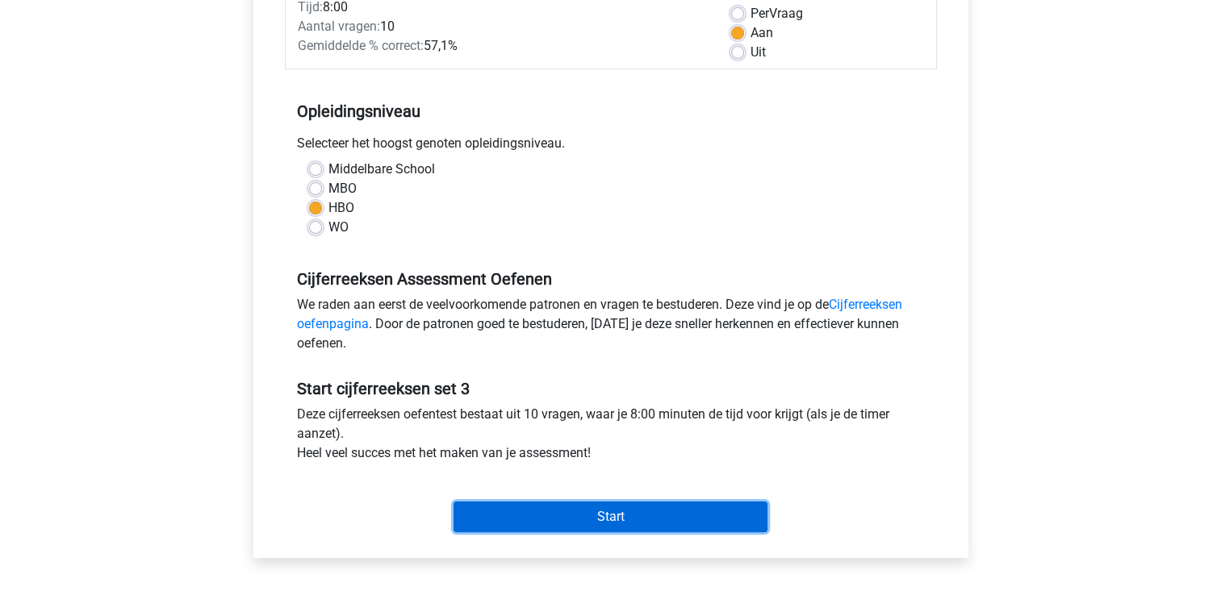
click at [629, 516] on input "Start" at bounding box center [610, 517] width 314 height 31
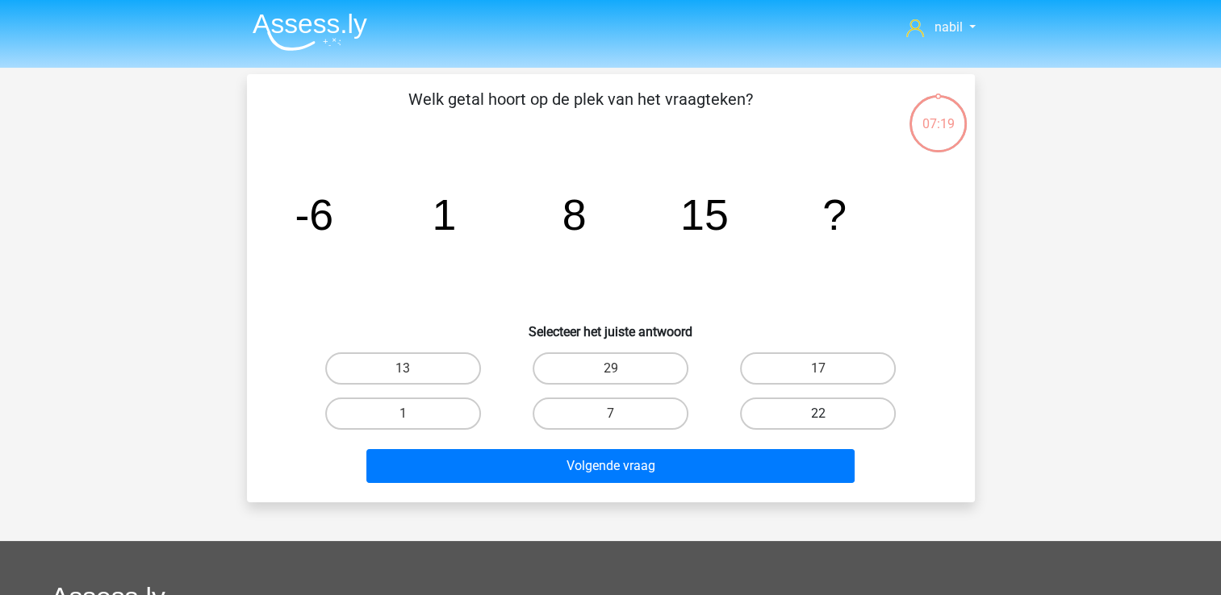
click at [816, 399] on label "22" at bounding box center [818, 414] width 156 height 32
click at [818, 414] on input "22" at bounding box center [823, 419] width 10 height 10
radio input "true"
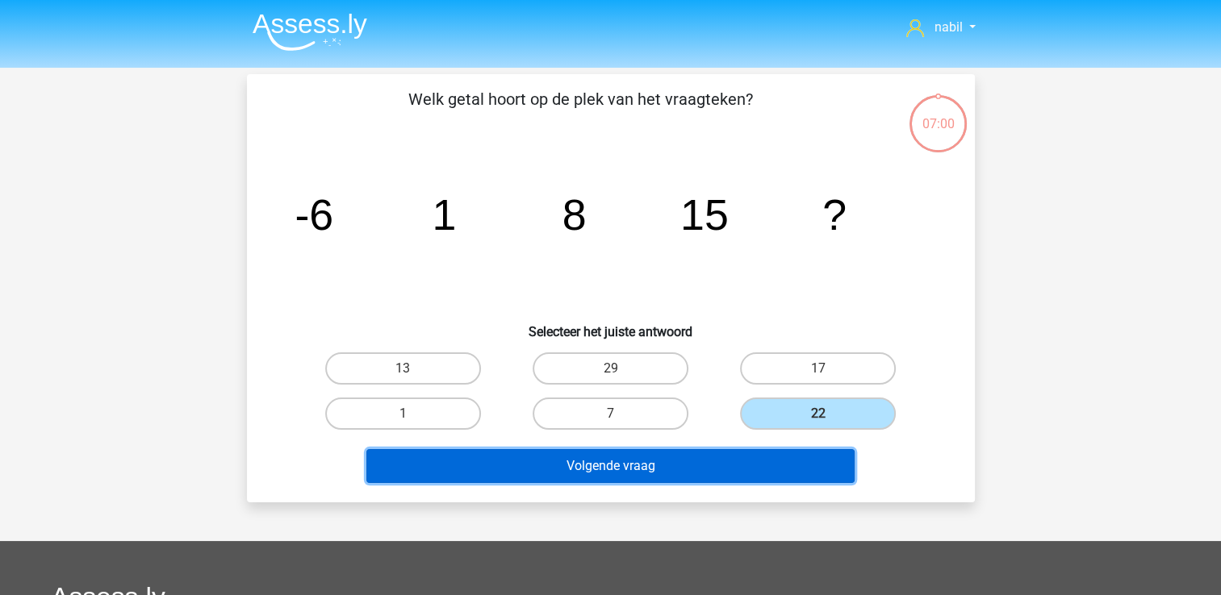
click at [660, 459] on button "Volgende vraag" at bounding box center [610, 466] width 488 height 34
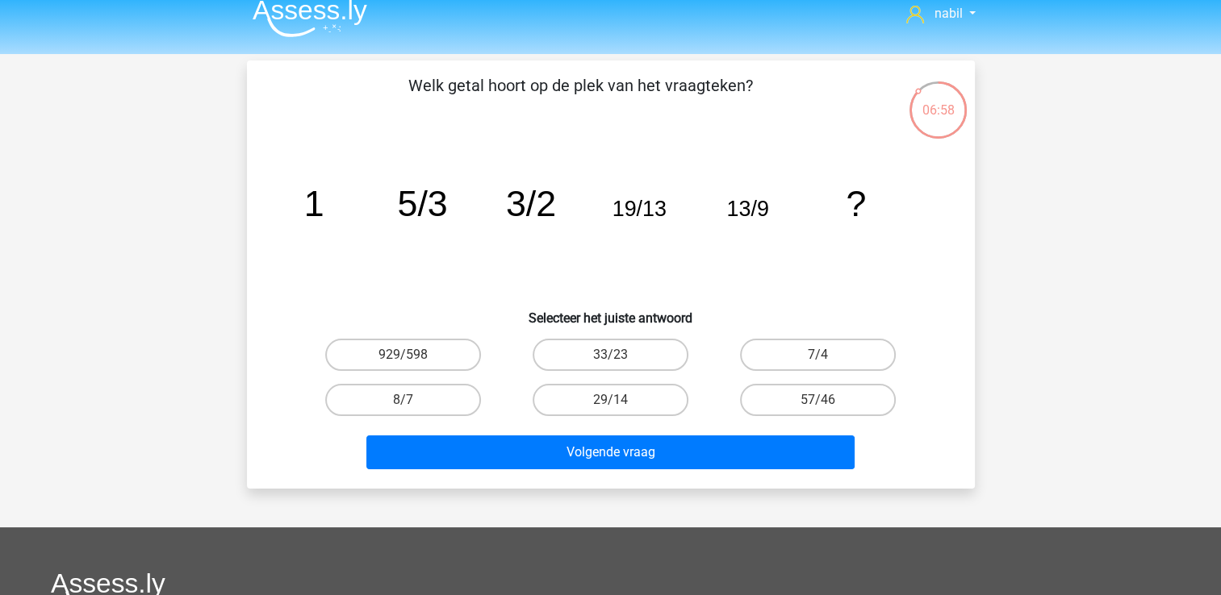
scroll to position [13, 0]
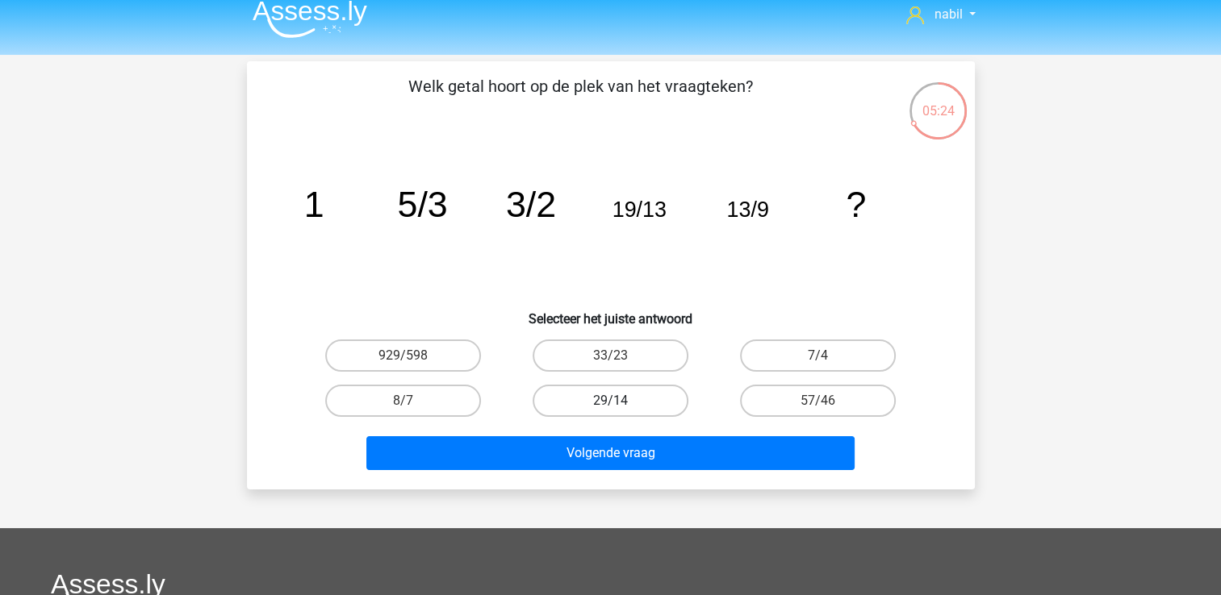
click at [616, 393] on label "29/14" at bounding box center [611, 401] width 156 height 32
click at [616, 401] on input "29/14" at bounding box center [615, 406] width 10 height 10
radio input "true"
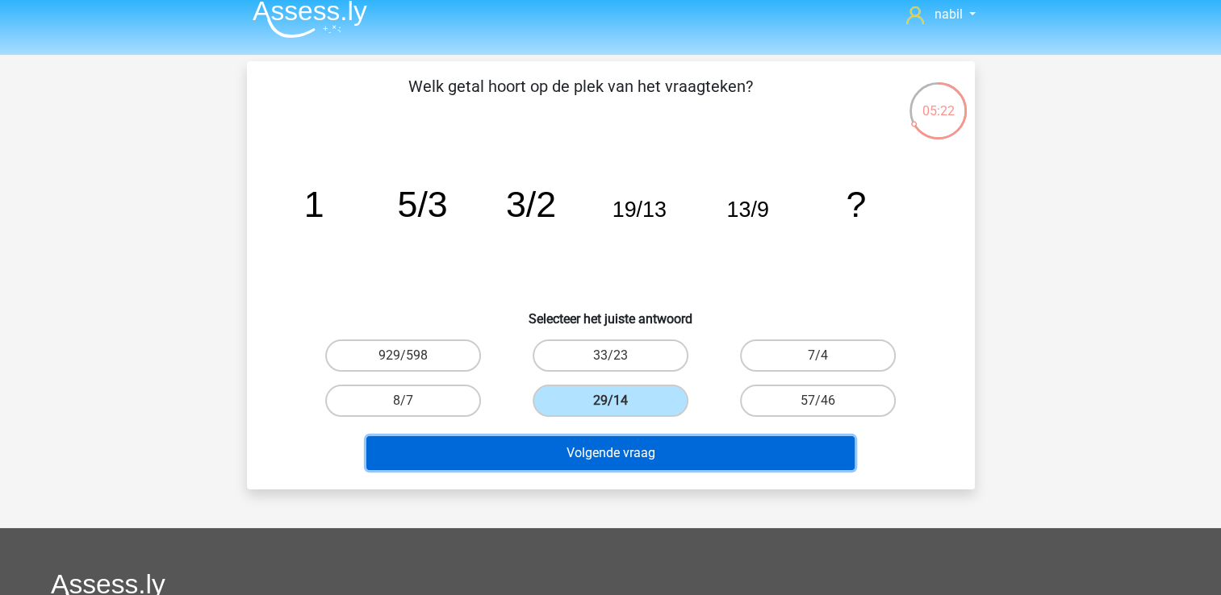
click at [609, 446] on button "Volgende vraag" at bounding box center [610, 454] width 488 height 34
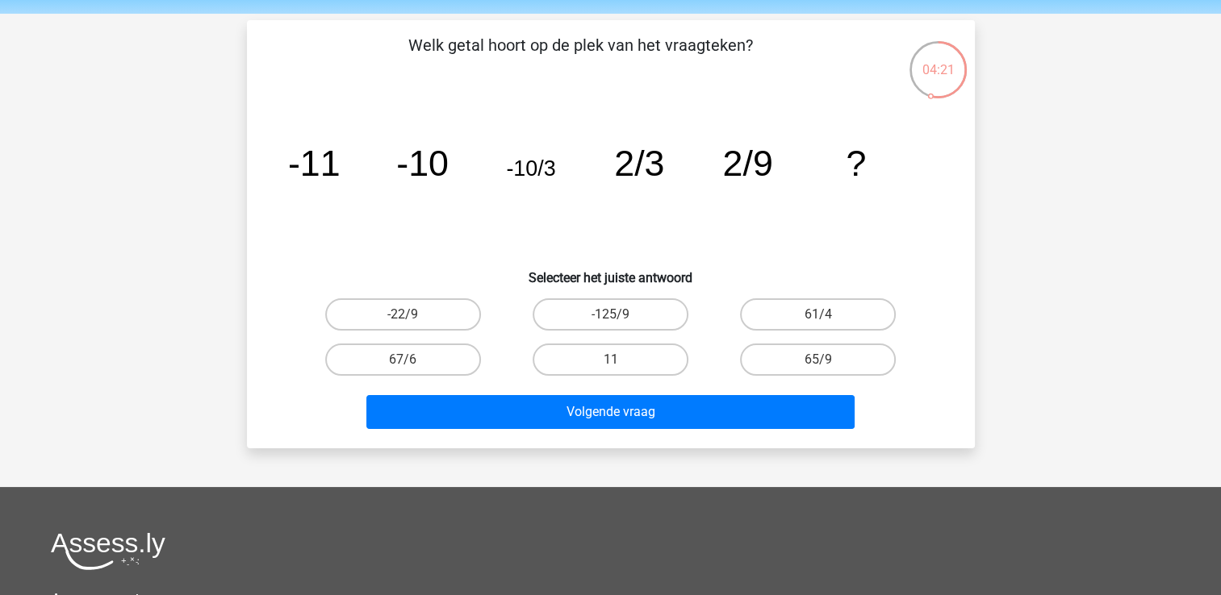
scroll to position [55, 0]
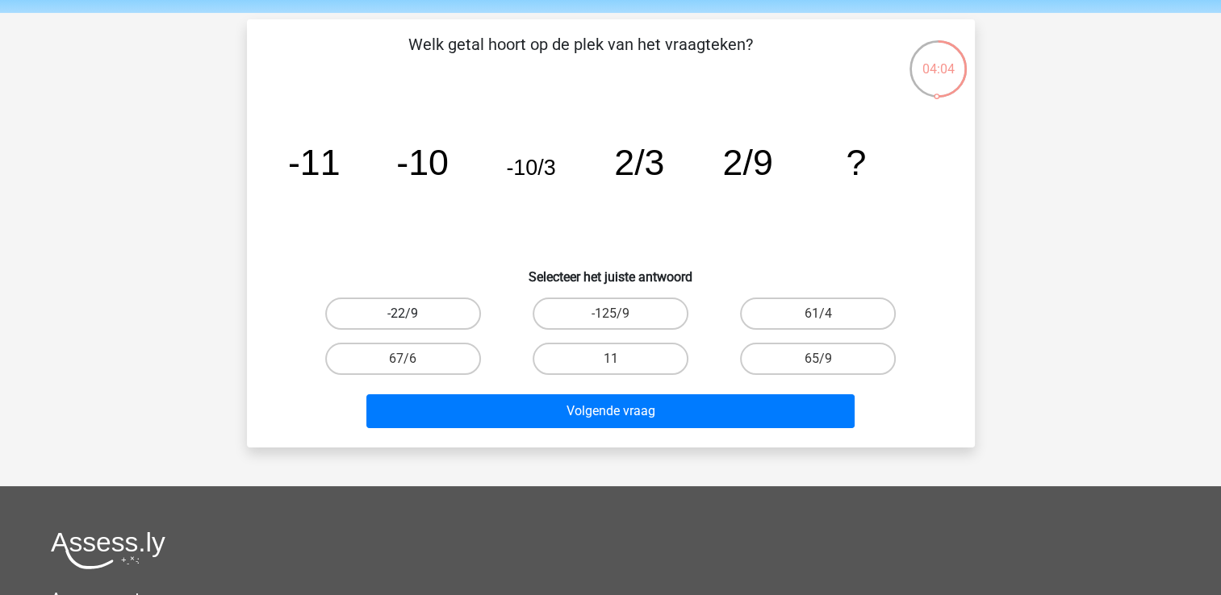
click at [410, 311] on label "-22/9" at bounding box center [403, 314] width 156 height 32
click at [410, 314] on input "-22/9" at bounding box center [408, 319] width 10 height 10
radio input "true"
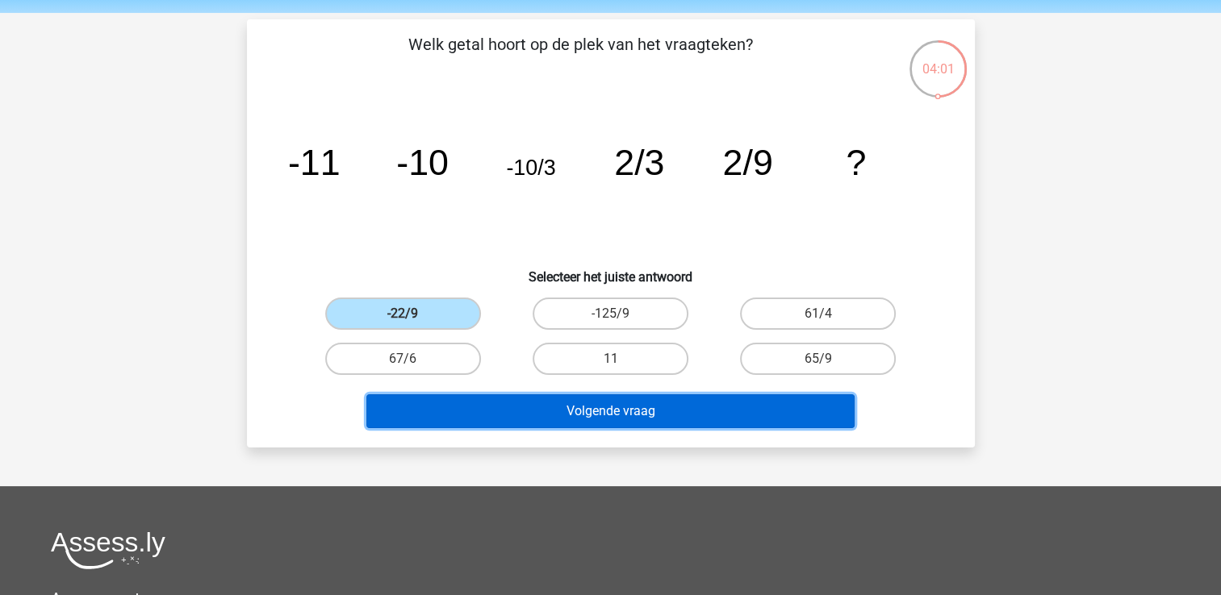
click at [626, 418] on button "Volgende vraag" at bounding box center [610, 412] width 488 height 34
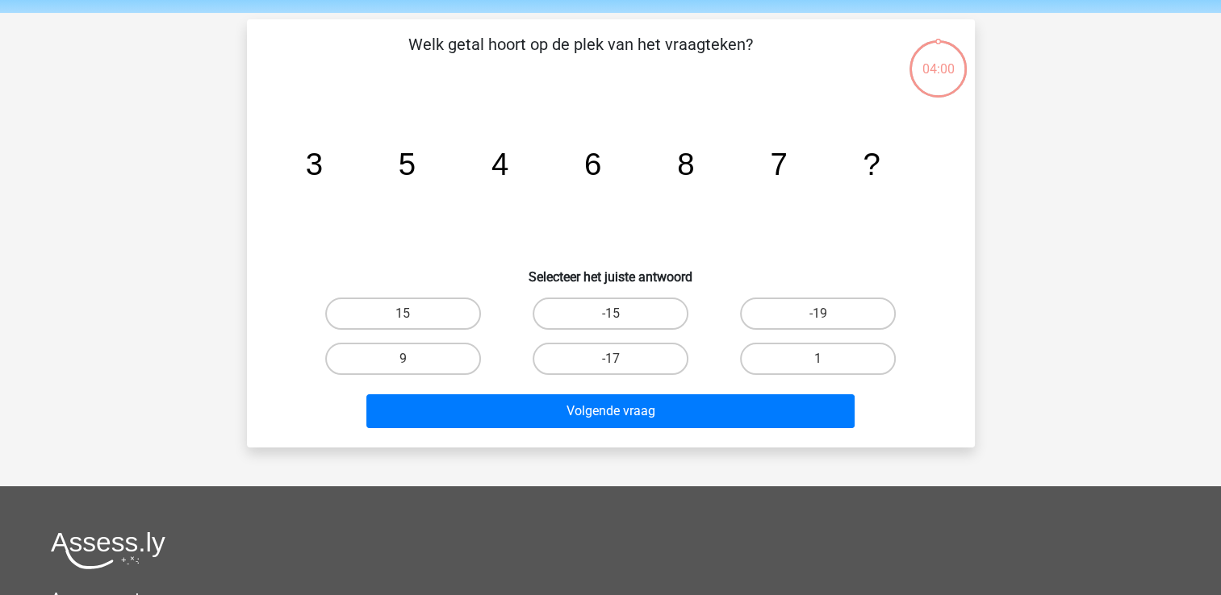
scroll to position [74, 0]
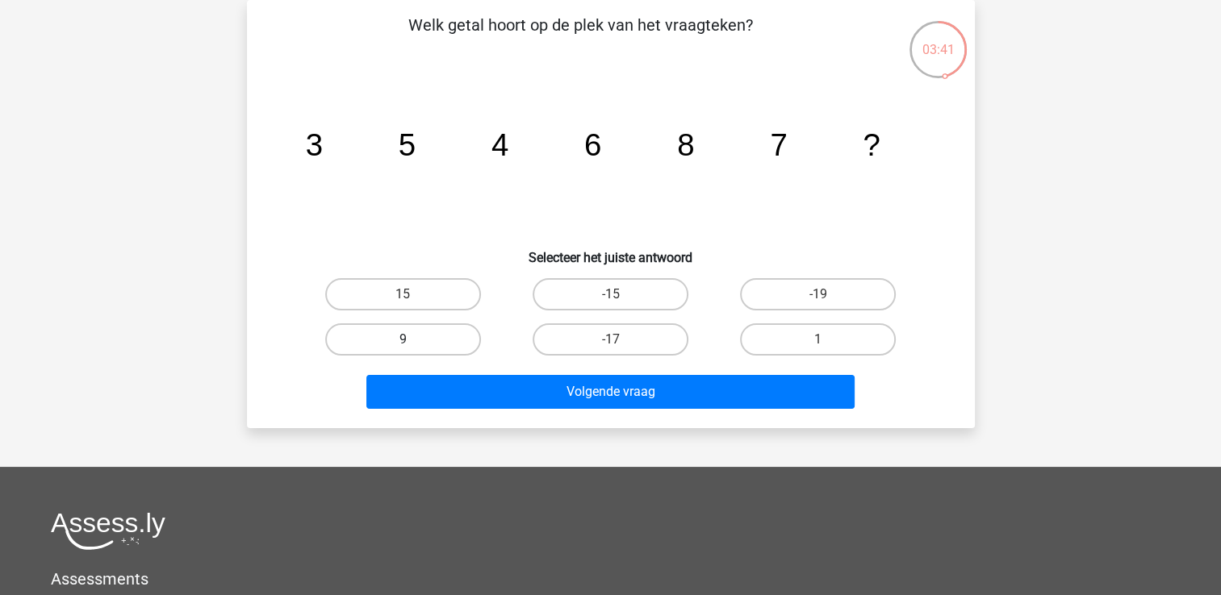
click at [384, 345] on label "9" at bounding box center [403, 340] width 156 height 32
click at [403, 345] on input "9" at bounding box center [408, 345] width 10 height 10
radio input "true"
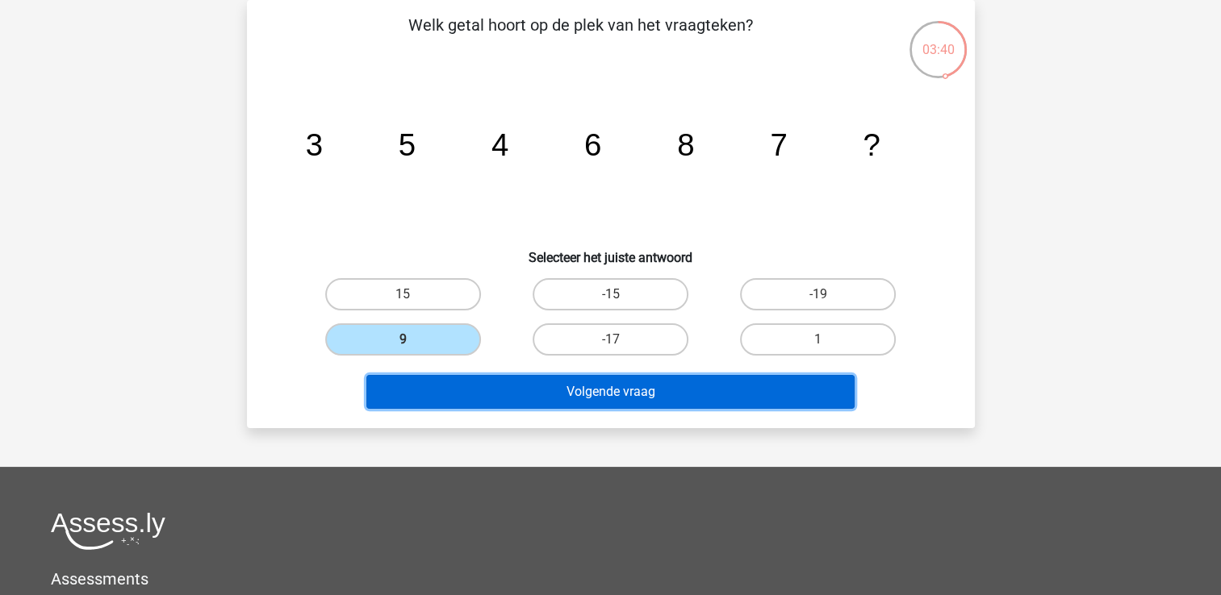
click at [605, 386] on button "Volgende vraag" at bounding box center [610, 392] width 488 height 34
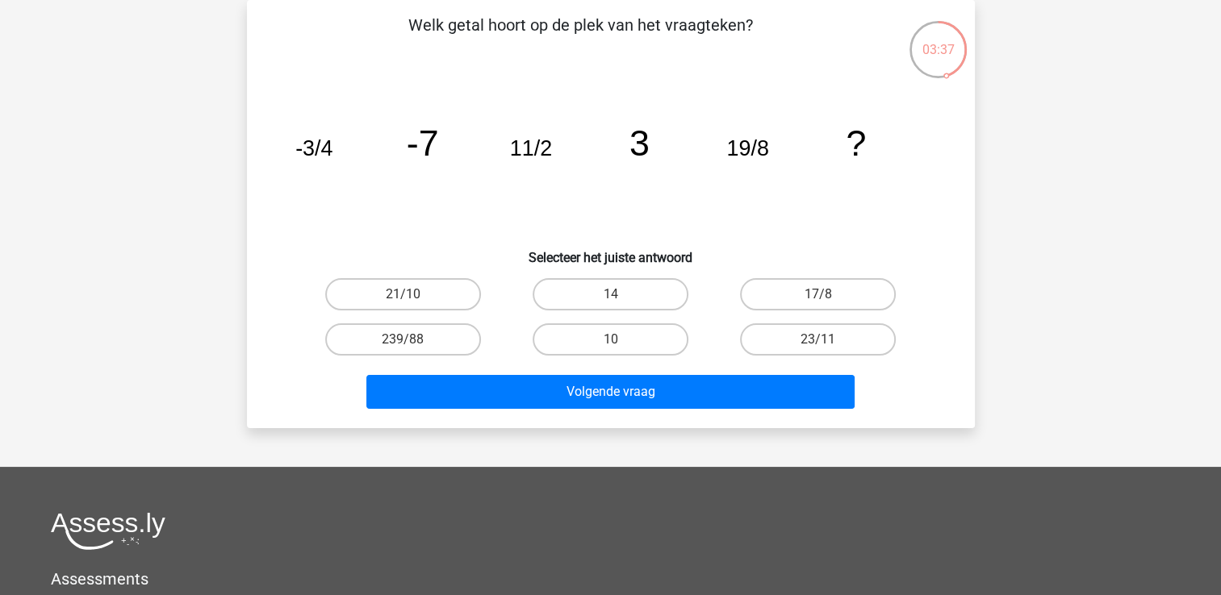
click at [328, 169] on icon "image/svg+xml -3/4 -7 11/2 3 19/8 ?" at bounding box center [611, 155] width 650 height 163
drag, startPoint x: 758, startPoint y: 160, endPoint x: 768, endPoint y: 180, distance: 22.4
click at [768, 180] on icon "image/svg+xml -3/4 -7 11/2 3 19/8 ?" at bounding box center [611, 155] width 650 height 163
drag, startPoint x: 768, startPoint y: 180, endPoint x: 687, endPoint y: 202, distance: 83.6
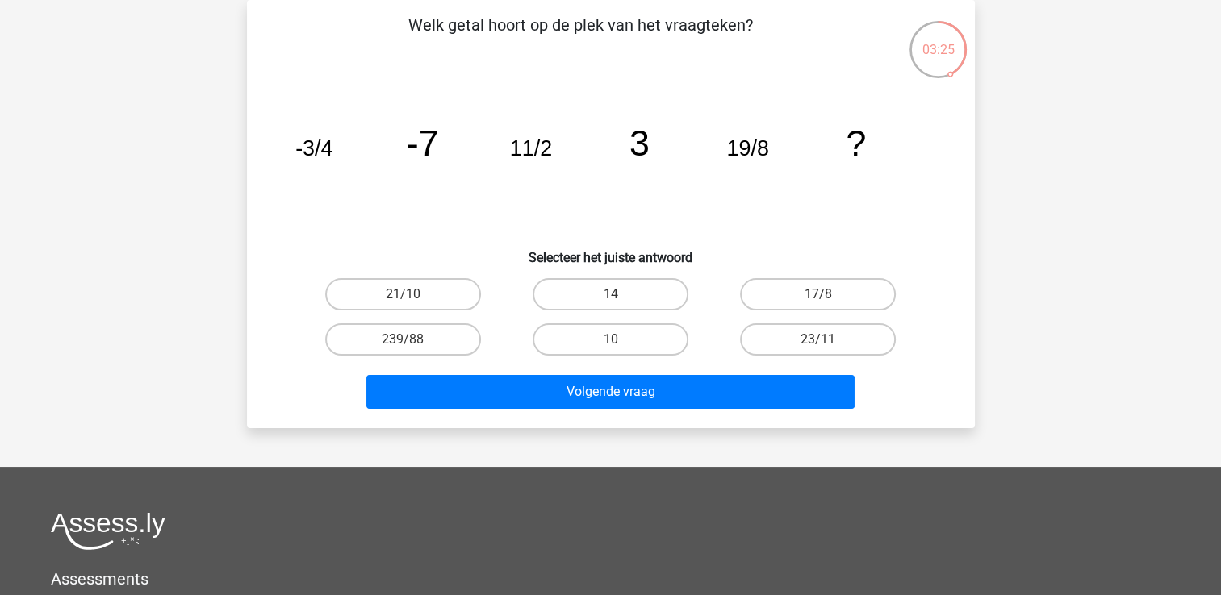
click at [687, 202] on icon "image/svg+xml -3/4 -7 11/2 3 19/8 ?" at bounding box center [611, 155] width 650 height 163
click at [428, 282] on label "21/10" at bounding box center [403, 294] width 156 height 32
click at [413, 295] on input "21/10" at bounding box center [408, 300] width 10 height 10
radio input "true"
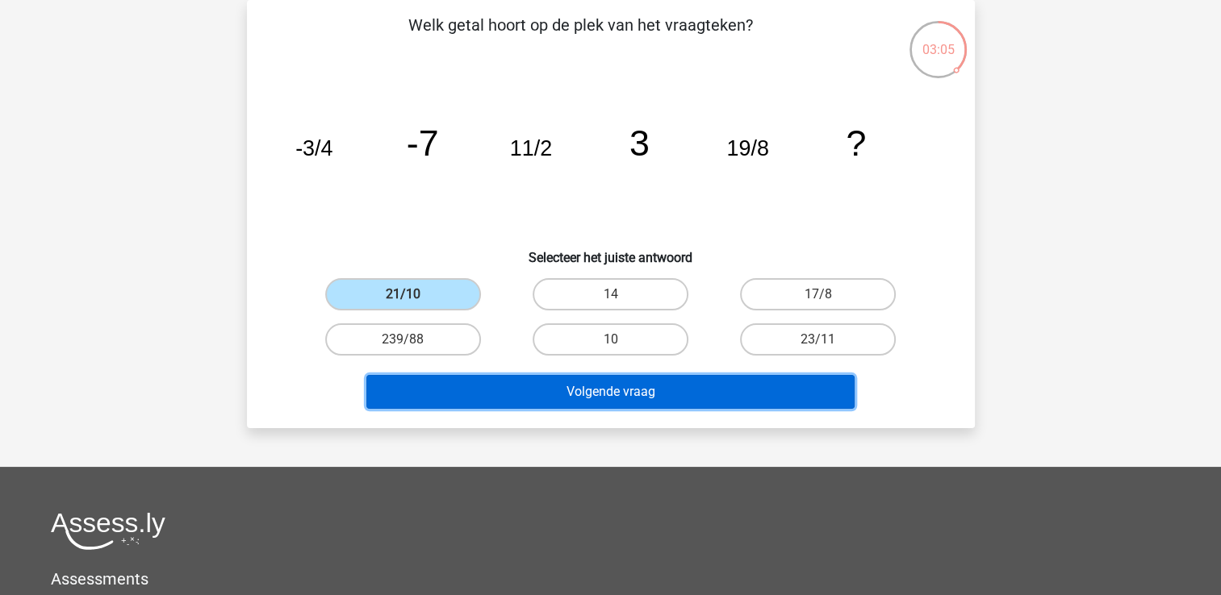
click at [700, 388] on button "Volgende vraag" at bounding box center [610, 392] width 488 height 34
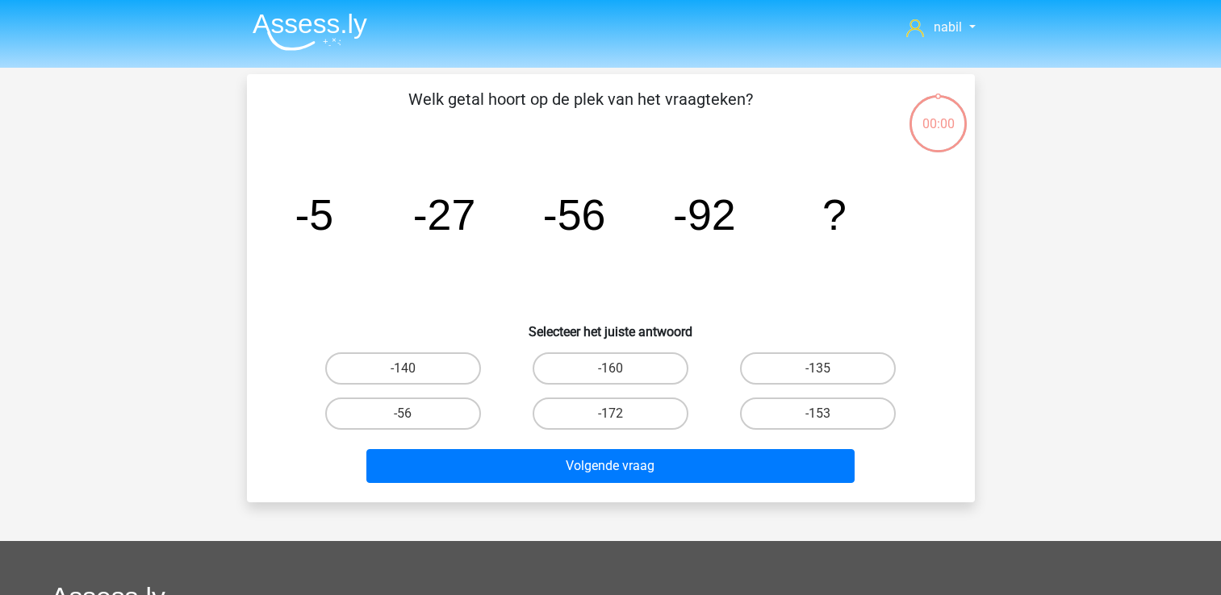
scroll to position [74, 0]
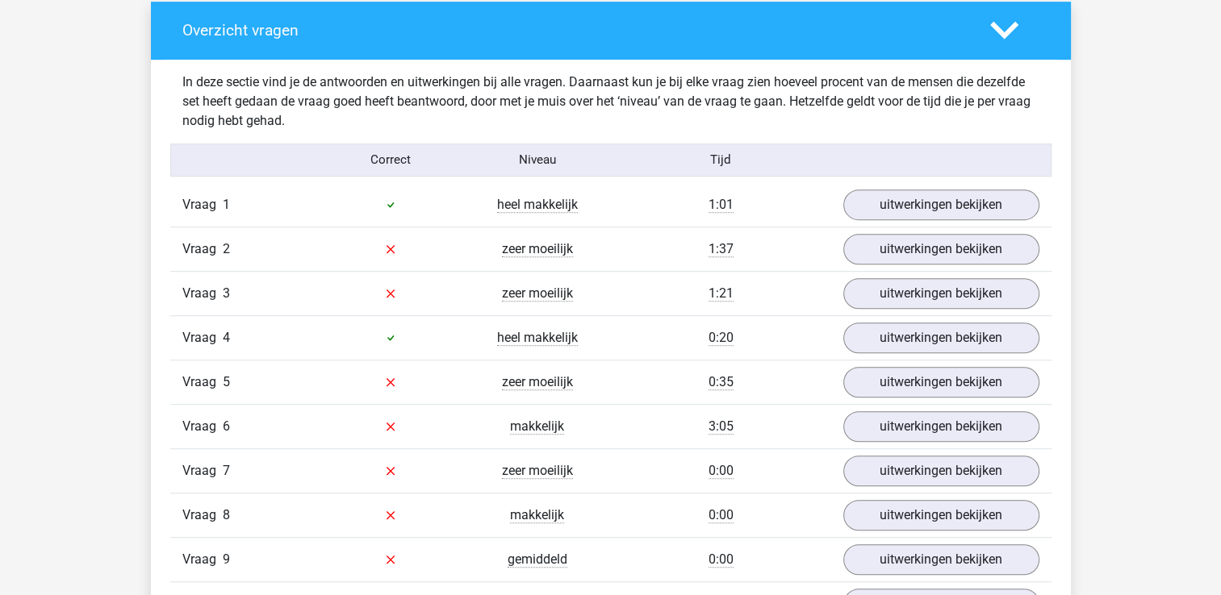
scroll to position [978, 0]
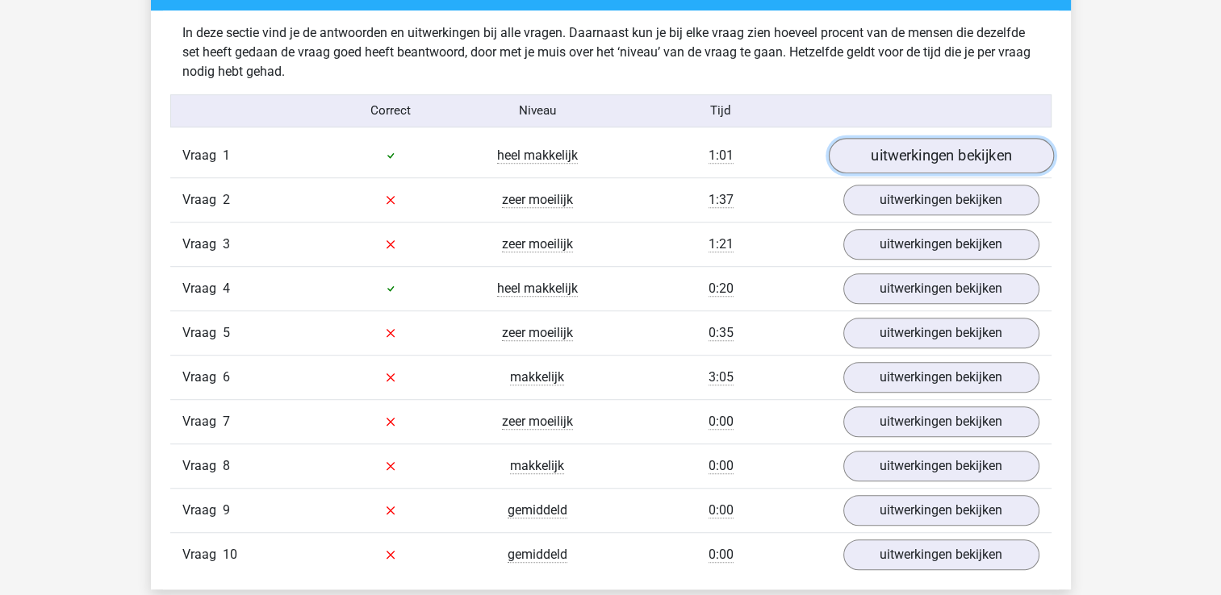
click at [875, 142] on link "uitwerkingen bekijken" at bounding box center [940, 156] width 225 height 36
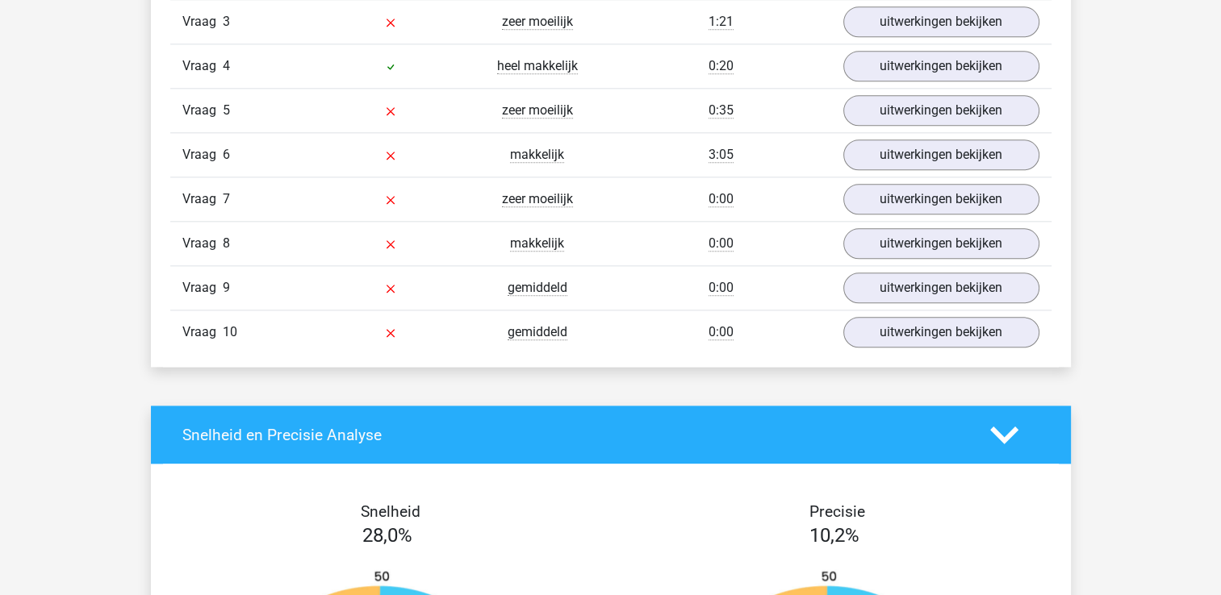
scroll to position [1811, 0]
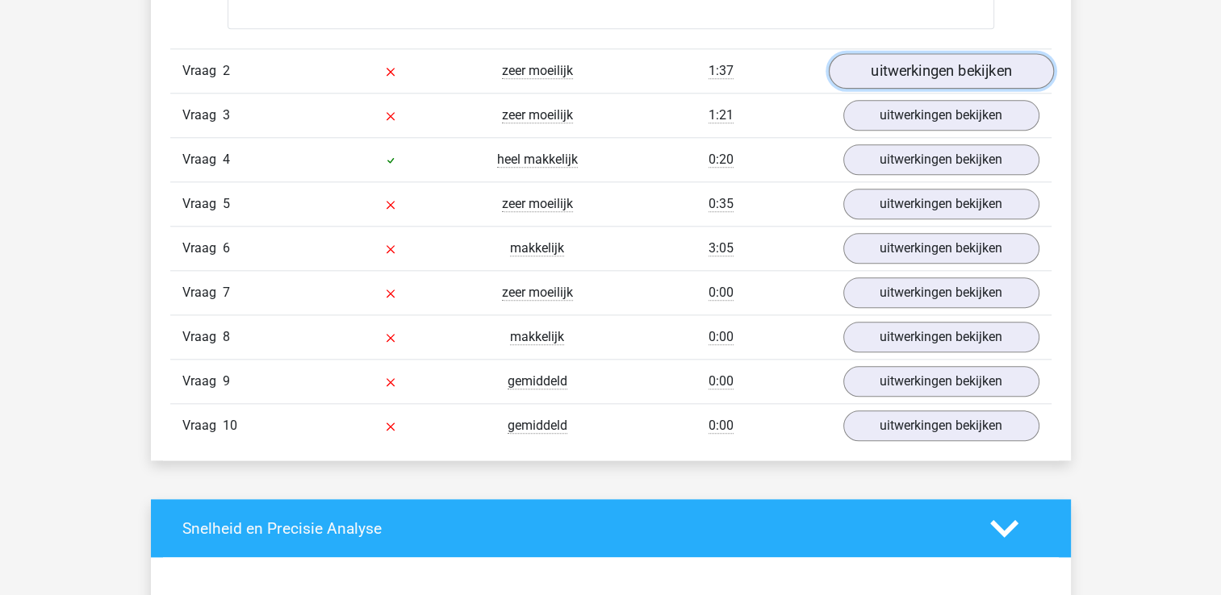
click at [896, 61] on link "uitwerkingen bekijken" at bounding box center [940, 71] width 225 height 36
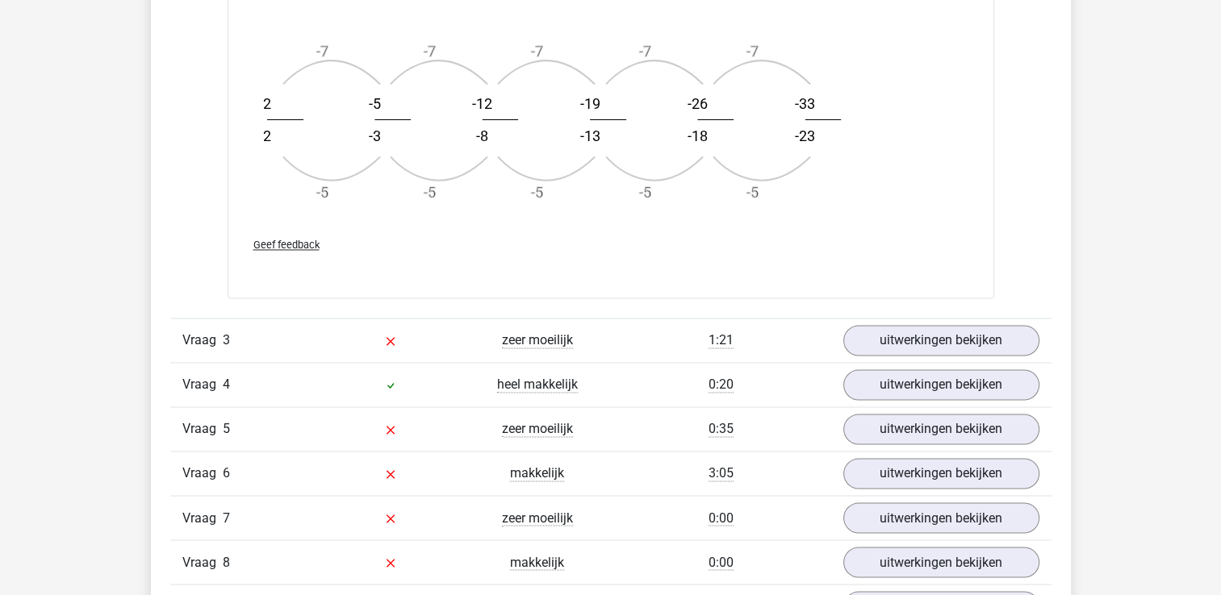
scroll to position [2594, 0]
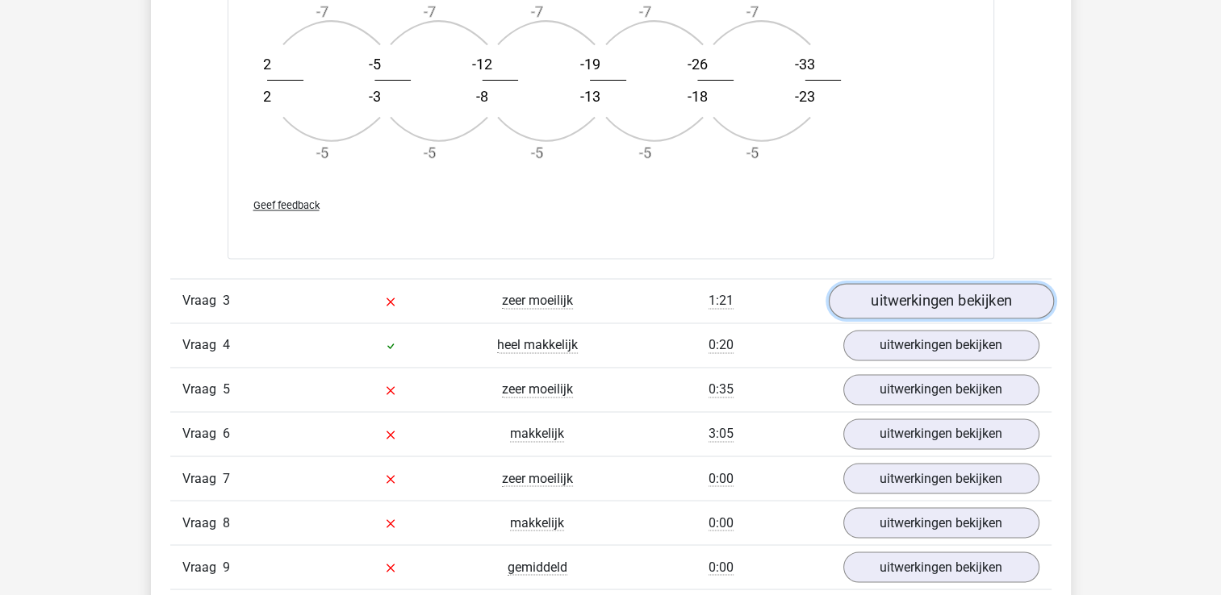
click at [926, 291] on link "uitwerkingen bekijken" at bounding box center [940, 301] width 225 height 36
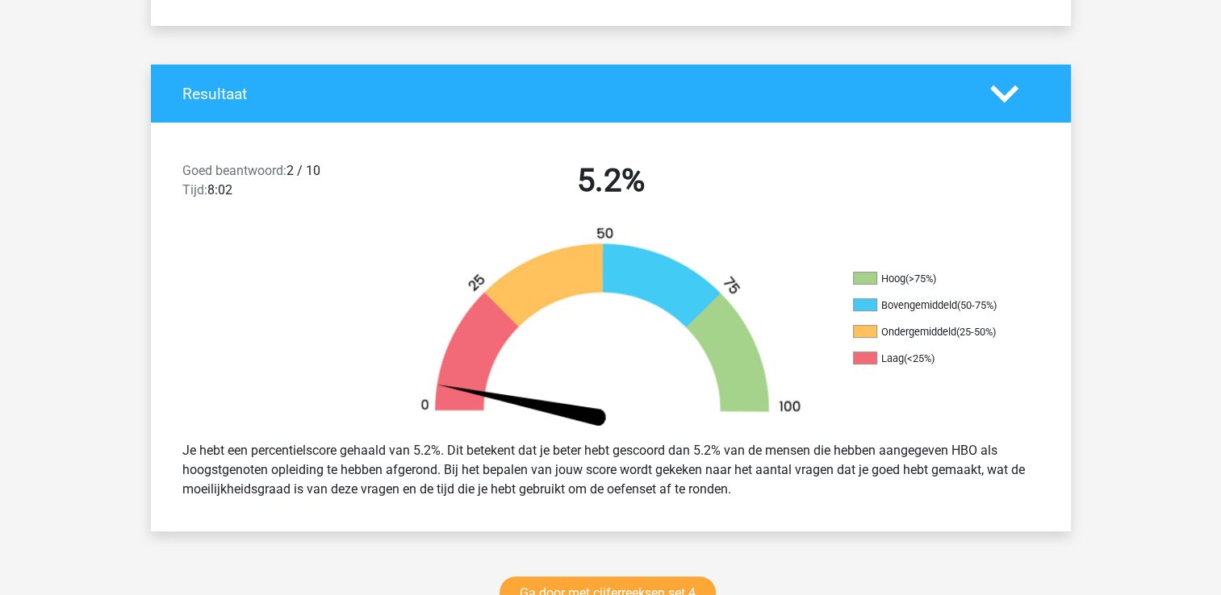
scroll to position [350, 0]
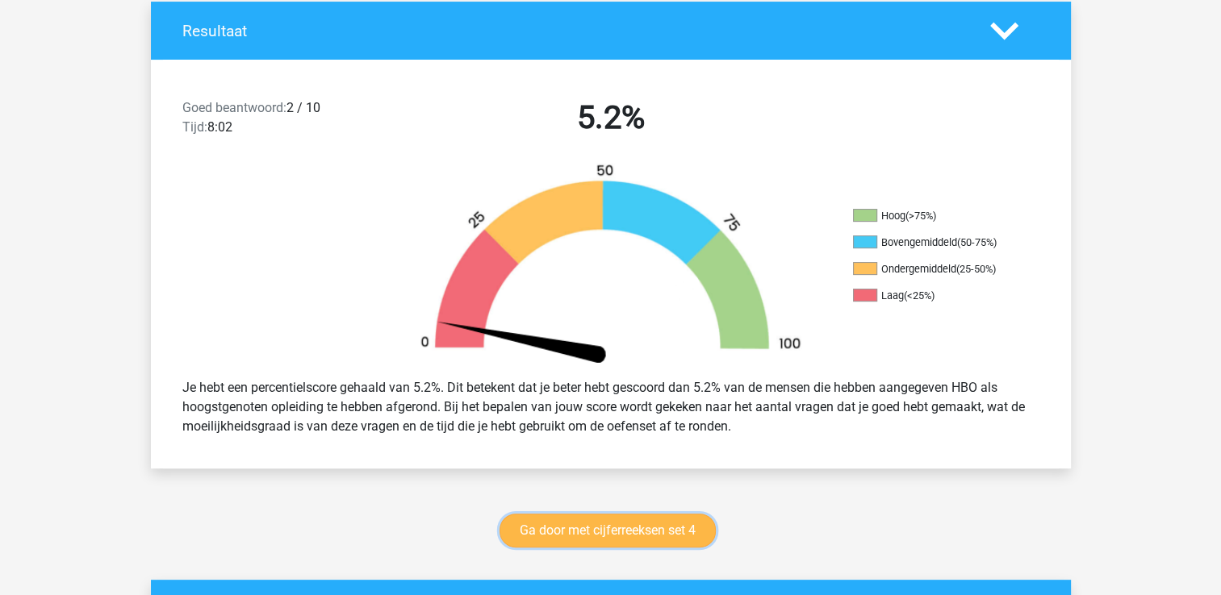
click at [656, 525] on link "Ga door met cijferreeksen set 4" at bounding box center [607, 531] width 216 height 34
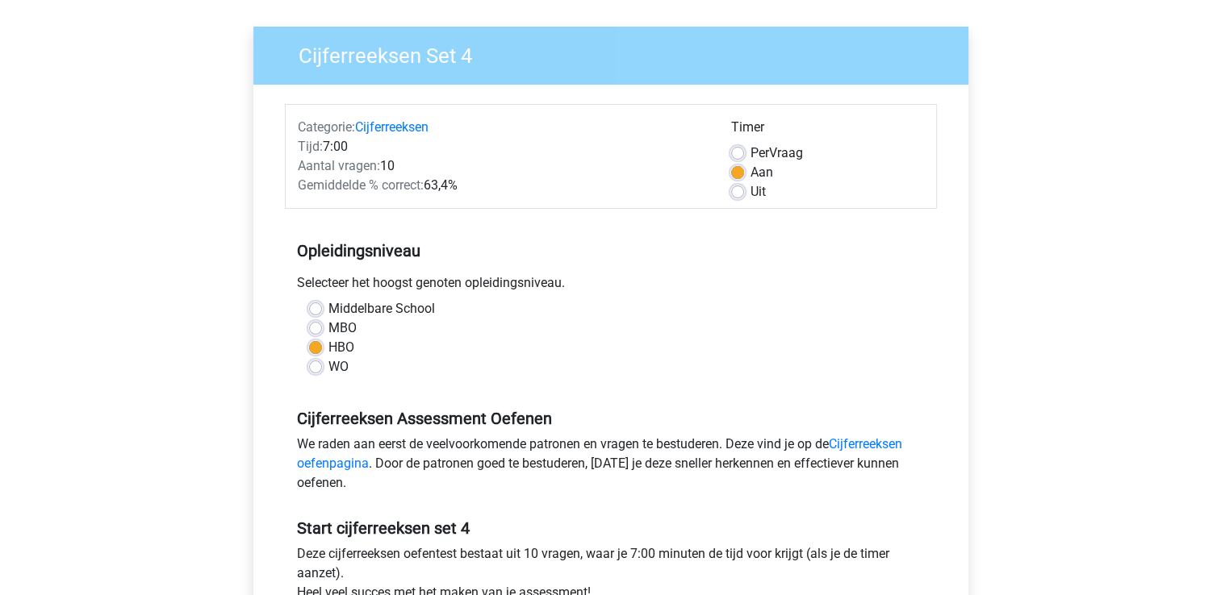
scroll to position [107, 0]
click at [750, 194] on label "Uit" at bounding box center [757, 191] width 15 height 19
click at [734, 194] on input "Uit" at bounding box center [737, 190] width 13 height 16
radio input "true"
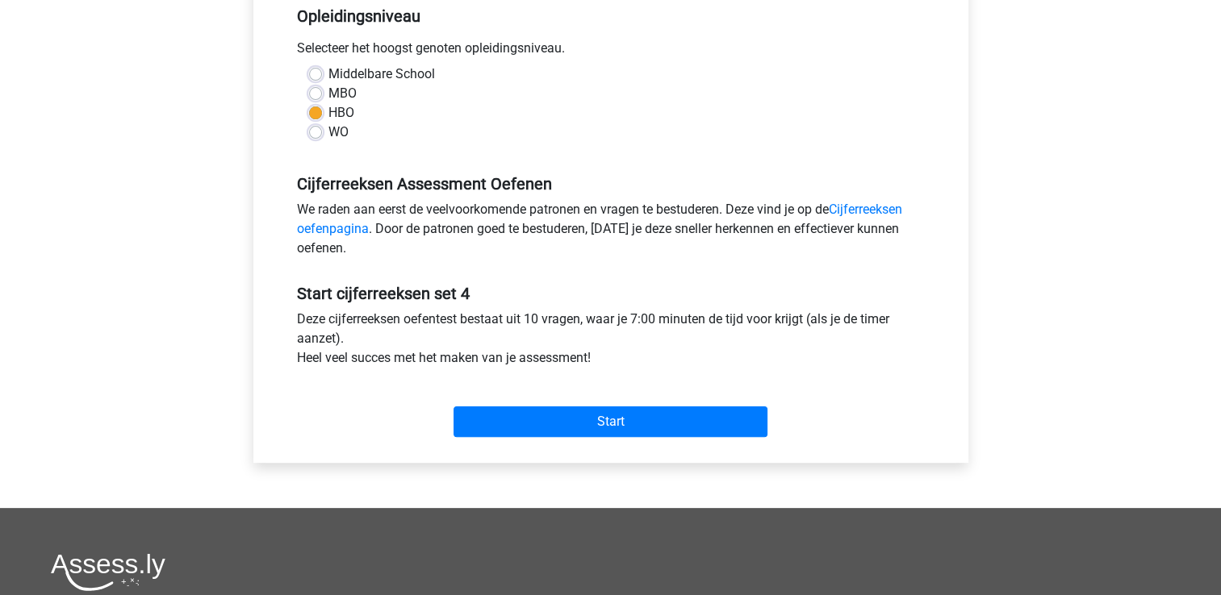
scroll to position [339, 0]
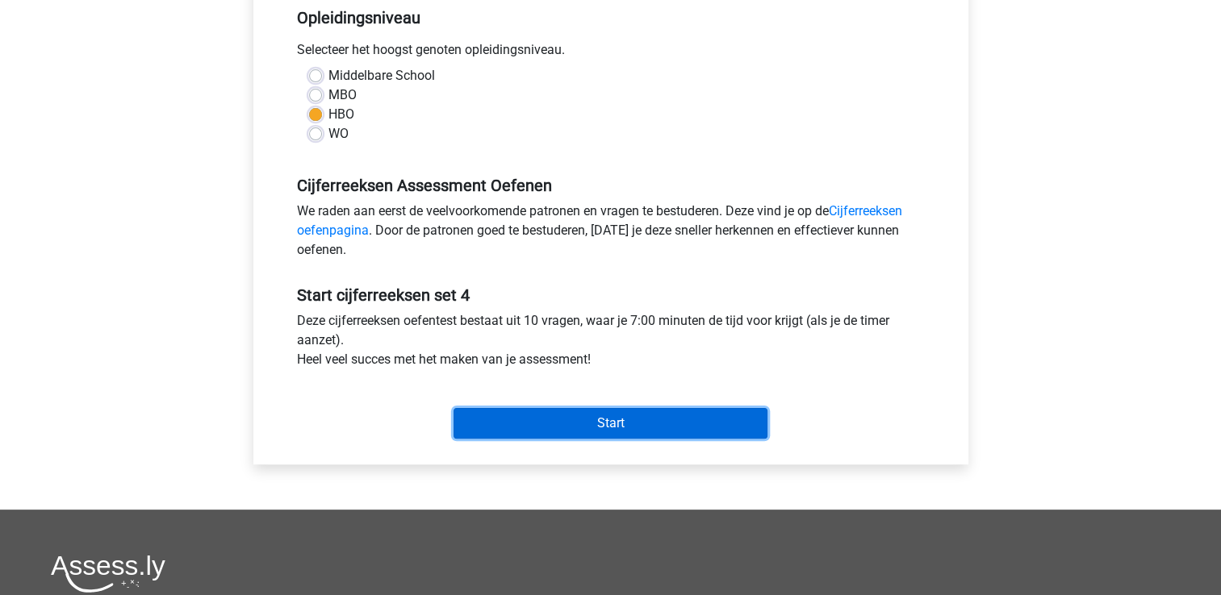
click at [657, 424] on input "Start" at bounding box center [610, 423] width 314 height 31
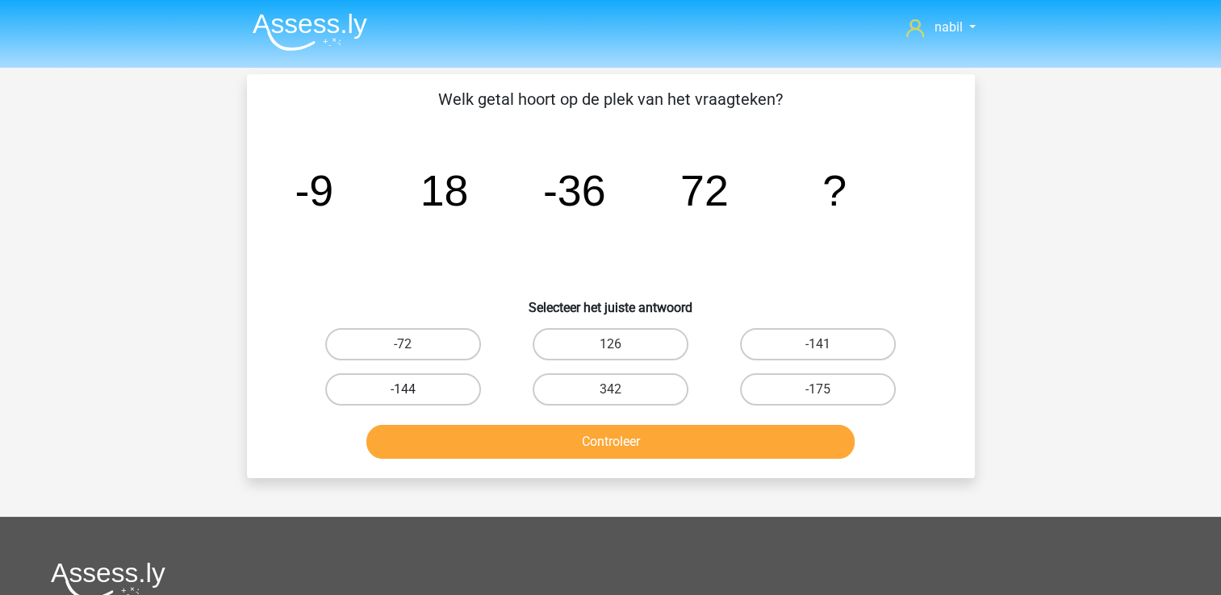
click at [400, 397] on label "-144" at bounding box center [403, 390] width 156 height 32
click at [403, 397] on input "-144" at bounding box center [408, 395] width 10 height 10
radio input "true"
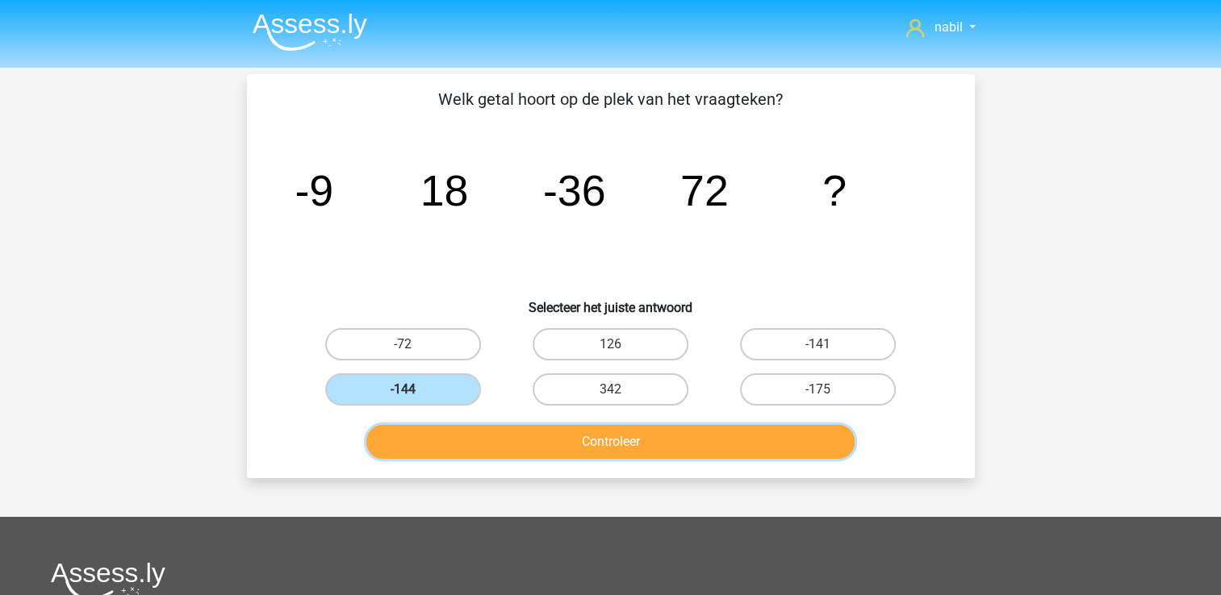
click at [589, 441] on button "Controleer" at bounding box center [610, 442] width 488 height 34
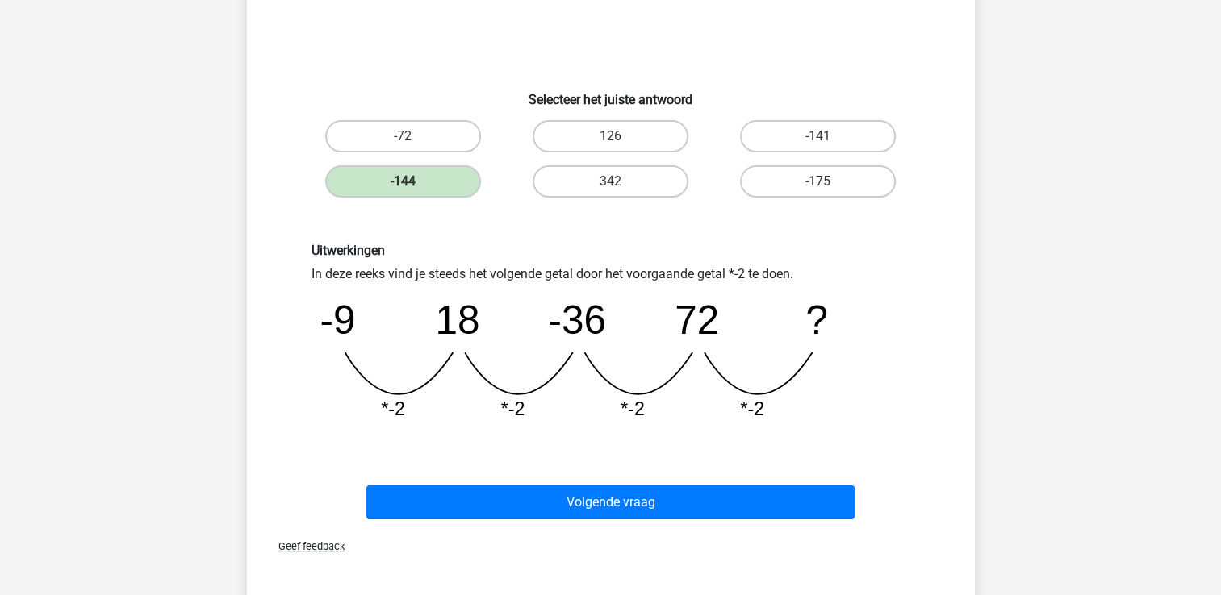
scroll to position [203, 0]
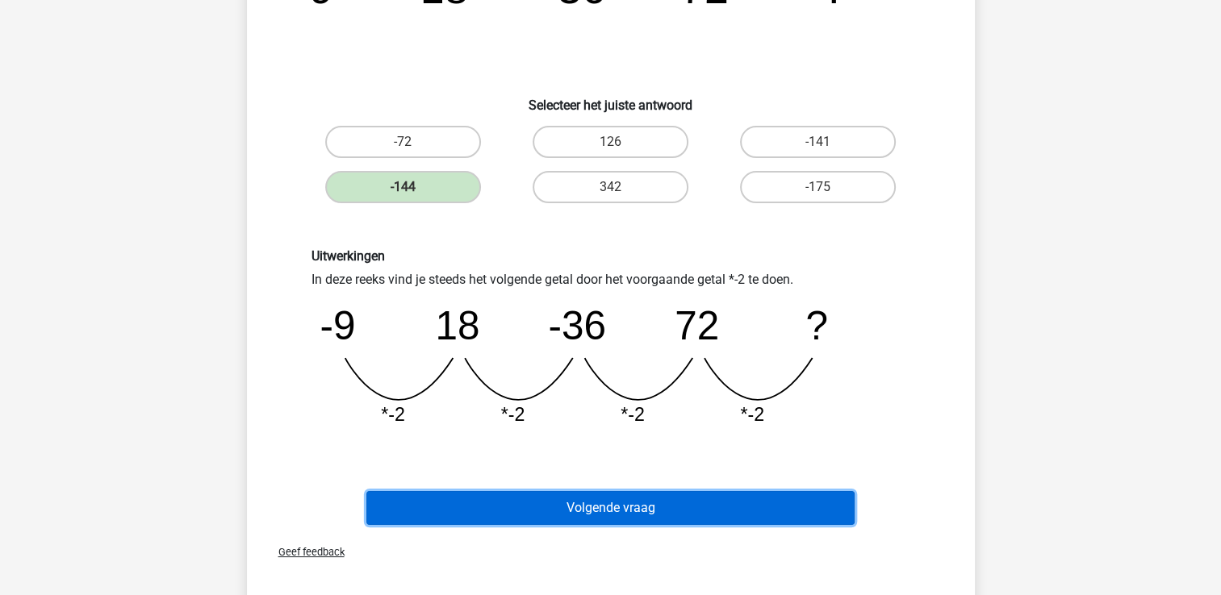
click at [623, 501] on button "Volgende vraag" at bounding box center [610, 508] width 488 height 34
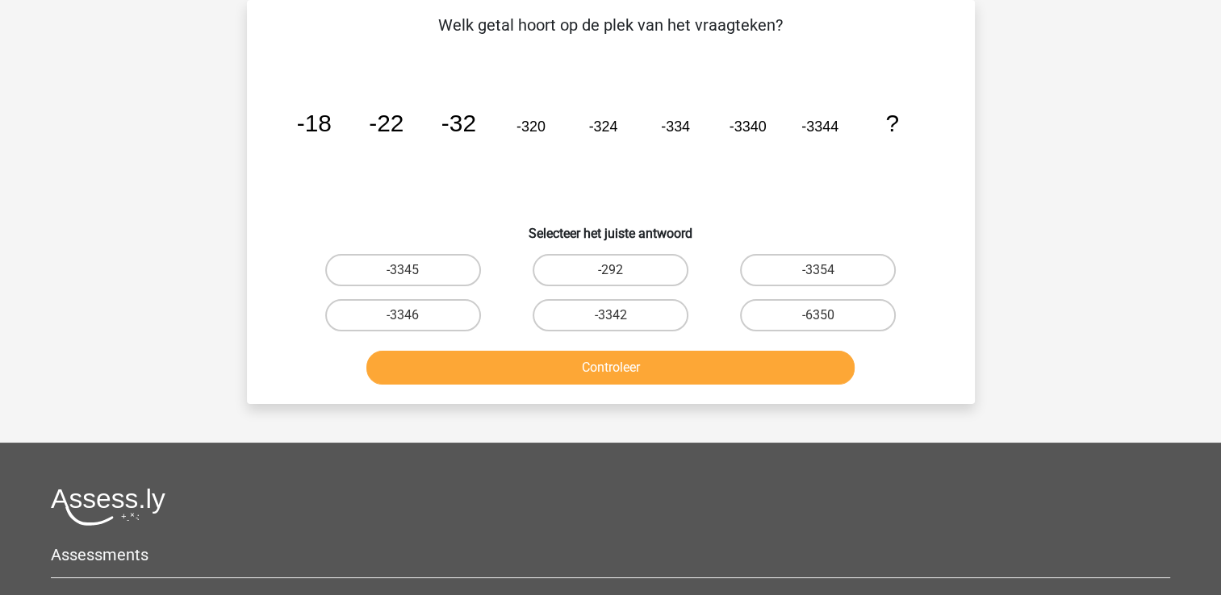
scroll to position [0, 0]
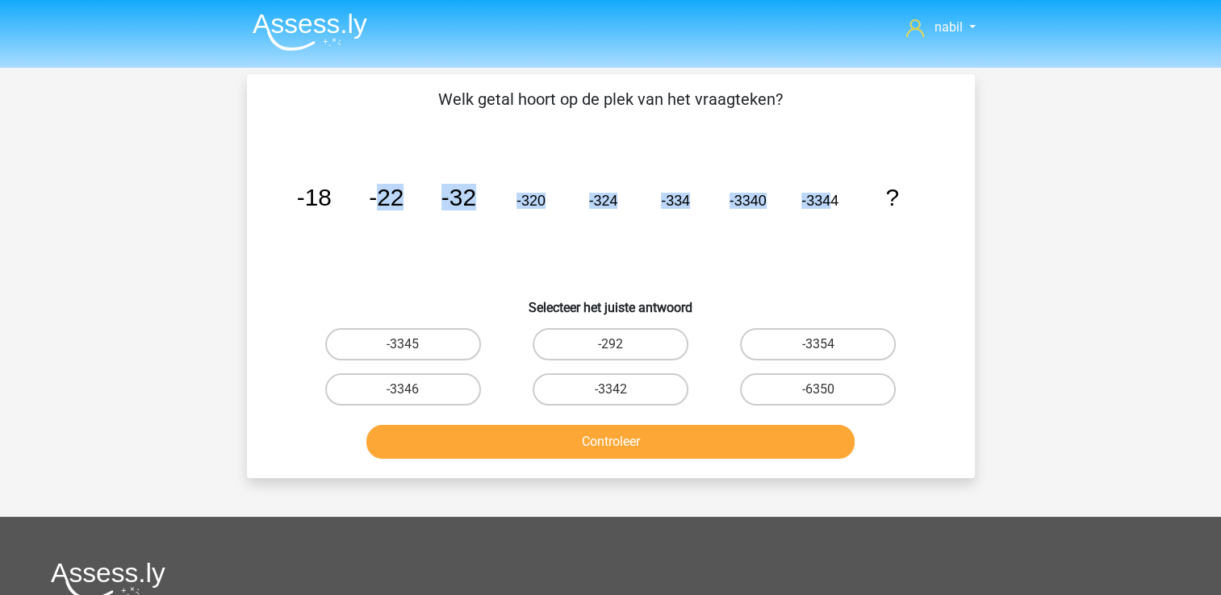
drag, startPoint x: 829, startPoint y: 224, endPoint x: 378, endPoint y: 237, distance: 451.3
click at [378, 237] on icon "image/svg+xml -18 -22 -32 -320 -324 -334 -3340 -3344 ?" at bounding box center [611, 205] width 650 height 163
click at [334, 211] on icon "image/svg+xml -18 -22 -32 -320 -324 -334 -3340 -3344 ?" at bounding box center [611, 205] width 650 height 163
click at [357, 208] on icon "image/svg+xml -18 -22 -32 -320 -324 -334 -3340 -3344 ?" at bounding box center [611, 205] width 650 height 163
click at [339, 214] on icon "image/svg+xml -18 -22 -32 -320 -324 -334 -3340 -3344 ?" at bounding box center [611, 205] width 650 height 163
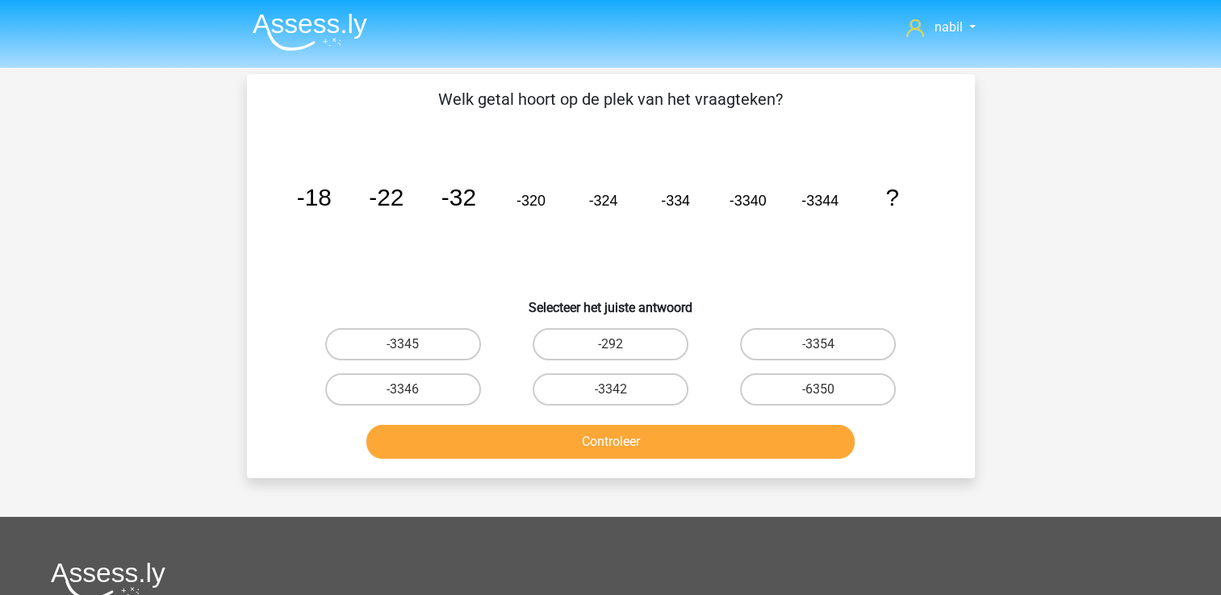
scroll to position [16, 0]
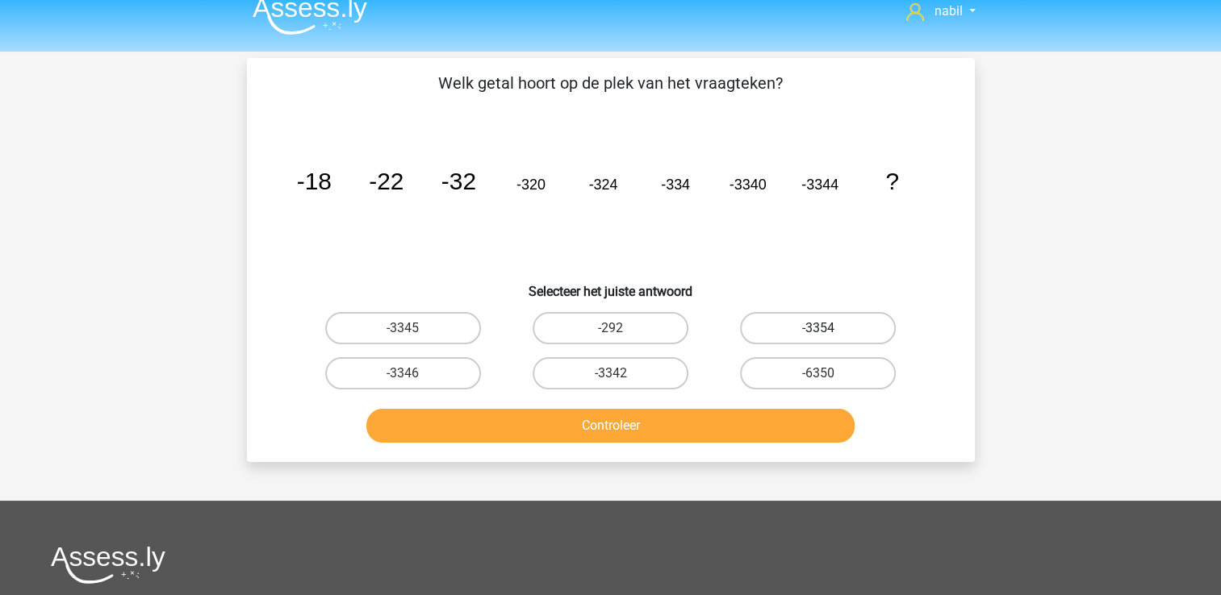
click at [859, 322] on label "-3354" at bounding box center [818, 328] width 156 height 32
click at [829, 328] on input "-3354" at bounding box center [823, 333] width 10 height 10
radio input "true"
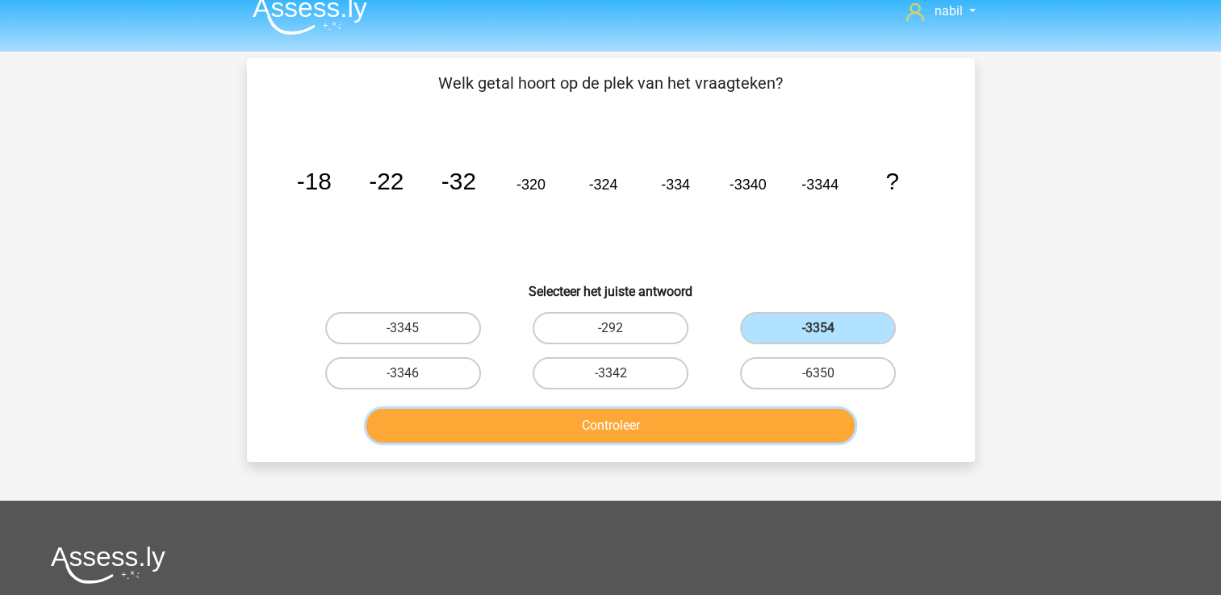
click at [578, 416] on button "Controleer" at bounding box center [610, 426] width 488 height 34
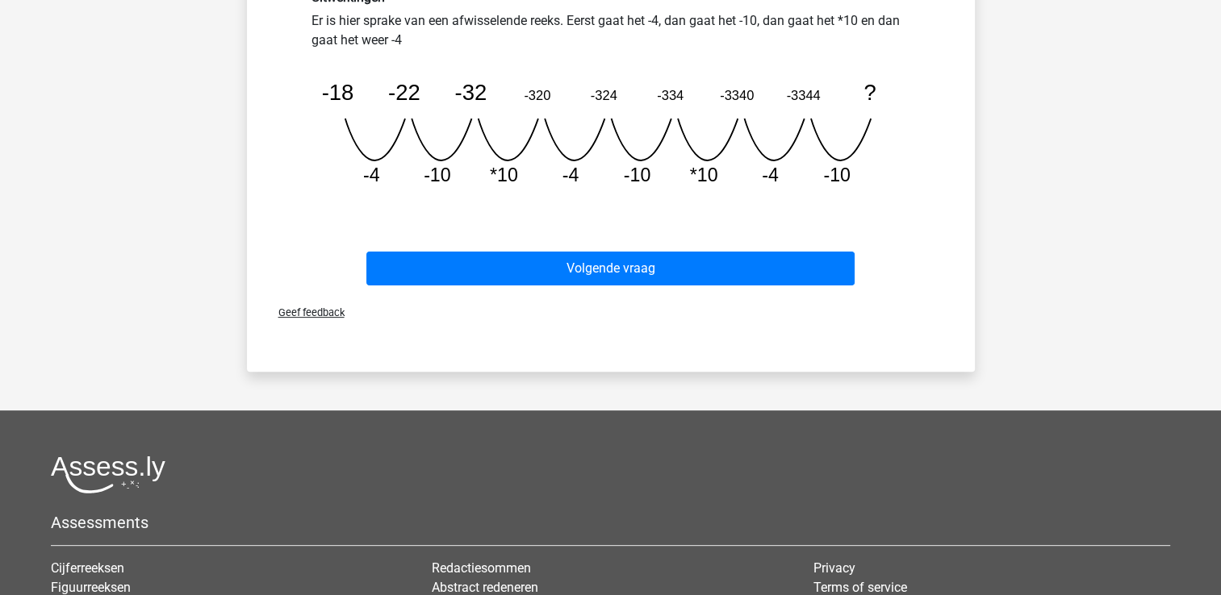
scroll to position [461, 0]
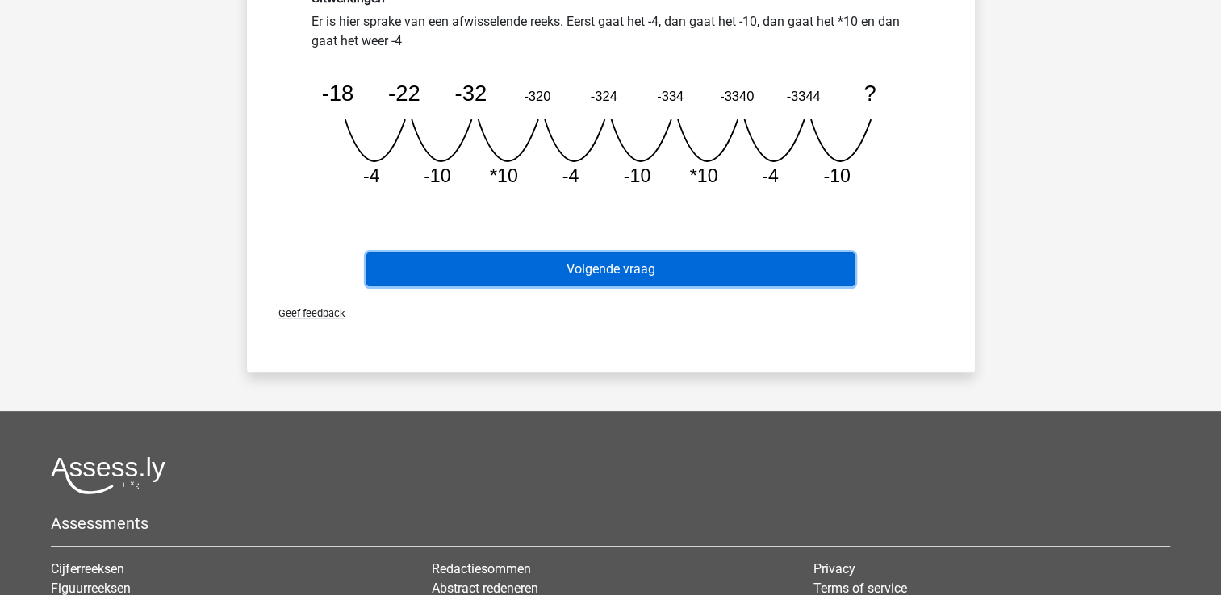
click at [668, 259] on button "Volgende vraag" at bounding box center [610, 270] width 488 height 34
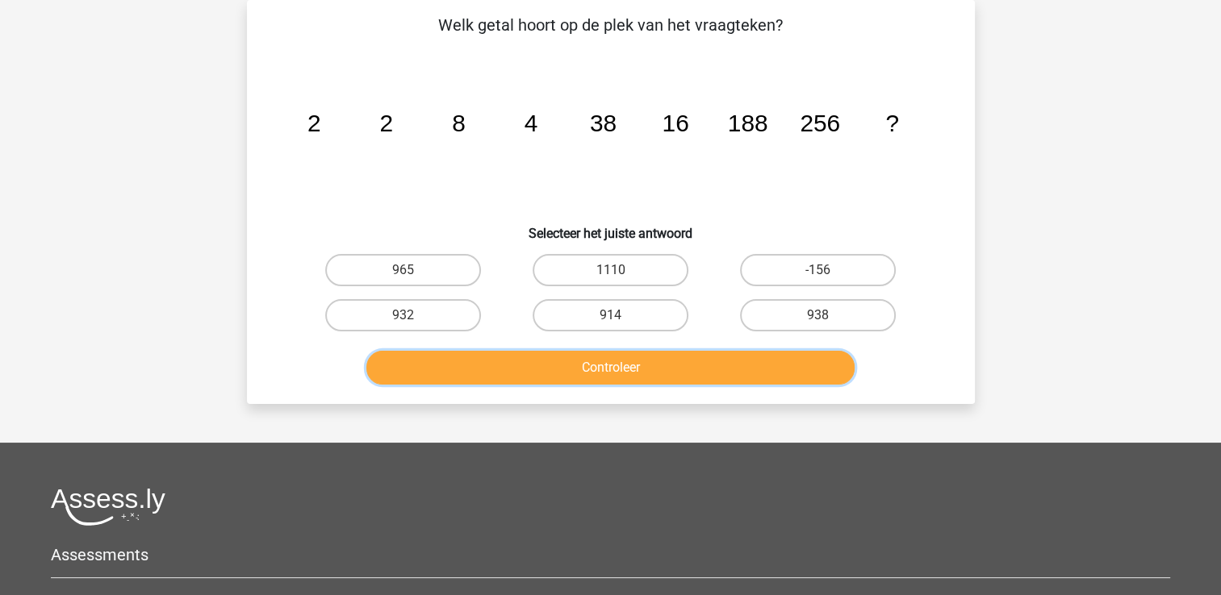
scroll to position [0, 0]
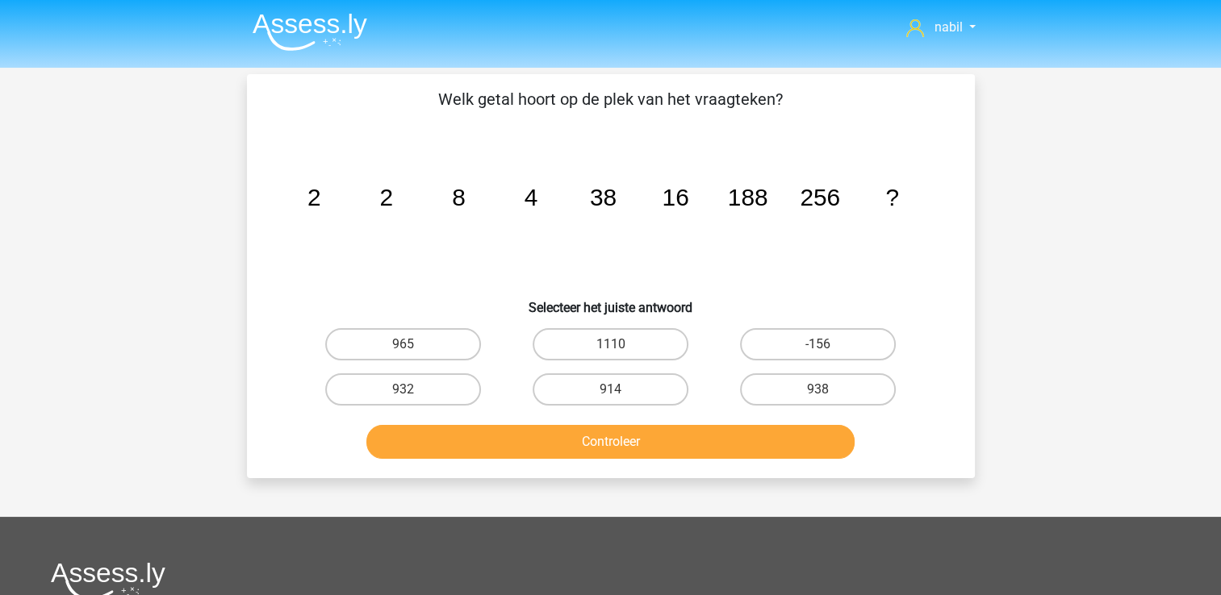
click at [462, 228] on icon "image/svg+xml 2 2 8 4 38 16 188 256 ?" at bounding box center [611, 205] width 650 height 163
click at [721, 280] on icon "image/svg+xml 2 2 8 4 38 16 188 256 ?" at bounding box center [611, 205] width 650 height 163
click at [528, 227] on icon "image/svg+xml 2 2 8 4 38 16 188 256 ?" at bounding box center [611, 205] width 650 height 163
click at [613, 334] on label "1110" at bounding box center [611, 344] width 156 height 32
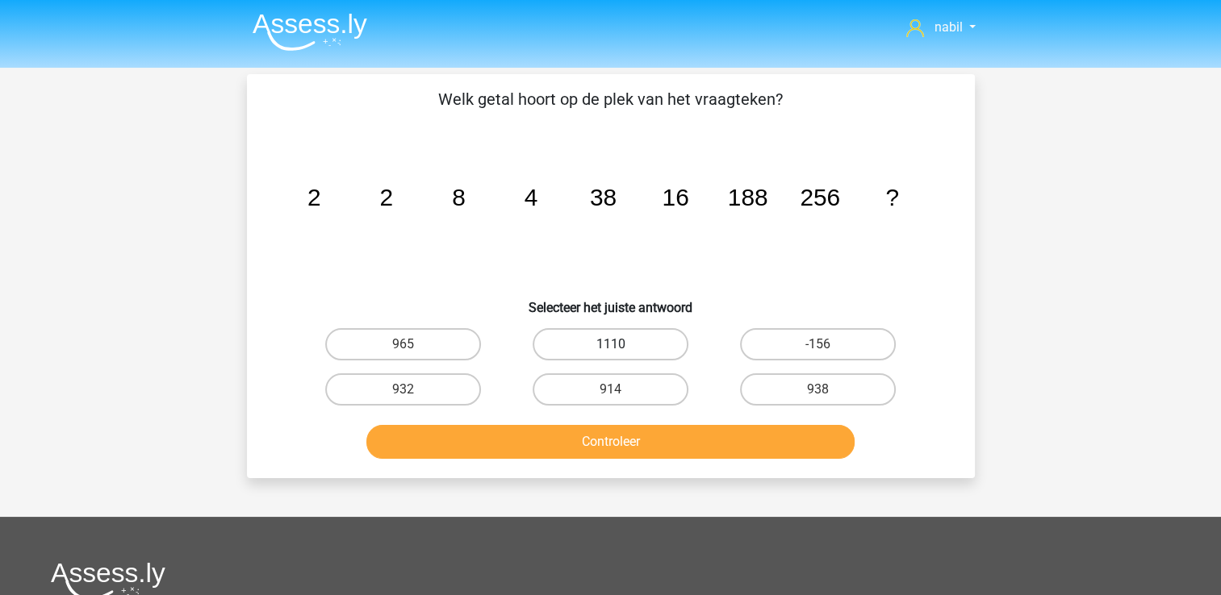
click at [613, 345] on input "1110" at bounding box center [615, 350] width 10 height 10
radio input "true"
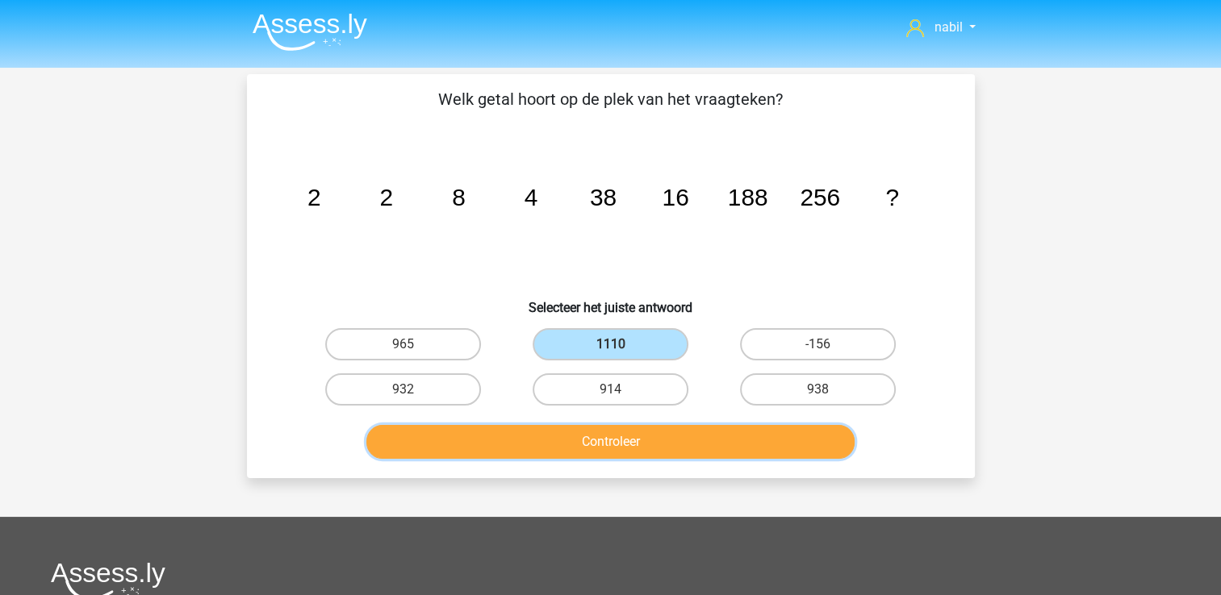
click at [616, 445] on button "Controleer" at bounding box center [610, 442] width 488 height 34
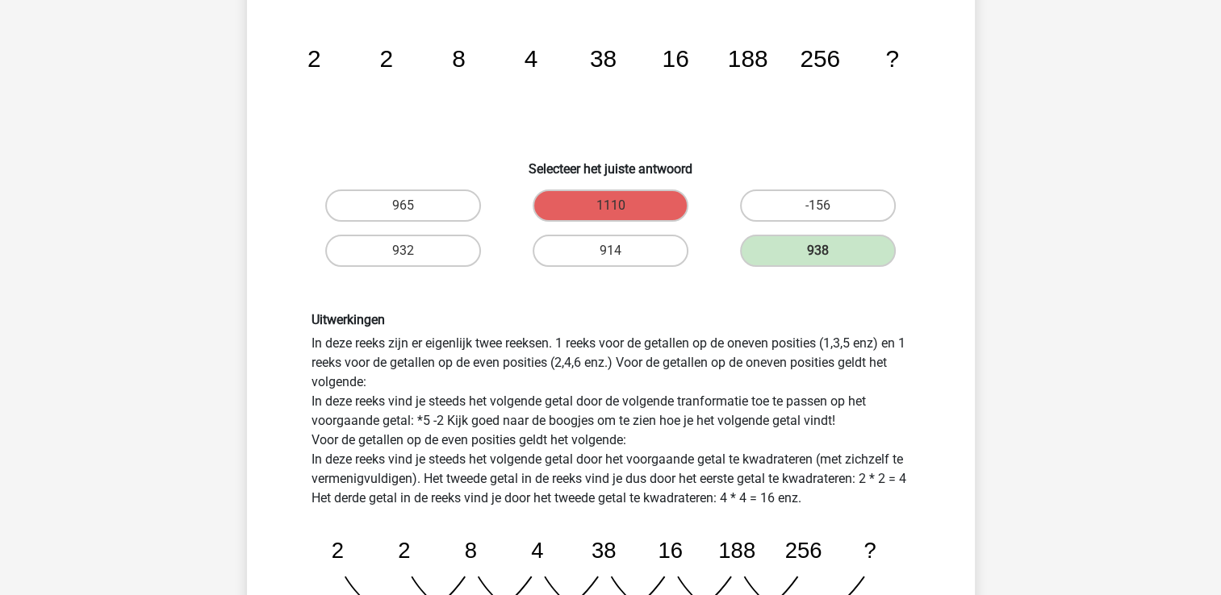
scroll to position [449, 0]
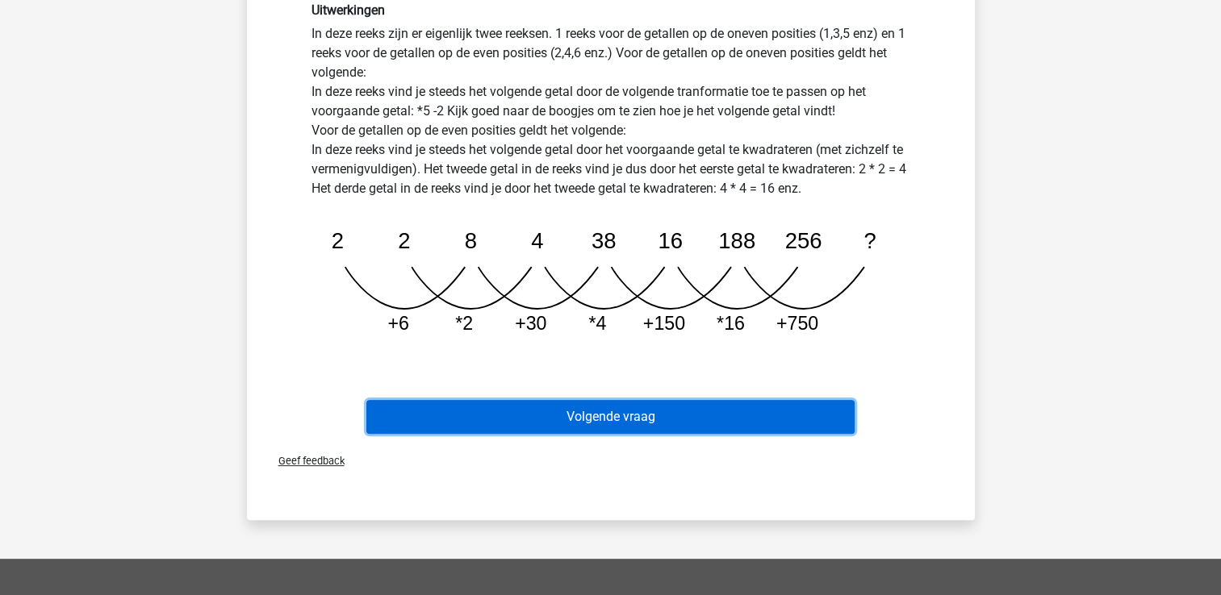
click at [645, 405] on button "Volgende vraag" at bounding box center [610, 417] width 488 height 34
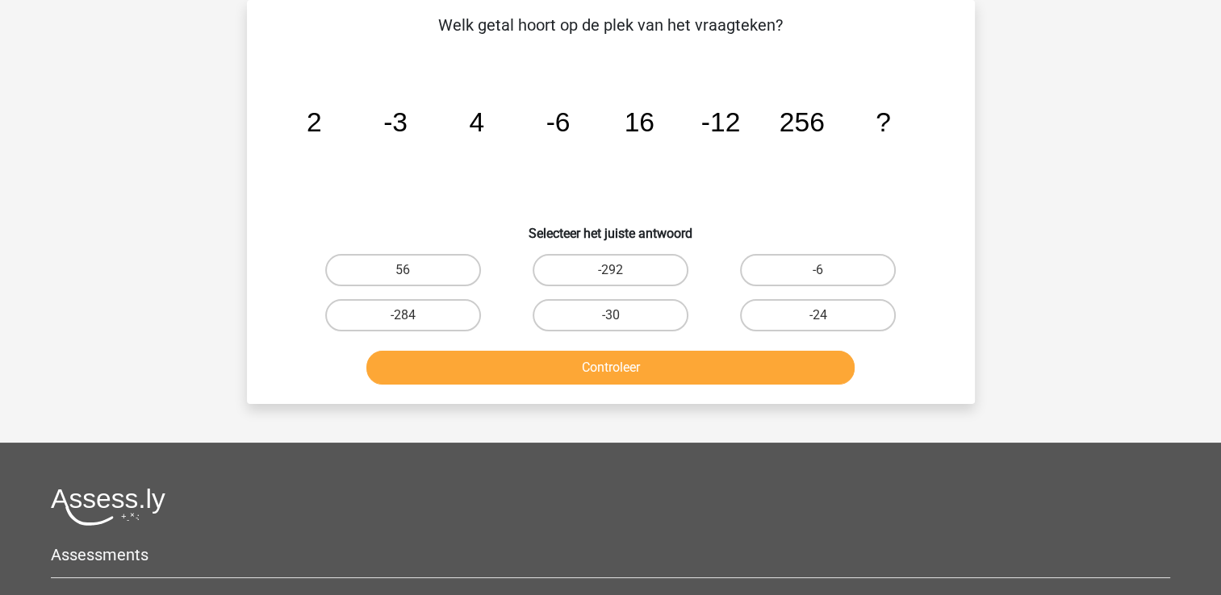
scroll to position [0, 0]
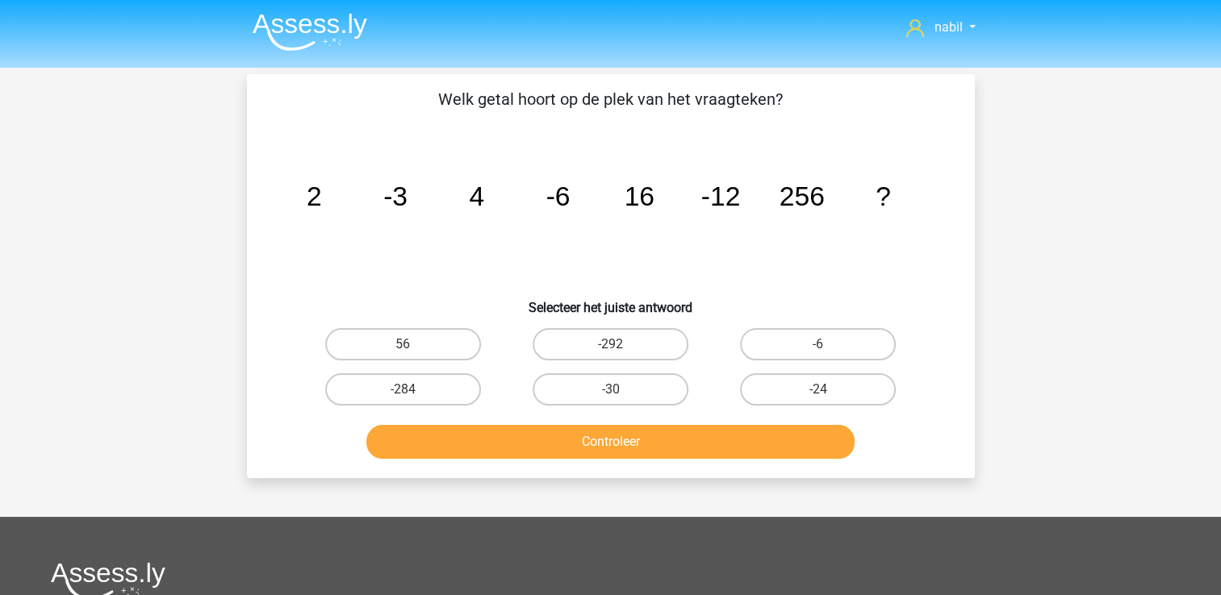
click at [307, 228] on icon "image/svg+xml 2 -3 4 -6 16 -12 256 ?" at bounding box center [611, 205] width 650 height 163
click at [558, 231] on icon "image/svg+xml 2 -3 4 -6 16 -12 256 ?" at bounding box center [611, 205] width 650 height 163
click at [367, 245] on icon "image/svg+xml 2 -3 4 -6 16 -12 256 ?" at bounding box center [611, 205] width 650 height 163
click at [327, 219] on icon "image/svg+xml 2 -3 4 -6 16 -12 256 ?" at bounding box center [611, 205] width 650 height 163
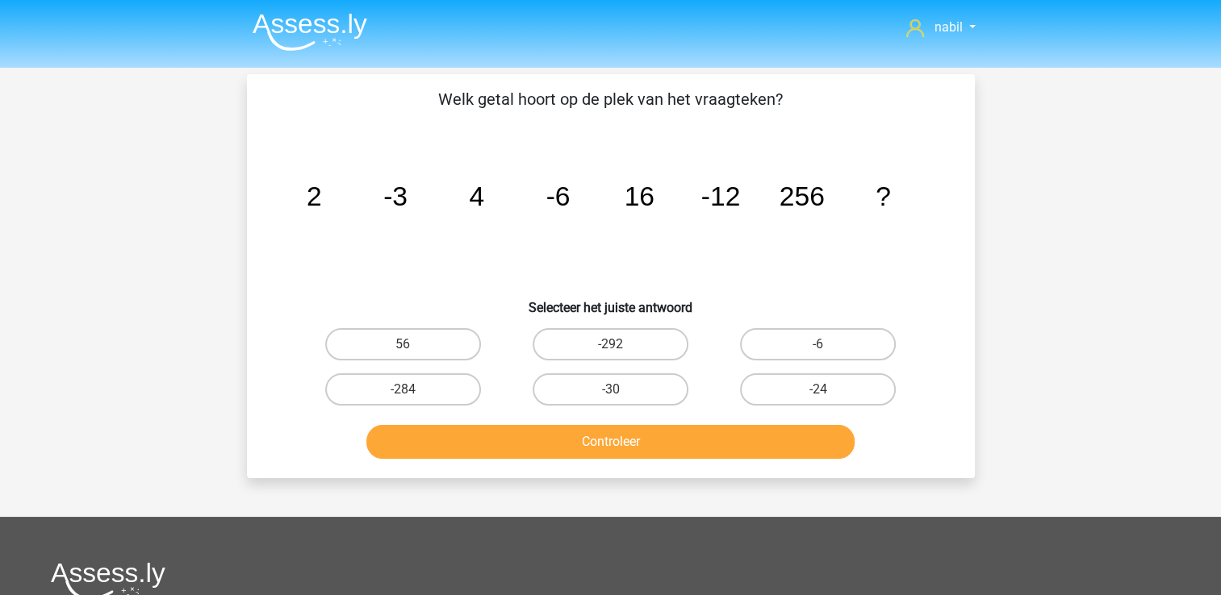
click at [332, 214] on icon "image/svg+xml 2 -3 4 -6 16 -12 256 ?" at bounding box center [611, 205] width 650 height 163
click at [341, 224] on icon "image/svg+xml 2 -3 4 -6 16 -12 256 ?" at bounding box center [611, 205] width 650 height 163
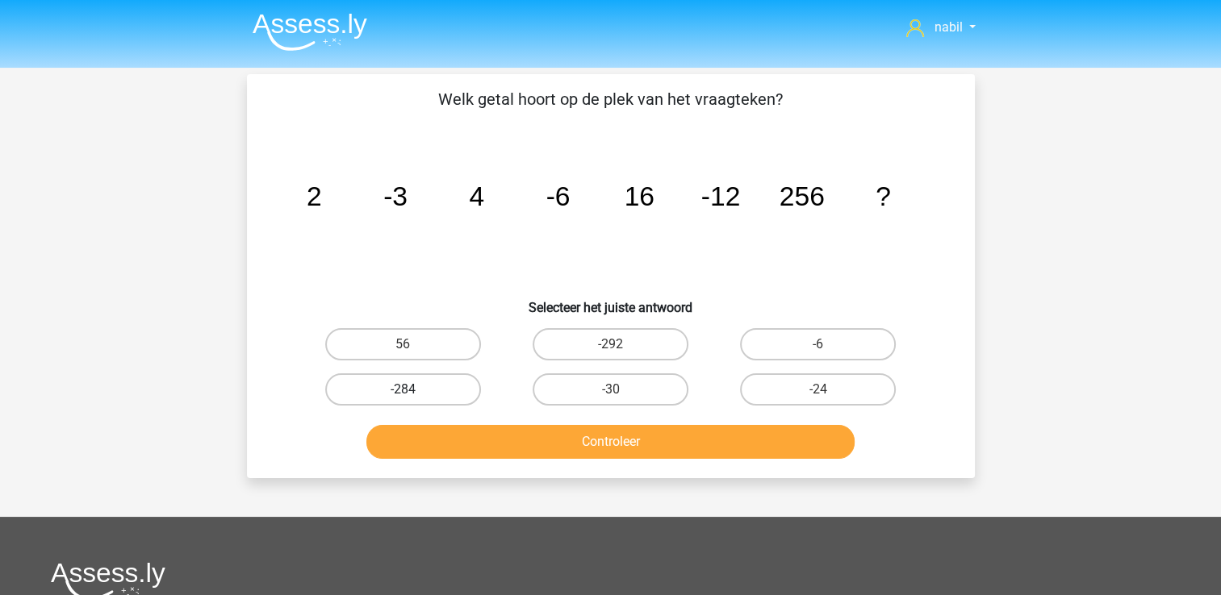
click at [357, 381] on label "-284" at bounding box center [403, 390] width 156 height 32
click at [403, 390] on input "-284" at bounding box center [408, 395] width 10 height 10
radio input "true"
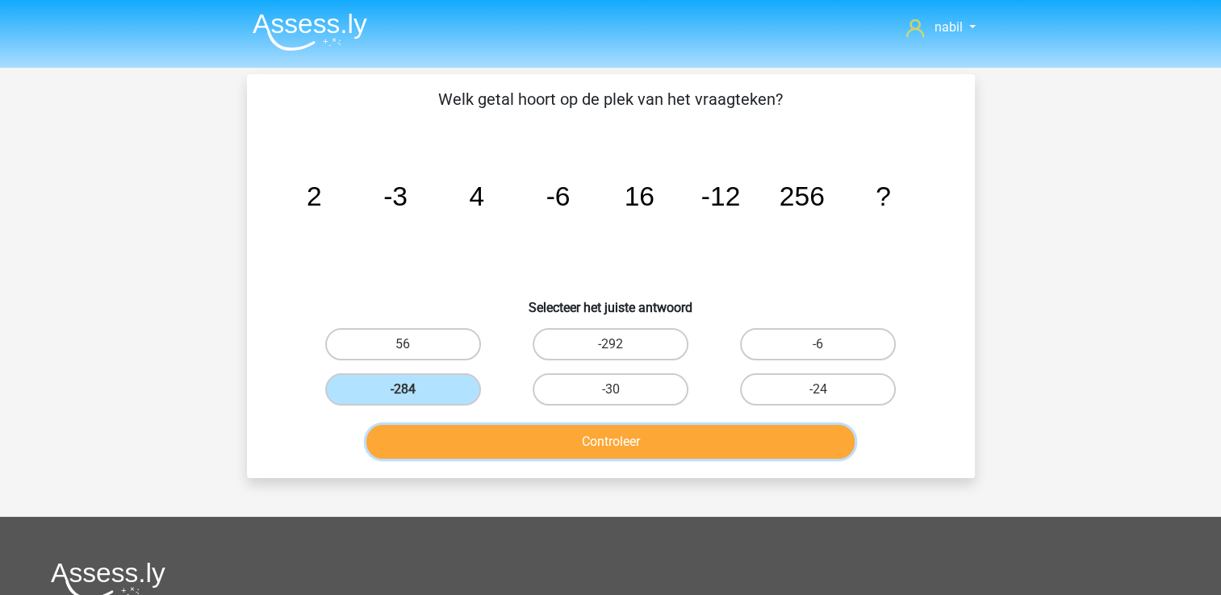
click at [485, 436] on button "Controleer" at bounding box center [610, 442] width 488 height 34
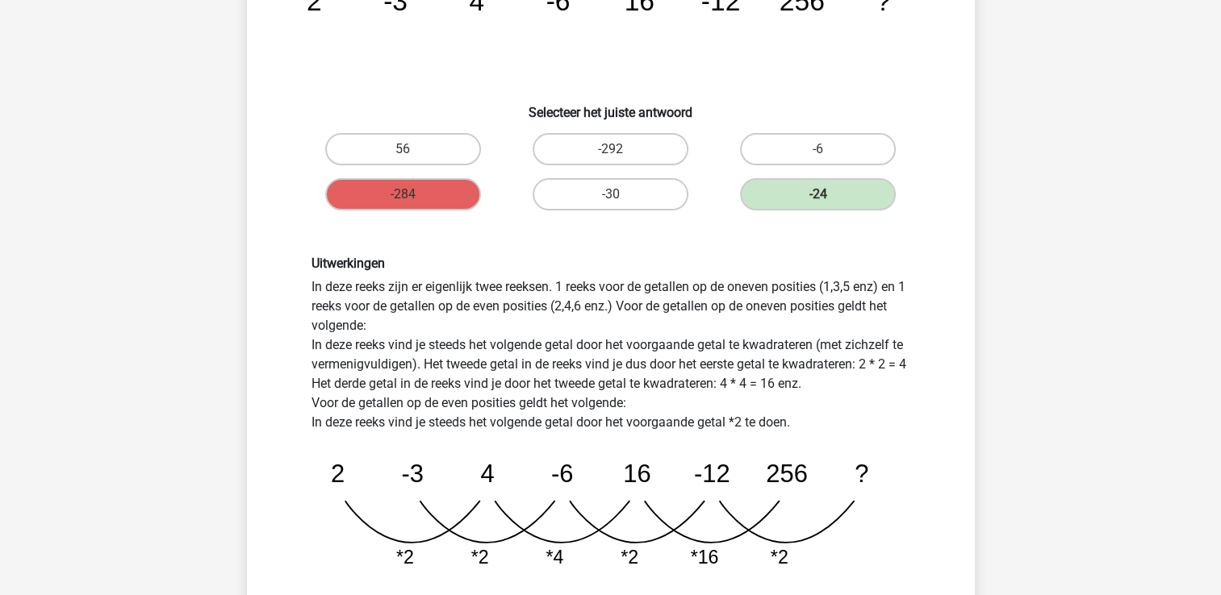
scroll to position [407, 0]
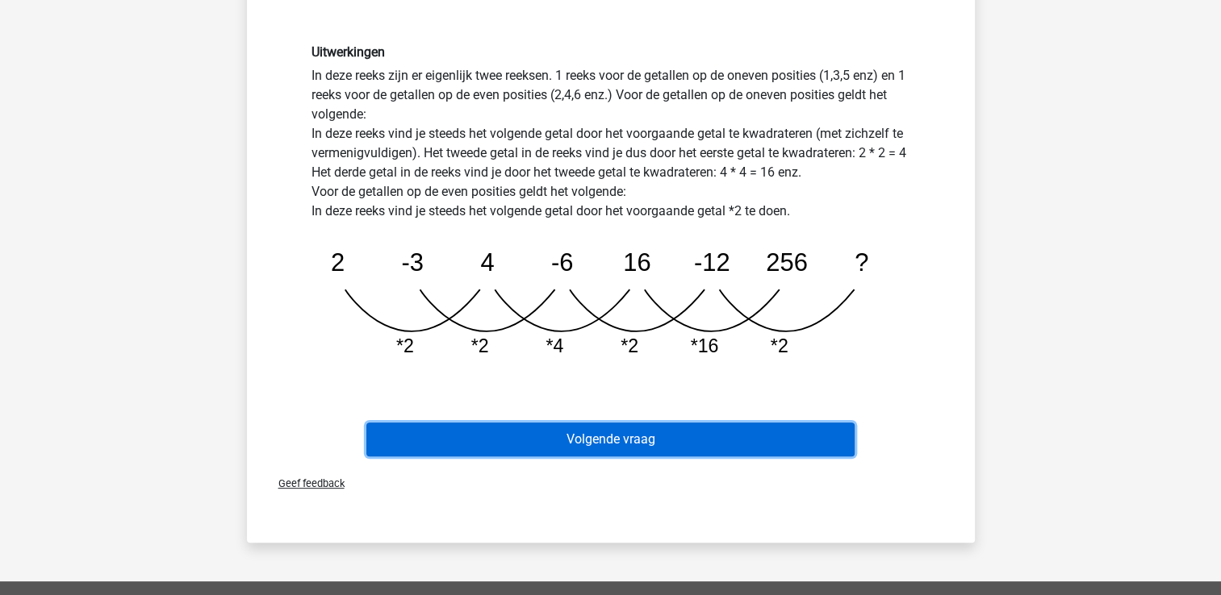
click at [665, 453] on button "Volgende vraag" at bounding box center [610, 440] width 488 height 34
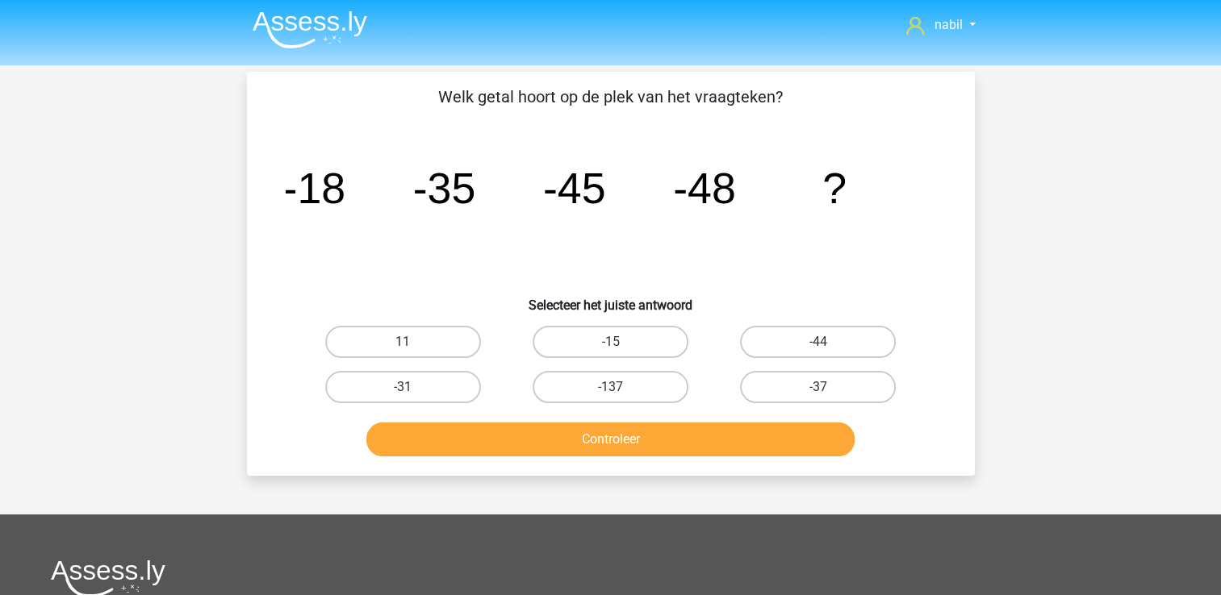
scroll to position [2, 0]
click at [587, 379] on label "-137" at bounding box center [611, 388] width 156 height 32
click at [610, 388] on input "-137" at bounding box center [615, 393] width 10 height 10
radio input "true"
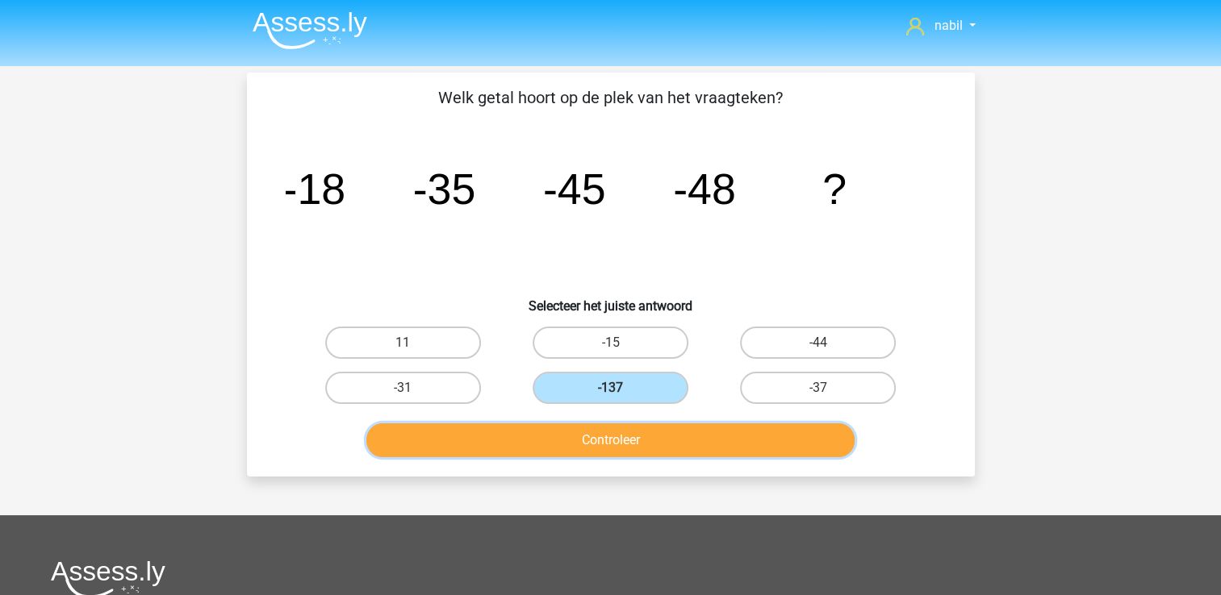
click at [654, 437] on button "Controleer" at bounding box center [610, 441] width 488 height 34
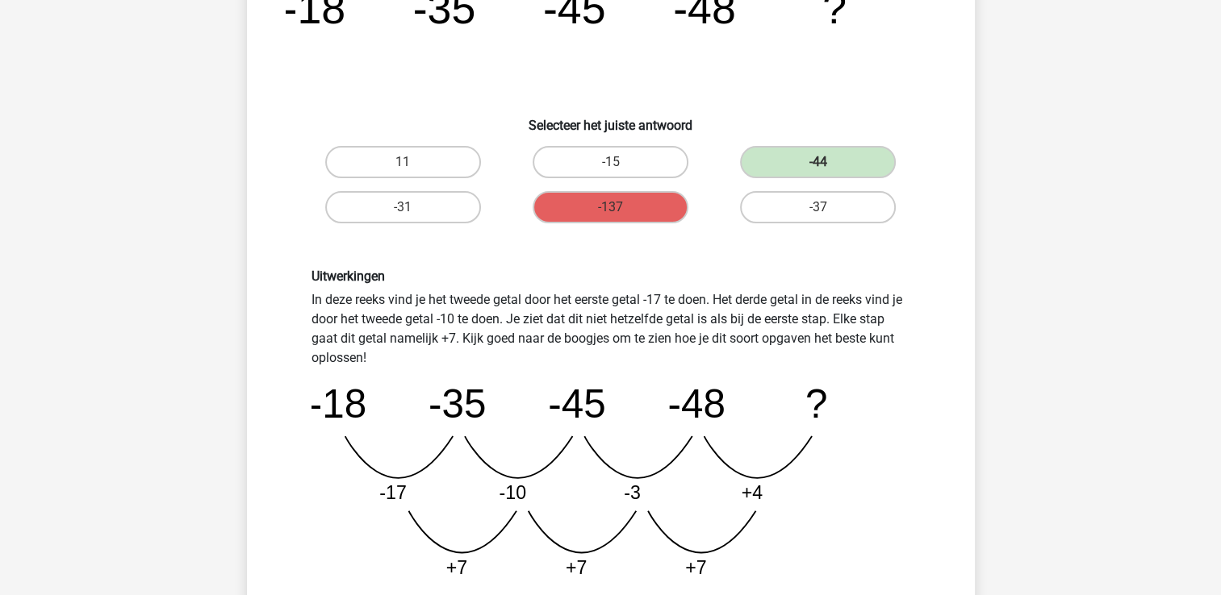
scroll to position [287, 0]
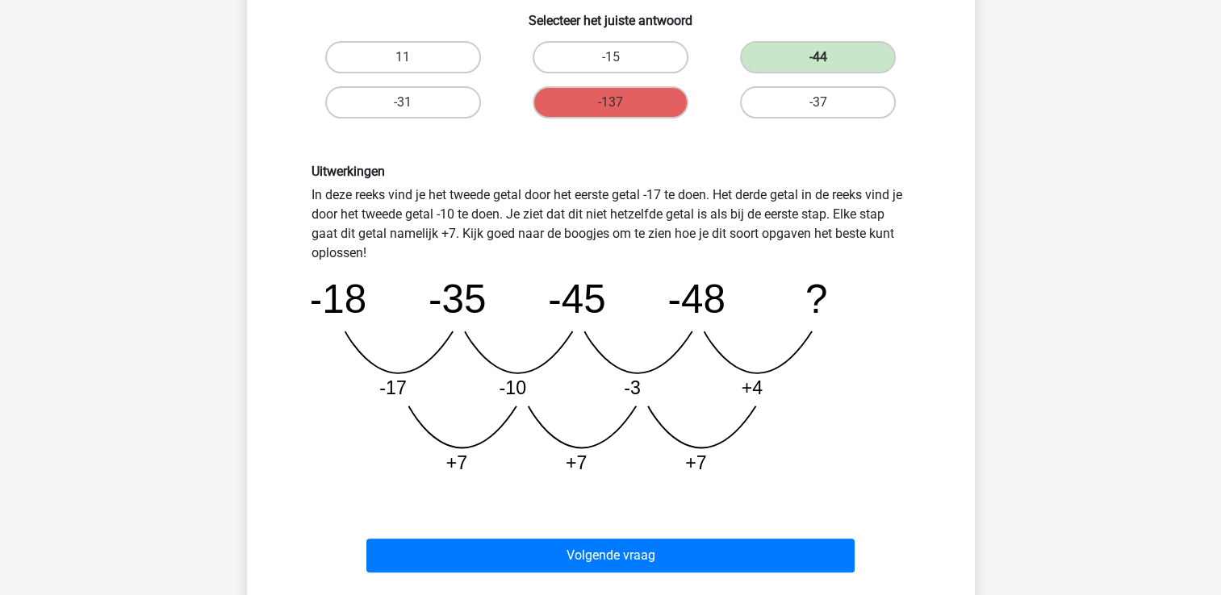
click at [413, 366] on icon "image/svg+xml -18 -35 -45 -48 ? -17 -10 -3 +4 +7 +7 +7" at bounding box center [610, 375] width 599 height 224
click at [410, 399] on icon "image/svg+xml -18 -35 -45 -48 ? -17 -10 -3 +4 +7 +7 +7" at bounding box center [610, 375] width 599 height 224
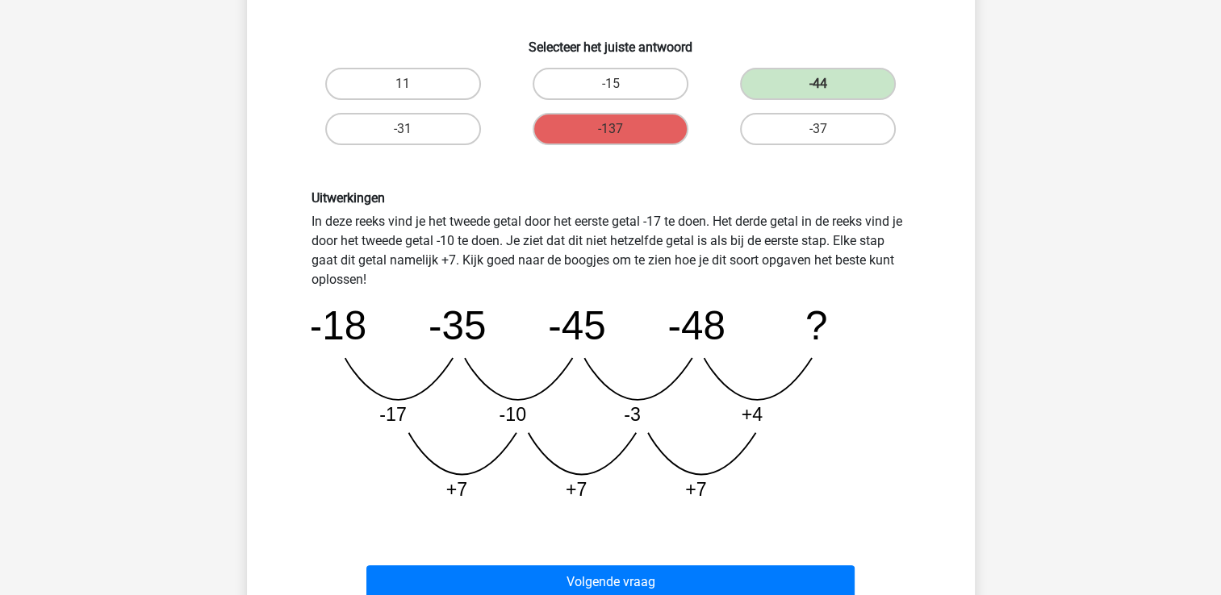
scroll to position [263, 0]
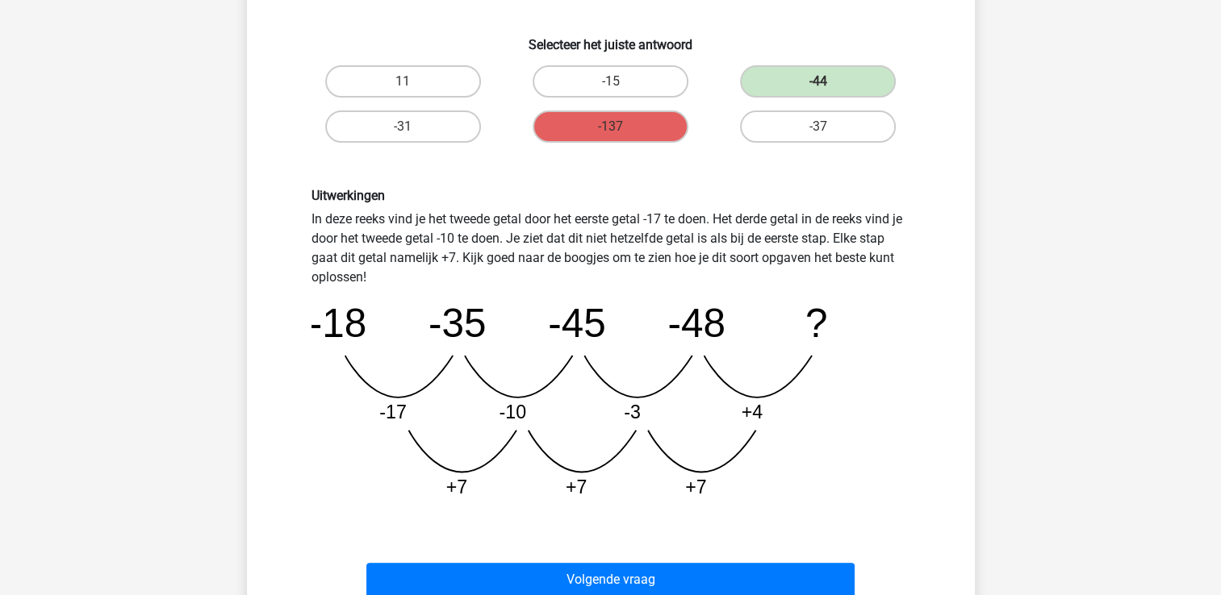
click at [615, 384] on icon "image/svg+xml -18 -35 -45 -48 ? -17 -10 -3 +4 +7 +7 +7" at bounding box center [610, 399] width 599 height 224
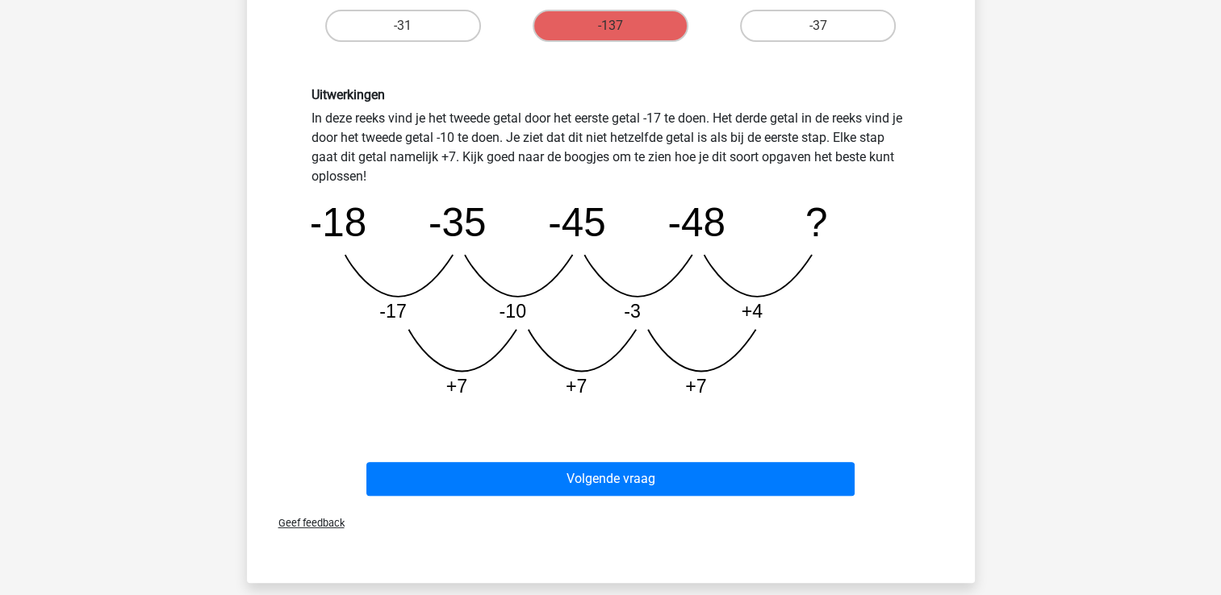
scroll to position [365, 0]
click at [624, 534] on div "Geef feedback" at bounding box center [610, 522] width 715 height 41
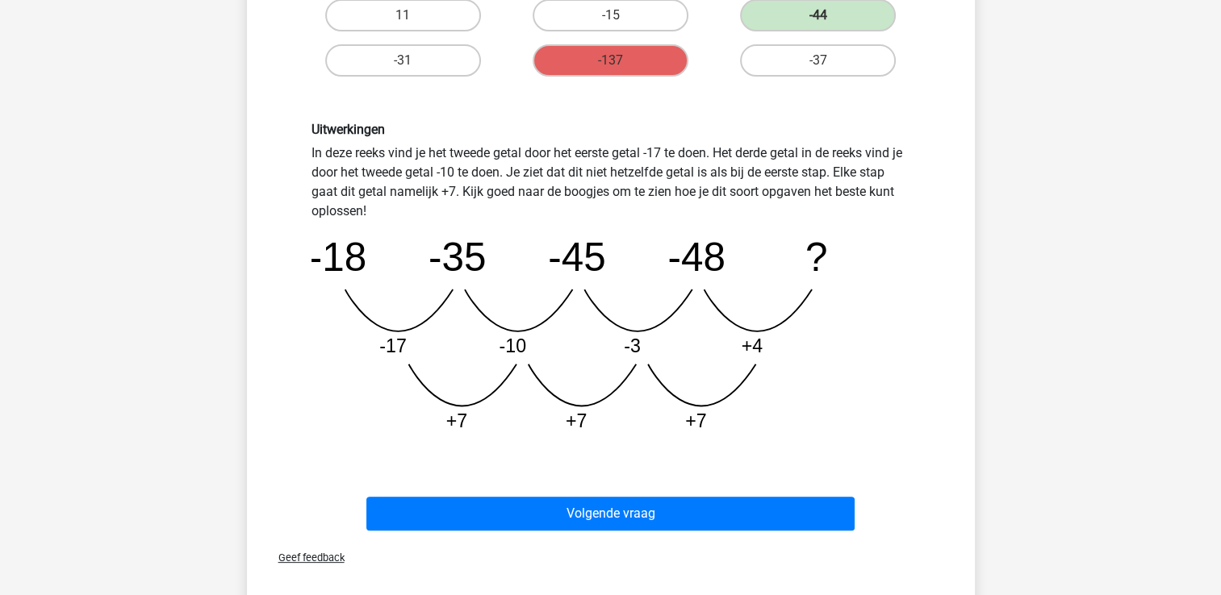
scroll to position [328, 0]
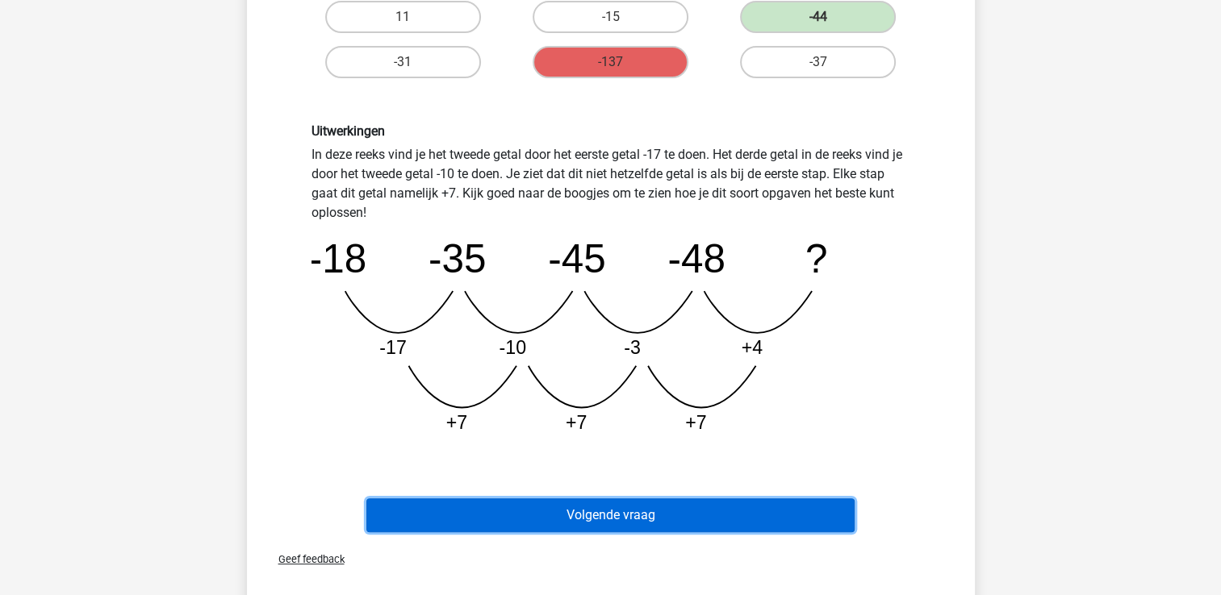
click at [629, 515] on button "Volgende vraag" at bounding box center [610, 516] width 488 height 34
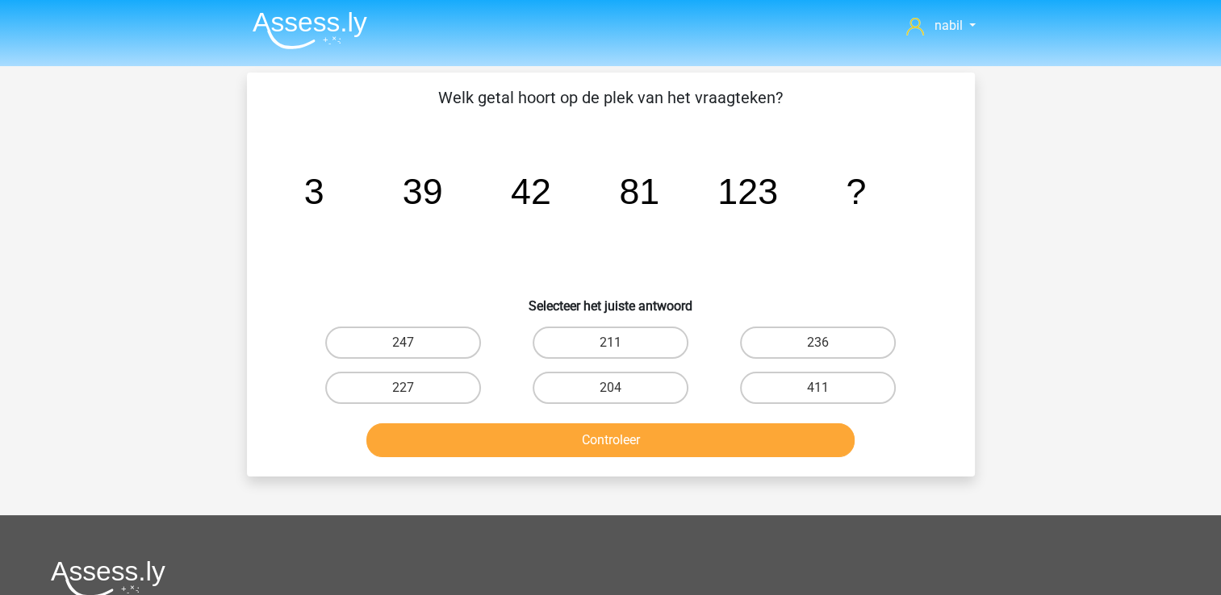
scroll to position [2, 0]
click at [445, 195] on icon "image/svg+xml 3 39 42 81 123 ?" at bounding box center [611, 203] width 650 height 163
click at [385, 248] on icon "image/svg+xml 3 39 42 81 123 ?" at bounding box center [611, 203] width 650 height 163
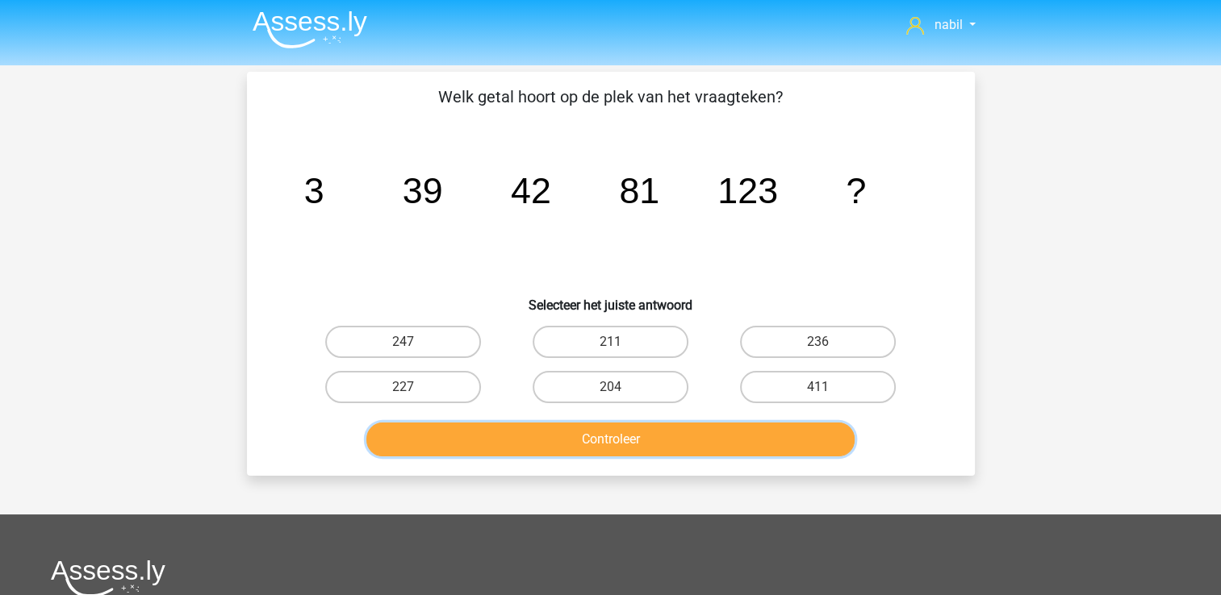
click at [613, 450] on button "Controleer" at bounding box center [610, 440] width 488 height 34
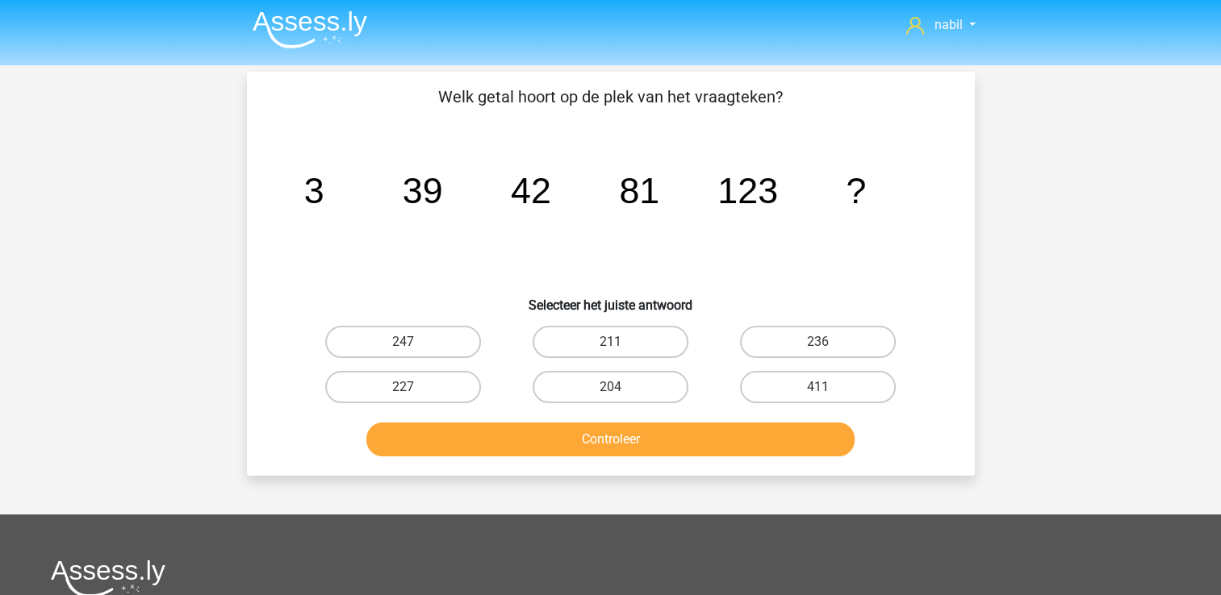
click at [506, 225] on icon "image/svg+xml 3 39 42 81 123 ?" at bounding box center [611, 203] width 650 height 163
click at [793, 337] on label "236" at bounding box center [818, 342] width 156 height 32
click at [818, 342] on input "236" at bounding box center [823, 347] width 10 height 10
radio input "true"
click at [793, 337] on label "236" at bounding box center [818, 342] width 156 height 32
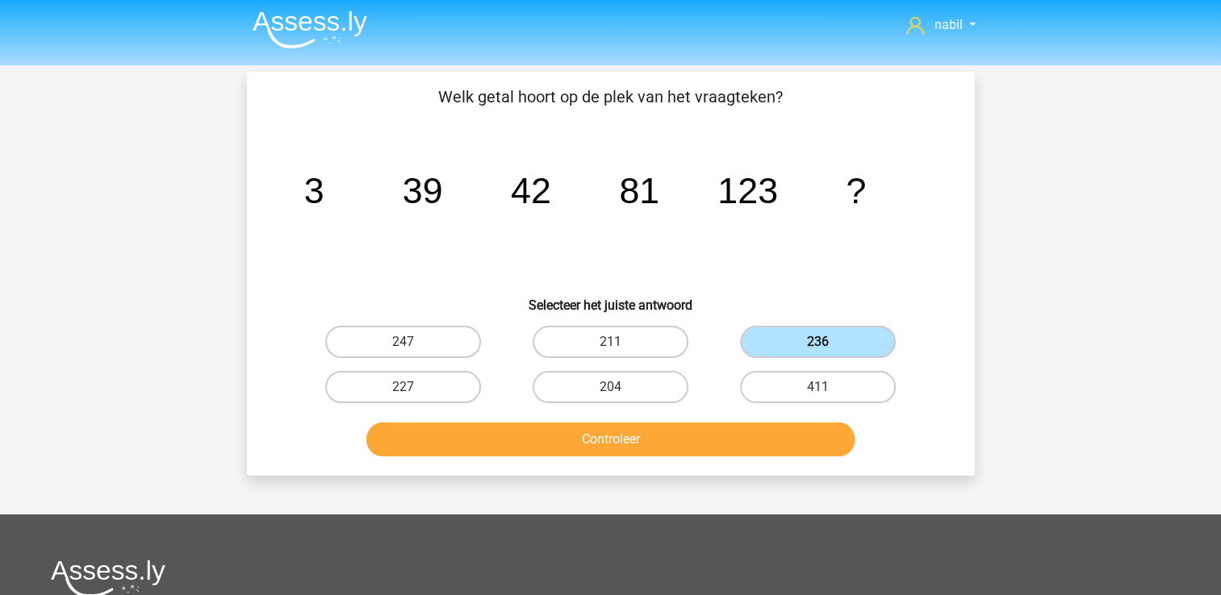
click at [818, 342] on input "236" at bounding box center [823, 347] width 10 height 10
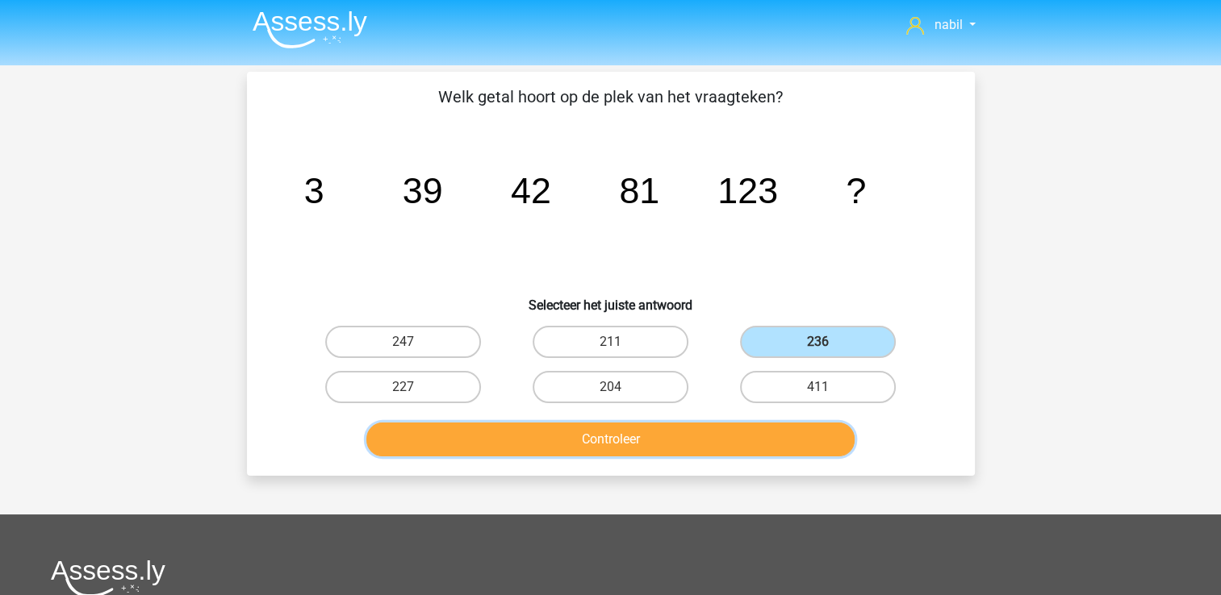
click at [723, 434] on button "Controleer" at bounding box center [610, 440] width 488 height 34
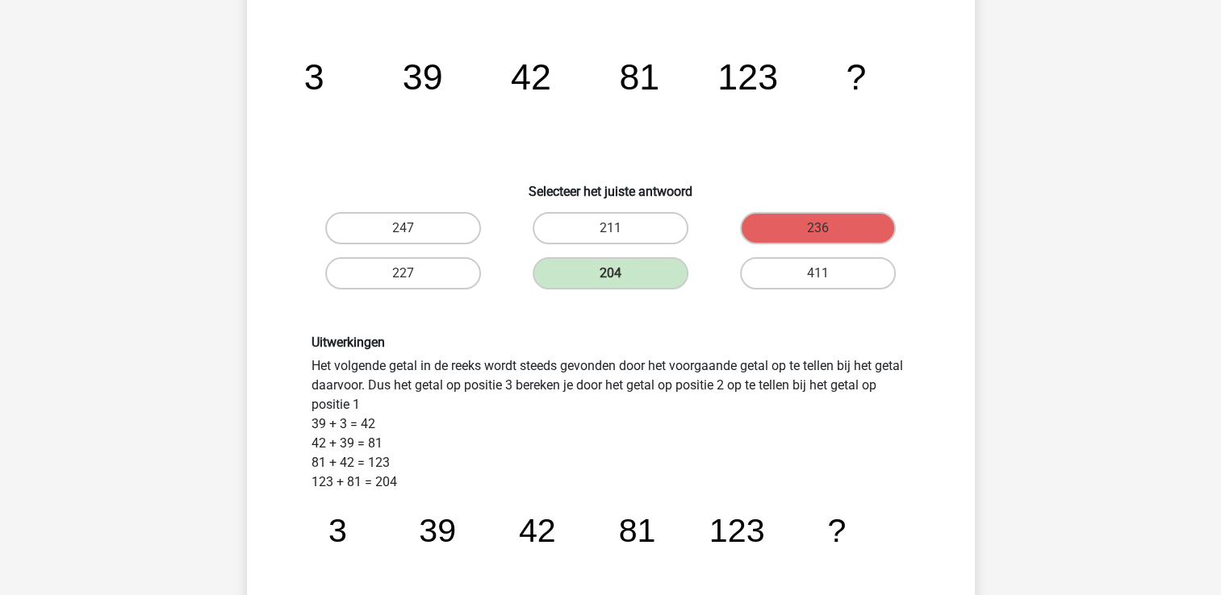
scroll to position [89, 0]
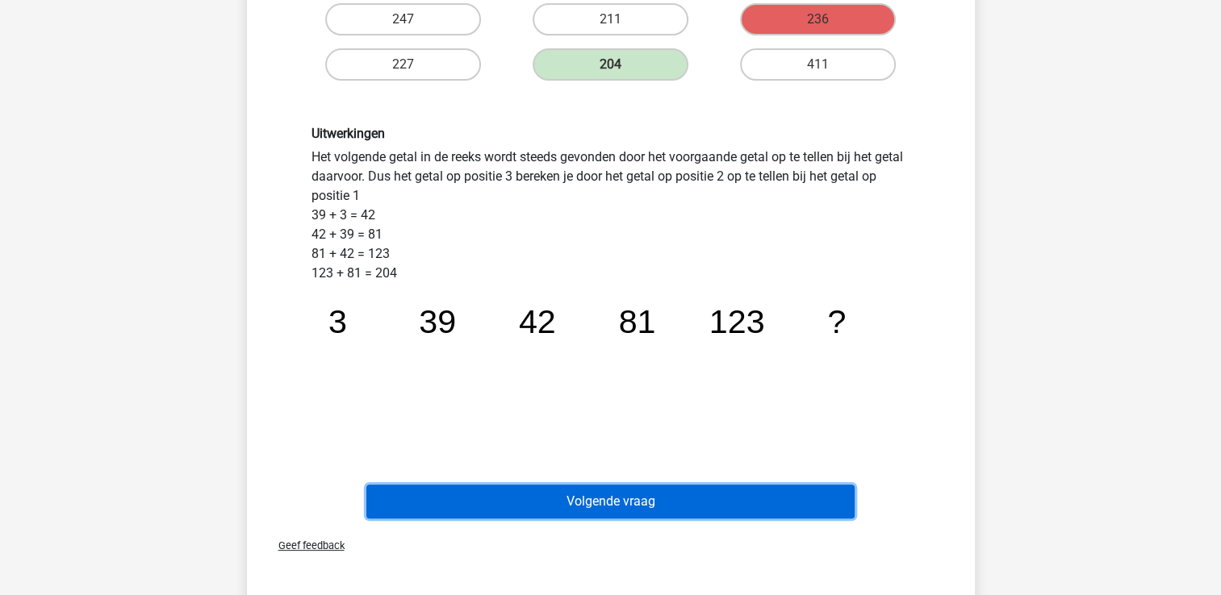
click at [701, 490] on button "Volgende vraag" at bounding box center [610, 502] width 488 height 34
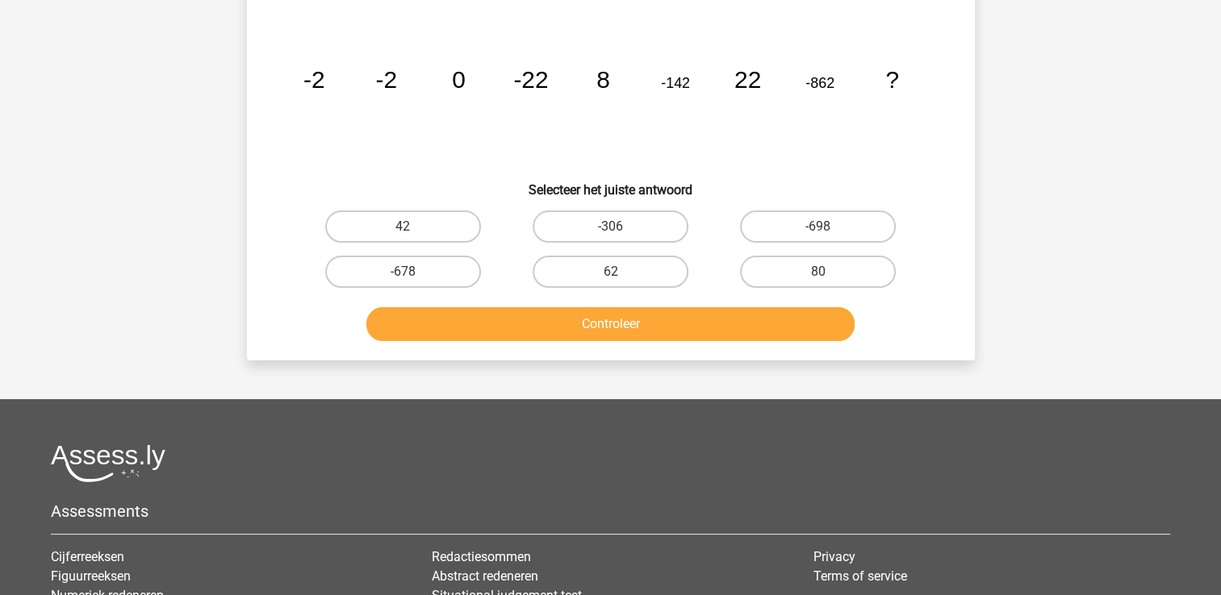
scroll to position [74, 0]
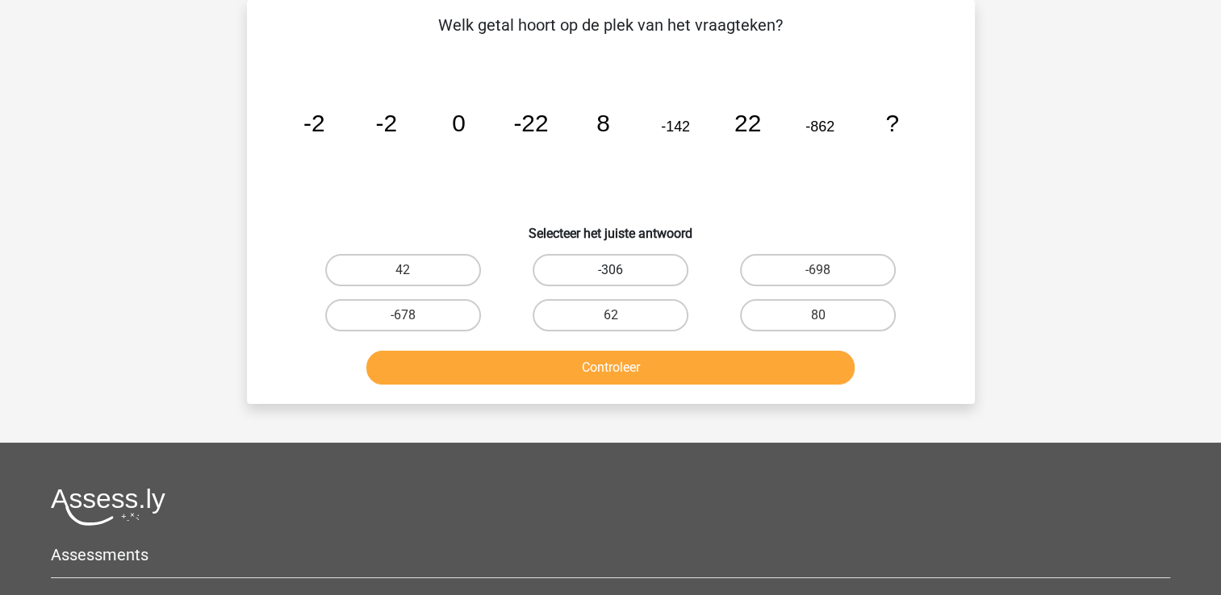
click at [597, 265] on label "-306" at bounding box center [611, 270] width 156 height 32
click at [610, 270] on input "-306" at bounding box center [615, 275] width 10 height 10
radio input "true"
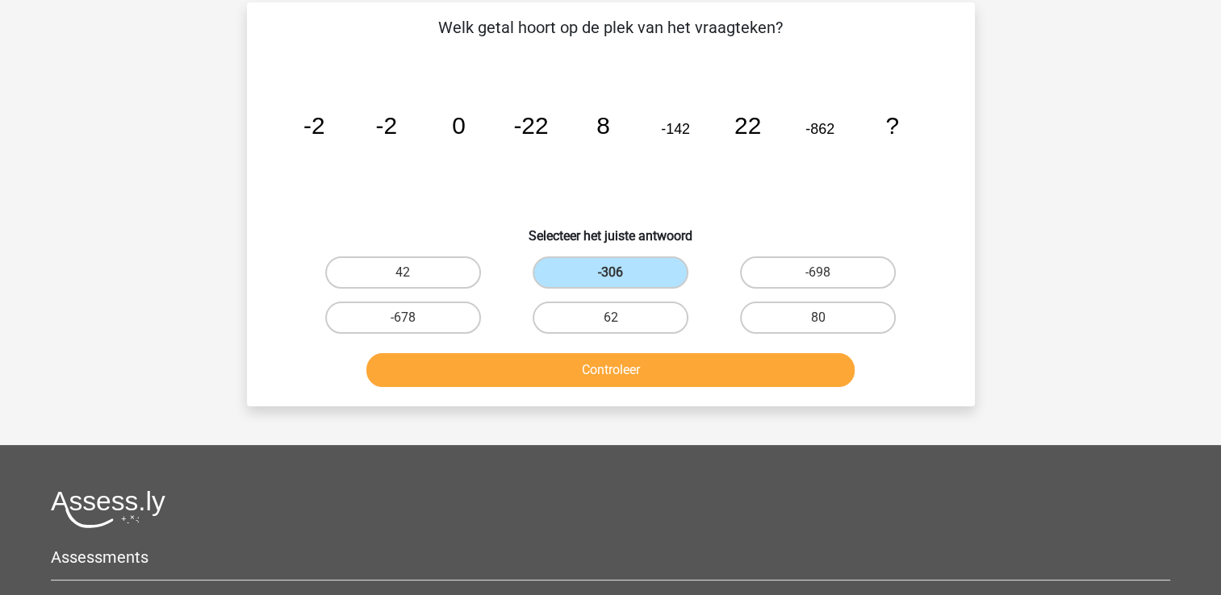
click at [762, 166] on icon "image/svg+xml -2 -2 0 -22 8 -142 22 -862 ?" at bounding box center [611, 133] width 650 height 163
click at [396, 272] on label "42" at bounding box center [403, 273] width 156 height 32
click at [403, 273] on input "42" at bounding box center [408, 278] width 10 height 10
radio input "true"
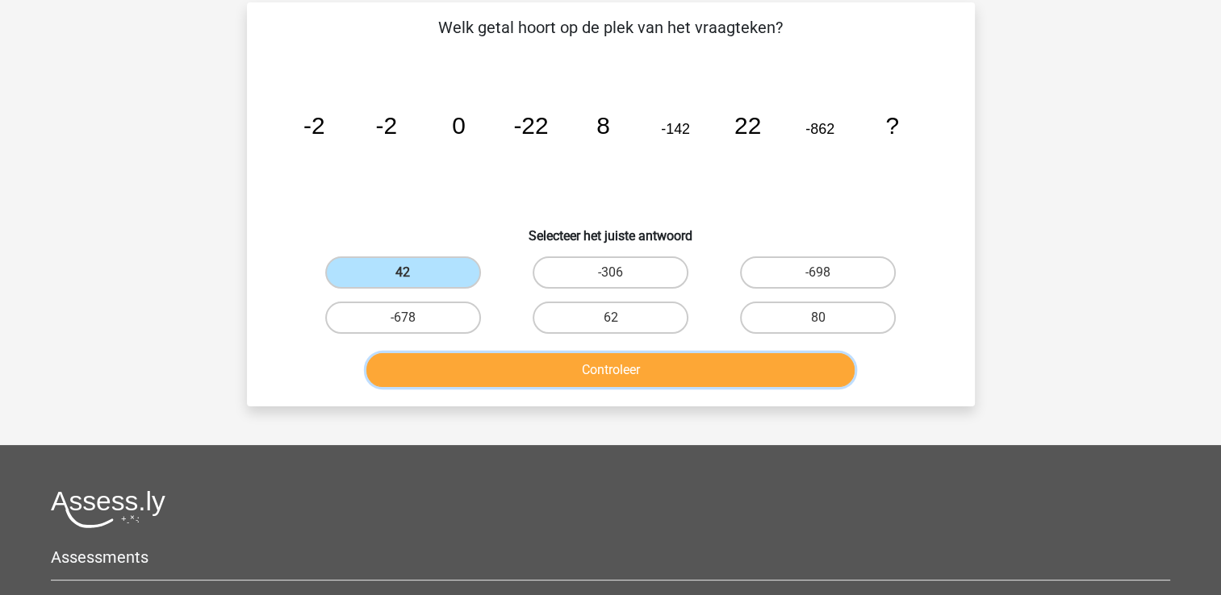
click at [504, 359] on button "Controleer" at bounding box center [610, 370] width 488 height 34
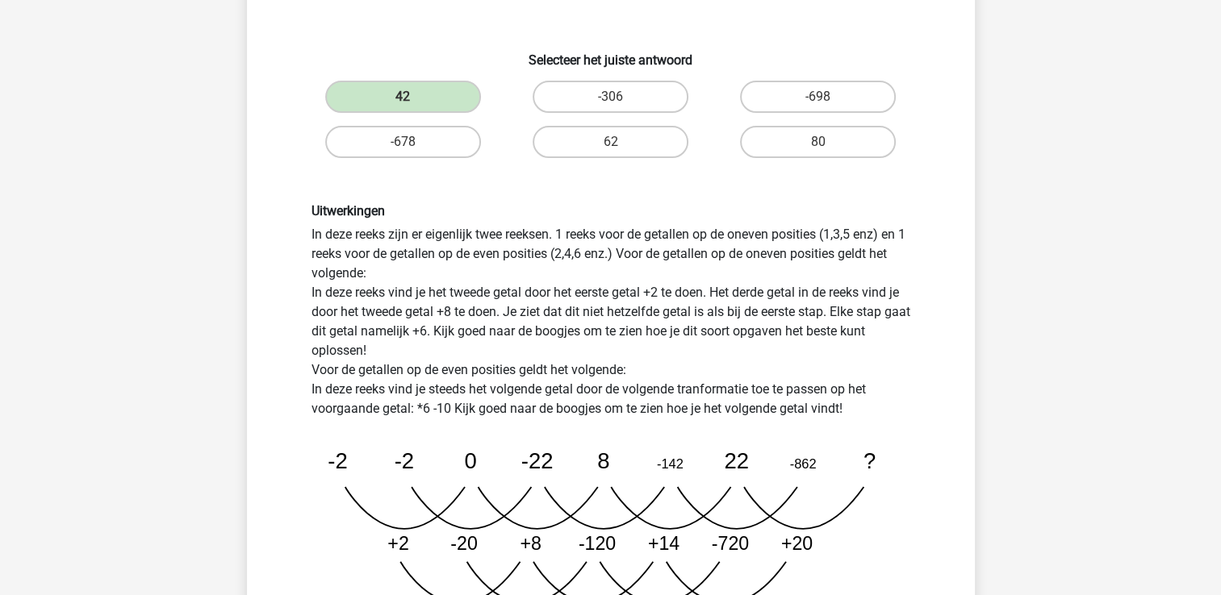
scroll to position [0, 0]
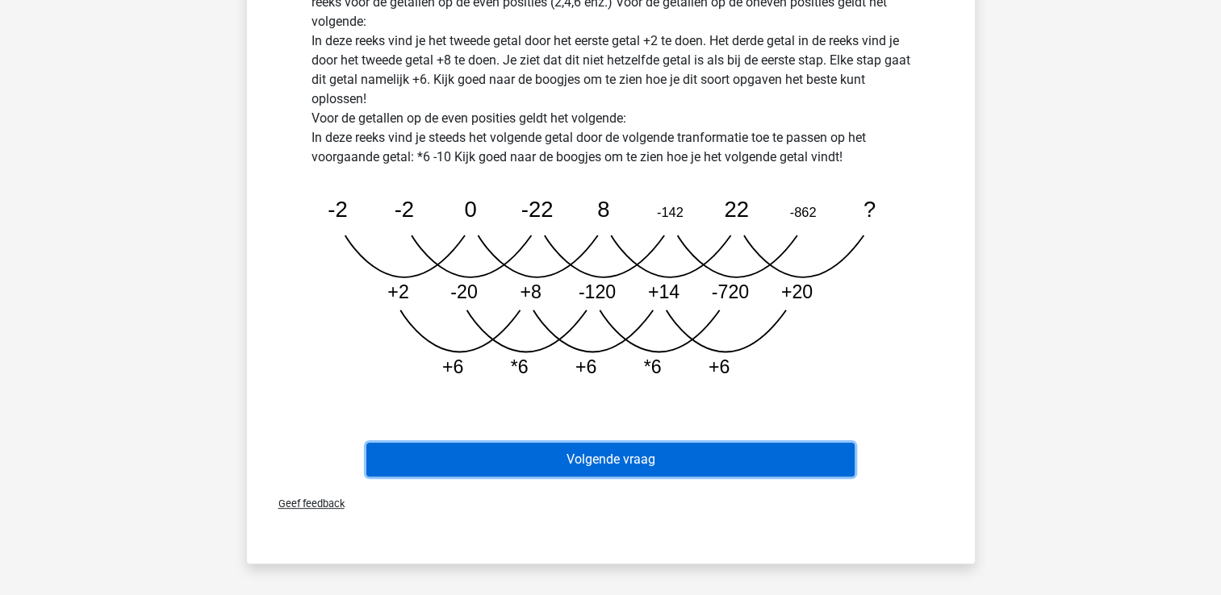
click at [643, 460] on button "Volgende vraag" at bounding box center [610, 460] width 488 height 34
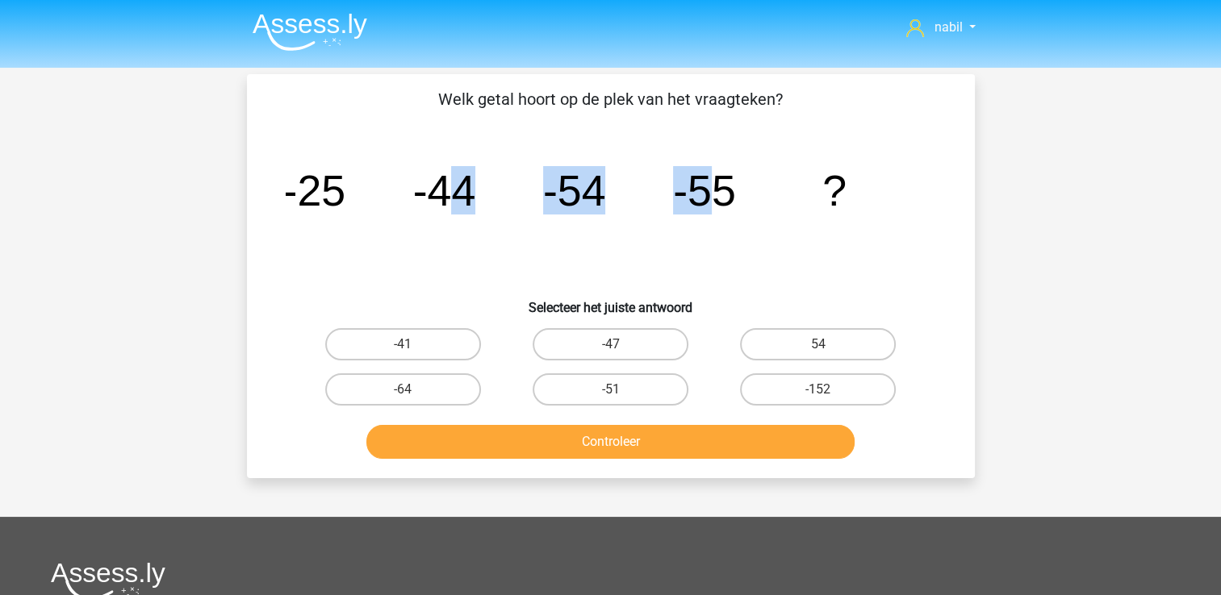
drag, startPoint x: 706, startPoint y: 215, endPoint x: 441, endPoint y: 249, distance: 267.6
click at [441, 249] on icon "image/svg+xml -25 -44 -54 -55 ?" at bounding box center [611, 205] width 650 height 163
click at [667, 216] on icon "image/svg+xml -25 -44 -54 -55 ?" at bounding box center [611, 205] width 650 height 163
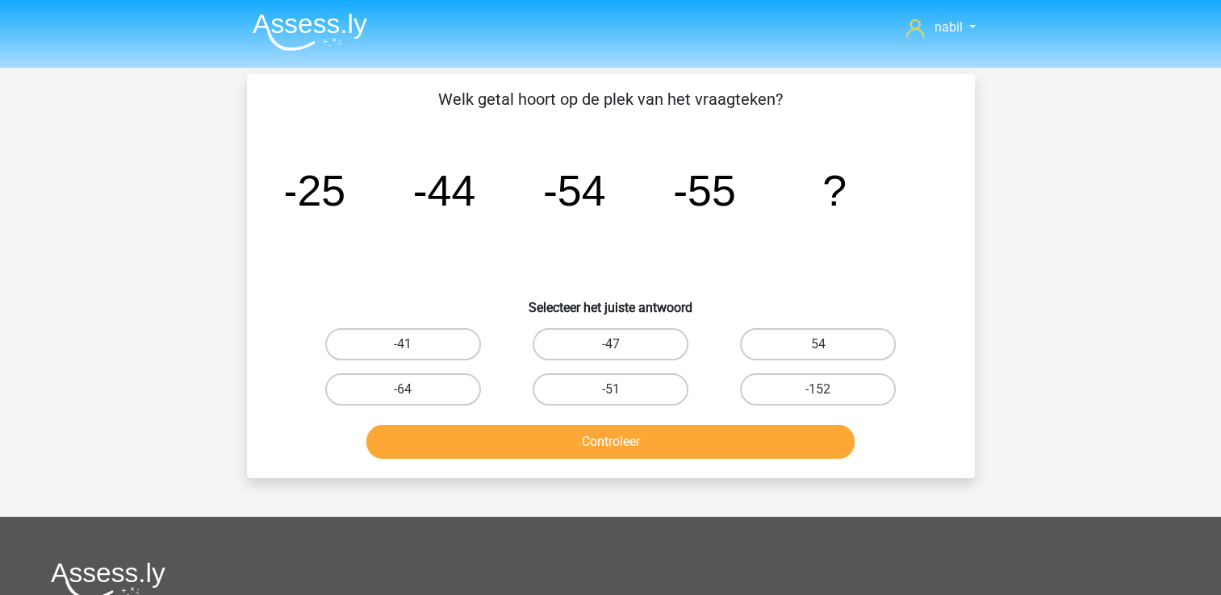
drag, startPoint x: 667, startPoint y: 216, endPoint x: 784, endPoint y: 211, distance: 117.1
click at [784, 211] on icon "image/svg+xml -25 -44 -54 -55 ?" at bounding box center [611, 205] width 650 height 163
click at [399, 374] on label "-64" at bounding box center [403, 390] width 156 height 32
click at [403, 390] on input "-64" at bounding box center [408, 395] width 10 height 10
radio input "true"
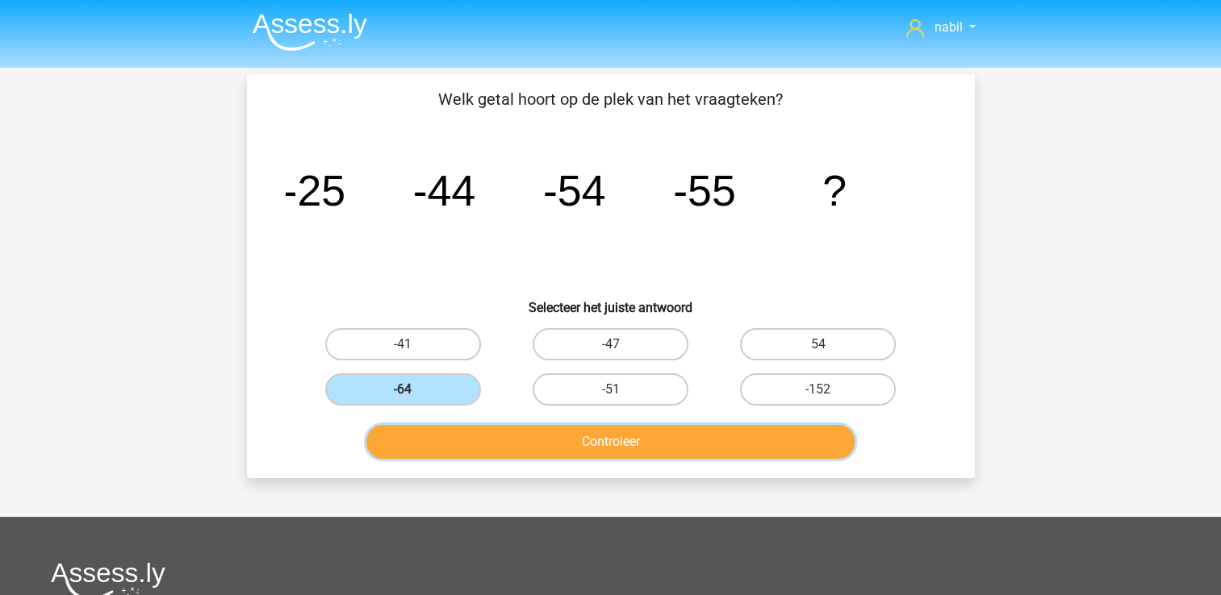
click at [565, 437] on button "Controleer" at bounding box center [610, 442] width 488 height 34
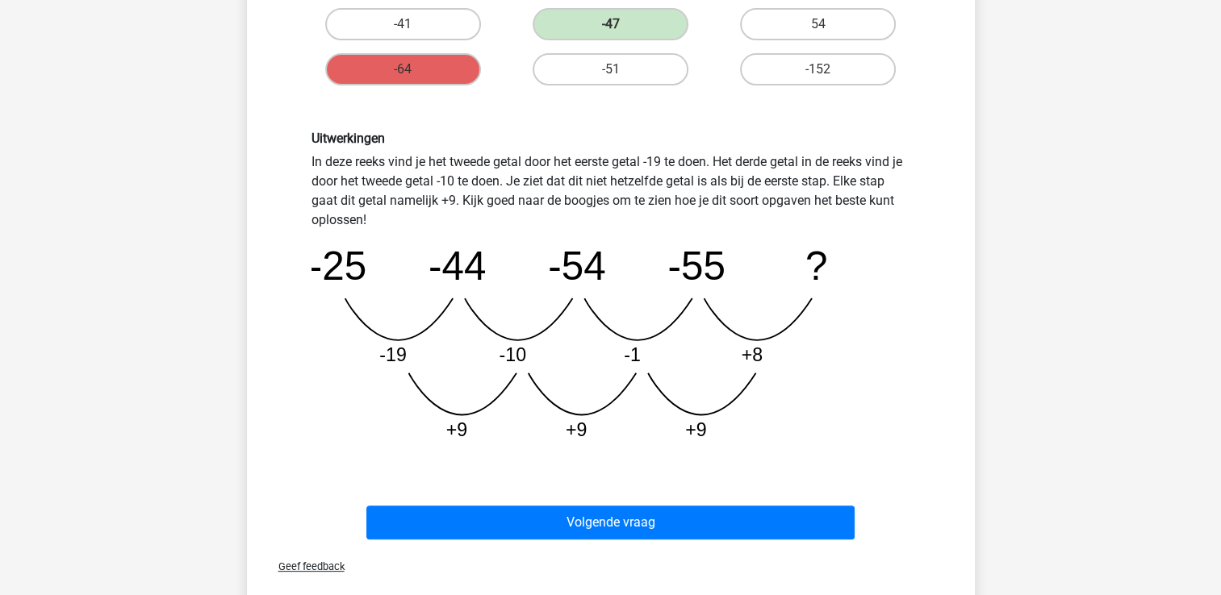
scroll to position [321, 0]
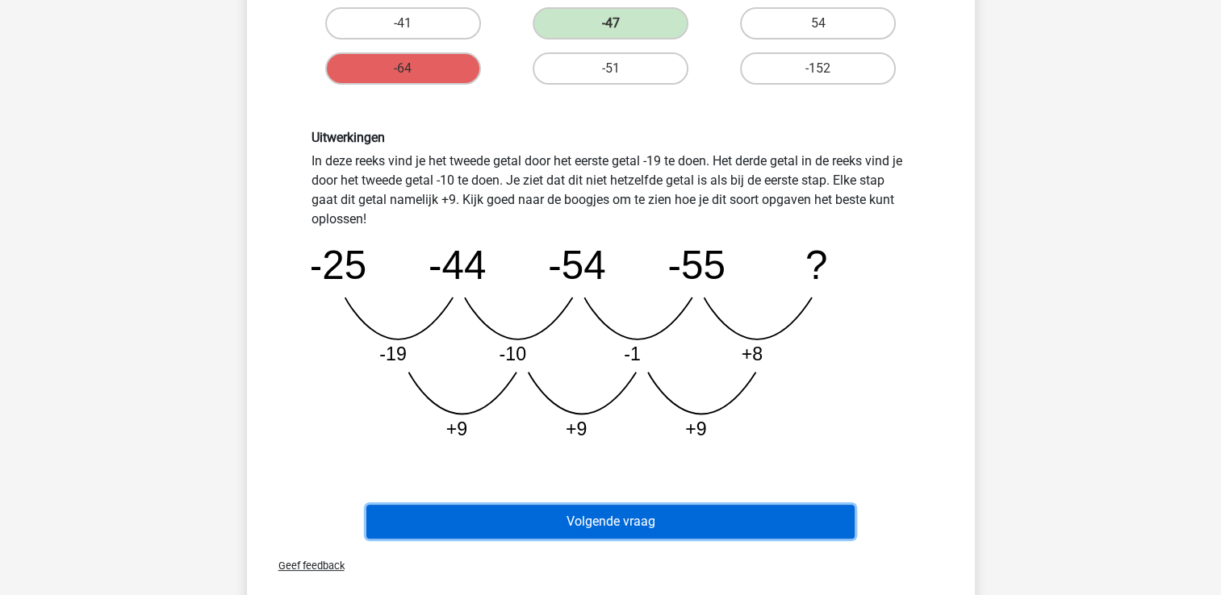
click at [631, 508] on button "Volgende vraag" at bounding box center [610, 522] width 488 height 34
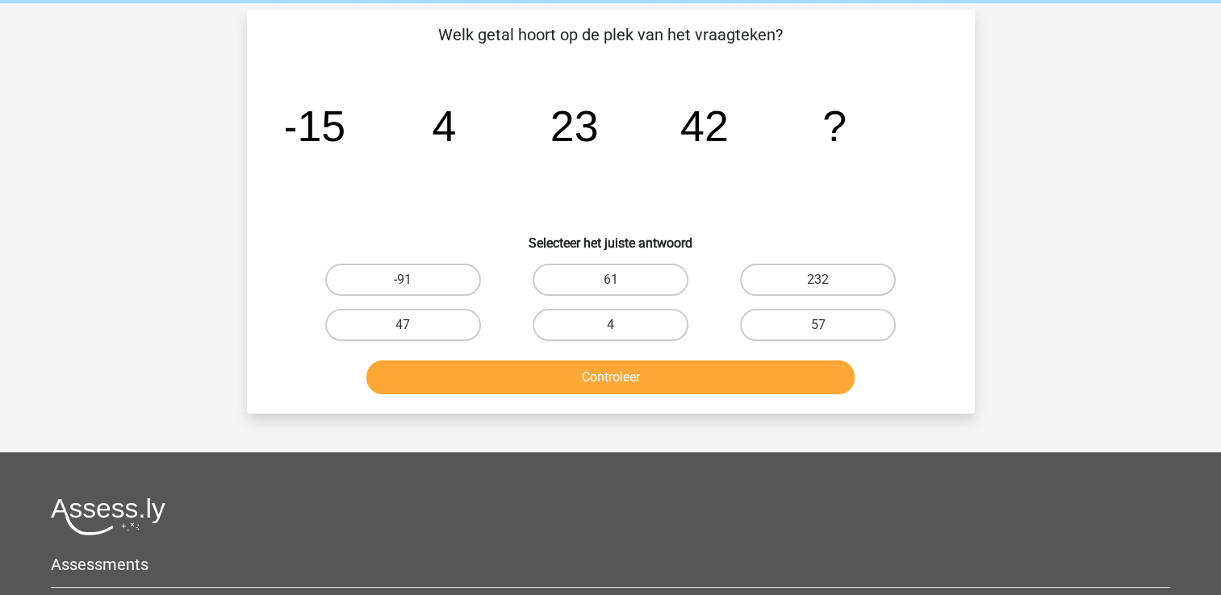
scroll to position [73, 0]
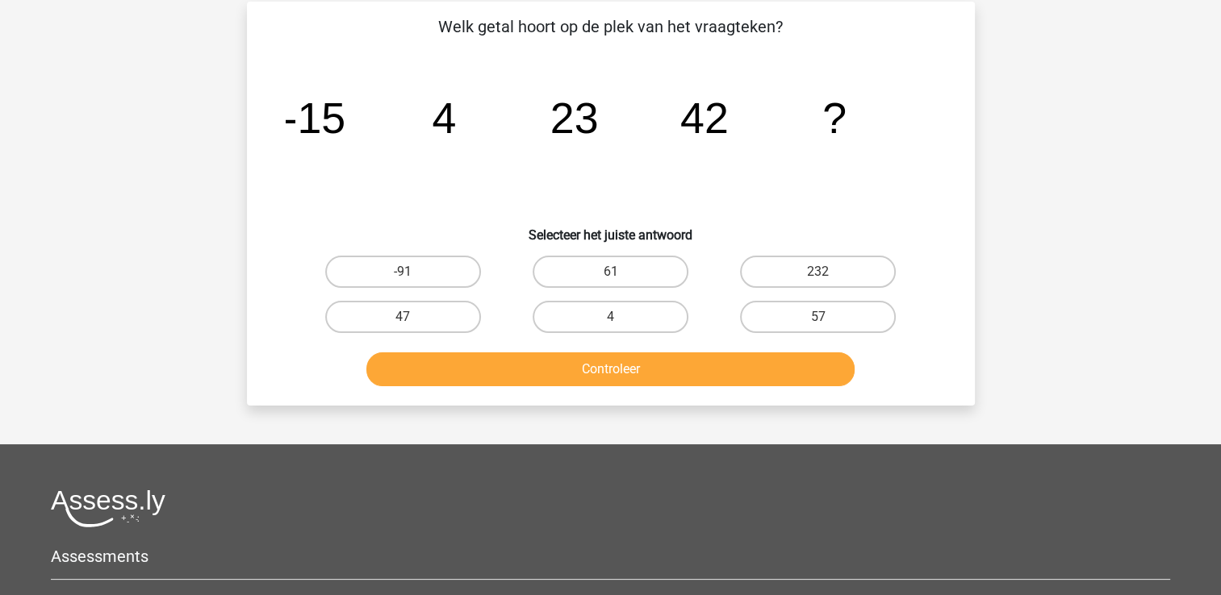
click at [619, 194] on icon "image/svg+xml -15 4 23 42 ?" at bounding box center [611, 133] width 650 height 163
click at [432, 326] on label "47" at bounding box center [403, 317] width 156 height 32
click at [413, 326] on input "47" at bounding box center [408, 322] width 10 height 10
radio input "true"
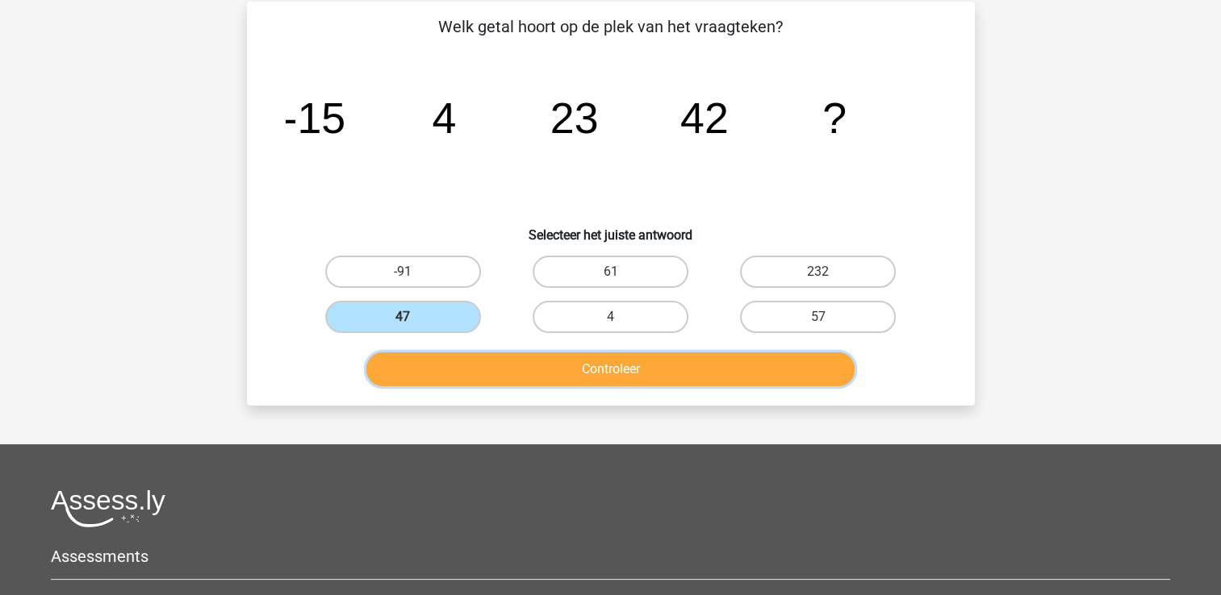
click at [604, 378] on button "Controleer" at bounding box center [610, 370] width 488 height 34
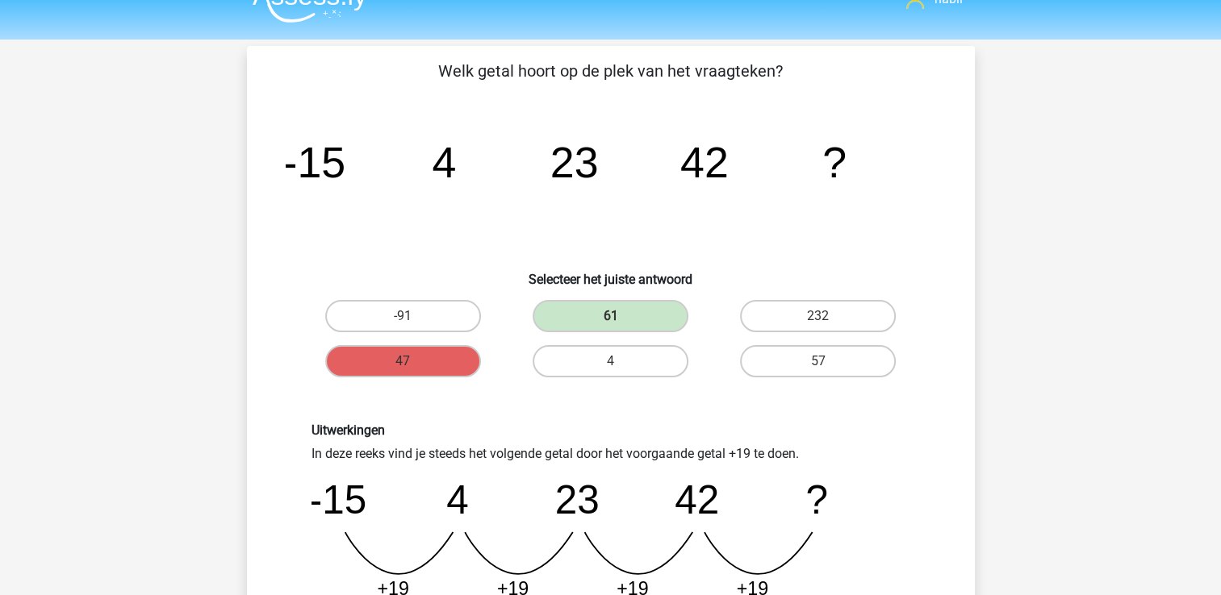
scroll to position [152, 0]
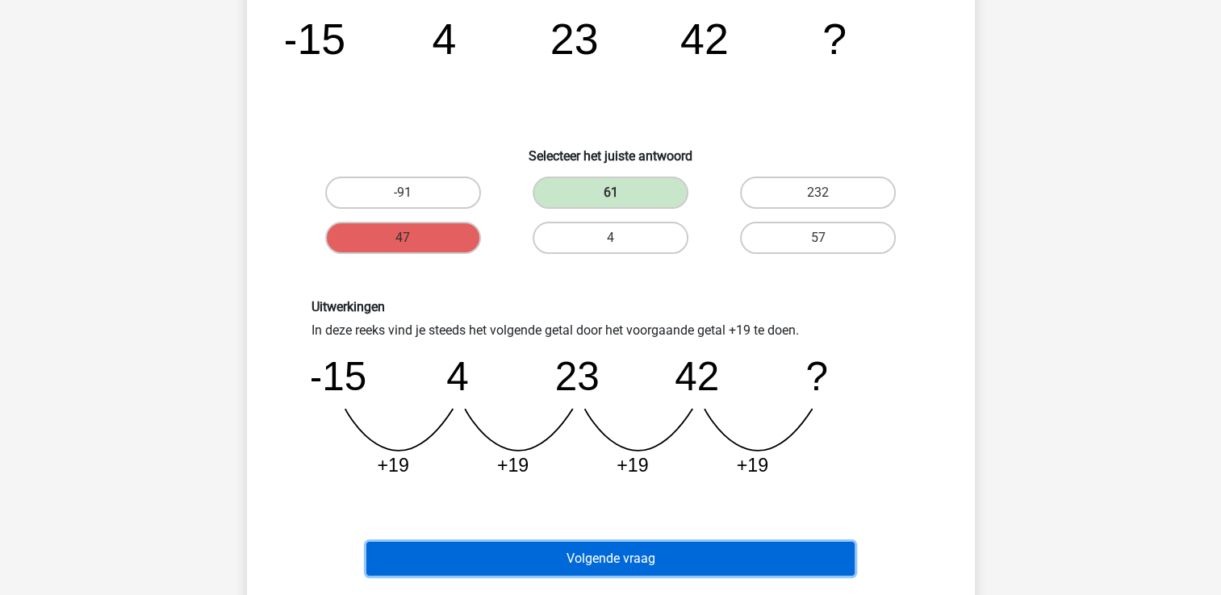
click at [629, 560] on button "Volgende vraag" at bounding box center [610, 559] width 488 height 34
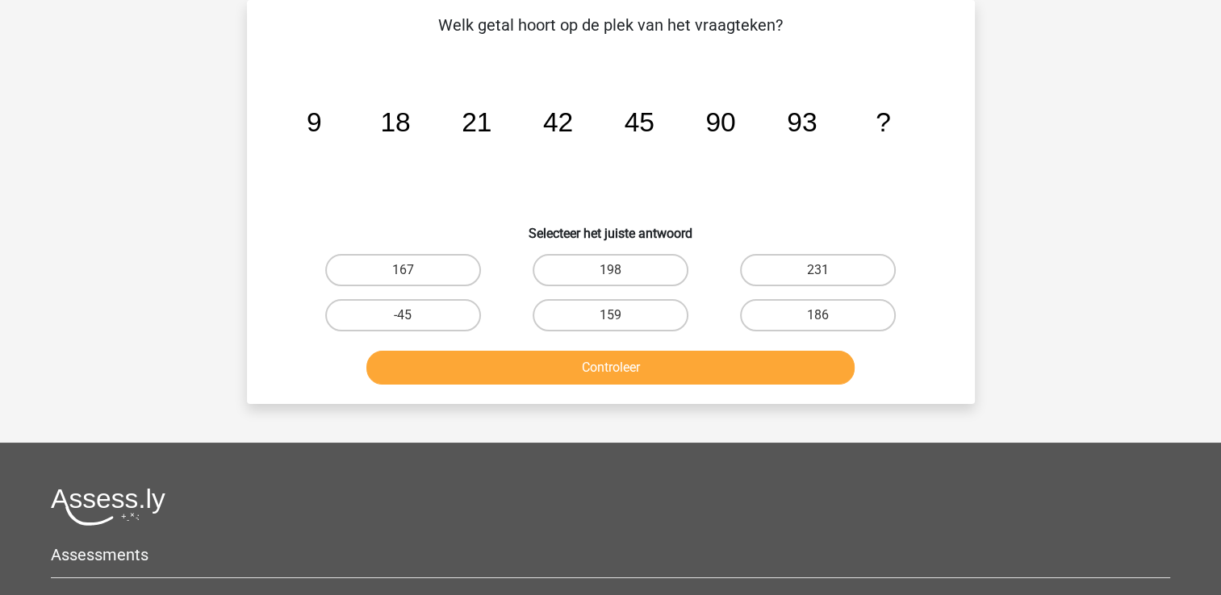
scroll to position [0, 0]
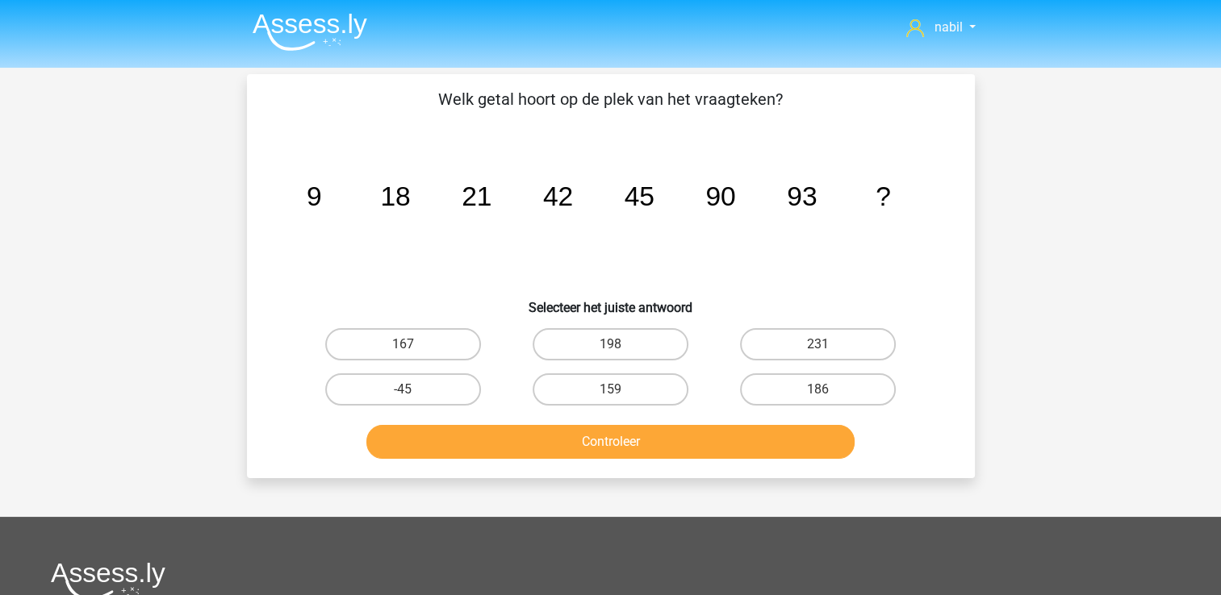
click at [482, 220] on icon "image/svg+xml 9 18 21 42 45 90 93 ?" at bounding box center [611, 205] width 650 height 163
click at [777, 379] on label "186" at bounding box center [818, 390] width 156 height 32
click at [818, 390] on input "186" at bounding box center [823, 395] width 10 height 10
radio input "true"
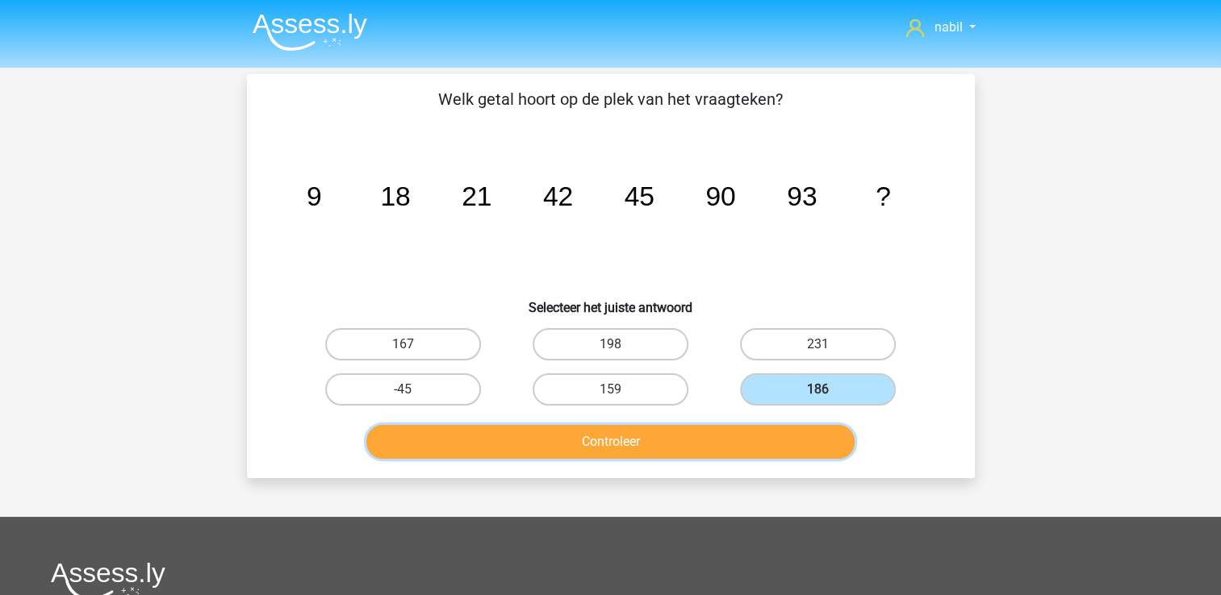
click at [657, 431] on button "Controleer" at bounding box center [610, 442] width 488 height 34
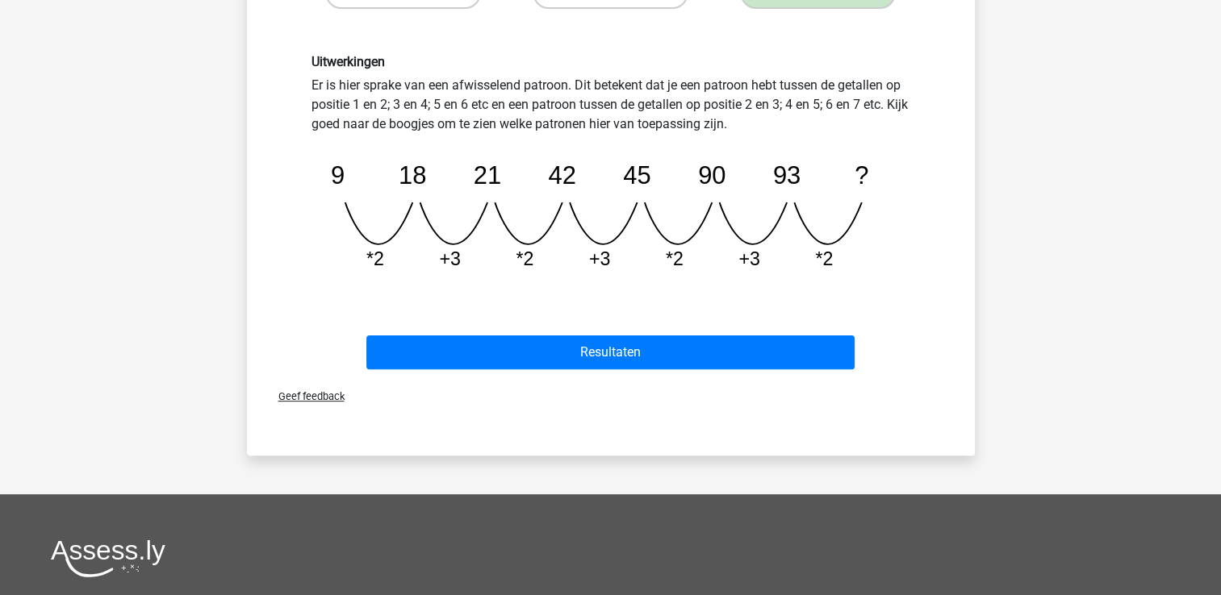
scroll to position [395, 0]
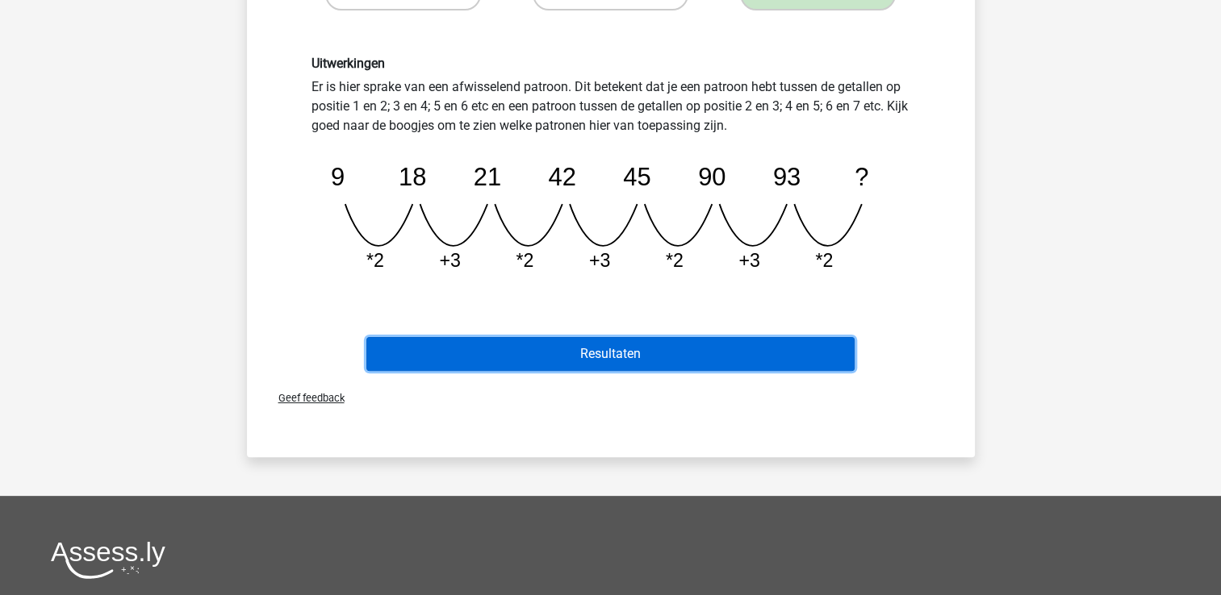
click at [664, 359] on button "Resultaten" at bounding box center [610, 354] width 488 height 34
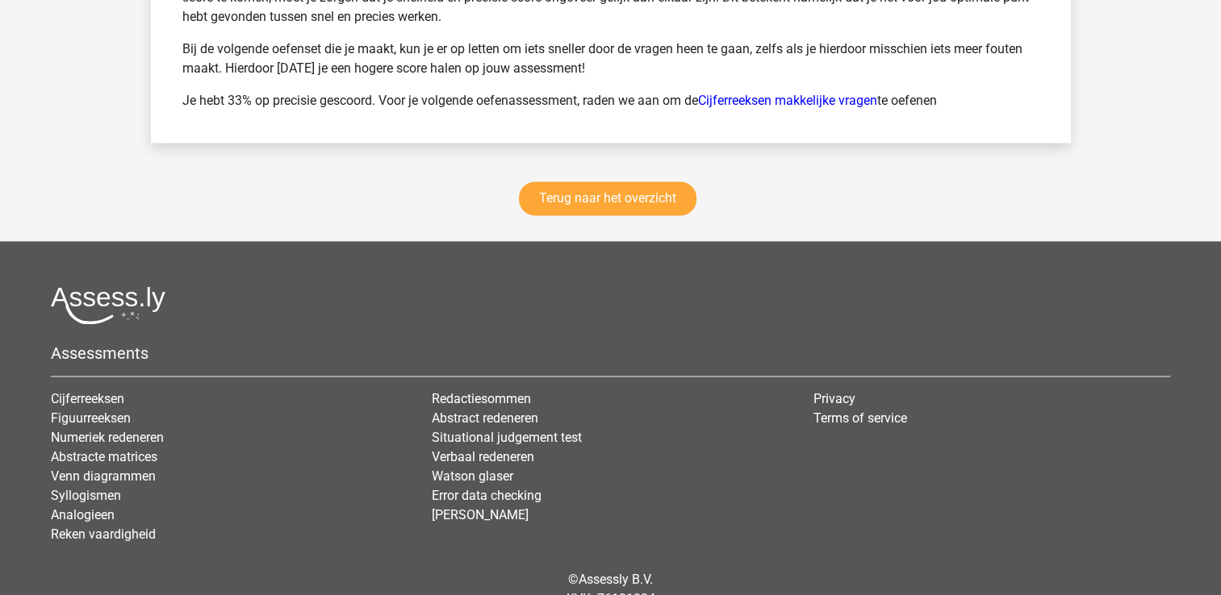
scroll to position [2311, 0]
click at [614, 187] on link "Terug naar het overzicht" at bounding box center [608, 198] width 178 height 34
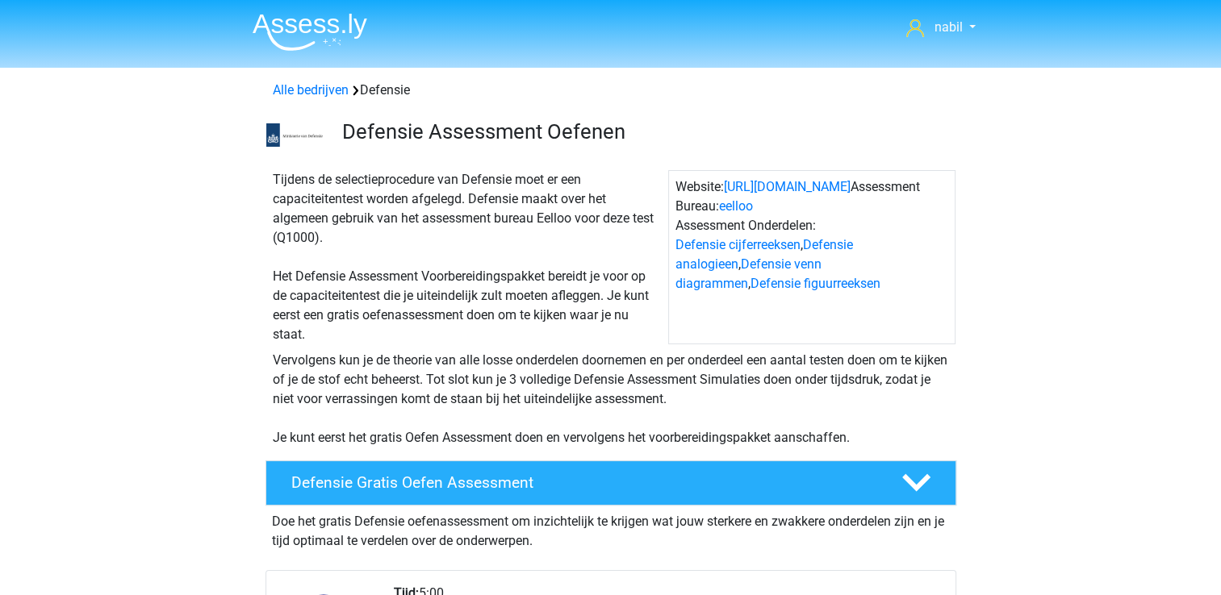
click at [319, 34] on img at bounding box center [310, 32] width 115 height 38
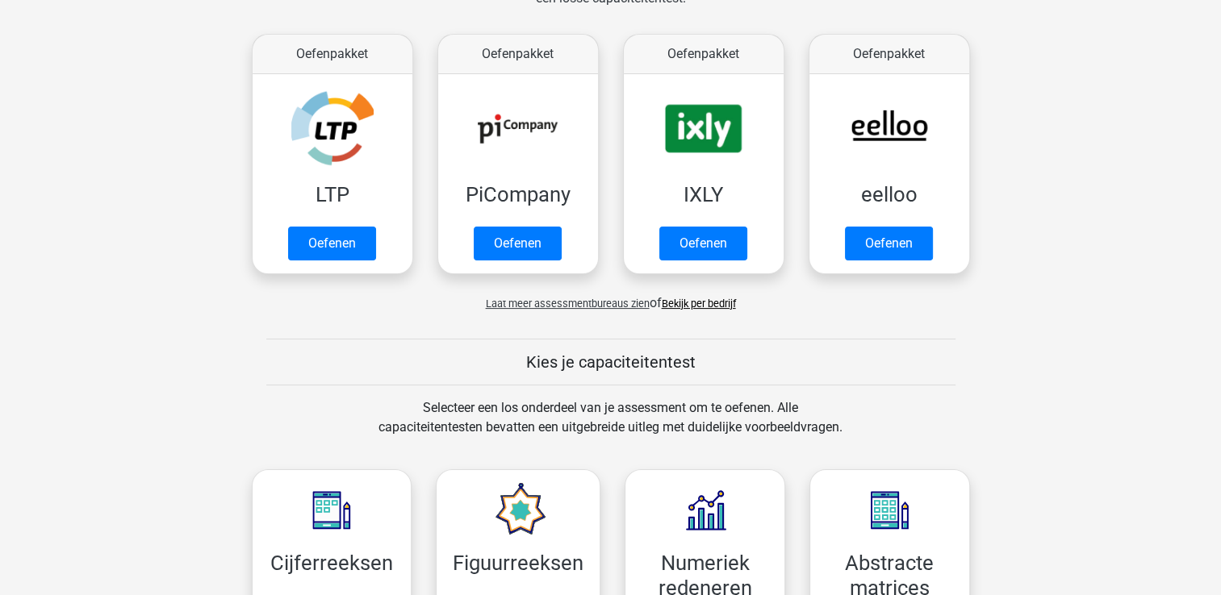
scroll to position [287, 0]
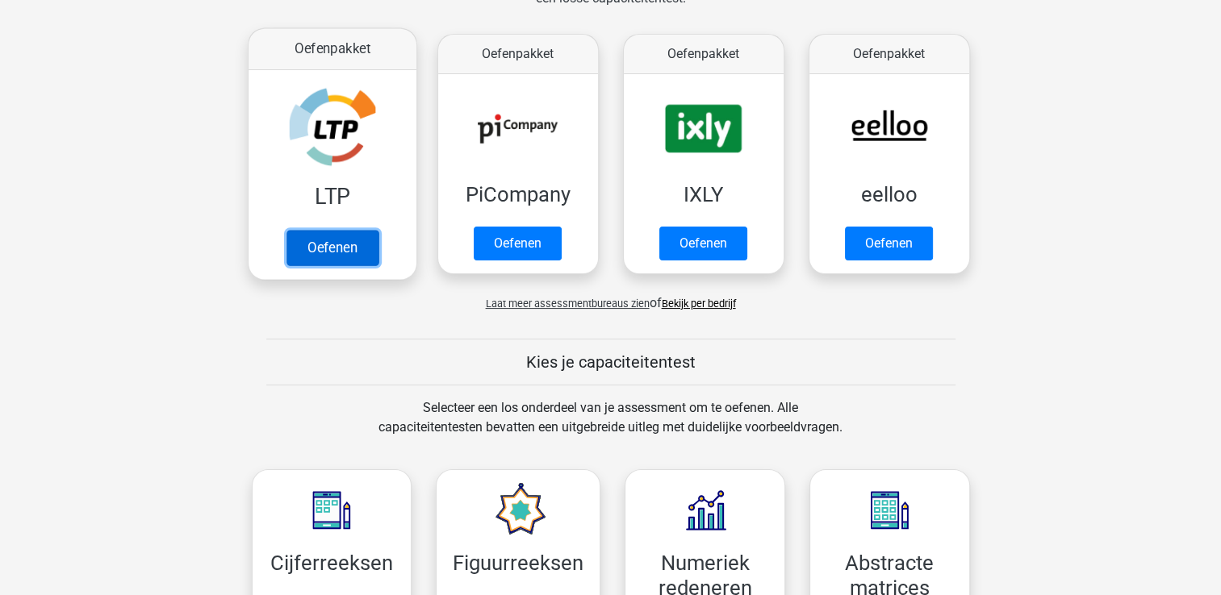
click at [347, 243] on link "Oefenen" at bounding box center [332, 248] width 92 height 36
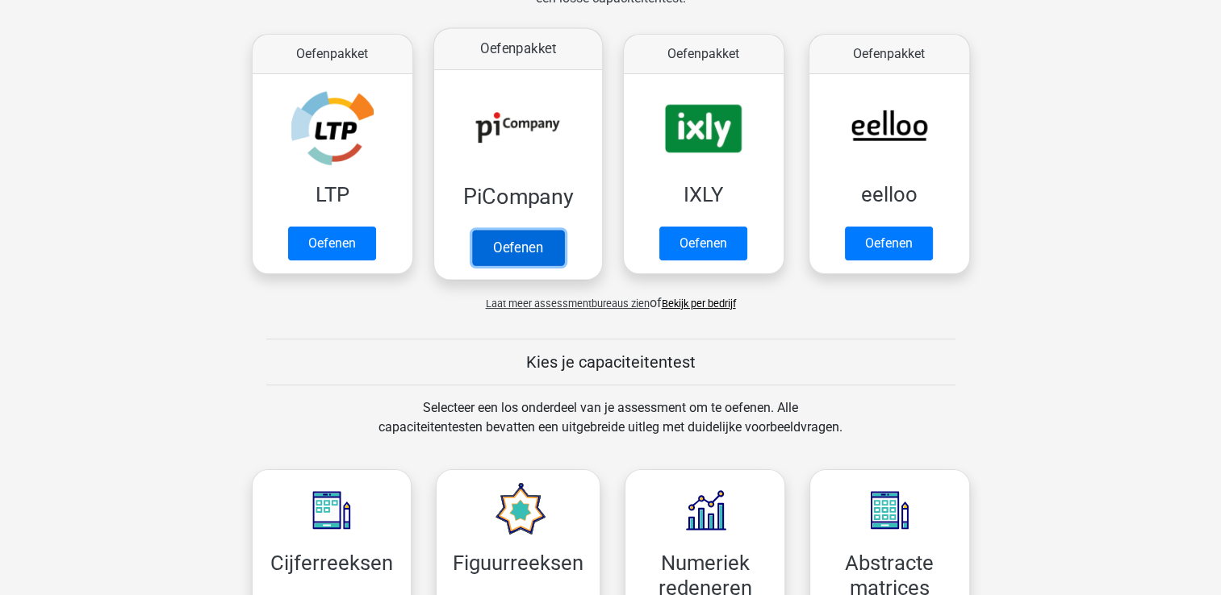
click at [523, 248] on link "Oefenen" at bounding box center [517, 248] width 92 height 36
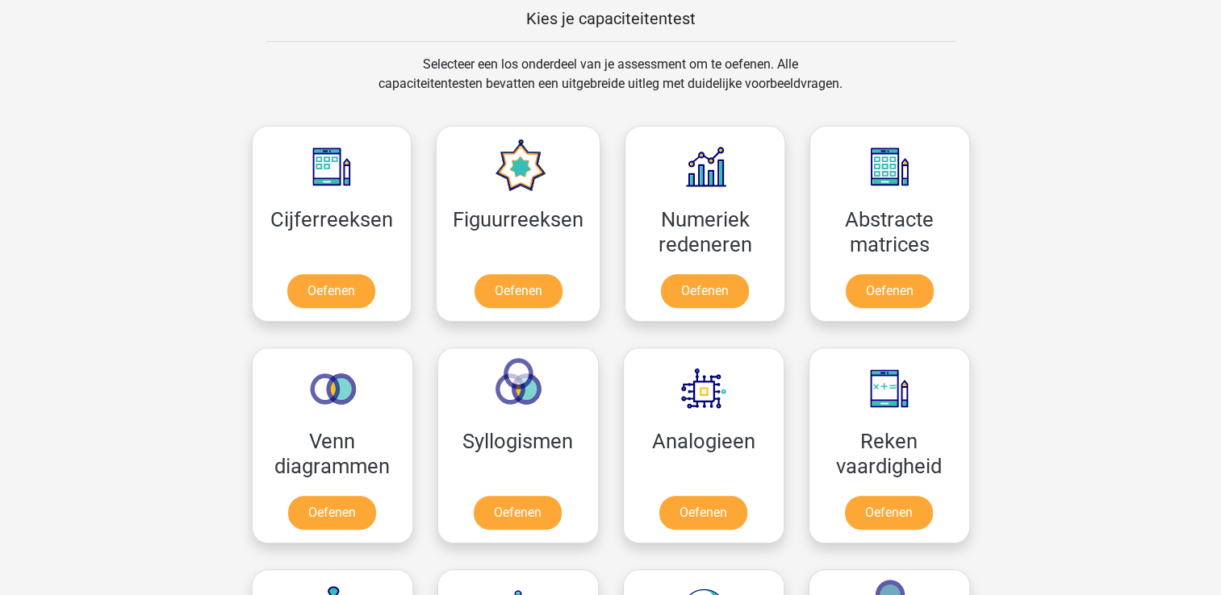
scroll to position [649, 0]
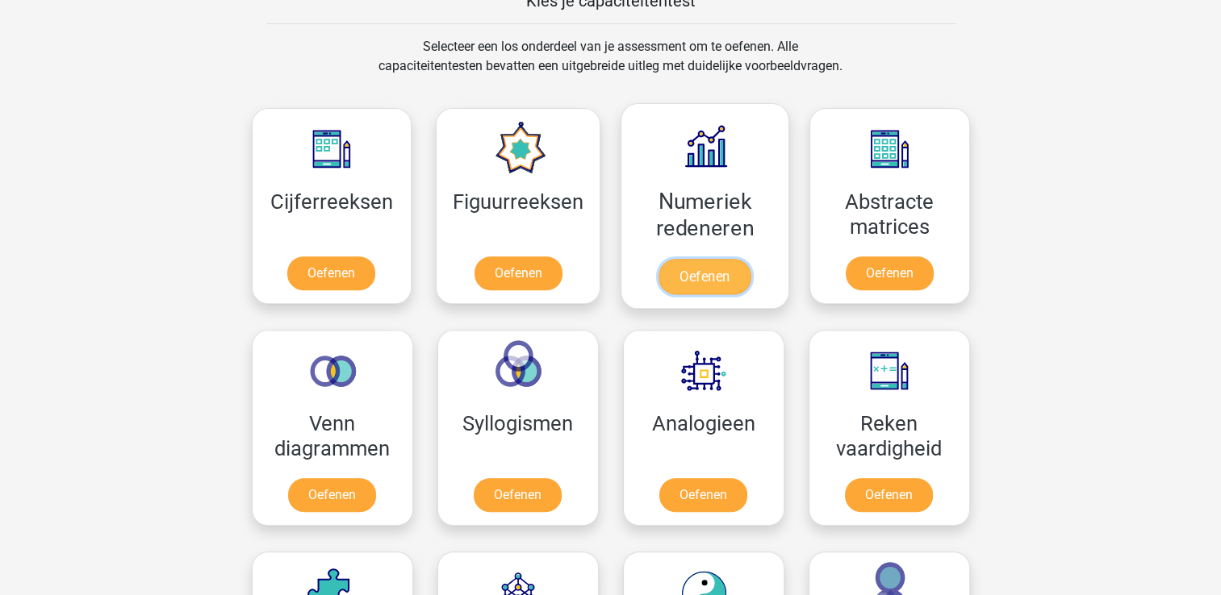
click at [711, 280] on link "Oefenen" at bounding box center [704, 277] width 92 height 36
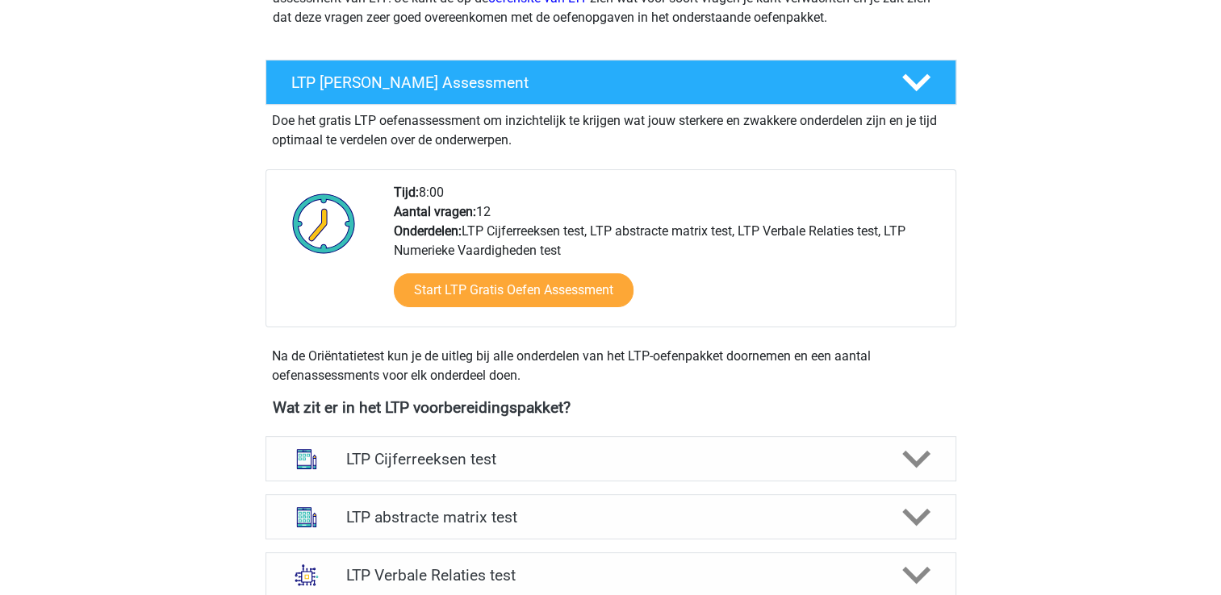
scroll to position [252, 0]
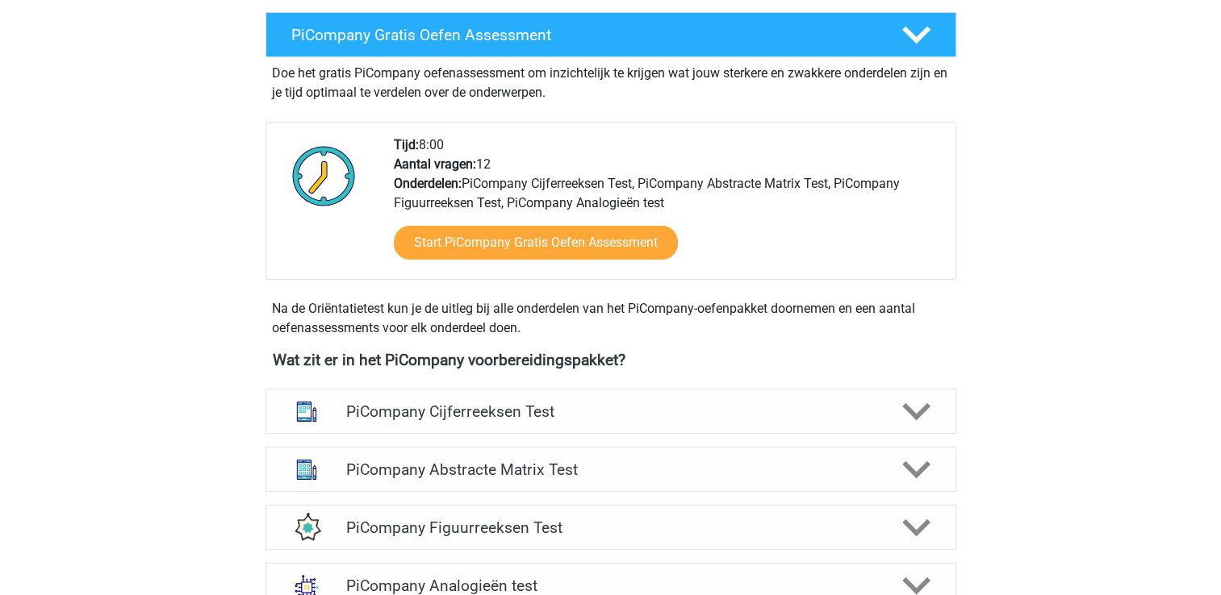
scroll to position [387, 0]
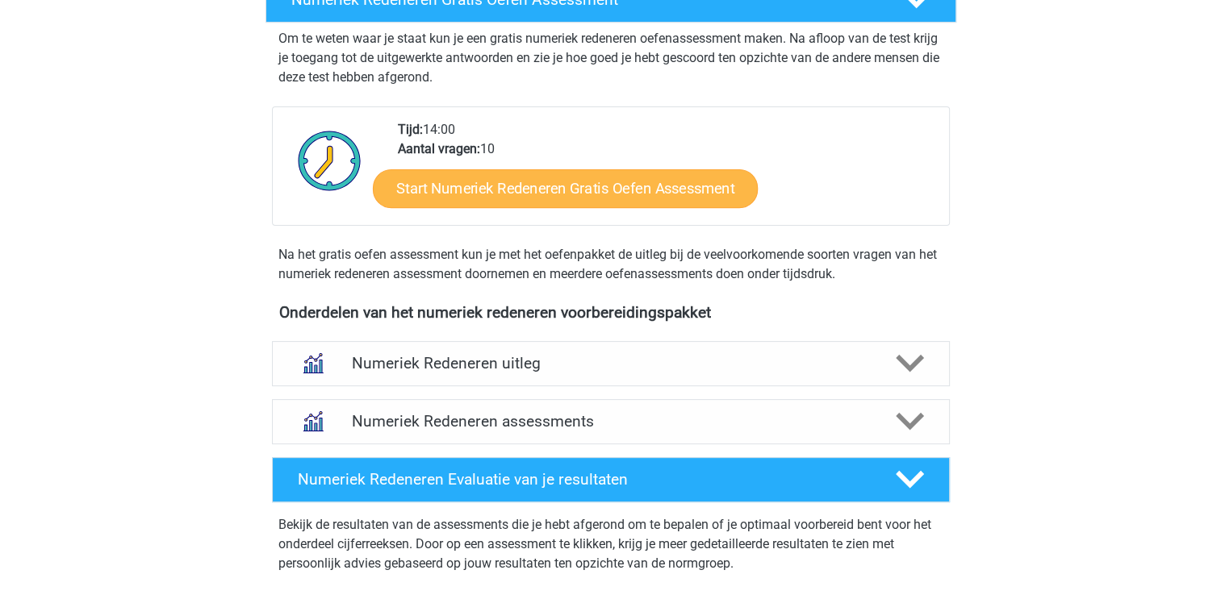
scroll to position [342, 0]
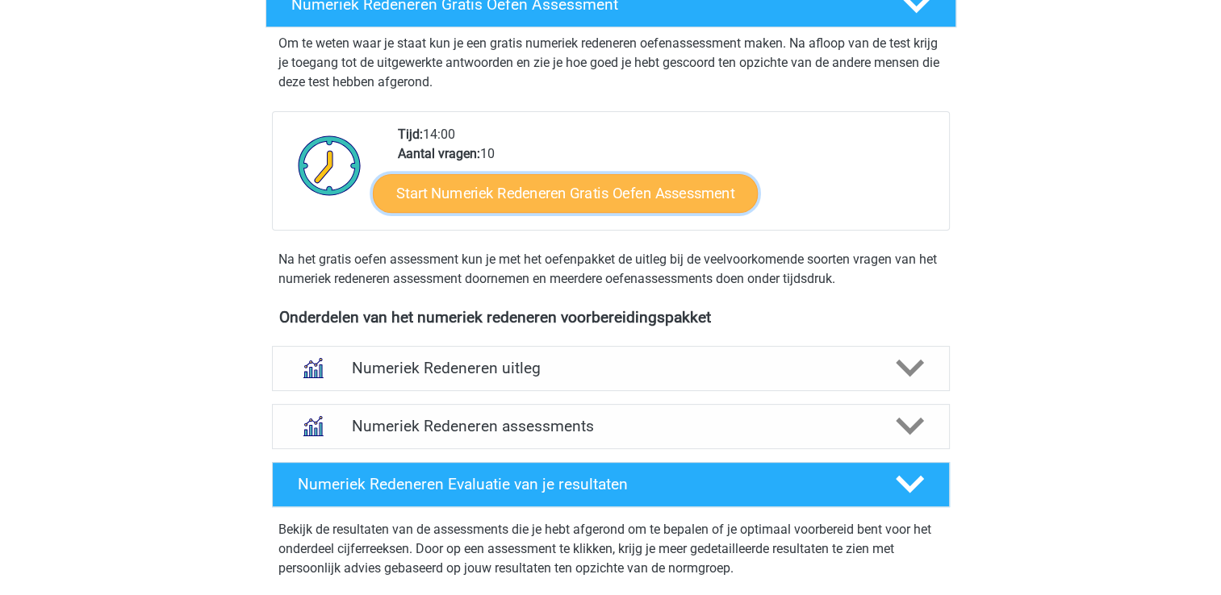
click at [637, 206] on link "Start Numeriek Redeneren Gratis Oefen Assessment" at bounding box center [565, 192] width 385 height 39
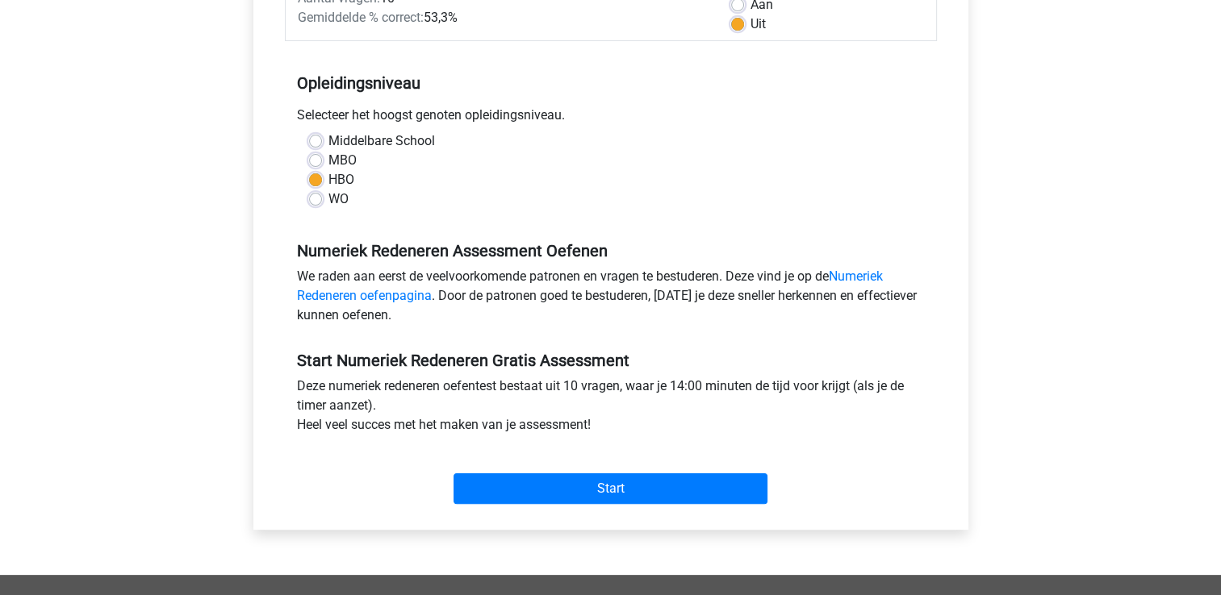
scroll to position [281, 0]
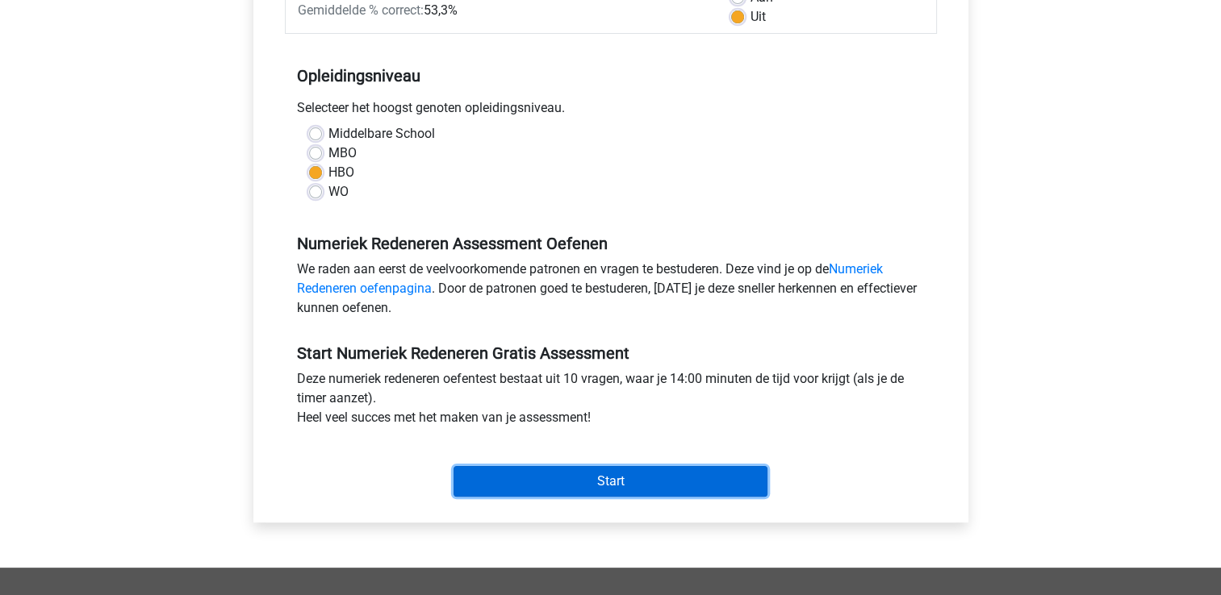
click at [601, 476] on input "Start" at bounding box center [610, 481] width 314 height 31
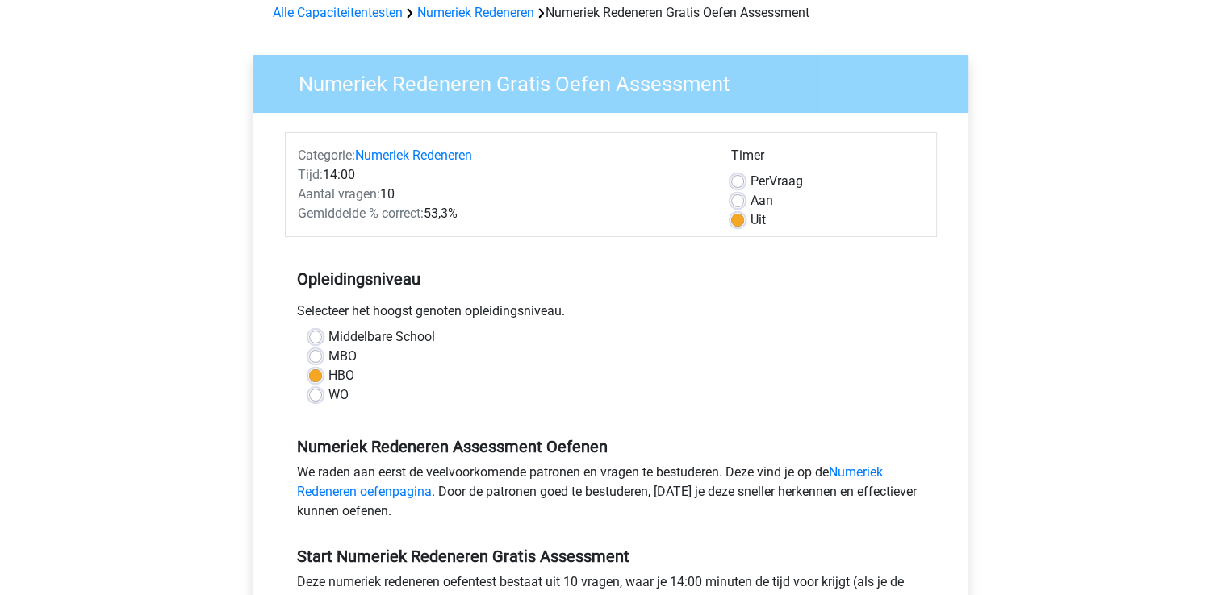
scroll to position [0, 0]
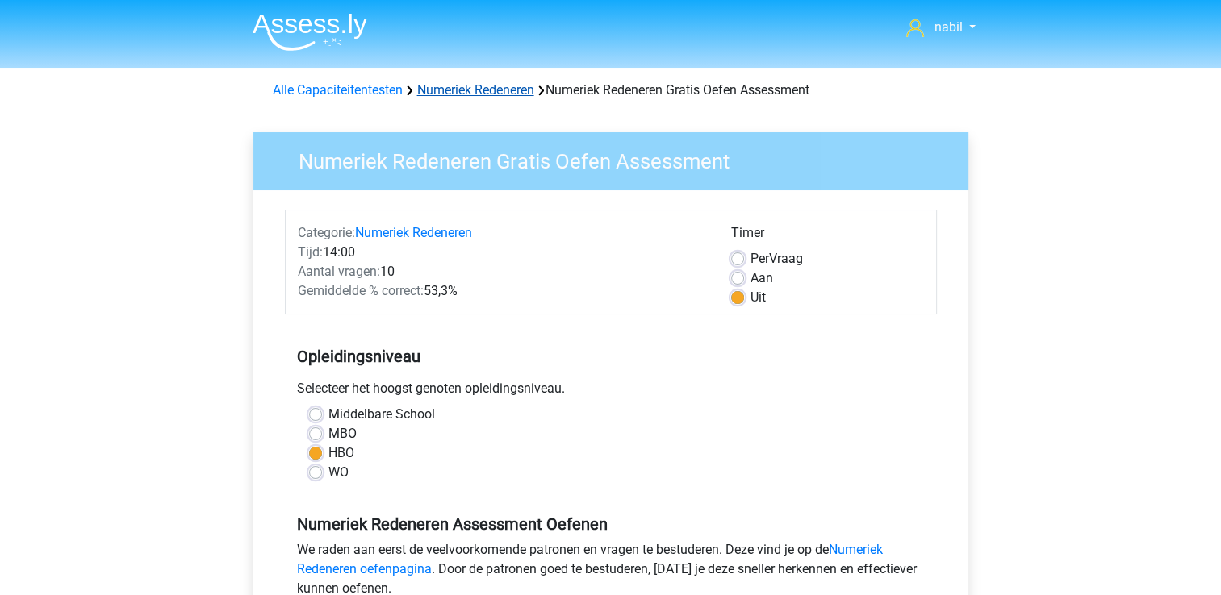
click at [449, 85] on link "Numeriek Redeneren" at bounding box center [475, 89] width 117 height 15
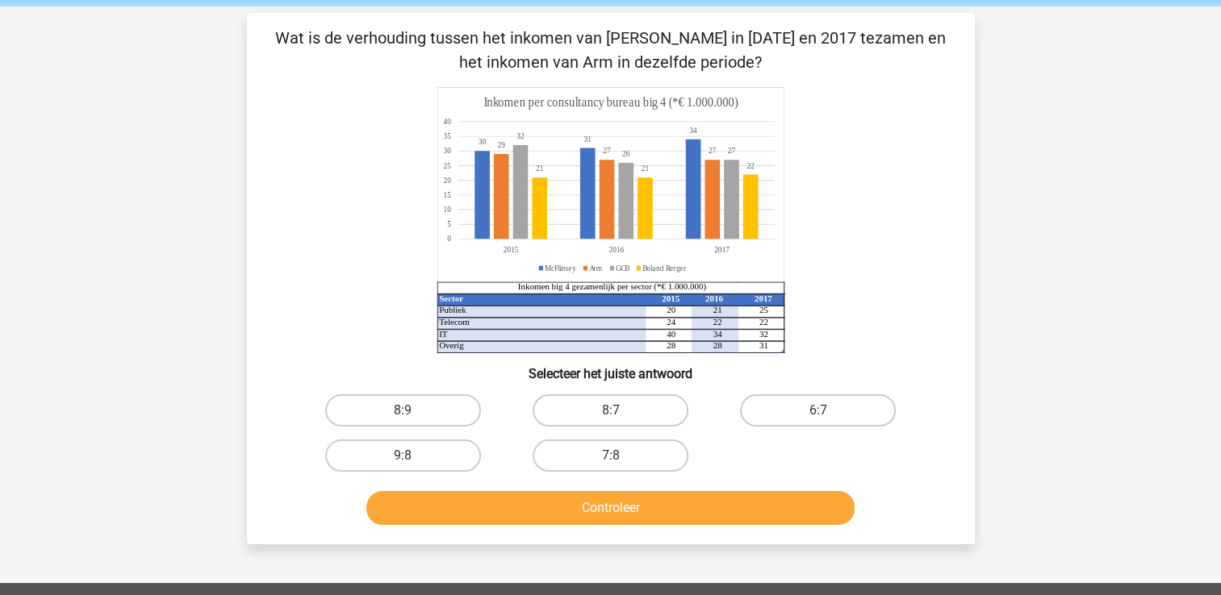
scroll to position [65, 0]
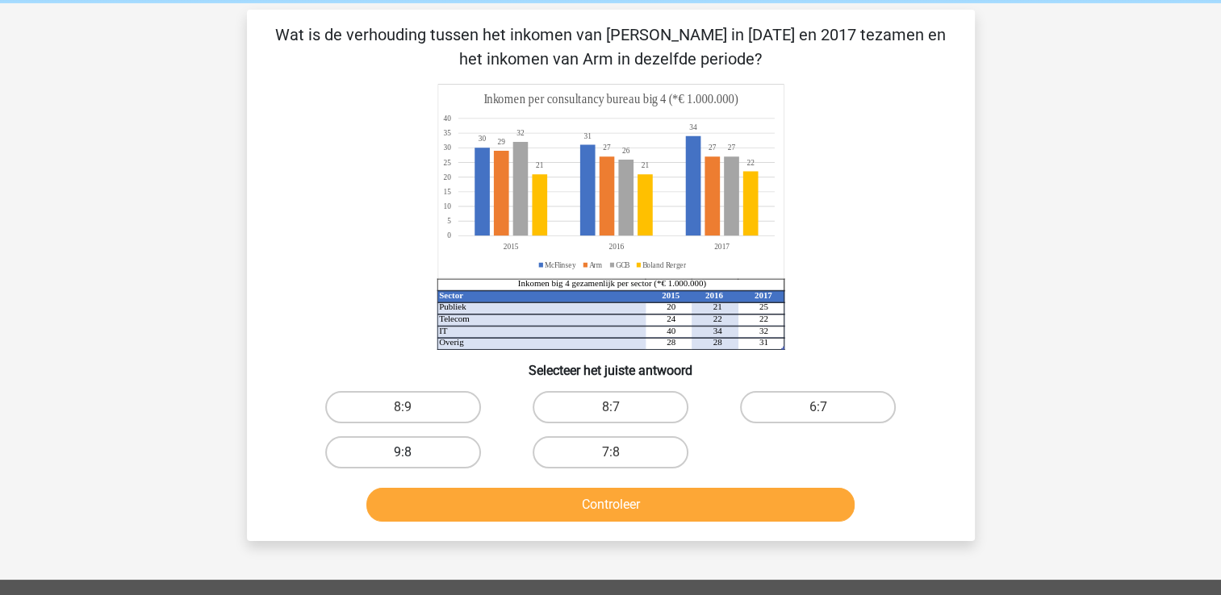
click at [443, 450] on label "9:8" at bounding box center [403, 453] width 156 height 32
click at [413, 453] on input "9:8" at bounding box center [408, 458] width 10 height 10
radio input "true"
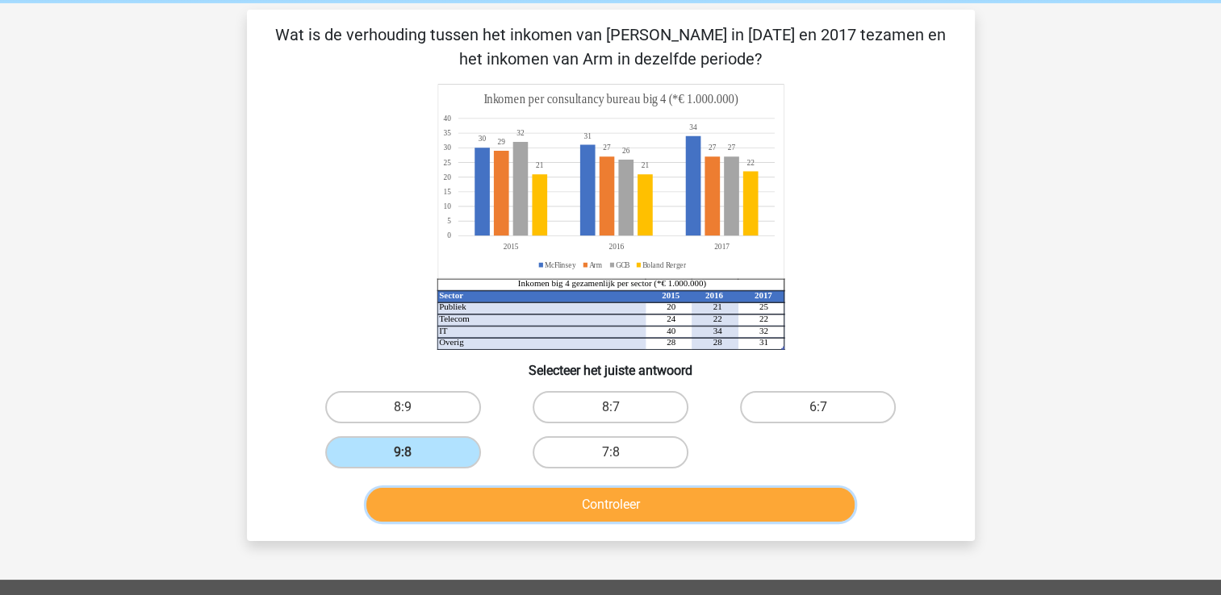
click at [525, 491] on button "Controleer" at bounding box center [610, 505] width 488 height 34
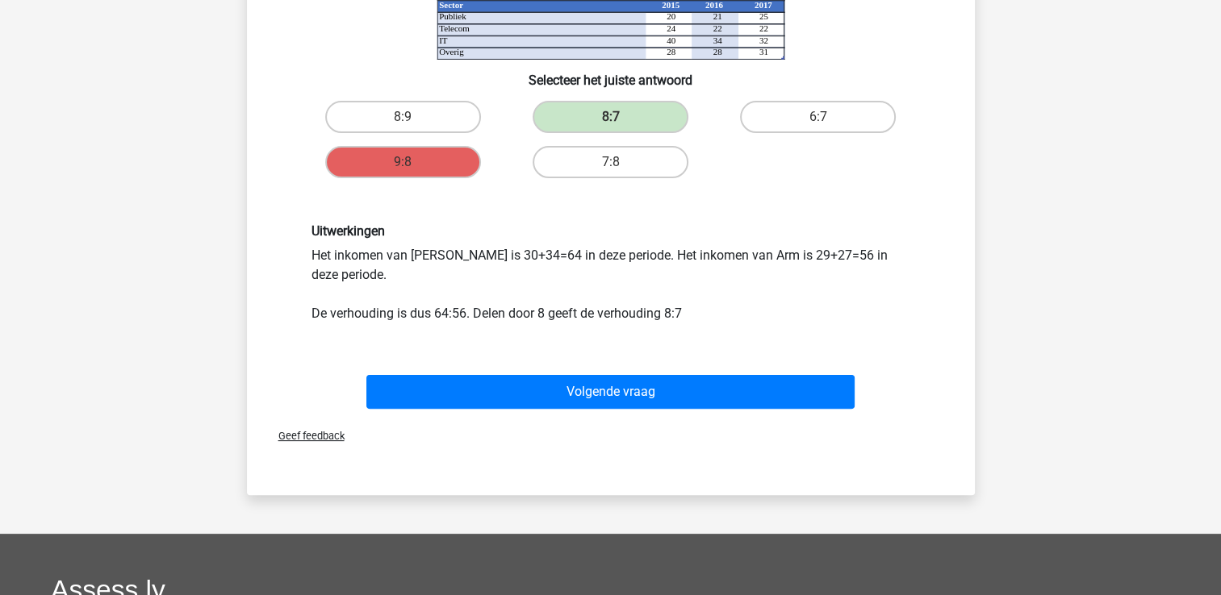
scroll to position [357, 0]
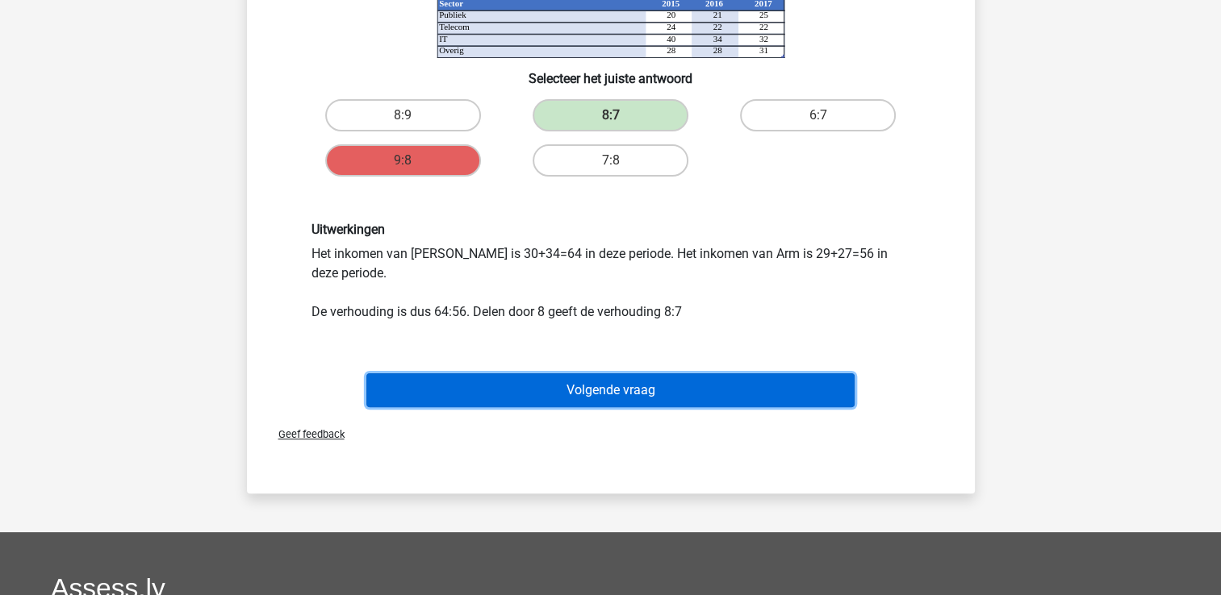
click at [600, 378] on button "Volgende vraag" at bounding box center [610, 391] width 488 height 34
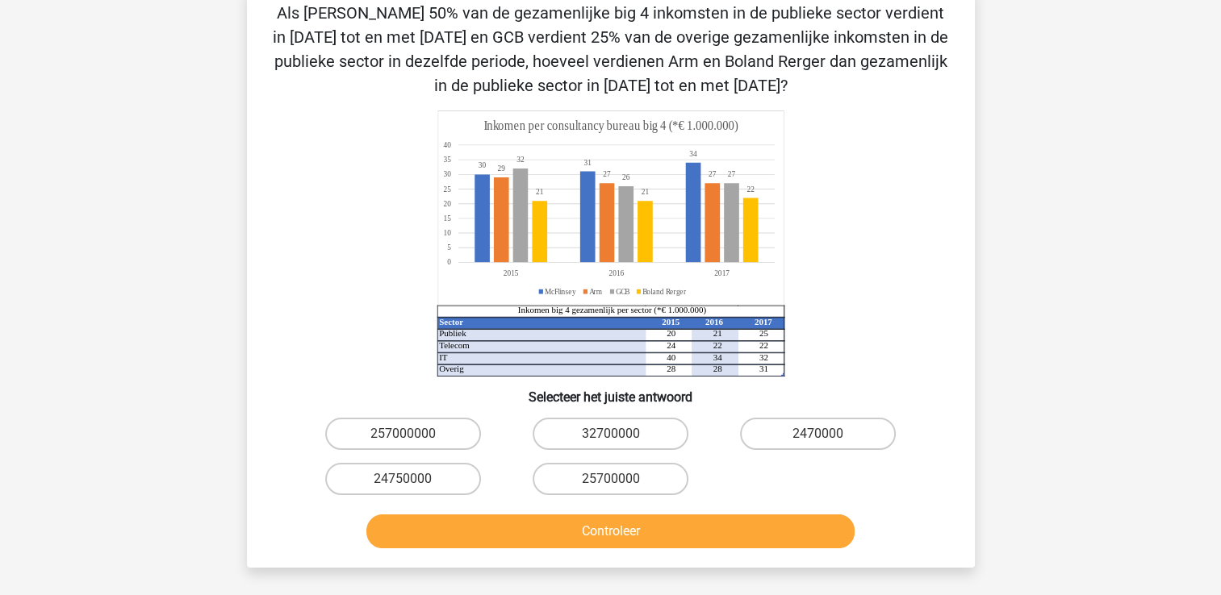
scroll to position [87, 0]
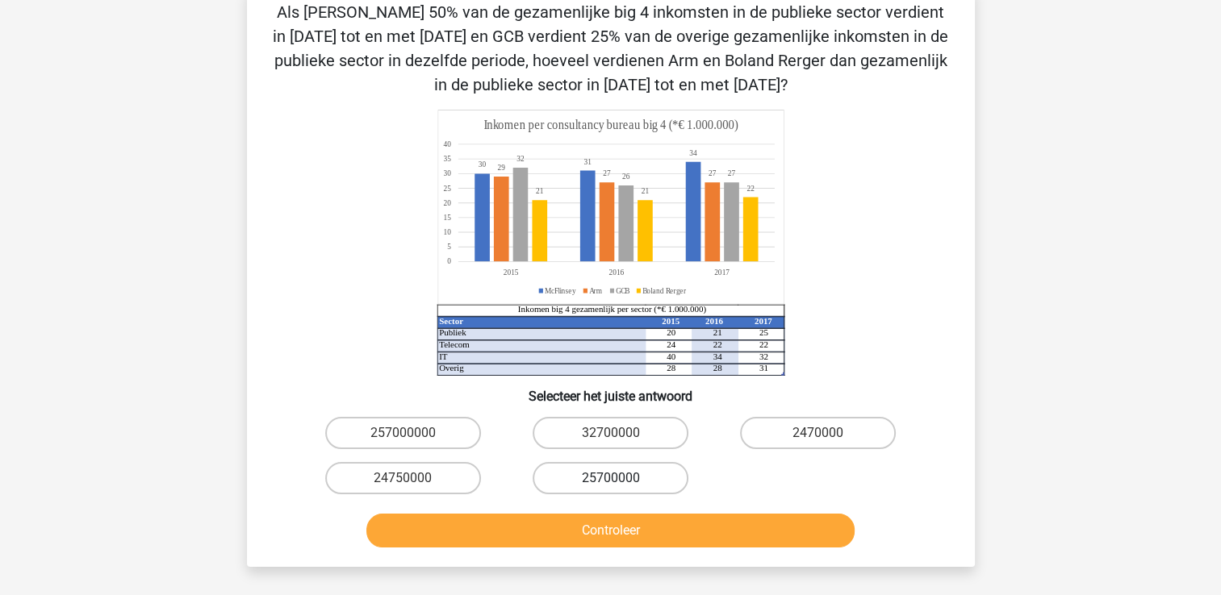
click at [627, 476] on label "25700000" at bounding box center [611, 478] width 156 height 32
click at [620, 478] on input "25700000" at bounding box center [615, 483] width 10 height 10
radio input "true"
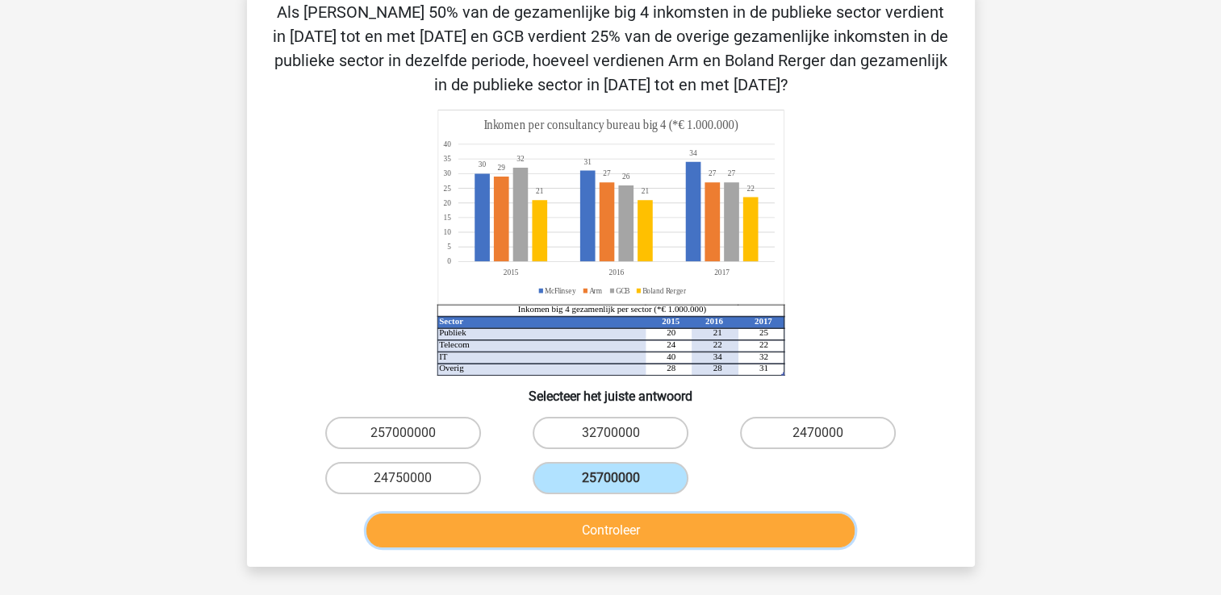
click at [646, 531] on button "Controleer" at bounding box center [610, 531] width 488 height 34
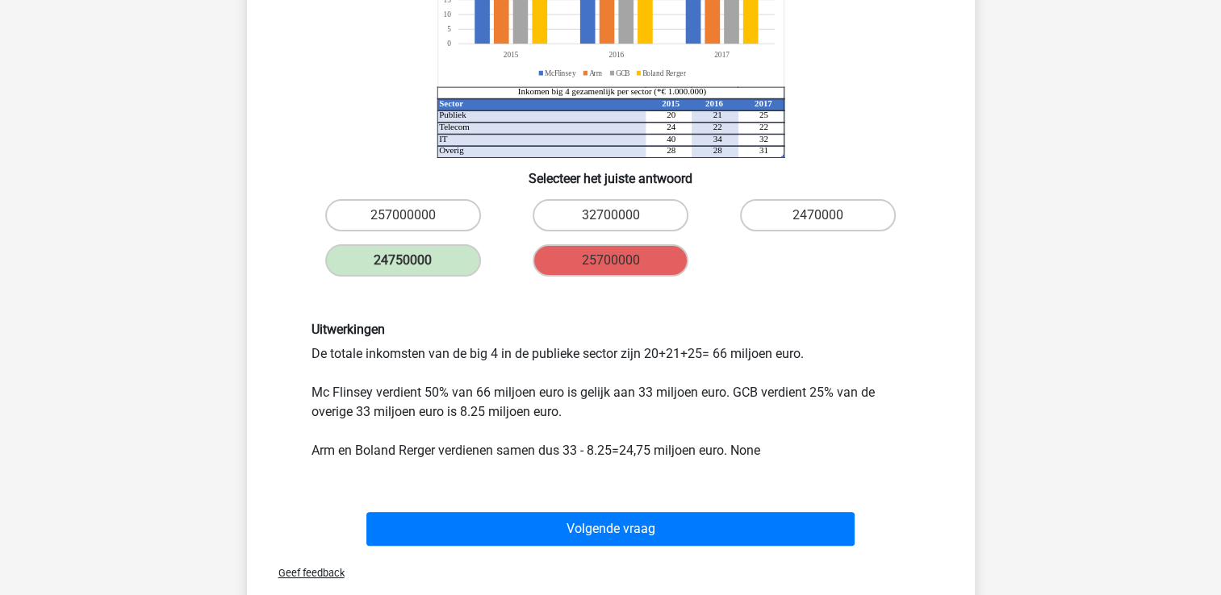
scroll to position [432, 0]
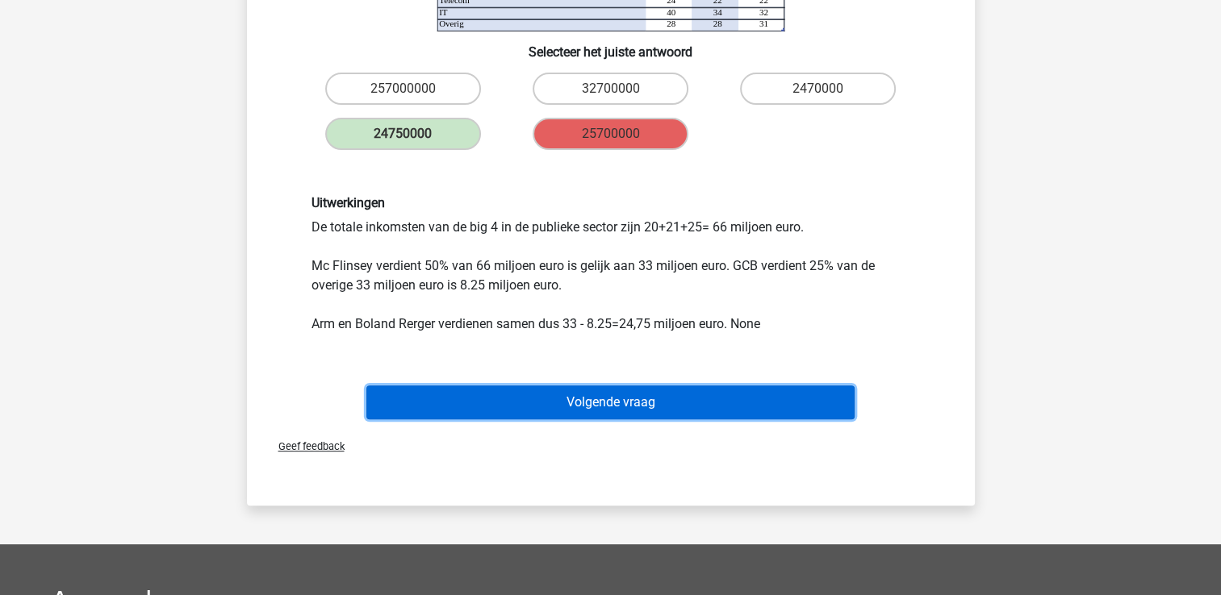
click at [650, 395] on button "Volgende vraag" at bounding box center [610, 403] width 488 height 34
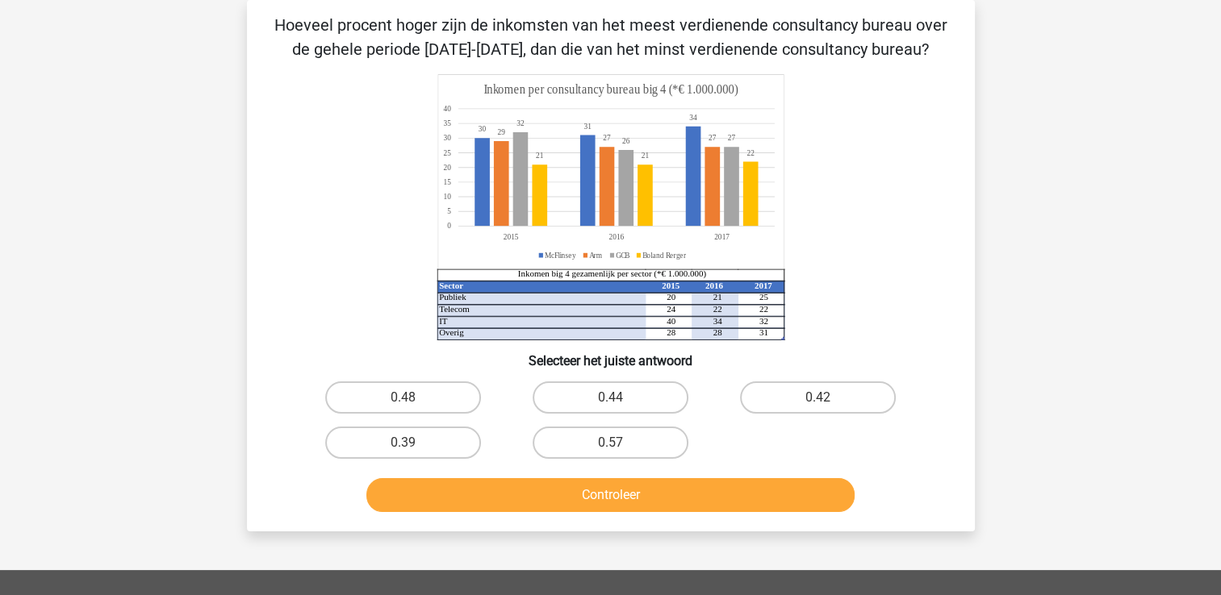
scroll to position [0, 0]
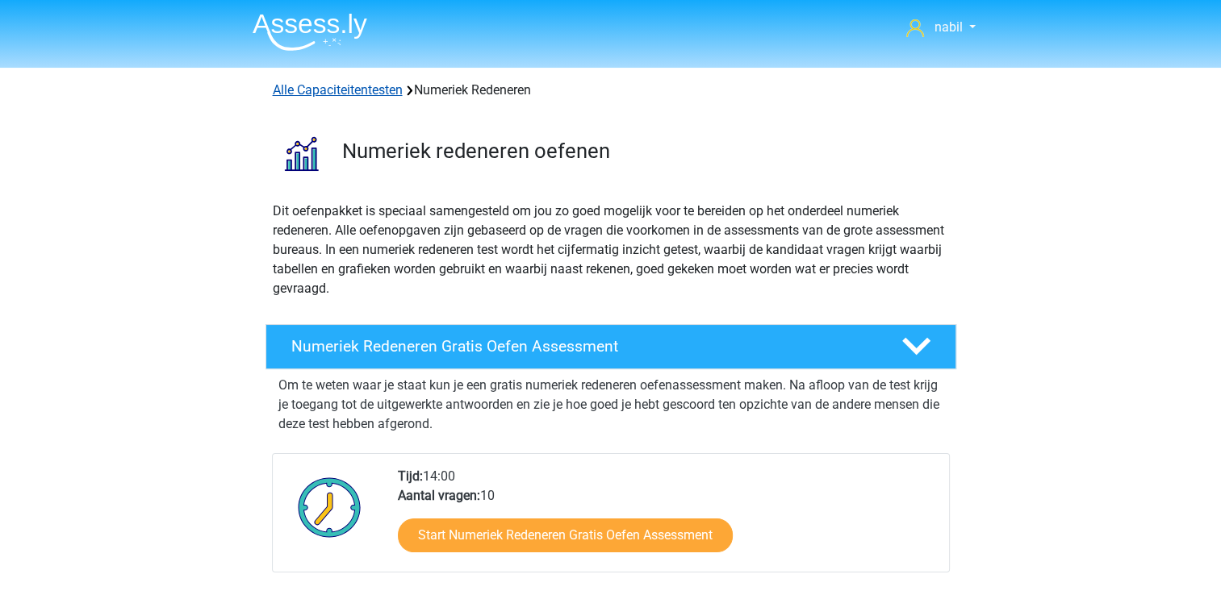
click at [342, 89] on link "Alle Capaciteitentesten" at bounding box center [338, 89] width 130 height 15
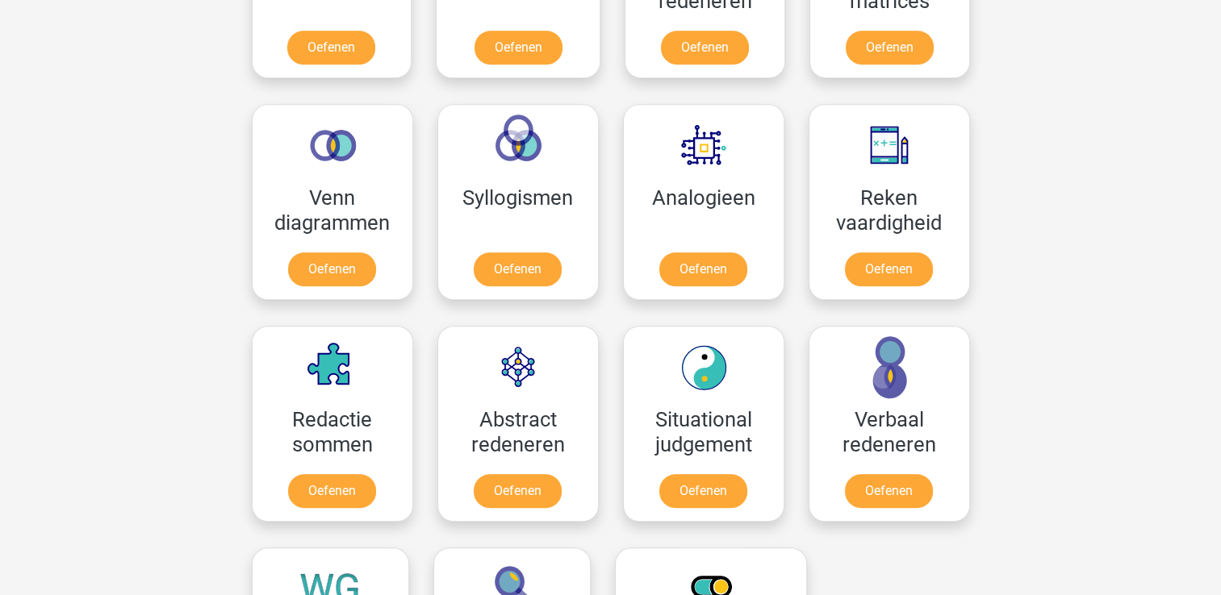
scroll to position [871, 0]
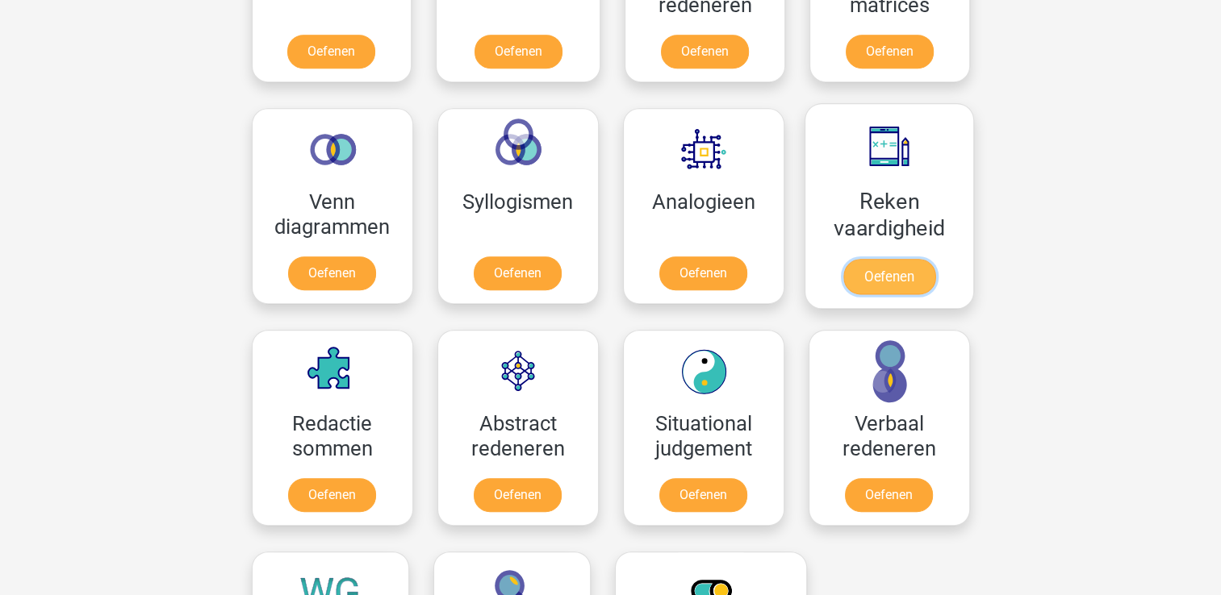
click at [891, 278] on link "Oefenen" at bounding box center [888, 277] width 92 height 36
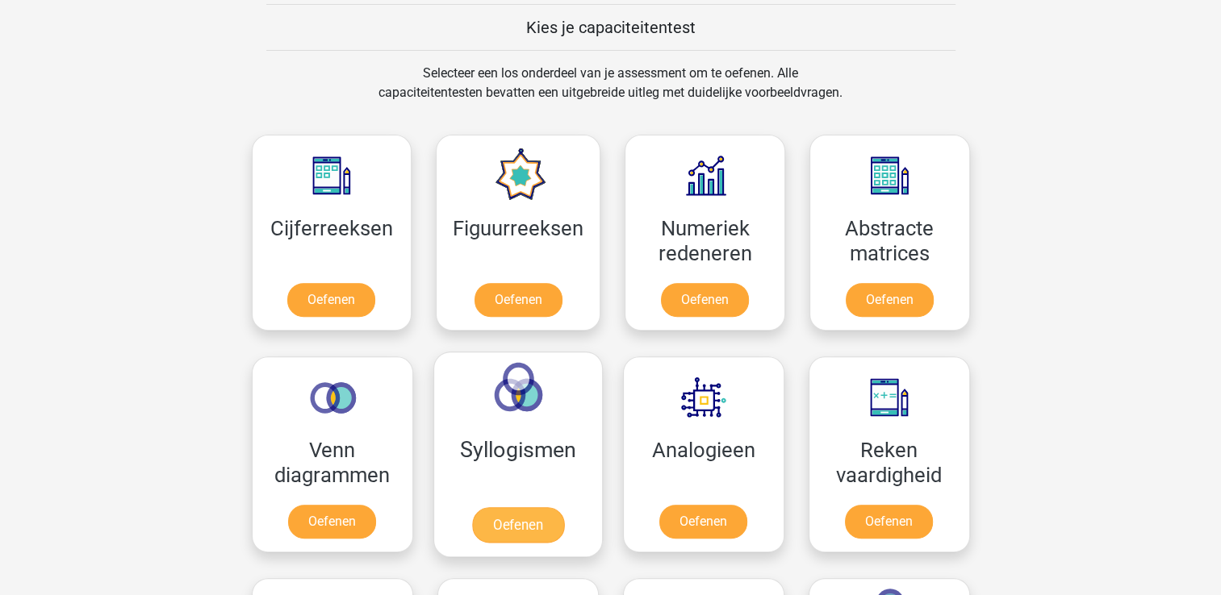
scroll to position [613, 0]
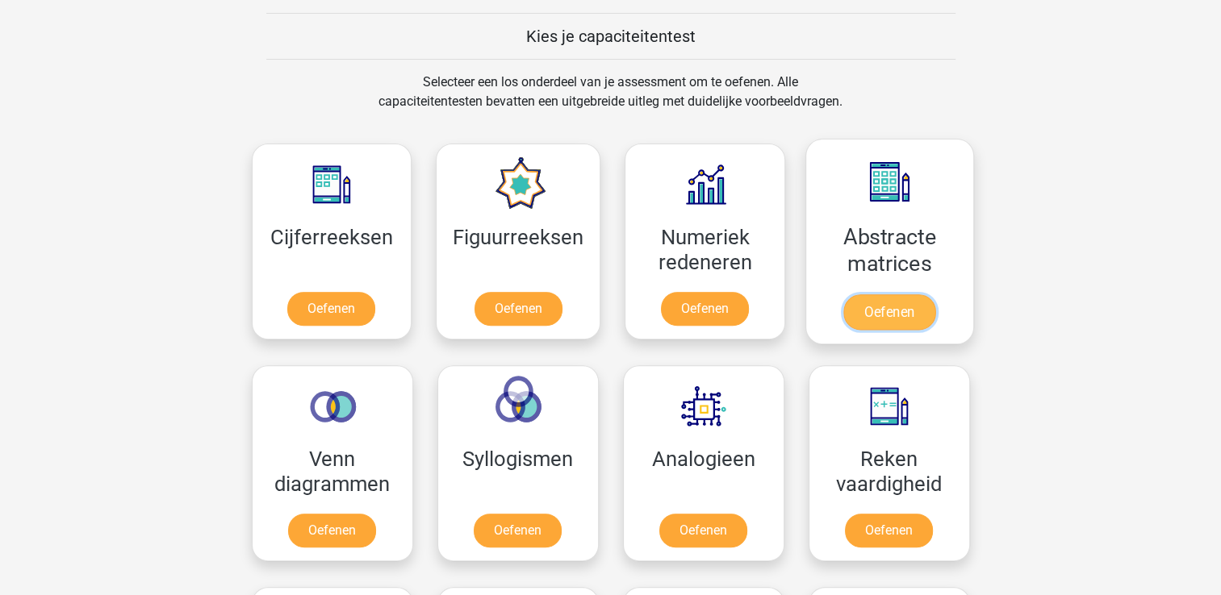
click at [875, 302] on link "Oefenen" at bounding box center [889, 313] width 92 height 36
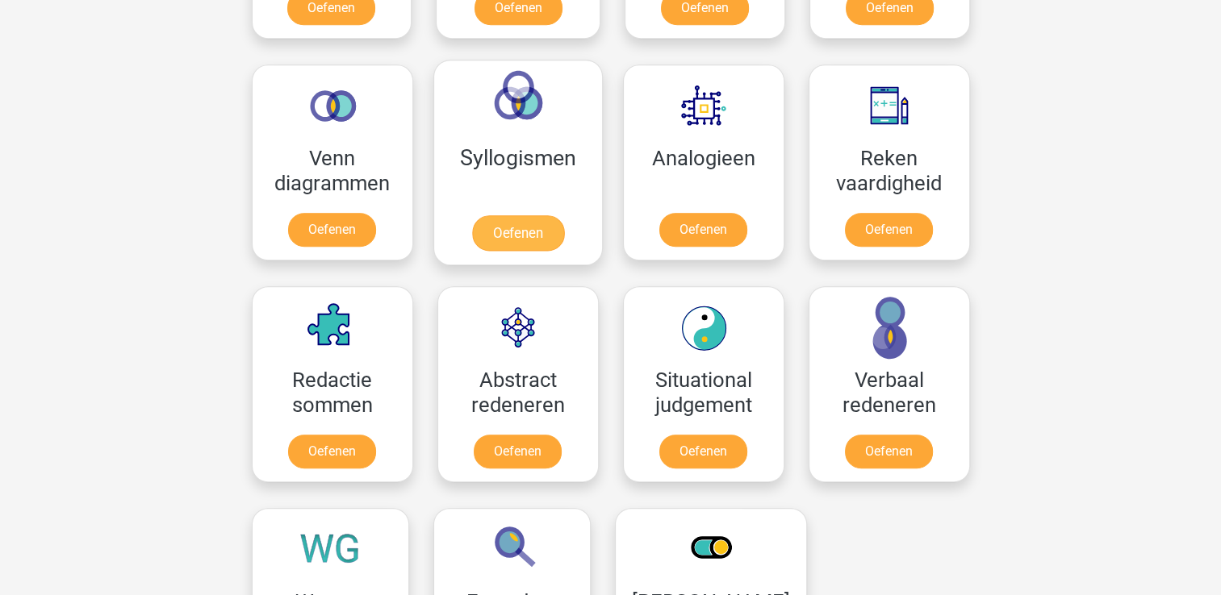
scroll to position [916, 0]
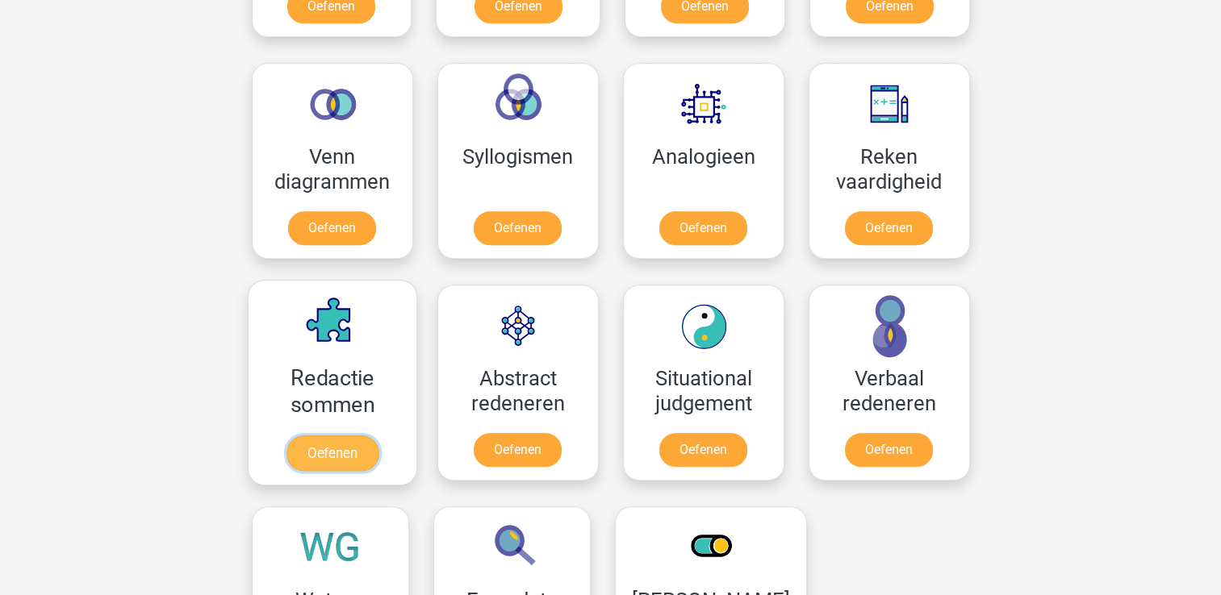
click at [353, 444] on link "Oefenen" at bounding box center [332, 454] width 92 height 36
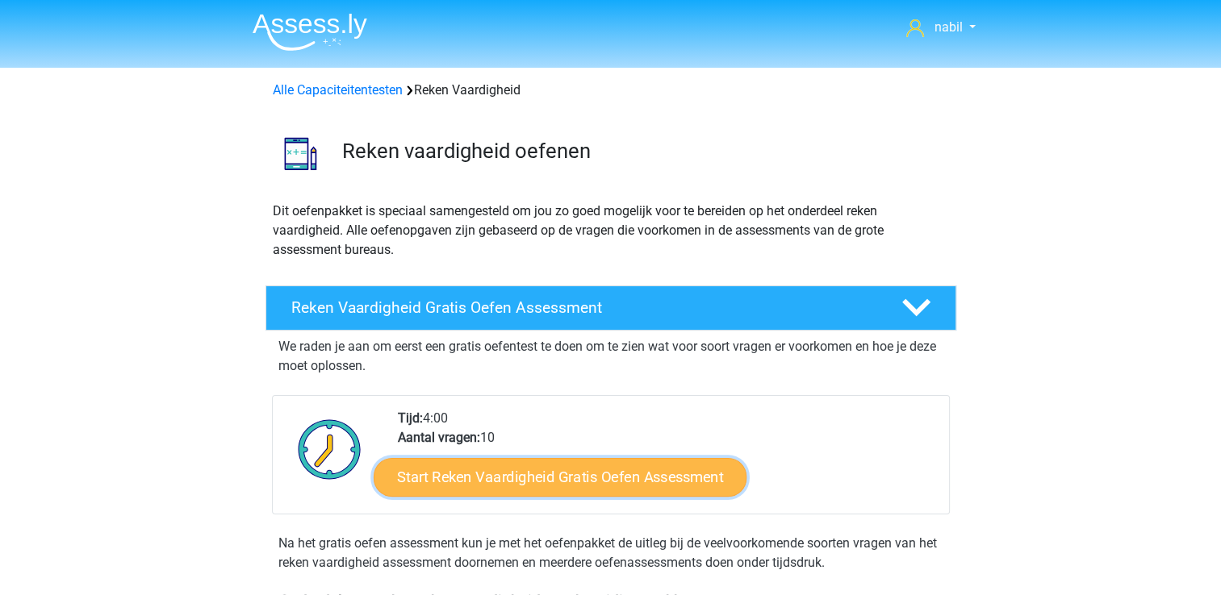
click at [558, 483] on link "Start Reken Vaardigheid Gratis Oefen Assessment" at bounding box center [560, 477] width 373 height 39
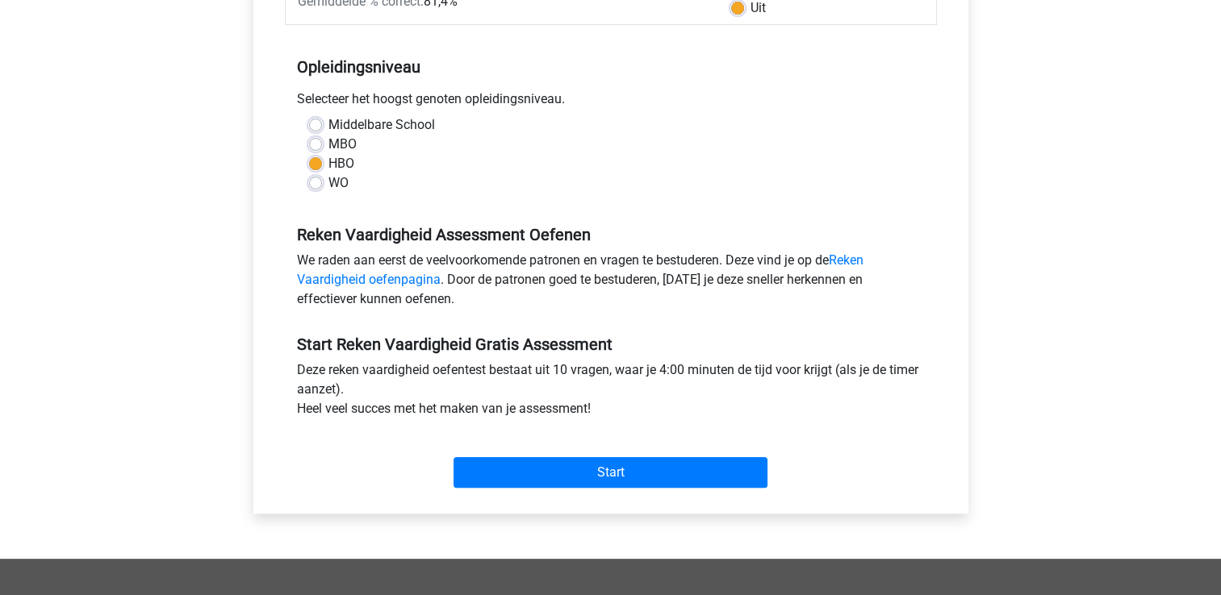
scroll to position [311, 0]
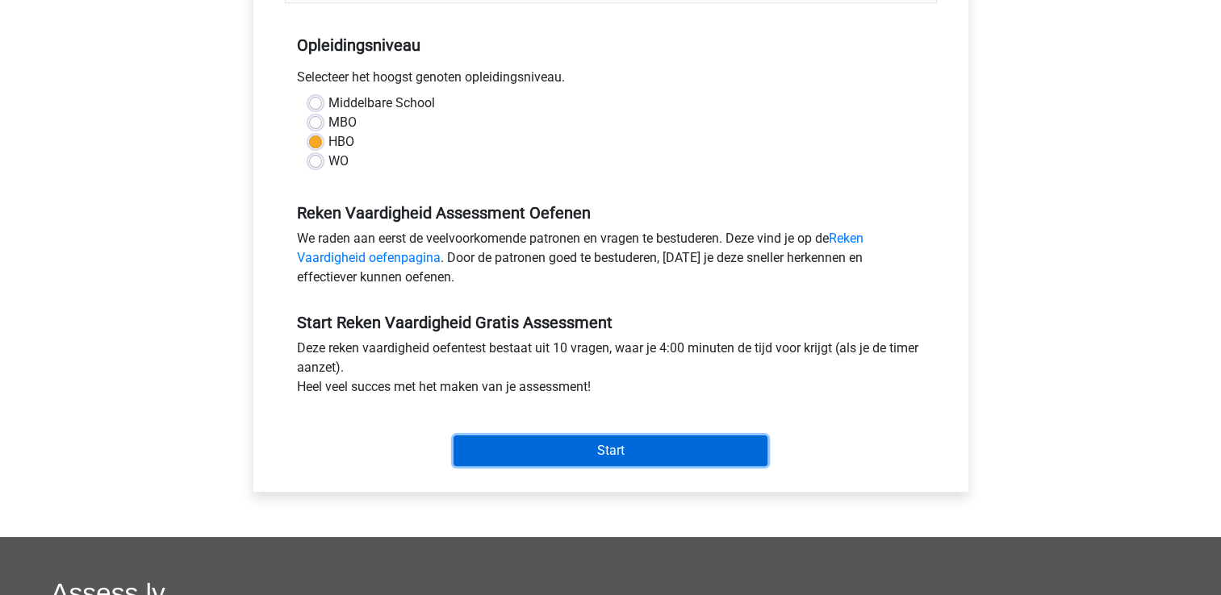
click at [560, 446] on input "Start" at bounding box center [610, 451] width 314 height 31
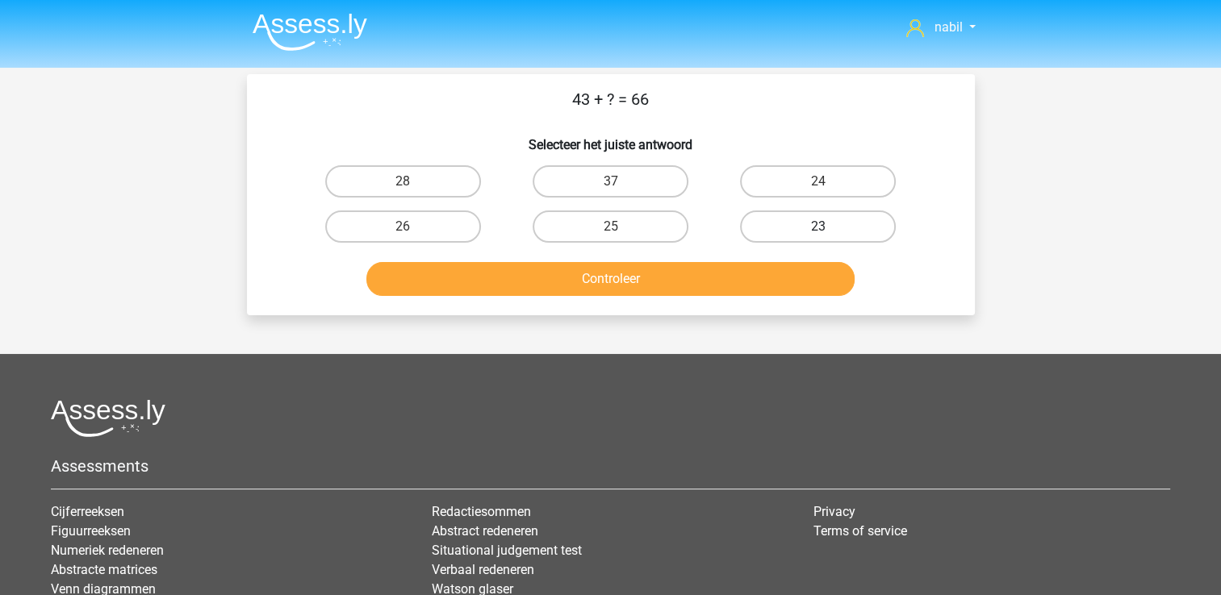
click at [792, 215] on label "23" at bounding box center [818, 227] width 156 height 32
click at [818, 227] on input "23" at bounding box center [823, 232] width 10 height 10
radio input "true"
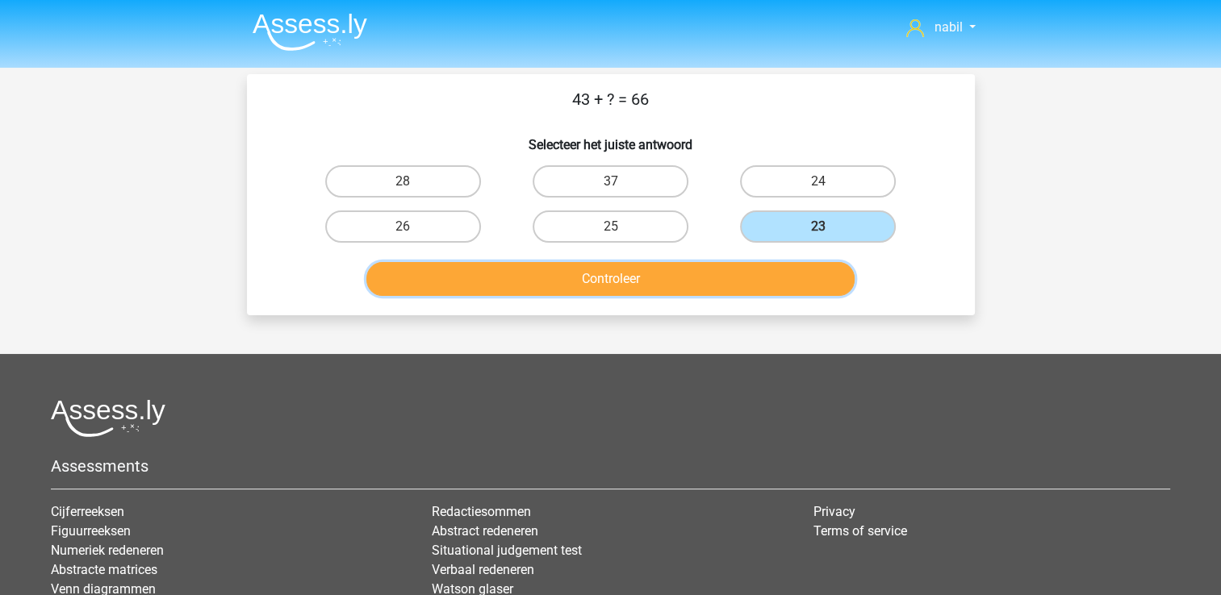
click at [713, 285] on button "Controleer" at bounding box center [610, 279] width 488 height 34
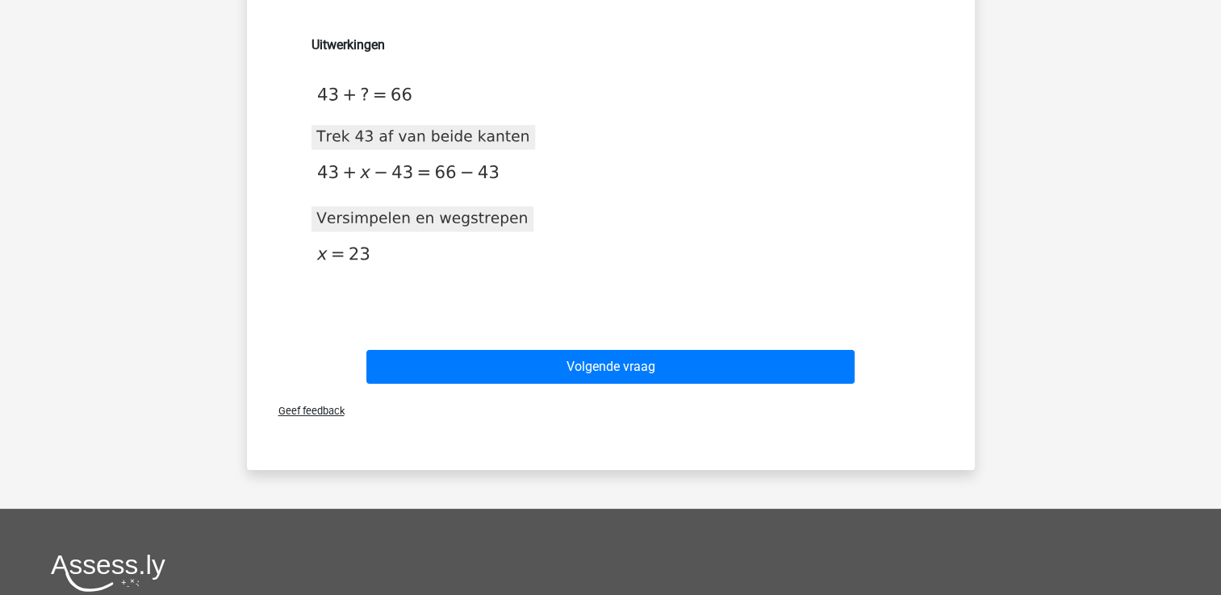
scroll to position [252, 0]
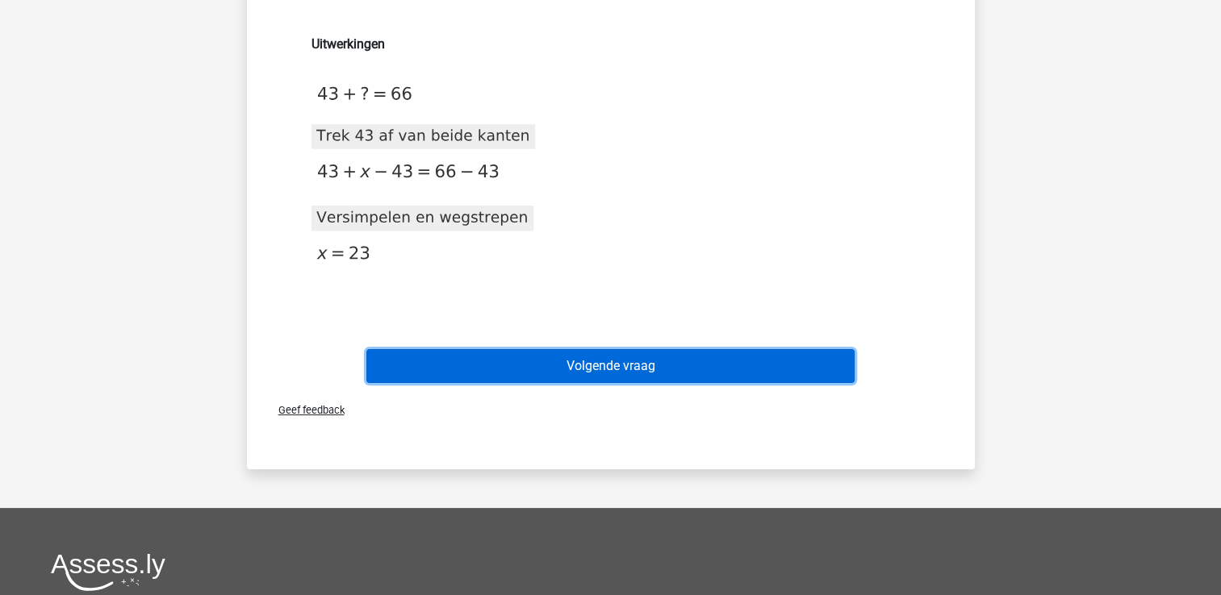
click at [660, 367] on button "Volgende vraag" at bounding box center [610, 366] width 488 height 34
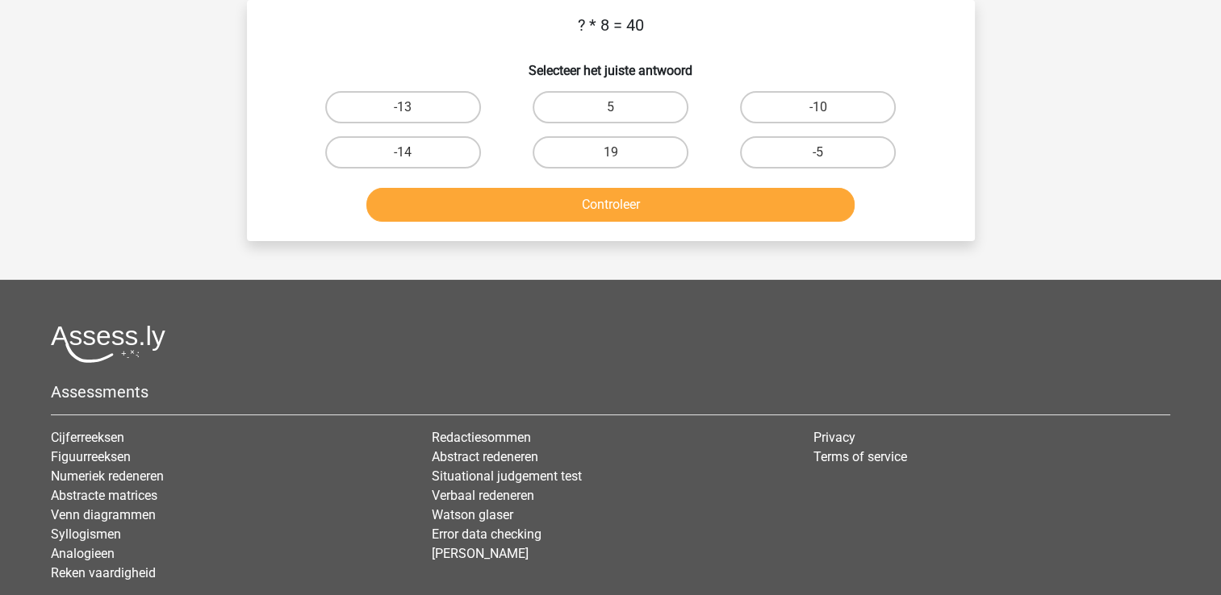
scroll to position [0, 0]
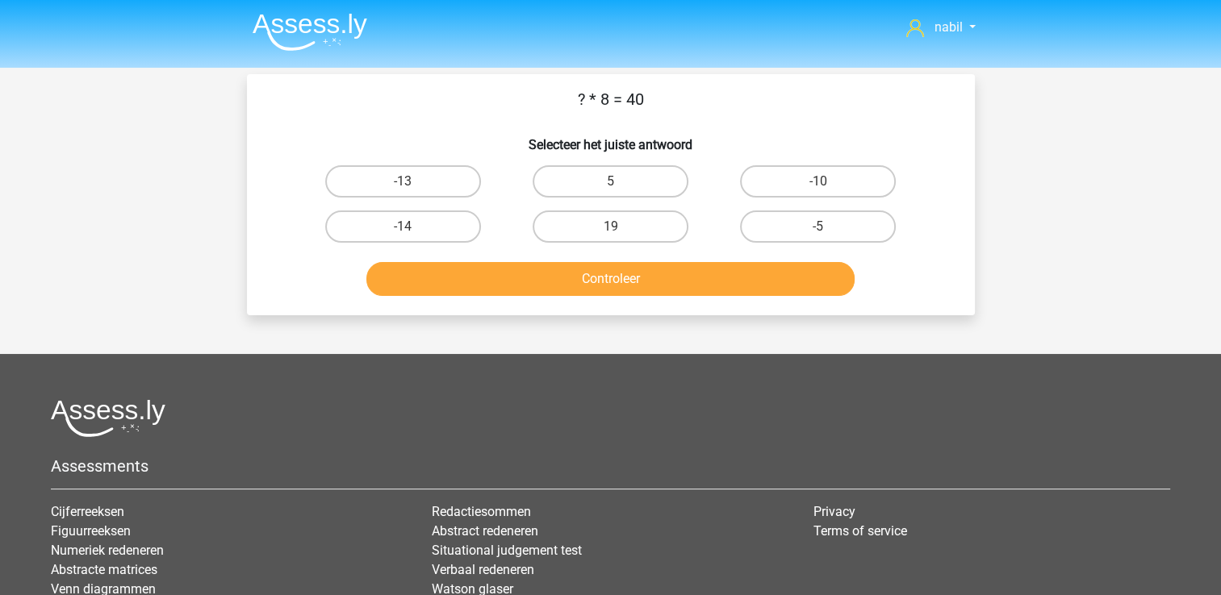
click at [660, 367] on footer "Assessments Cijferreeksen Figuurreeksen Numeriek redeneren Abstracte matrices V…" at bounding box center [610, 567] width 1221 height 426
click at [626, 175] on label "5" at bounding box center [611, 181] width 156 height 32
click at [620, 182] on input "5" at bounding box center [615, 187] width 10 height 10
radio input "true"
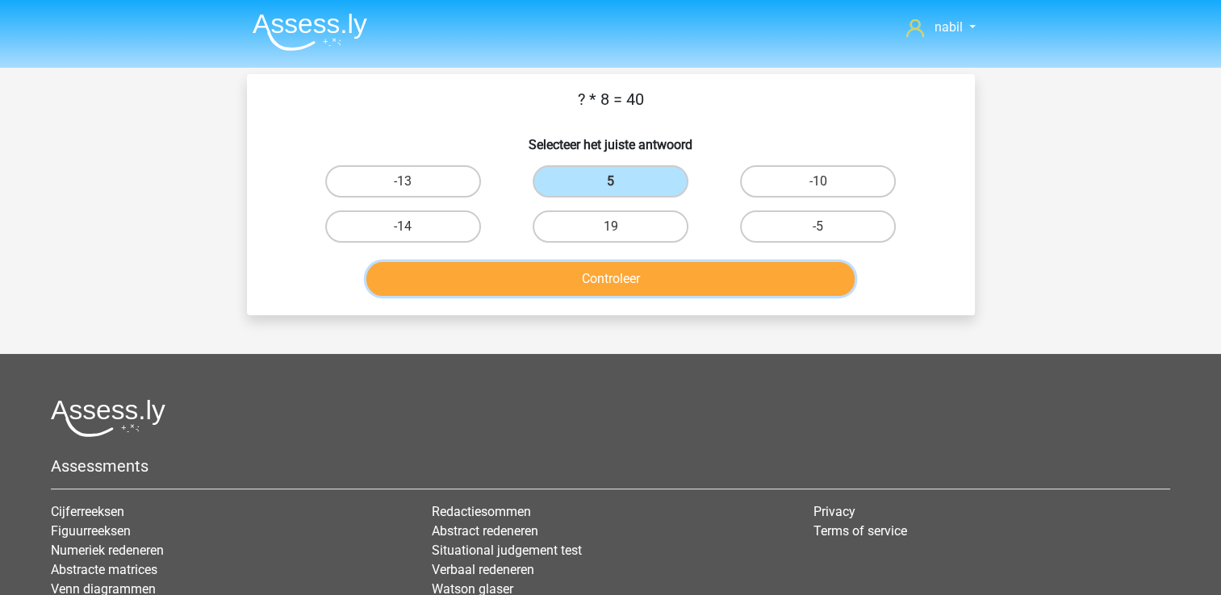
click at [623, 270] on button "Controleer" at bounding box center [610, 279] width 488 height 34
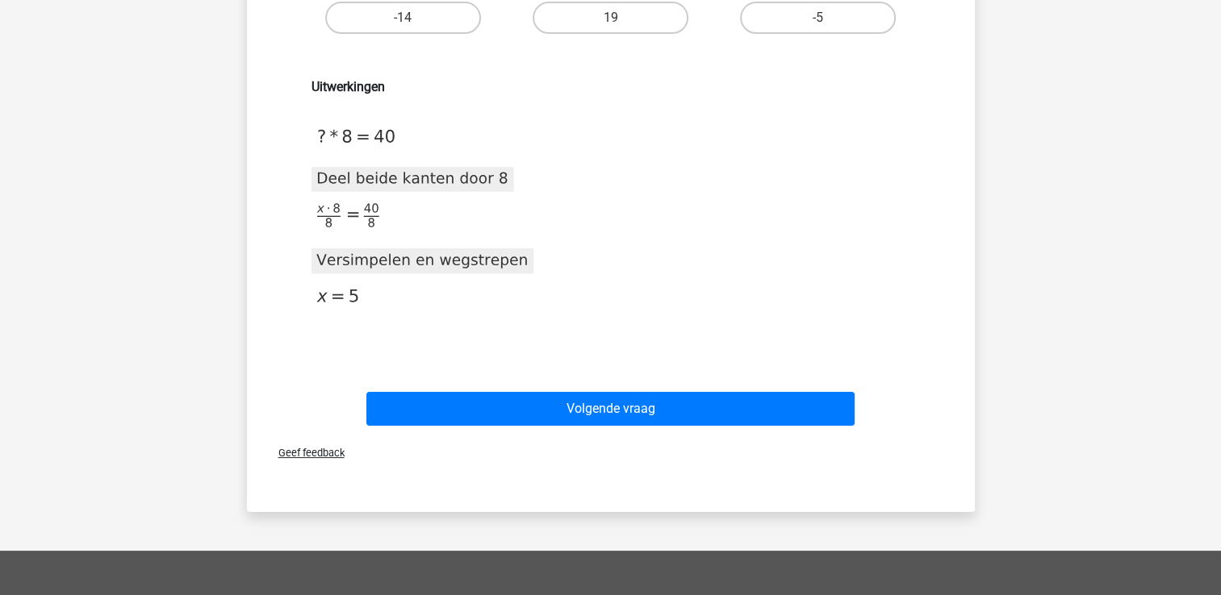
scroll to position [219, 0]
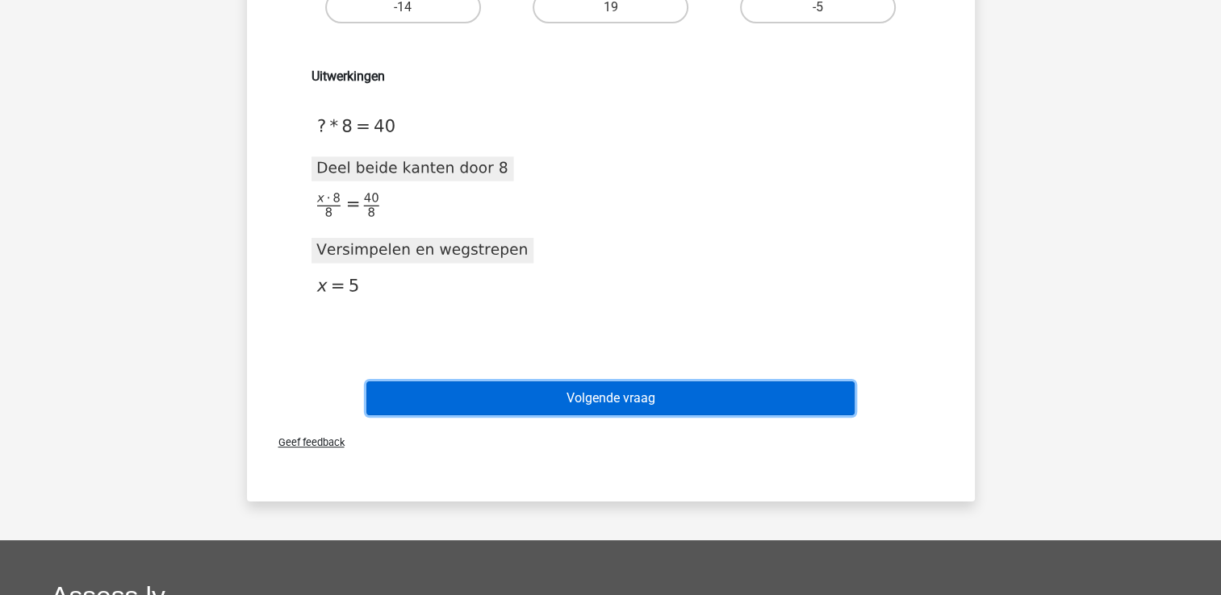
click at [591, 395] on button "Volgende vraag" at bounding box center [610, 399] width 488 height 34
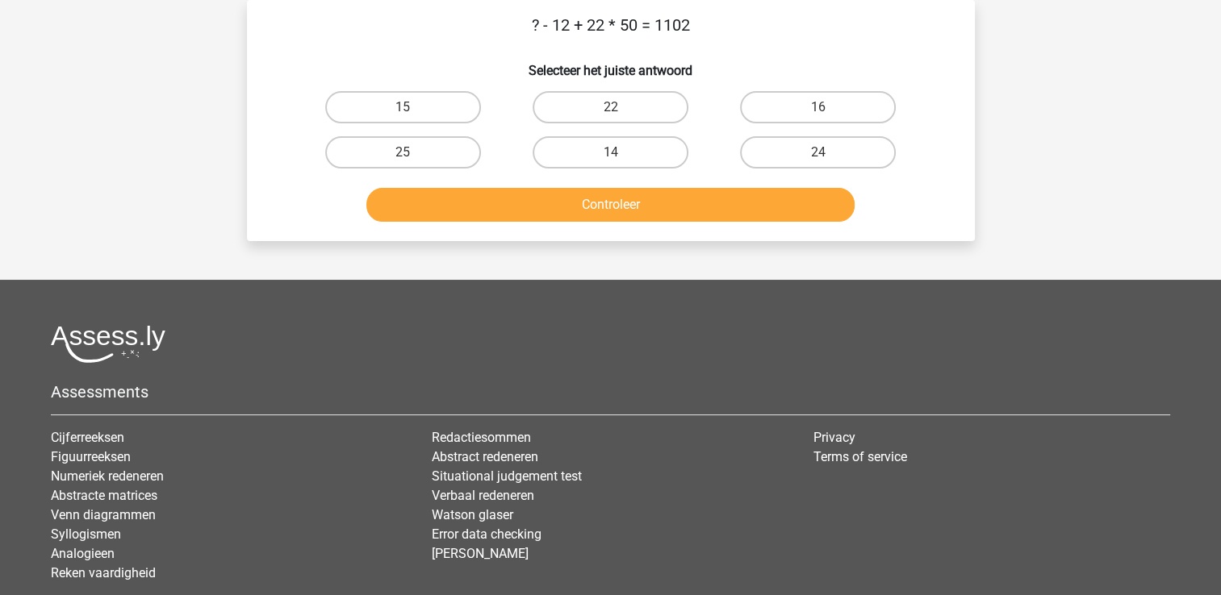
scroll to position [0, 0]
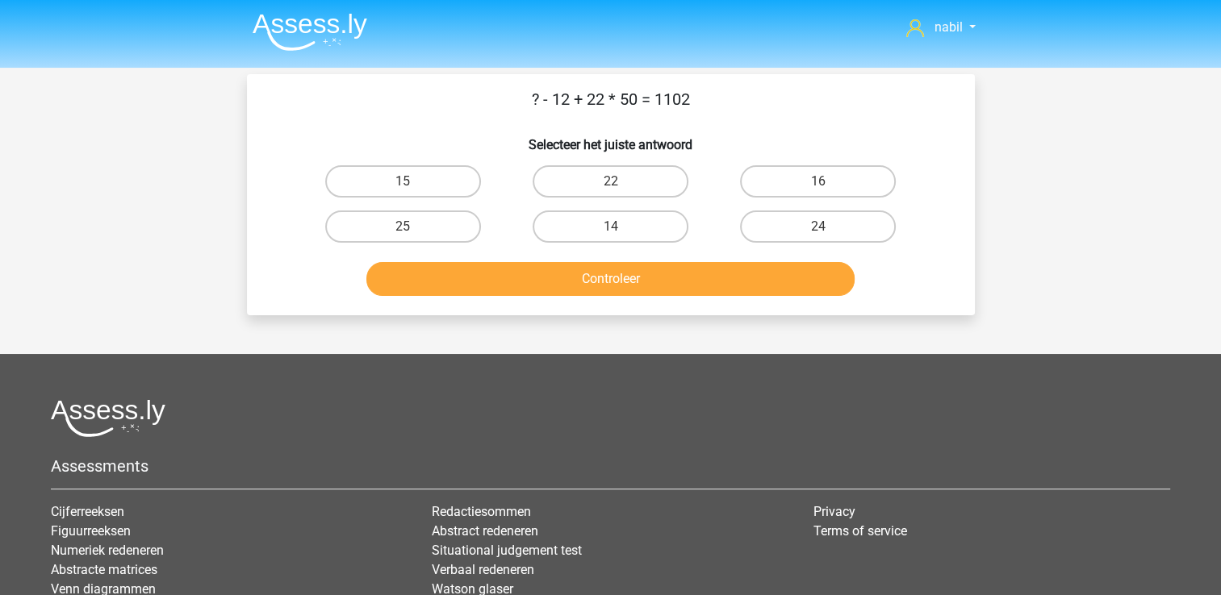
click at [524, 115] on div "? - 12 + 22 * 50 = 1102 Selecteer het juiste antwoord 15 22 16 25" at bounding box center [610, 194] width 715 height 215
click at [443, 185] on label "15" at bounding box center [403, 181] width 156 height 32
click at [413, 185] on input "15" at bounding box center [408, 187] width 10 height 10
radio input "true"
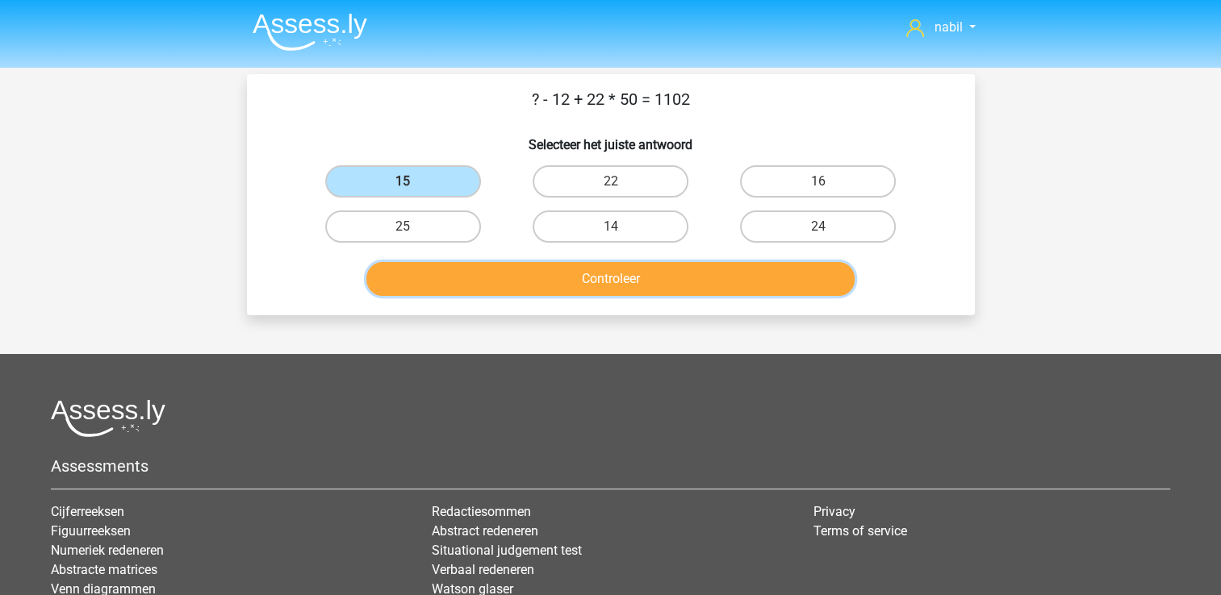
click at [587, 283] on button "Controleer" at bounding box center [610, 279] width 488 height 34
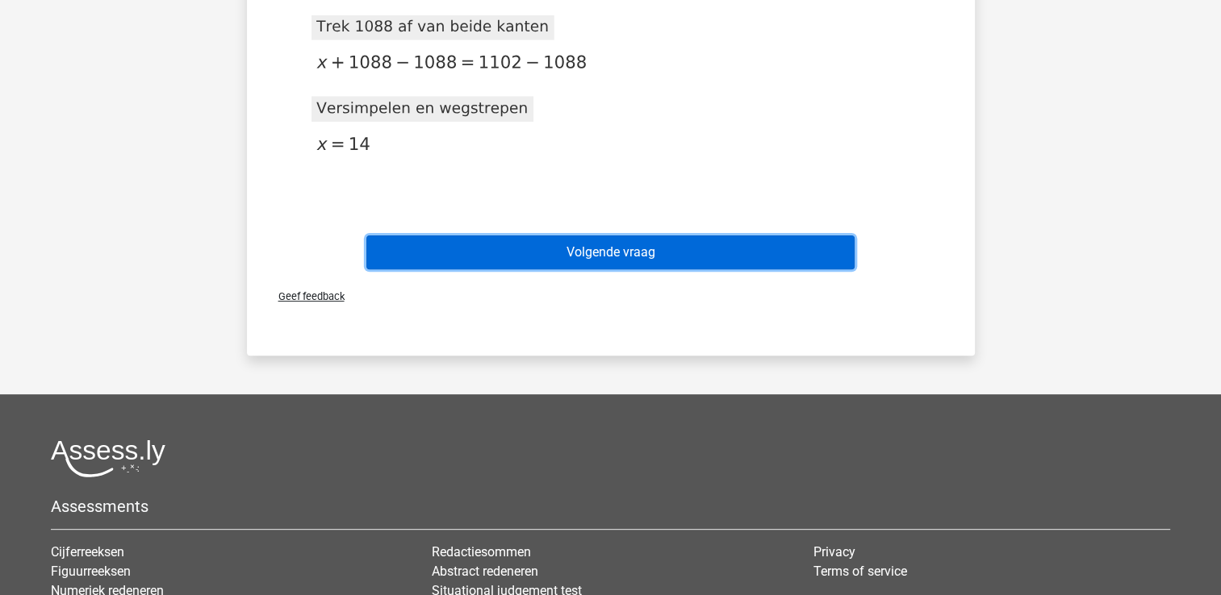
click at [594, 248] on button "Volgende vraag" at bounding box center [610, 253] width 488 height 34
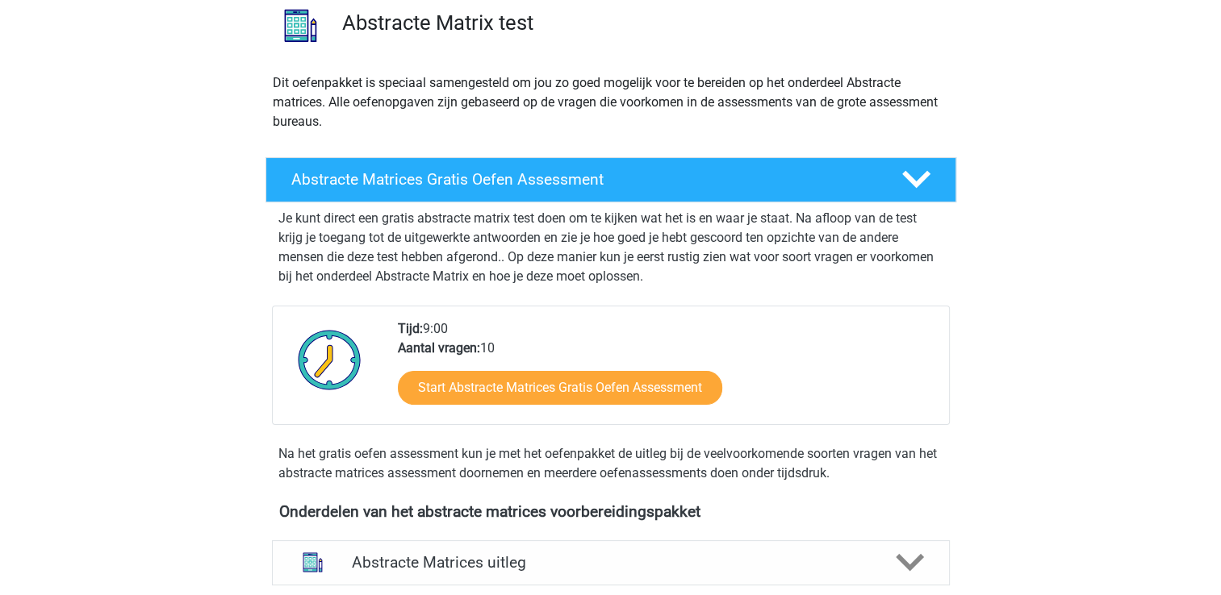
scroll to position [129, 0]
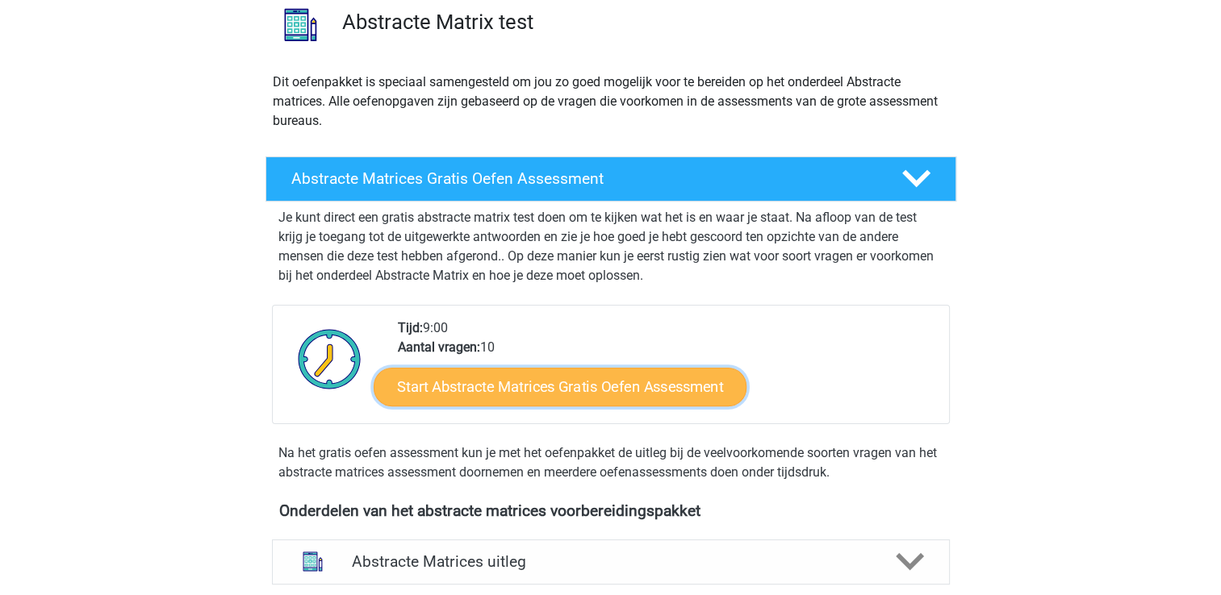
click at [600, 374] on link "Start Abstracte Matrices Gratis Oefen Assessment" at bounding box center [560, 386] width 373 height 39
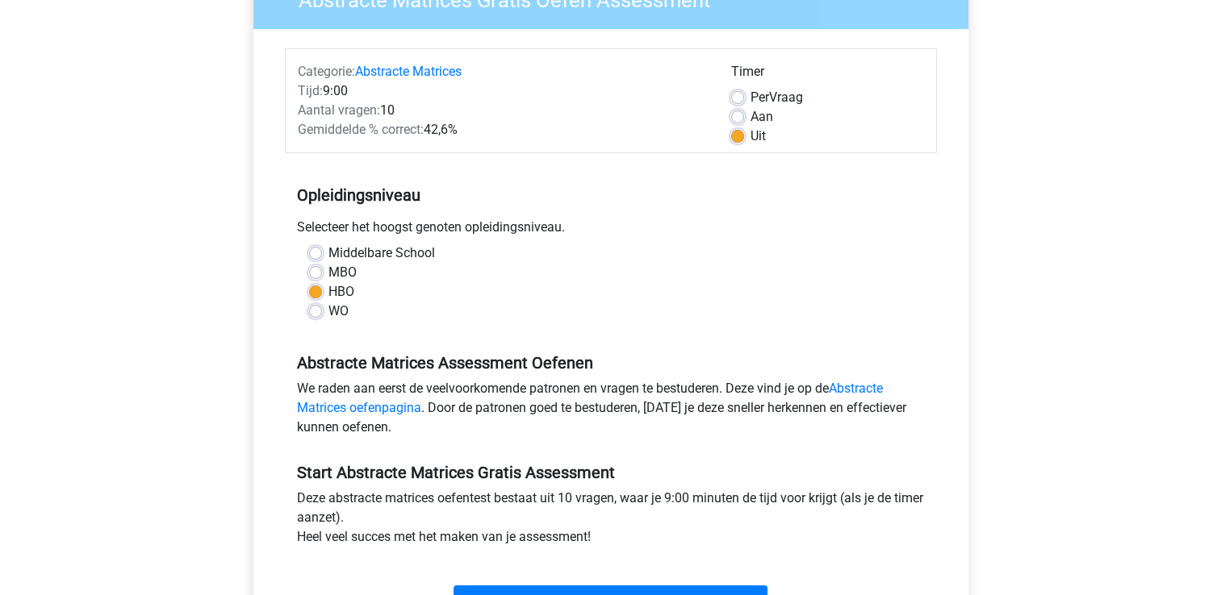
scroll to position [200, 0]
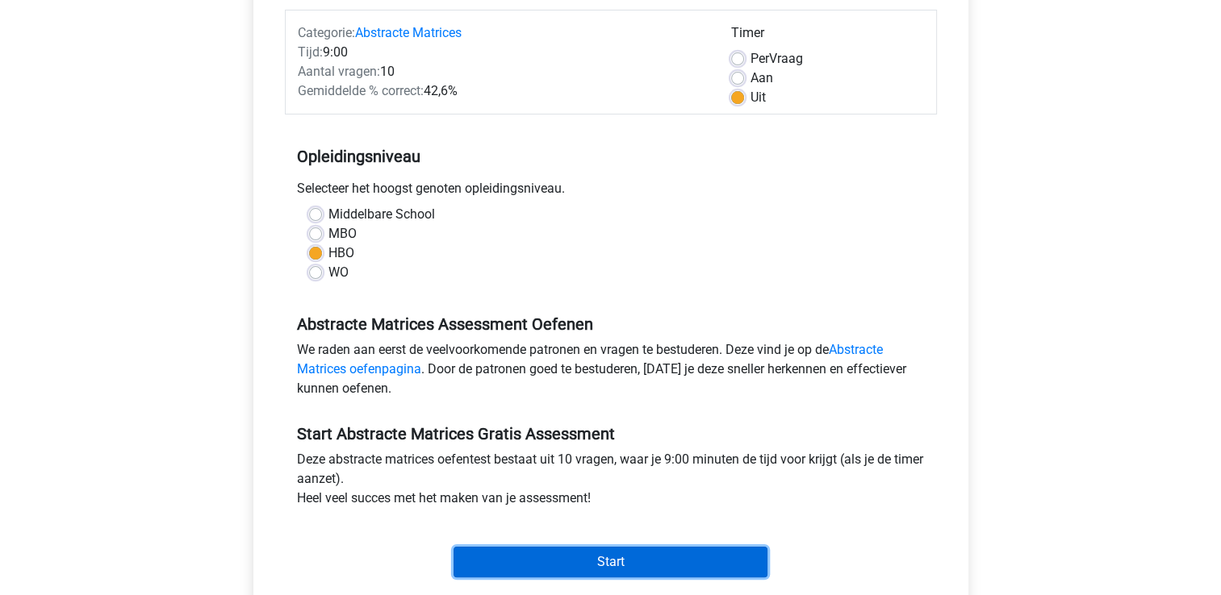
click at [574, 558] on input "Start" at bounding box center [610, 562] width 314 height 31
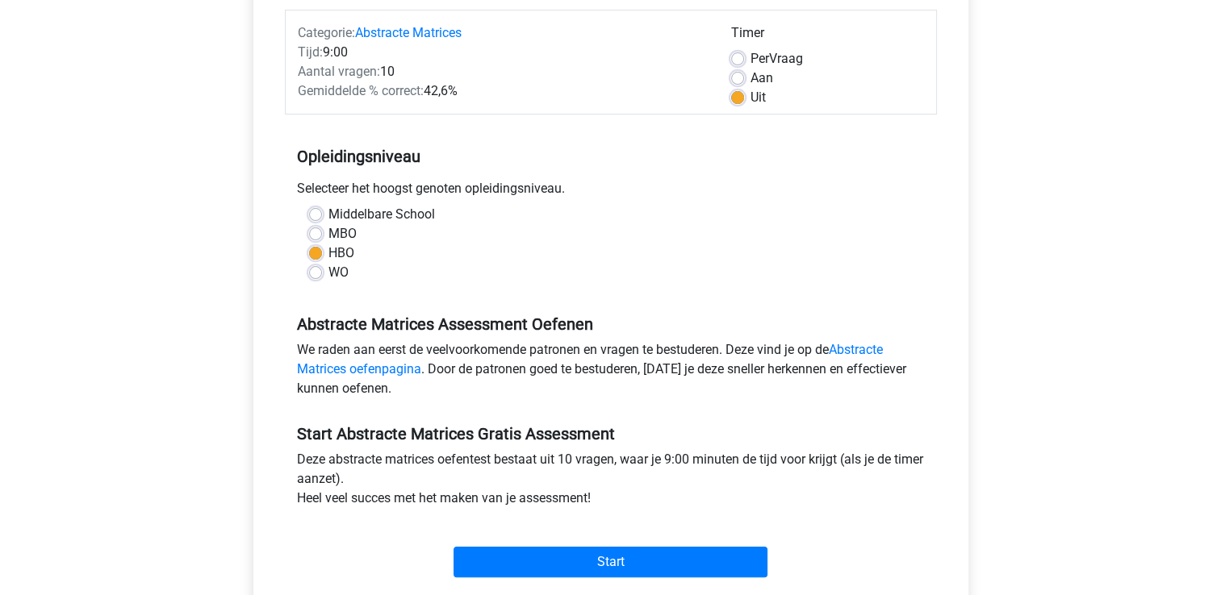
scroll to position [0, 0]
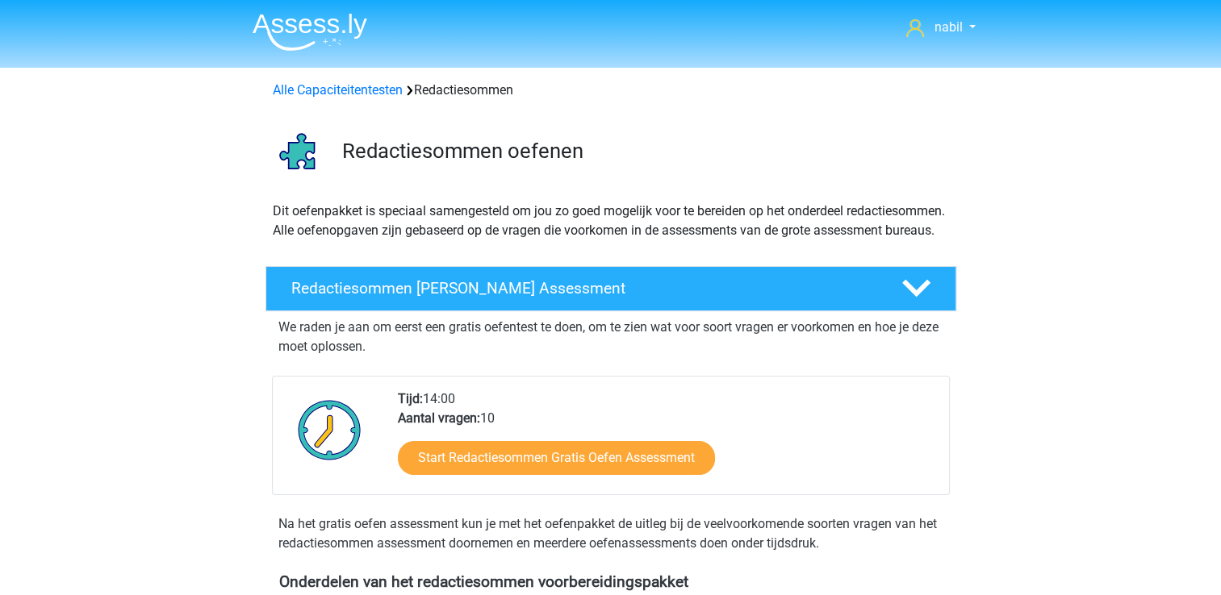
click at [353, 444] on img at bounding box center [329, 430] width 81 height 81
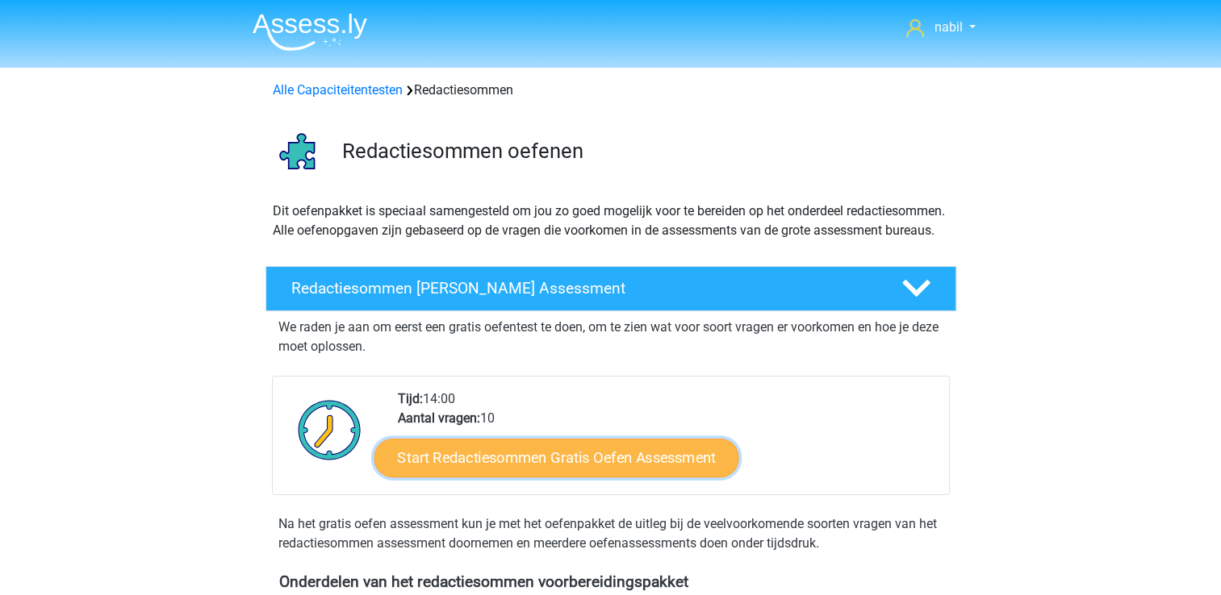
click at [533, 469] on link "Start Redactiesommen Gratis Oefen Assessment" at bounding box center [556, 457] width 365 height 39
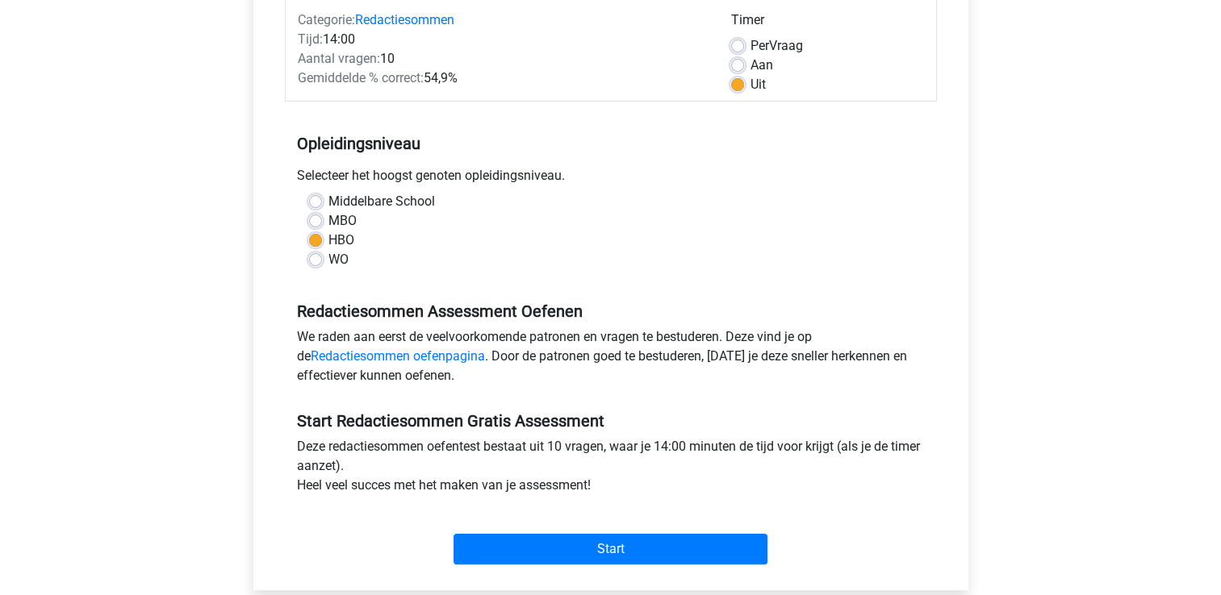
scroll to position [216, 0]
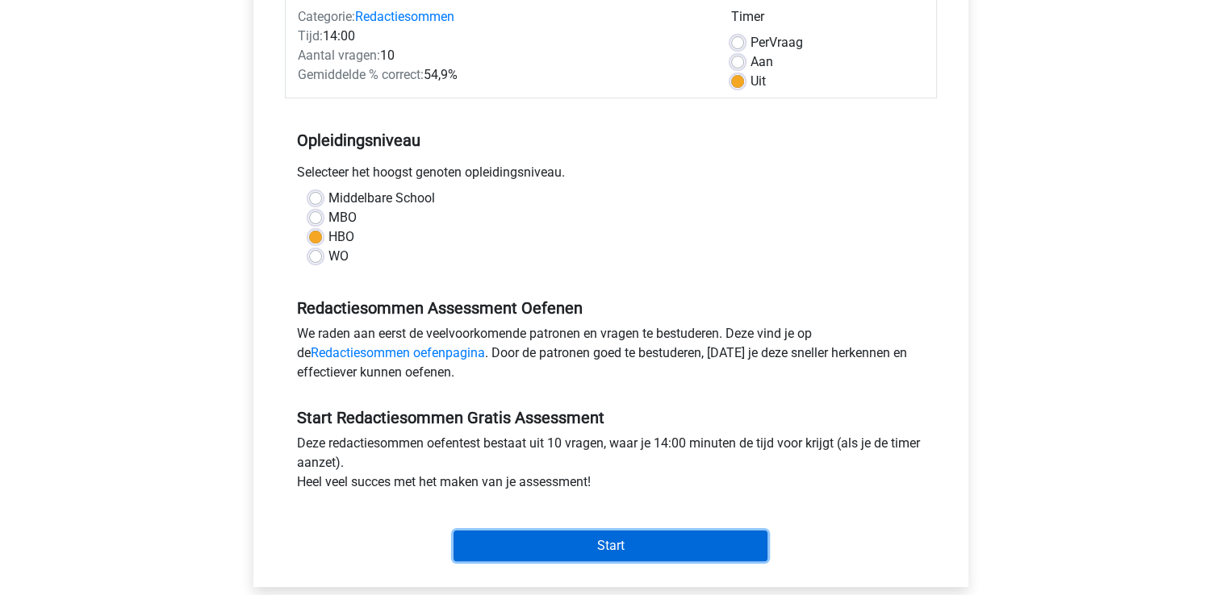
click at [547, 537] on input "Start" at bounding box center [610, 546] width 314 height 31
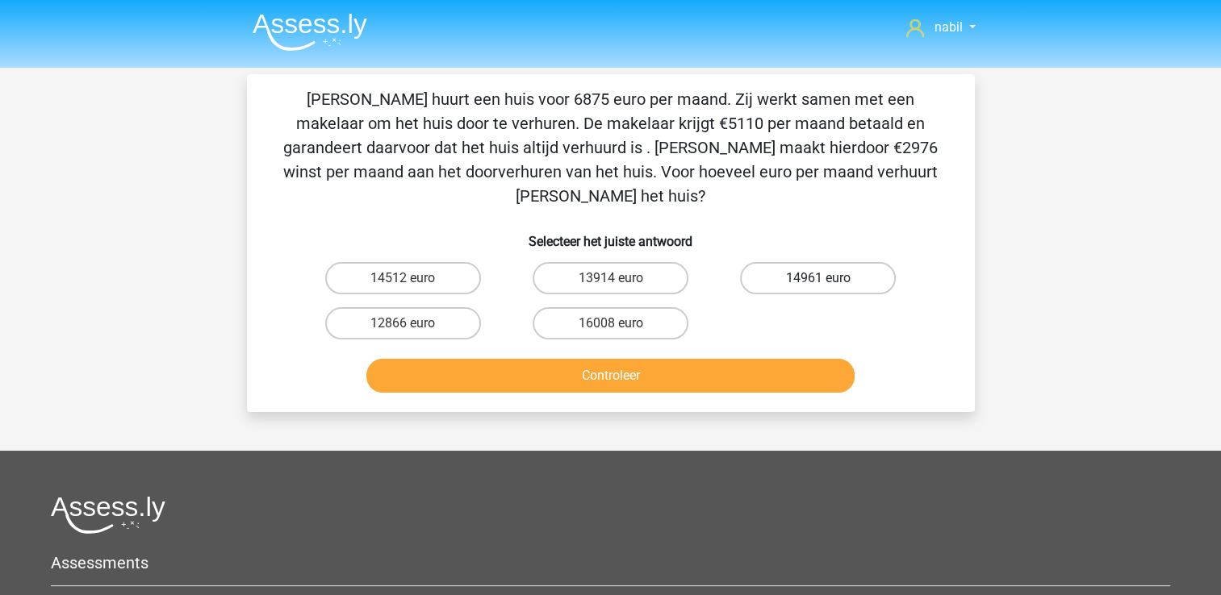
click at [827, 262] on label "14961 euro" at bounding box center [818, 278] width 156 height 32
click at [827, 278] on input "14961 euro" at bounding box center [823, 283] width 10 height 10
radio input "true"
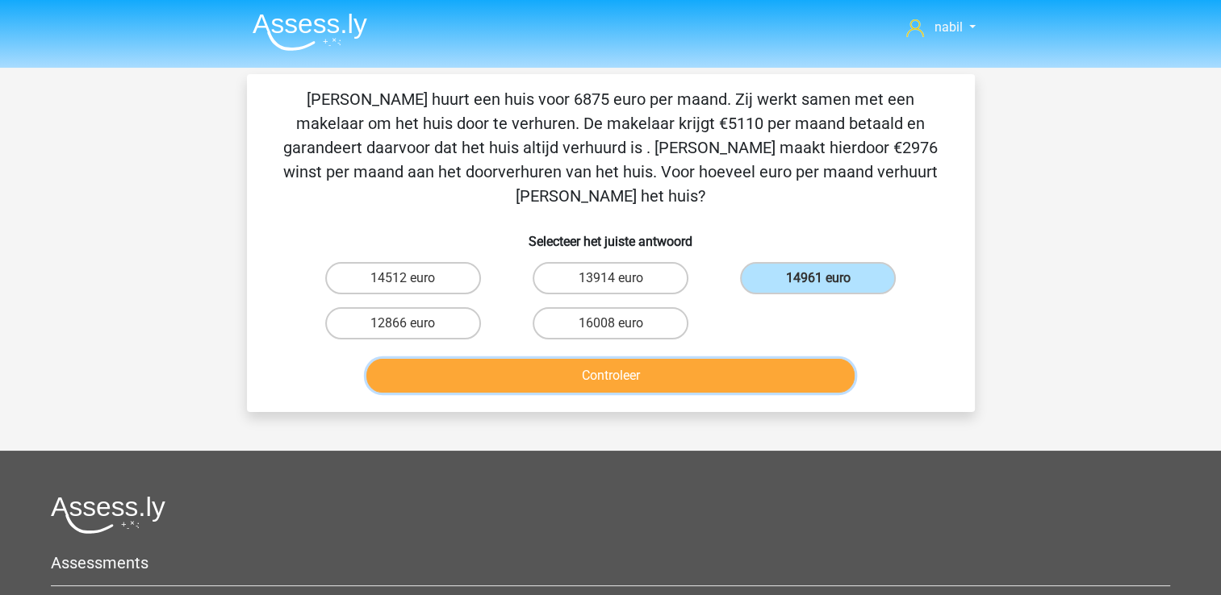
click at [674, 359] on button "Controleer" at bounding box center [610, 376] width 488 height 34
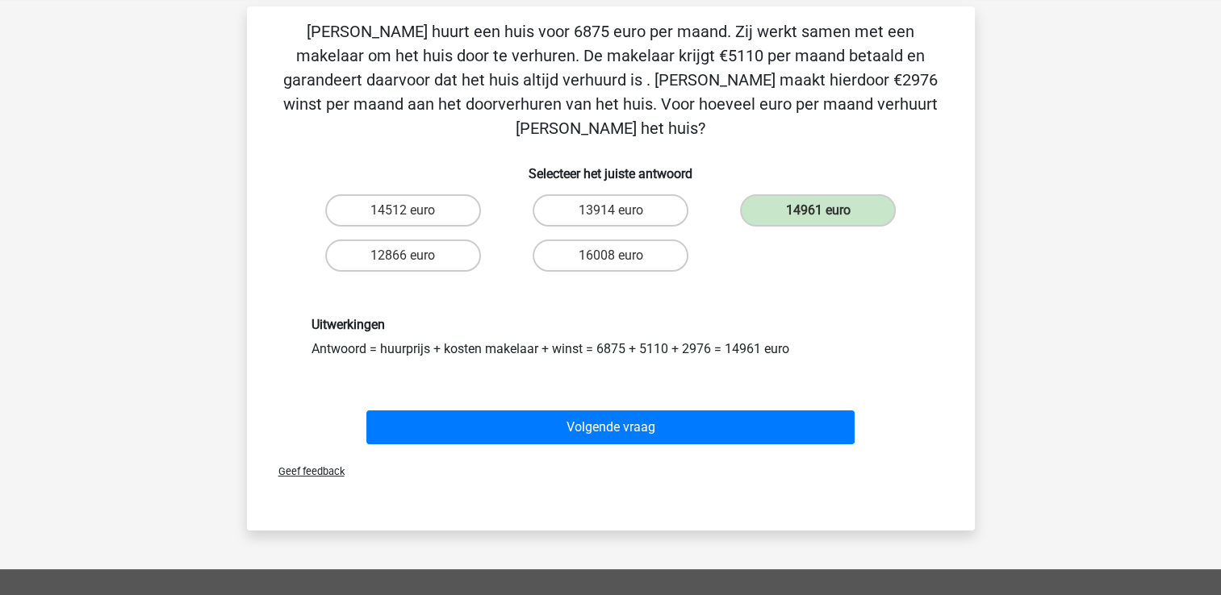
scroll to position [69, 0]
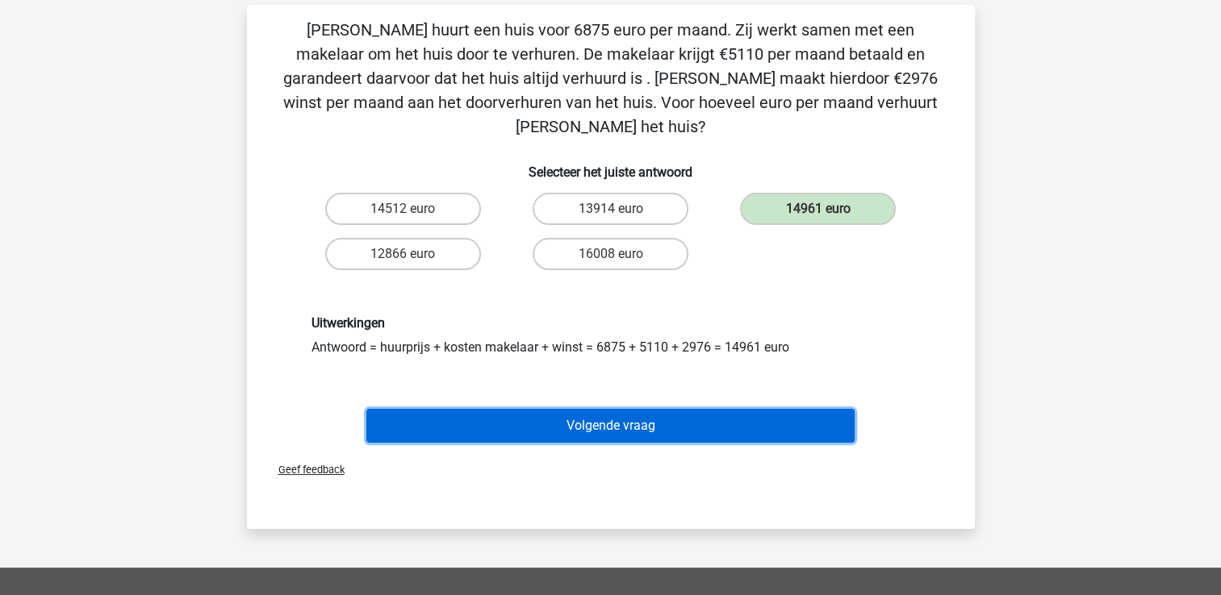
click at [613, 409] on button "Volgende vraag" at bounding box center [610, 426] width 488 height 34
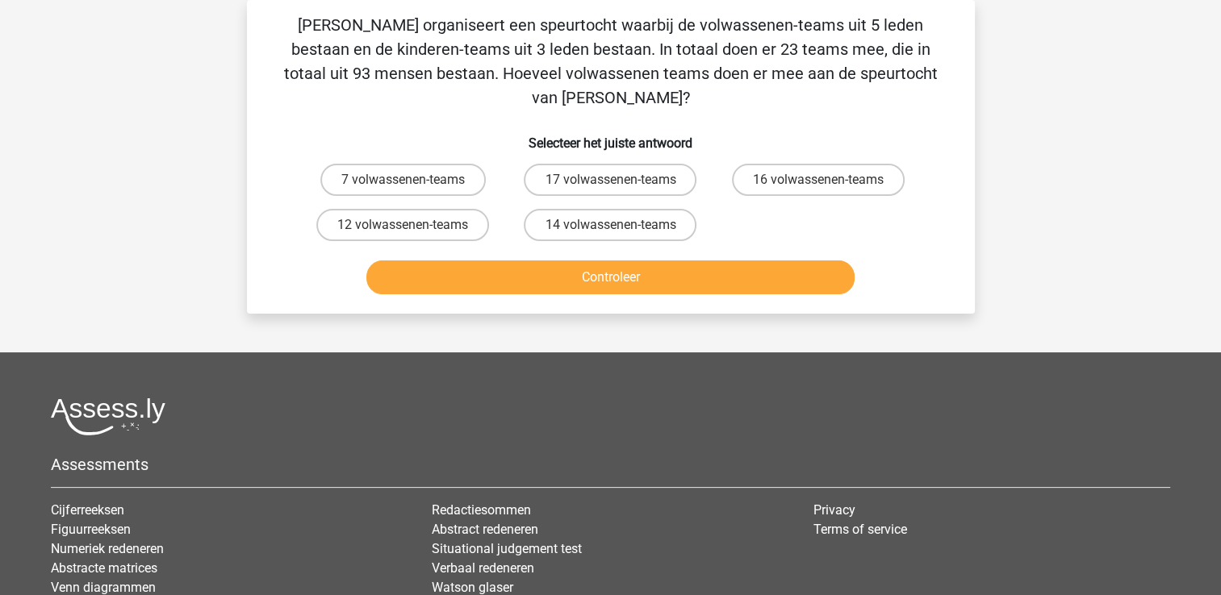
scroll to position [0, 0]
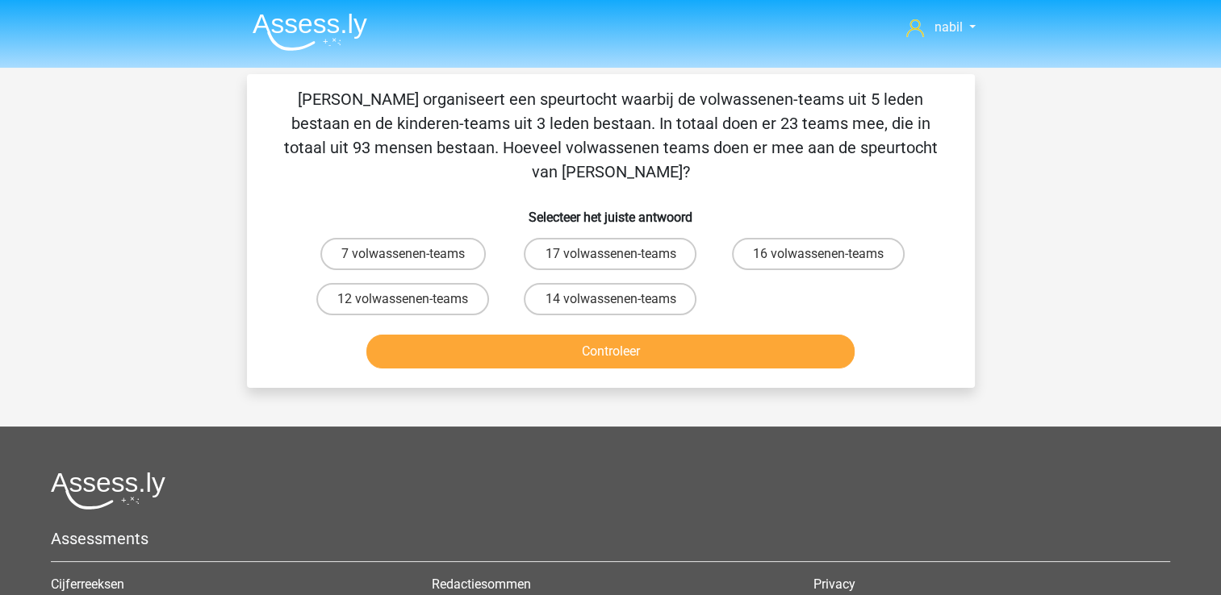
click at [838, 117] on p "[PERSON_NAME] organiseert een speurtocht waarbij de volwassenen-teams uit 5 led…" at bounding box center [611, 135] width 676 height 97
click at [379, 283] on label "12 volwassenen-teams" at bounding box center [402, 299] width 173 height 32
click at [403, 299] on input "12 volwassenen-teams" at bounding box center [408, 304] width 10 height 10
radio input "true"
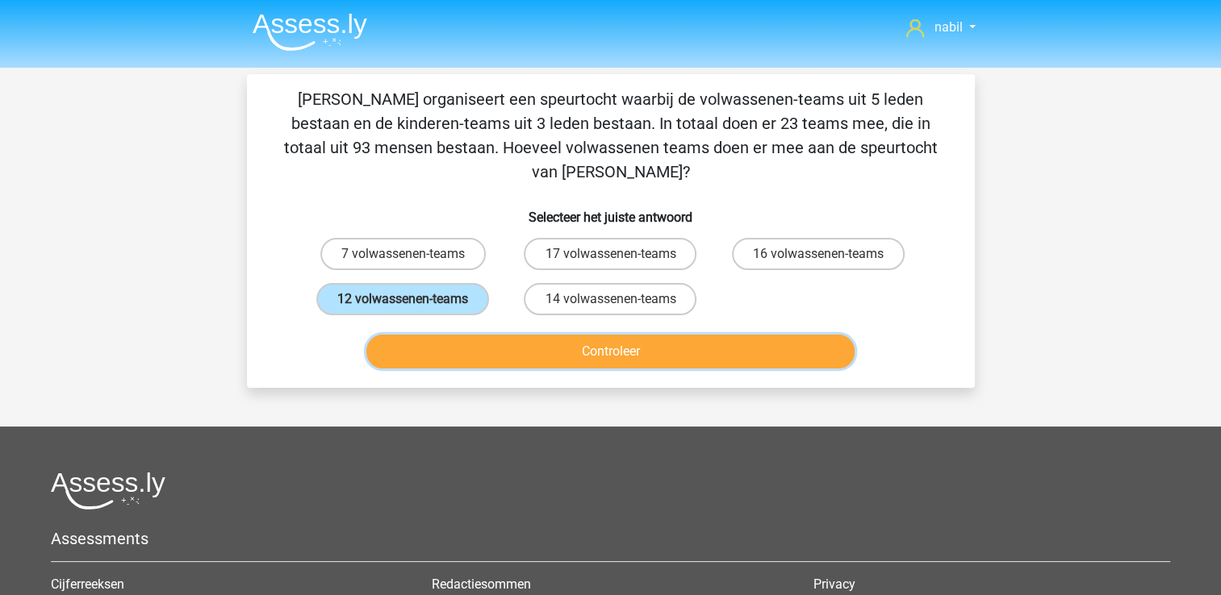
click at [488, 335] on button "Controleer" at bounding box center [610, 352] width 488 height 34
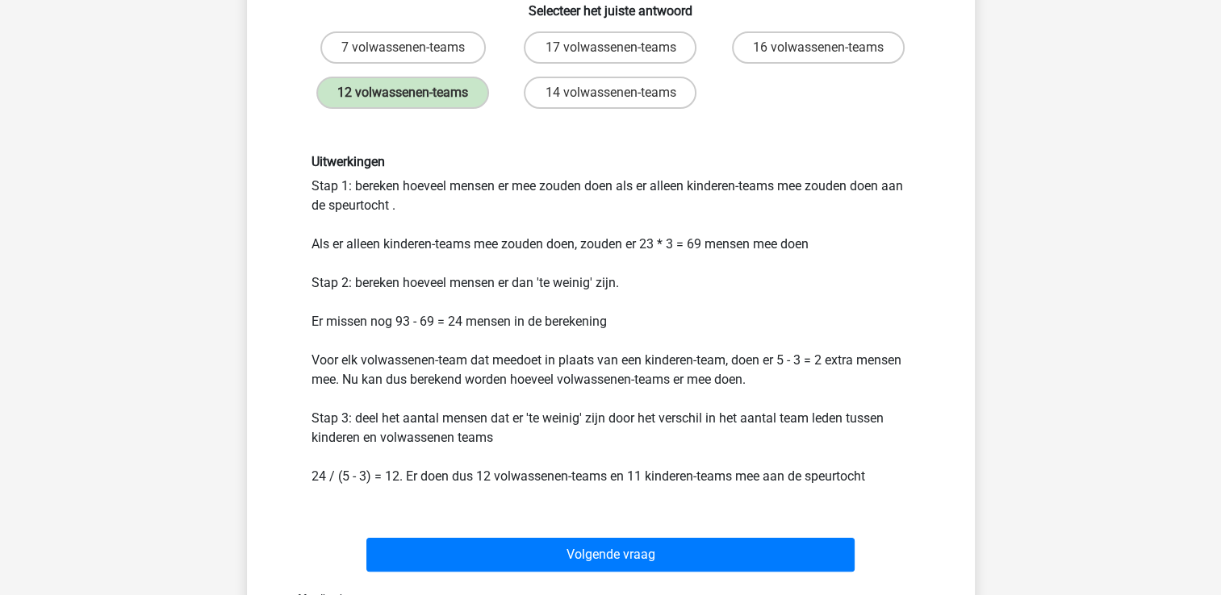
scroll to position [203, 0]
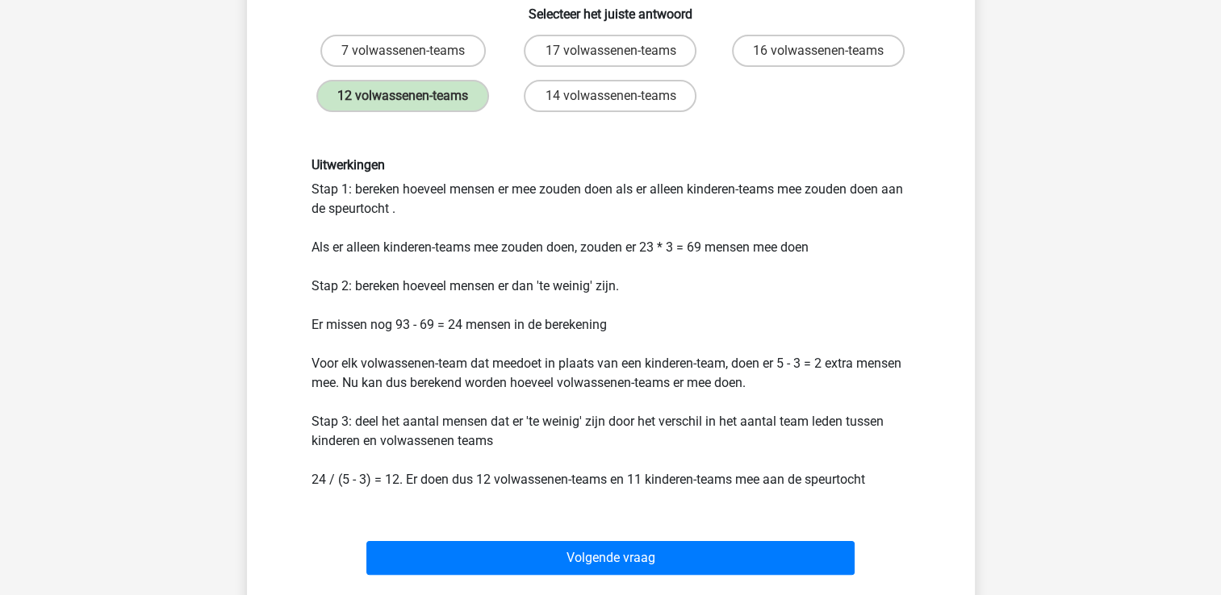
drag, startPoint x: 313, startPoint y: 331, endPoint x: 529, endPoint y: 355, distance: 216.8
drag, startPoint x: 529, startPoint y: 355, endPoint x: 807, endPoint y: 375, distance: 279.1
drag, startPoint x: 807, startPoint y: 375, endPoint x: 733, endPoint y: 386, distance: 74.3
click at [733, 386] on div "Uitwerkingen Stap 1: bereken hoeveel mensen er mee zouden doen als er alleen ki…" at bounding box center [610, 323] width 623 height 332
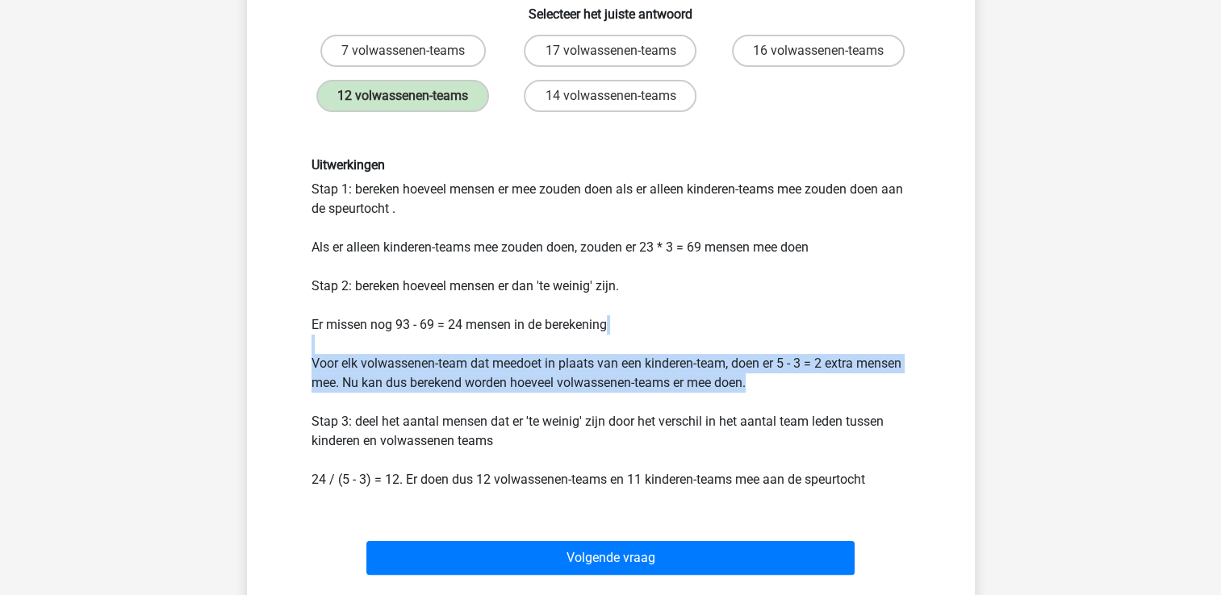
drag, startPoint x: 750, startPoint y: 363, endPoint x: 309, endPoint y: 327, distance: 442.9
click at [309, 327] on div "Uitwerkingen Stap 1: bereken hoeveel mensen er mee zouden doen als er alleen ki…" at bounding box center [610, 323] width 623 height 332
drag, startPoint x: 309, startPoint y: 327, endPoint x: 347, endPoint y: 356, distance: 47.8
copy div "Voor elk volwassenen-team dat meedoet in plaats van een kinderen-team, doen er …"
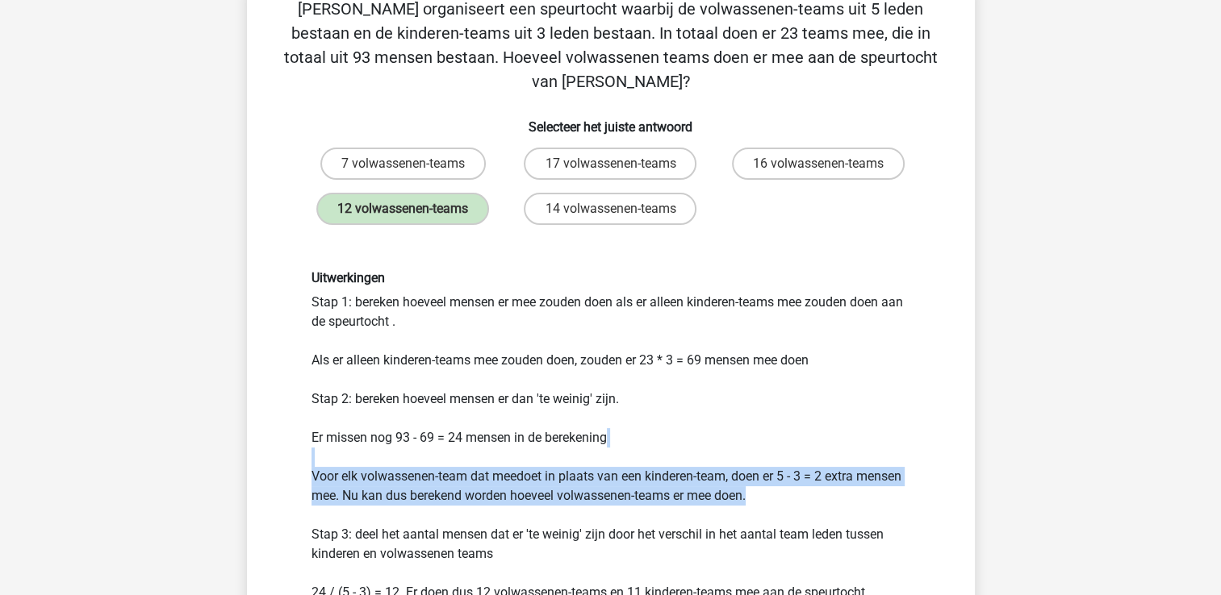
scroll to position [0, 0]
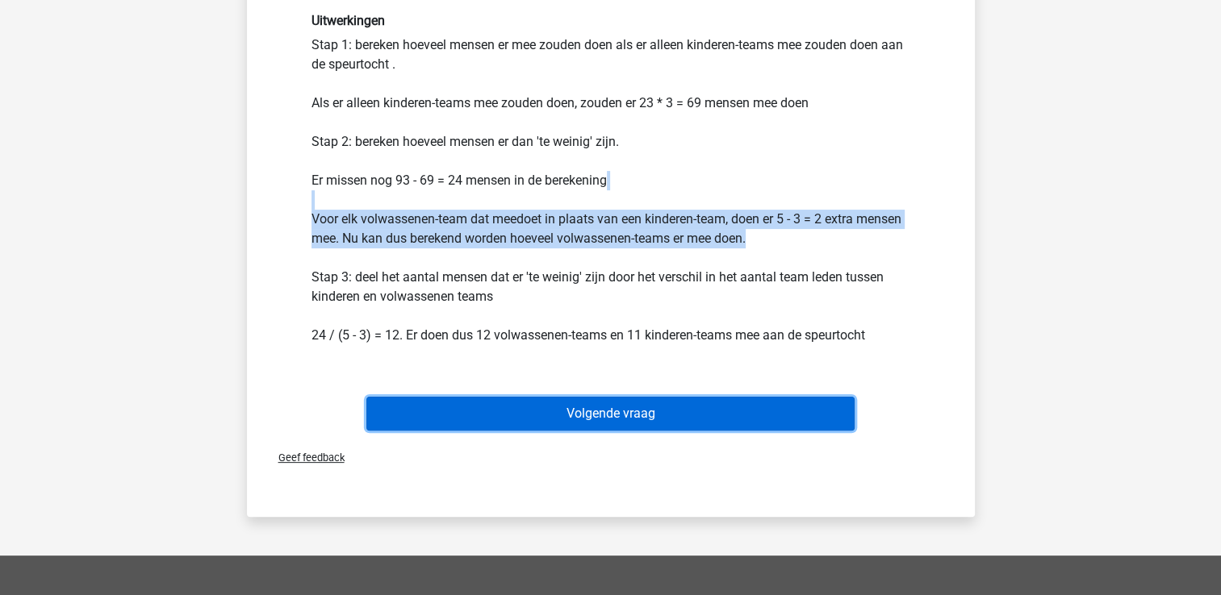
click at [623, 397] on button "Volgende vraag" at bounding box center [610, 414] width 488 height 34
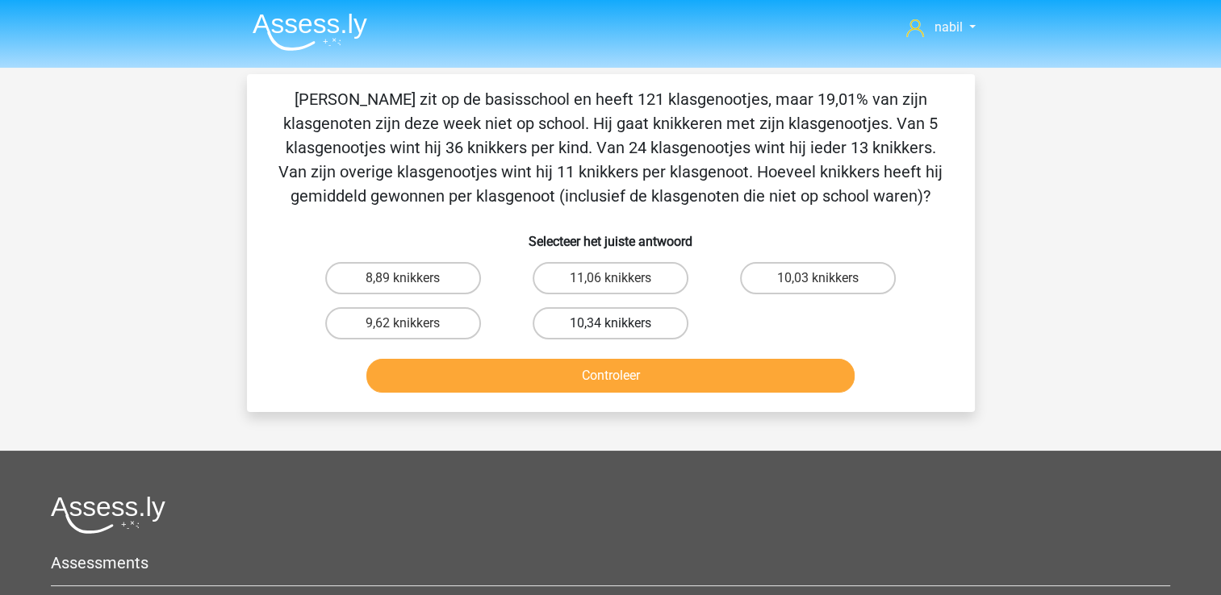
click at [591, 311] on label "10,34 knikkers" at bounding box center [611, 323] width 156 height 32
click at [610, 324] on input "10,34 knikkers" at bounding box center [615, 329] width 10 height 10
radio input "true"
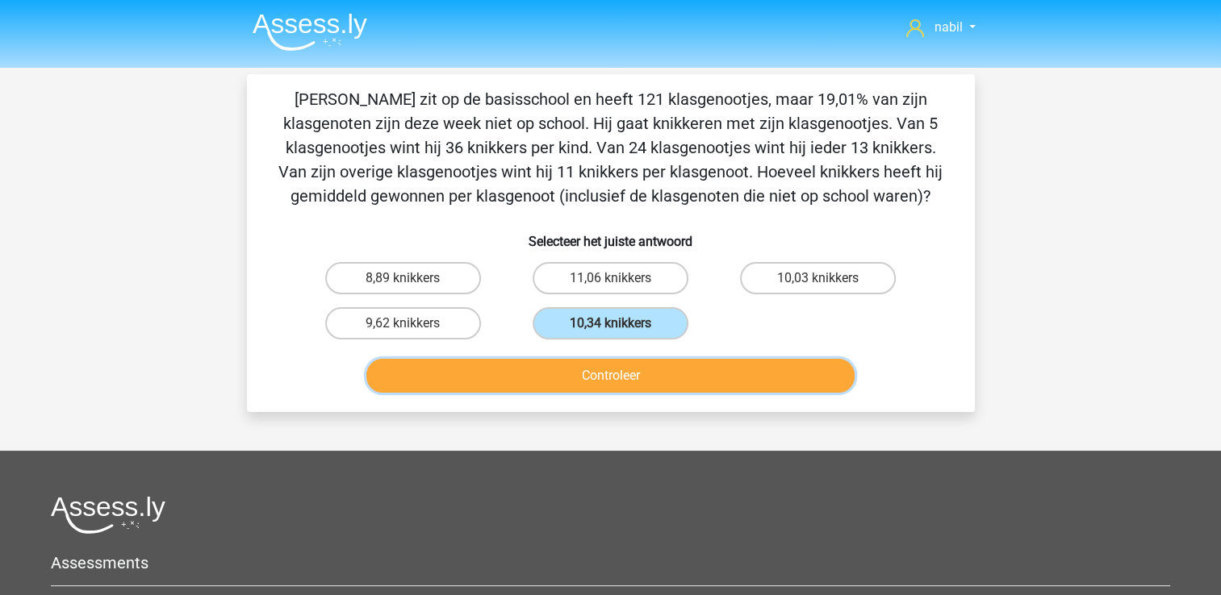
click at [601, 369] on button "Controleer" at bounding box center [610, 376] width 488 height 34
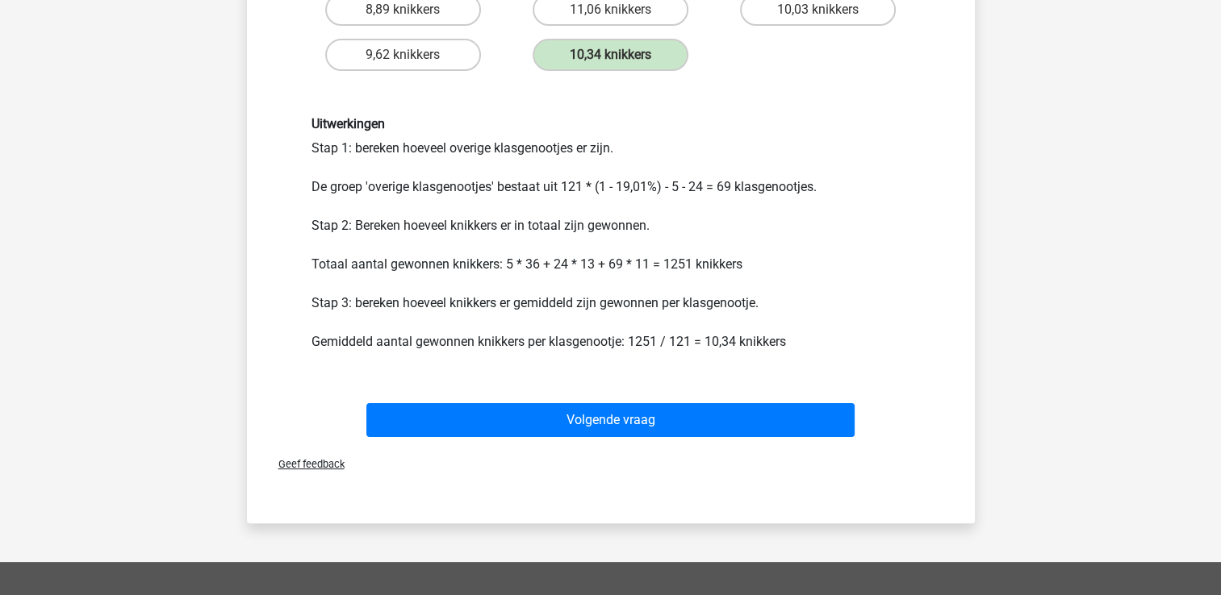
scroll to position [274, 0]
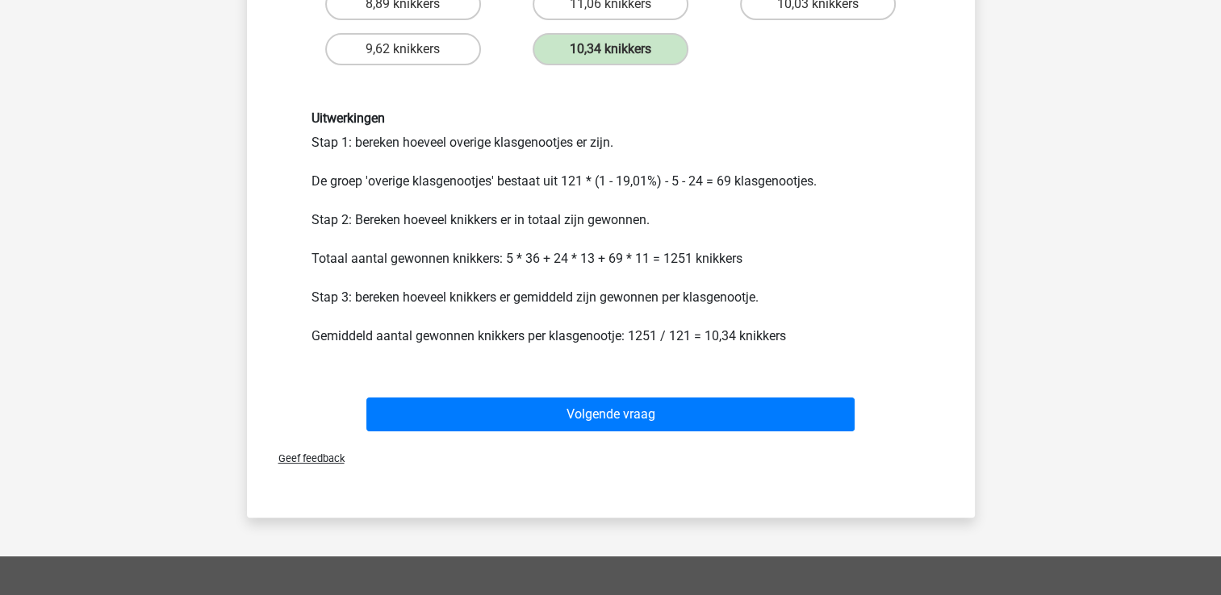
click at [671, 356] on div "Uitwerkingen Stap 1: bereken hoeveel overige klasgenootjes er zijn. De groep 'o…" at bounding box center [611, 228] width 676 height 312
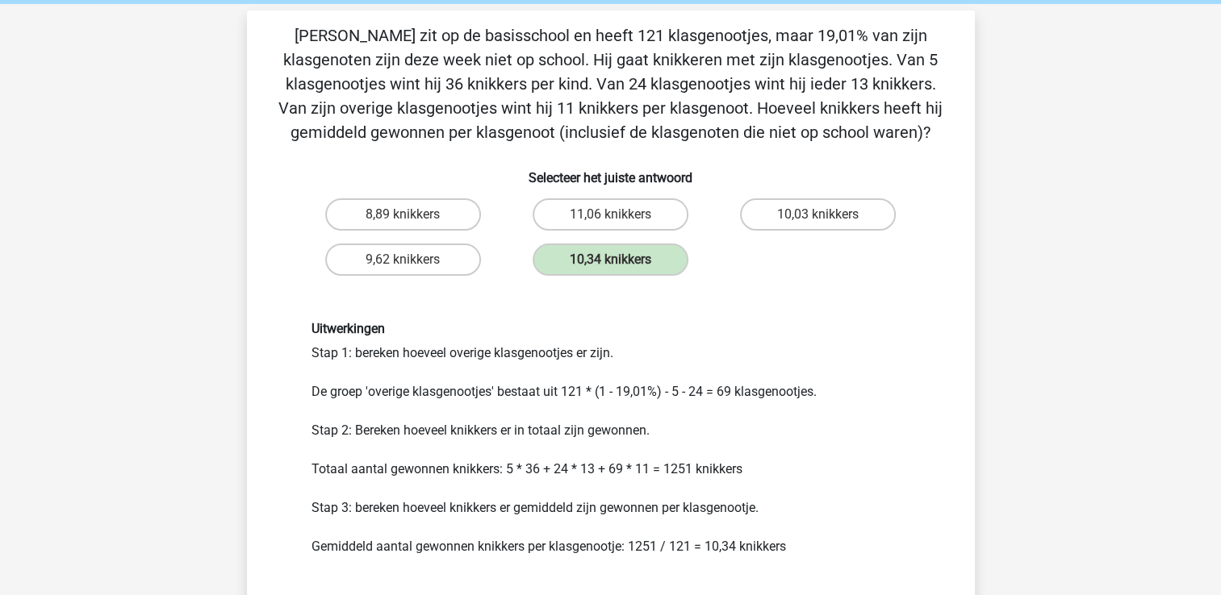
scroll to position [0, 0]
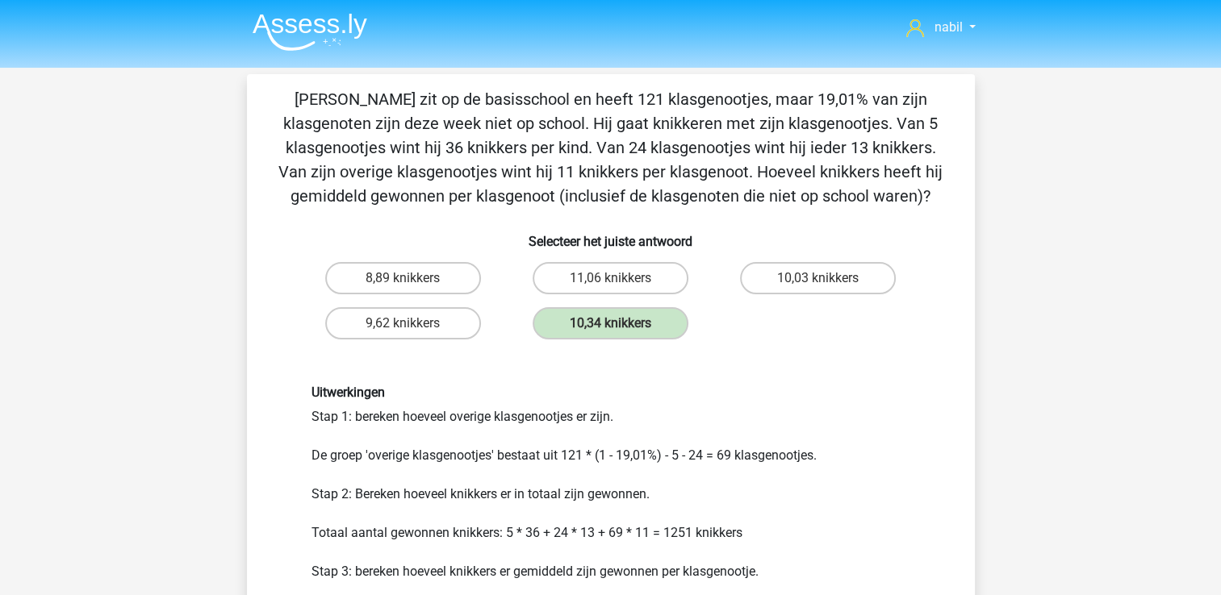
click at [650, 165] on p "[PERSON_NAME] zit op de basisschool en heeft 121 klasgenootjes, maar 19,01% van…" at bounding box center [611, 147] width 676 height 121
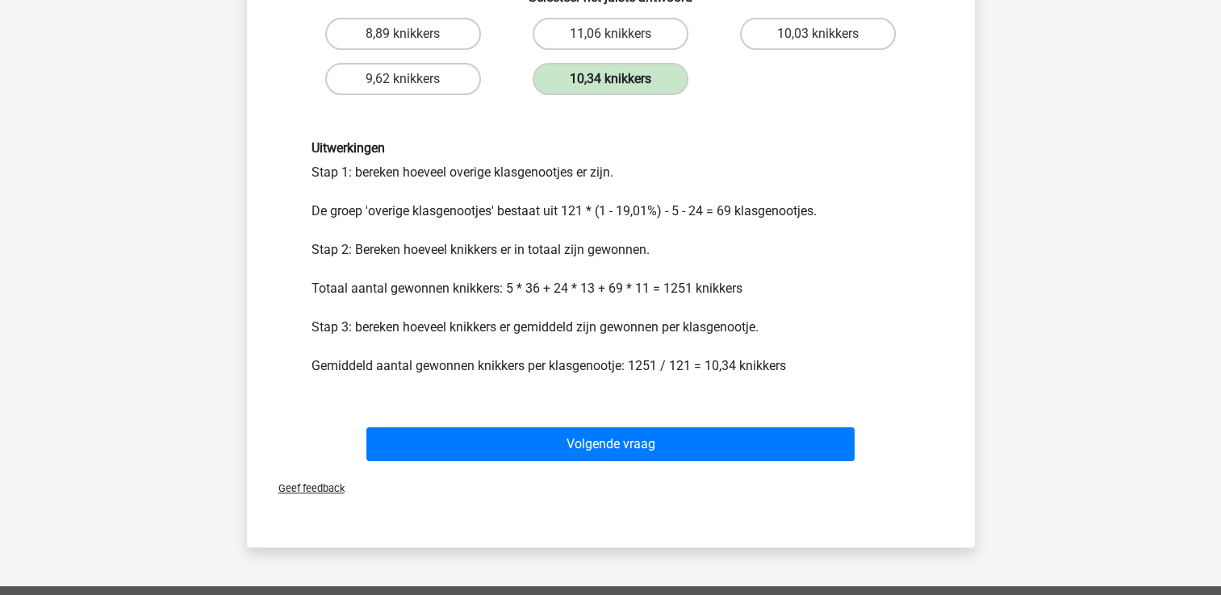
scroll to position [295, 0]
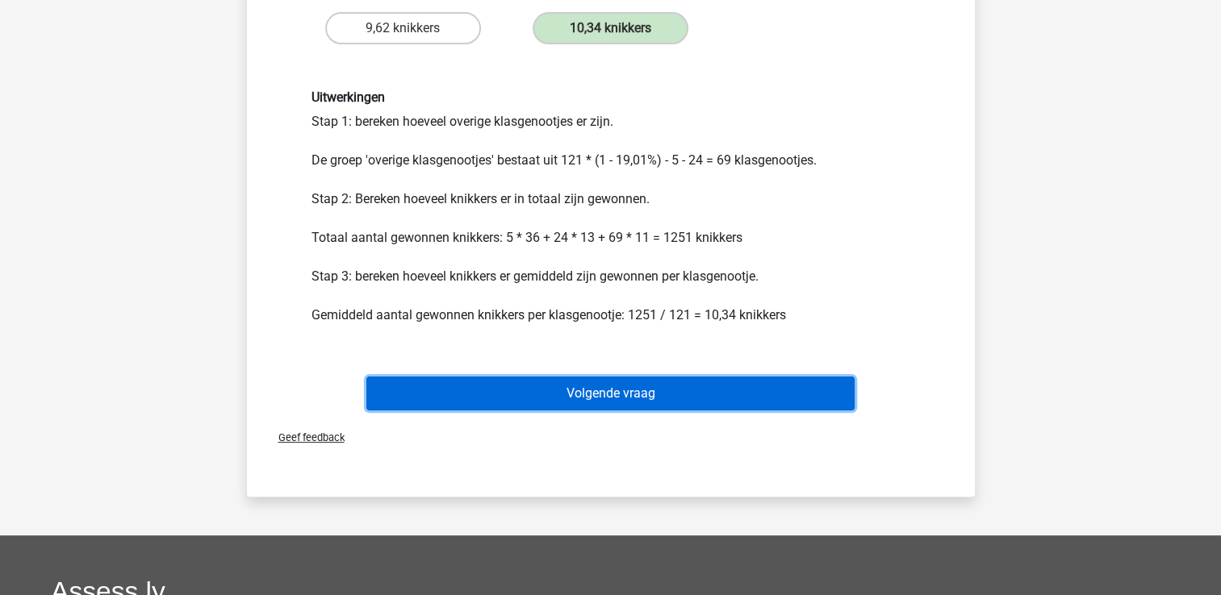
click at [641, 392] on button "Volgende vraag" at bounding box center [610, 394] width 488 height 34
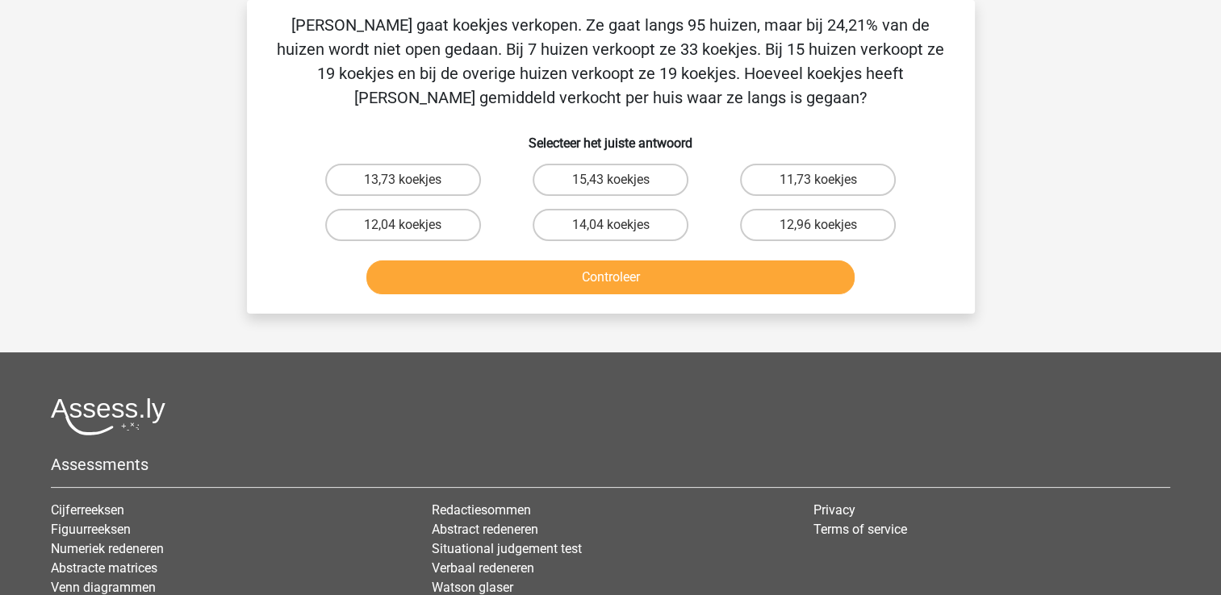
scroll to position [0, 0]
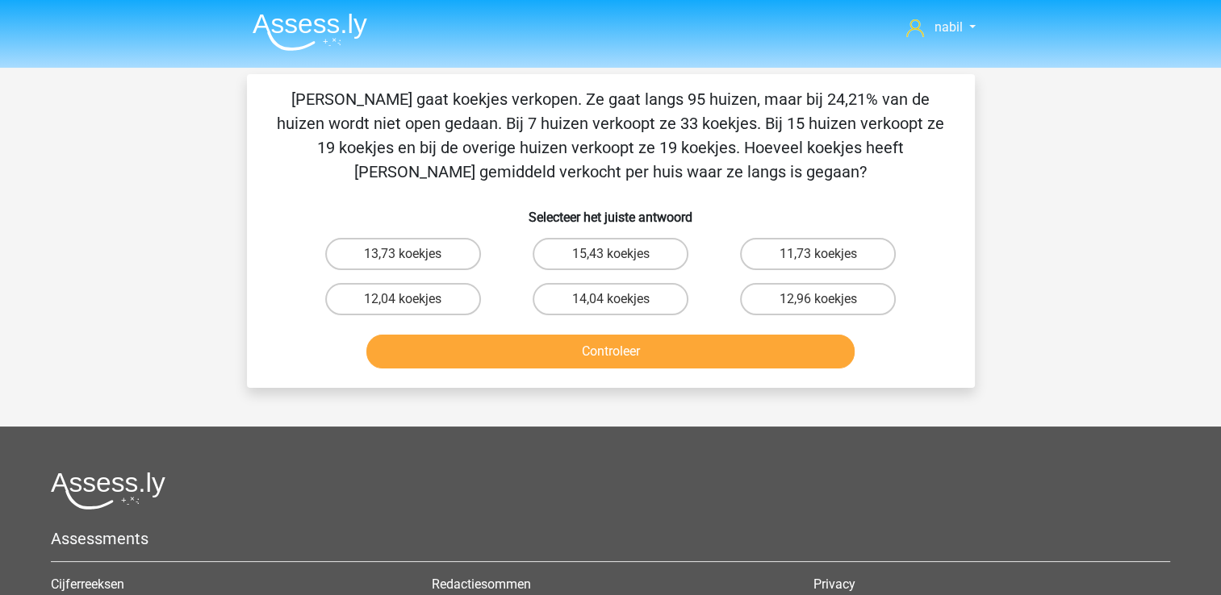
click at [604, 108] on p "[PERSON_NAME] gaat koekjes verkopen. Ze gaat langs 95 huizen, maar bij 24,21% v…" at bounding box center [611, 135] width 676 height 97
click at [785, 263] on label "11,73 koekjes" at bounding box center [818, 254] width 156 height 32
click at [818, 263] on input "11,73 koekjes" at bounding box center [823, 259] width 10 height 10
radio input "true"
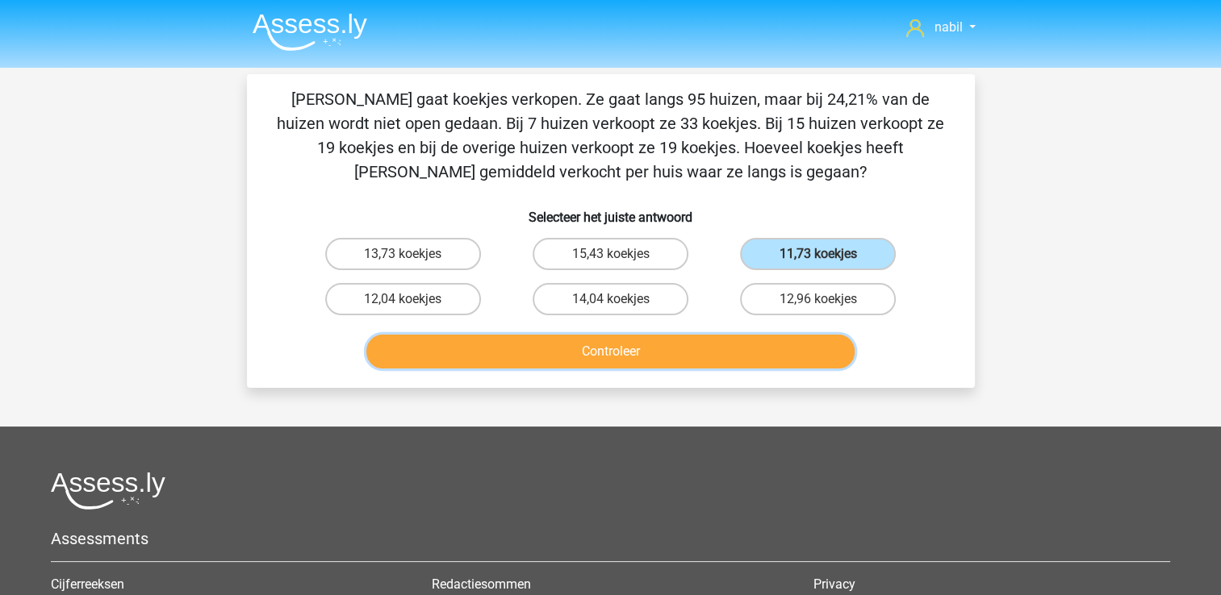
click at [675, 351] on button "Controleer" at bounding box center [610, 352] width 488 height 34
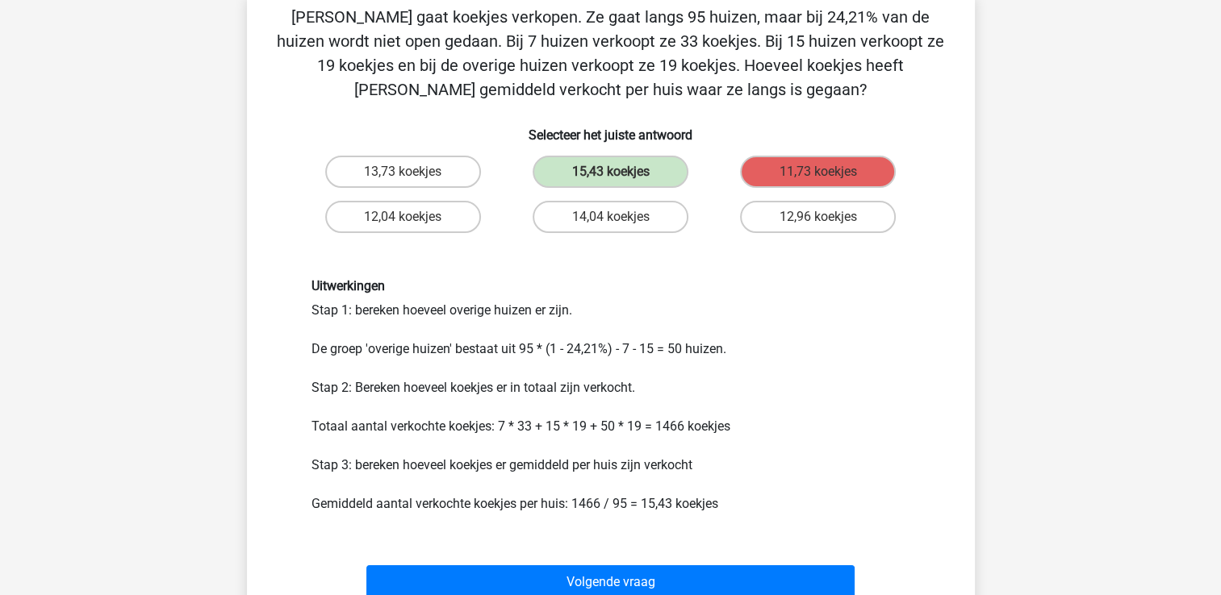
scroll to position [83, 0]
click at [592, 435] on div "Uitwerkingen Stap 1: bereken hoeveel overige huizen er zijn. De groep 'overige …" at bounding box center [610, 395] width 623 height 235
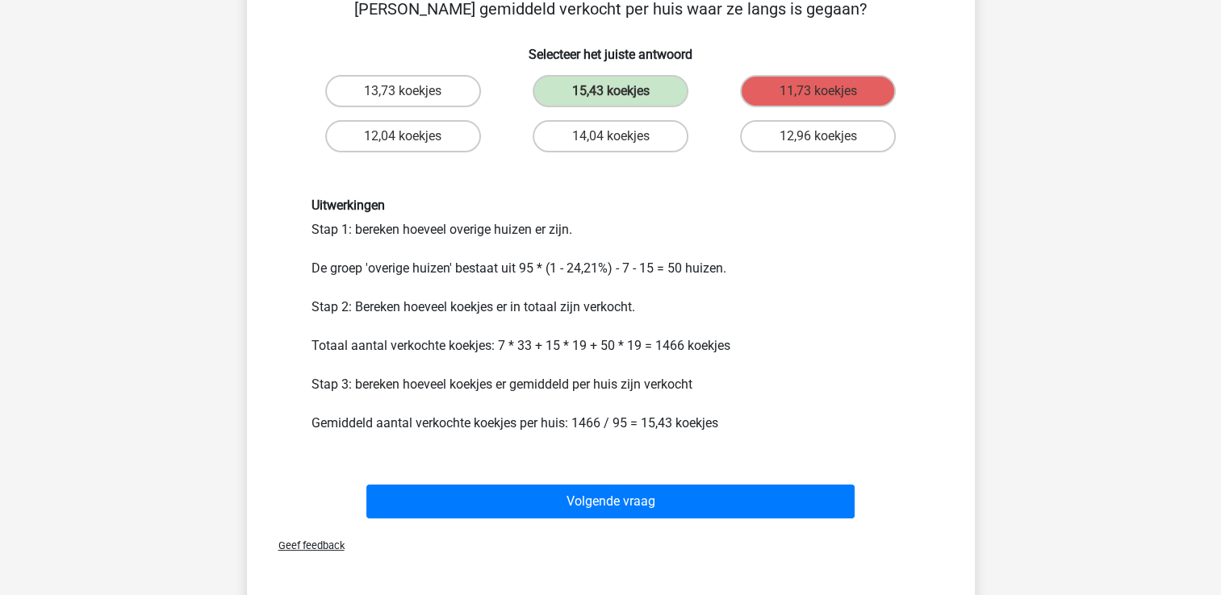
scroll to position [167, 0]
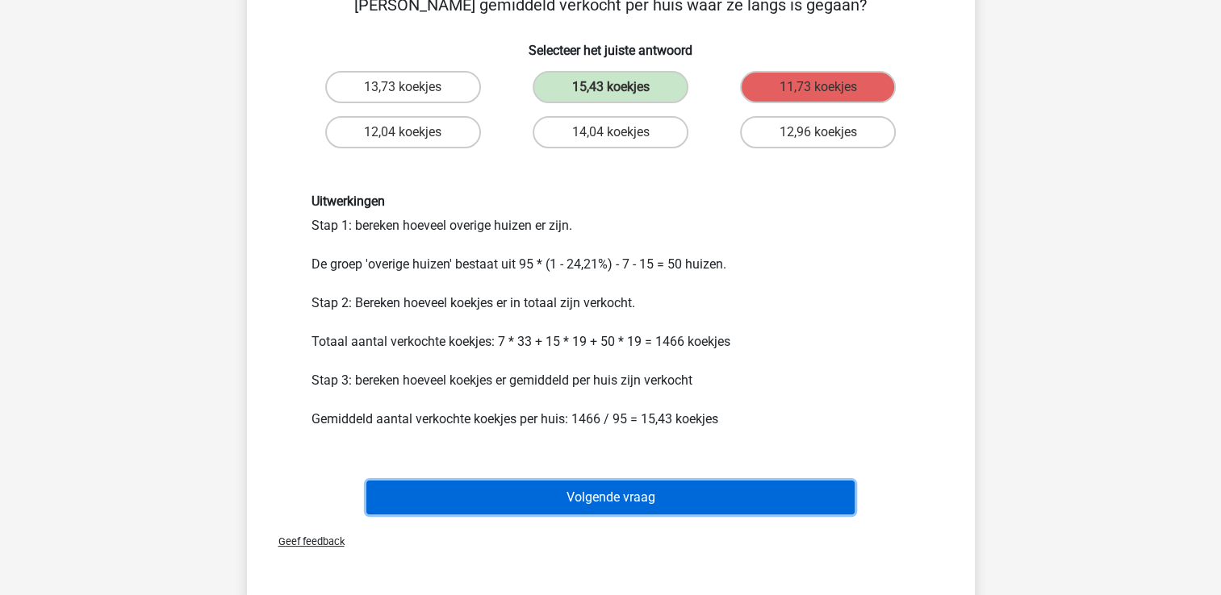
click at [538, 491] on button "Volgende vraag" at bounding box center [610, 498] width 488 height 34
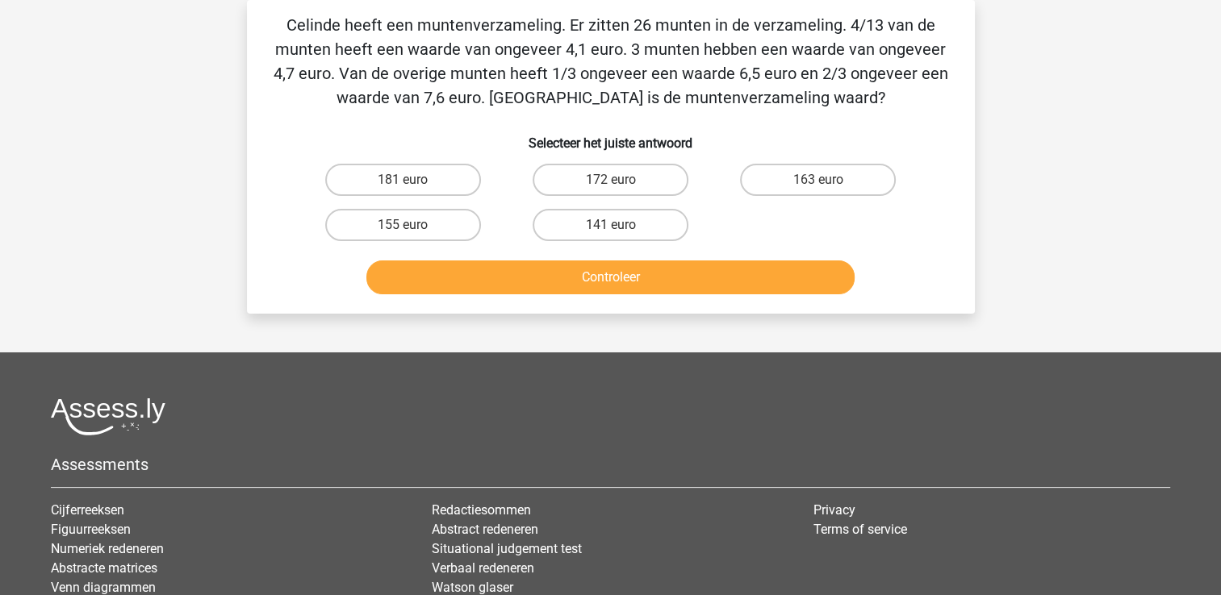
scroll to position [0, 0]
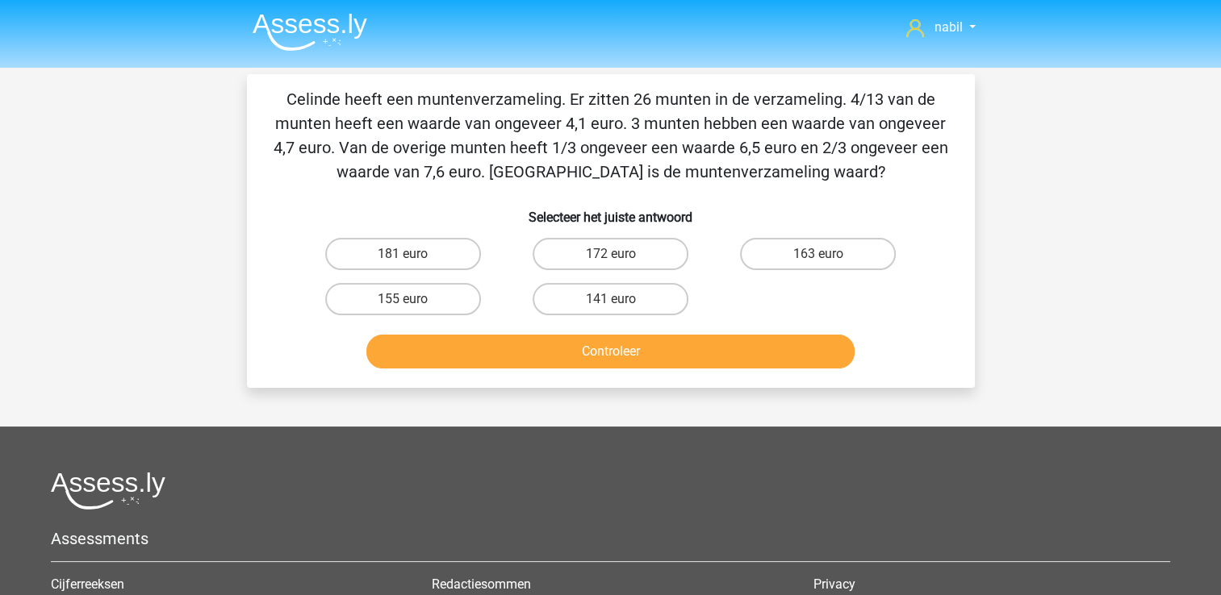
drag, startPoint x: 538, startPoint y: 491, endPoint x: 250, endPoint y: 341, distance: 325.2
click at [250, 341] on div "Celinde heeft een muntenverzameling. Er zitten 26 munten in de verzameling. 4/1…" at bounding box center [611, 231] width 728 height 314
